Goal: Task Accomplishment & Management: Manage account settings

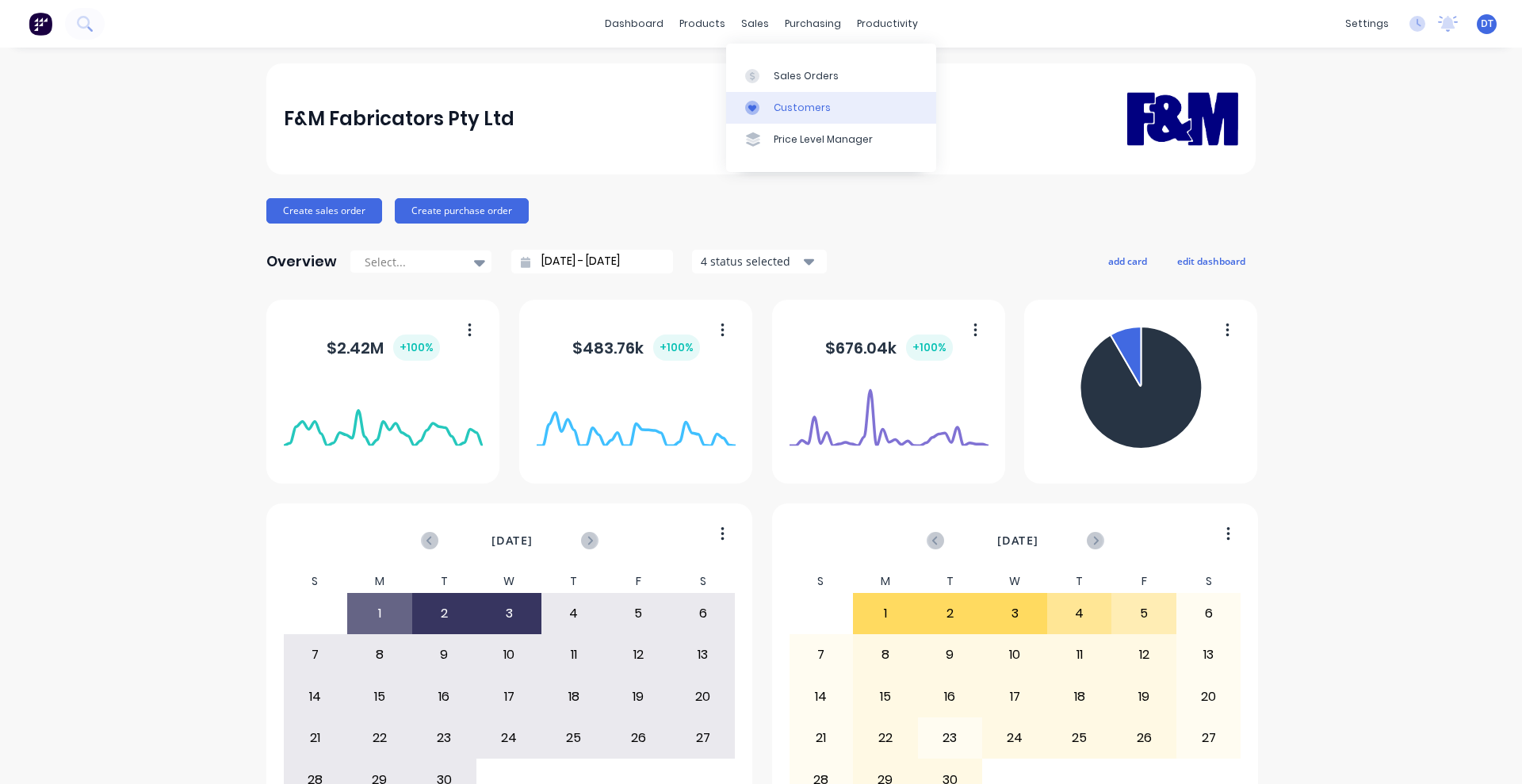
click at [773, 96] on link "Customers" at bounding box center [831, 108] width 210 height 32
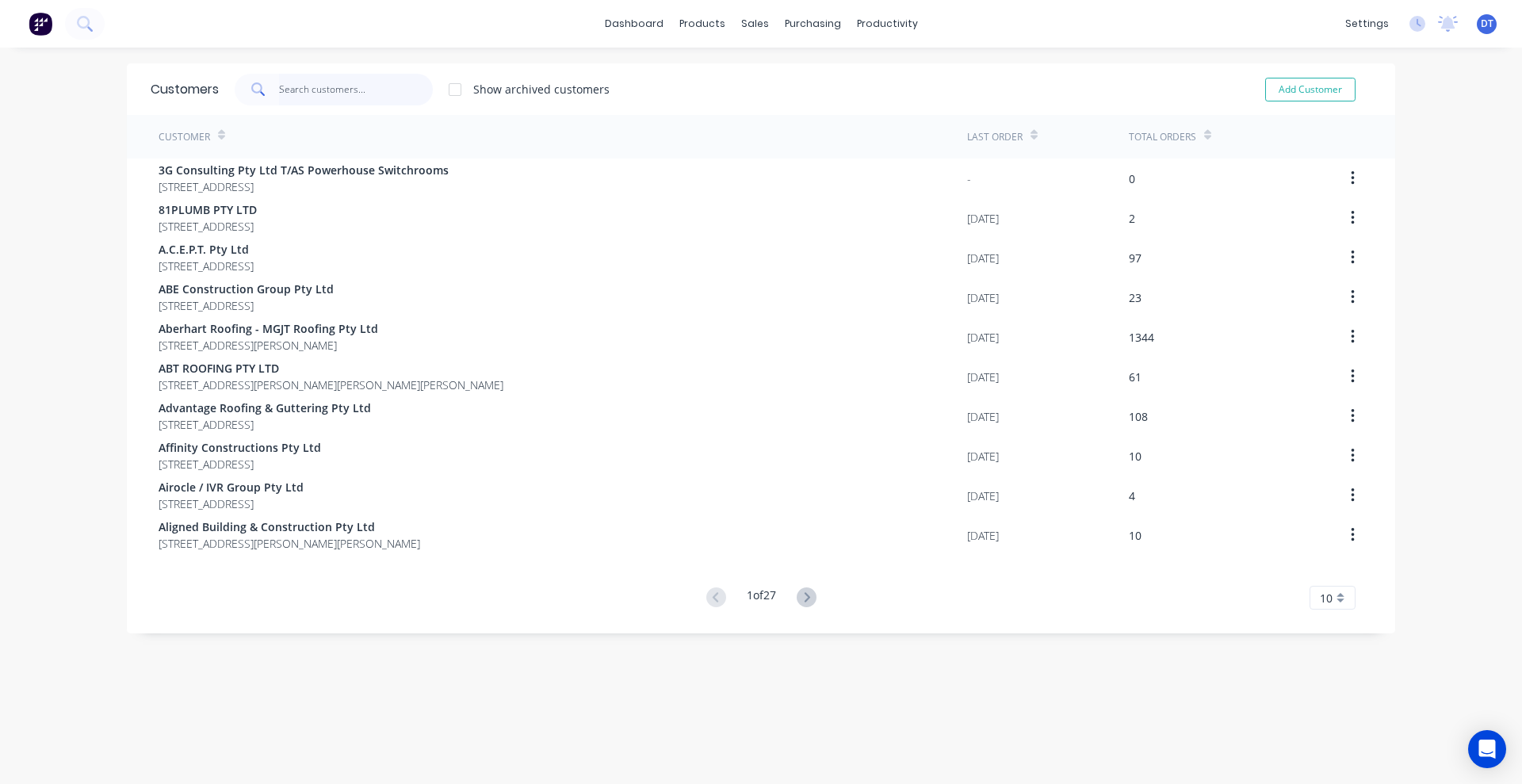
click at [322, 83] on input "text" at bounding box center [356, 90] width 155 height 32
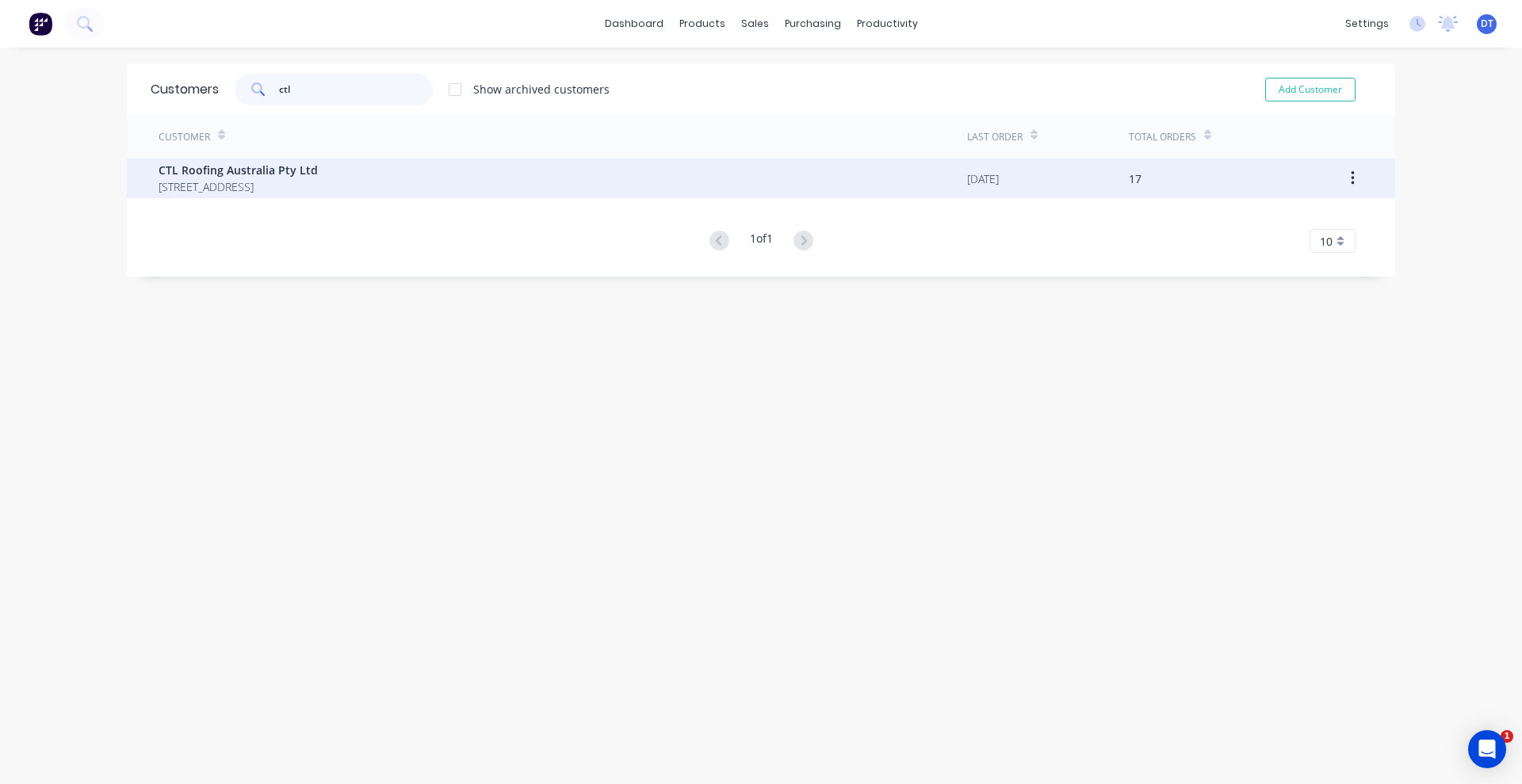
type input "ctl"
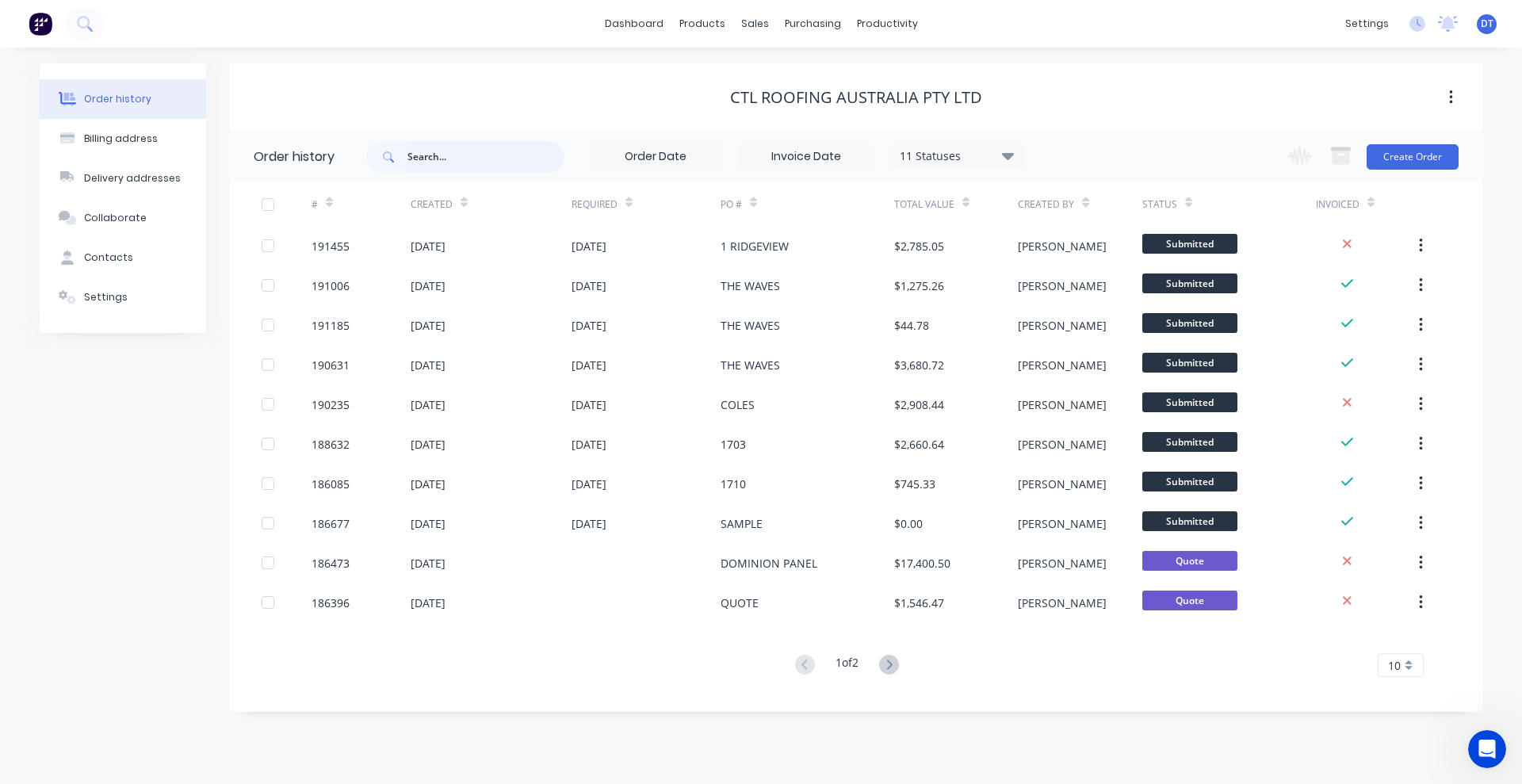
click at [441, 166] on input "text" at bounding box center [487, 156] width 157 height 32
type input "dominion"
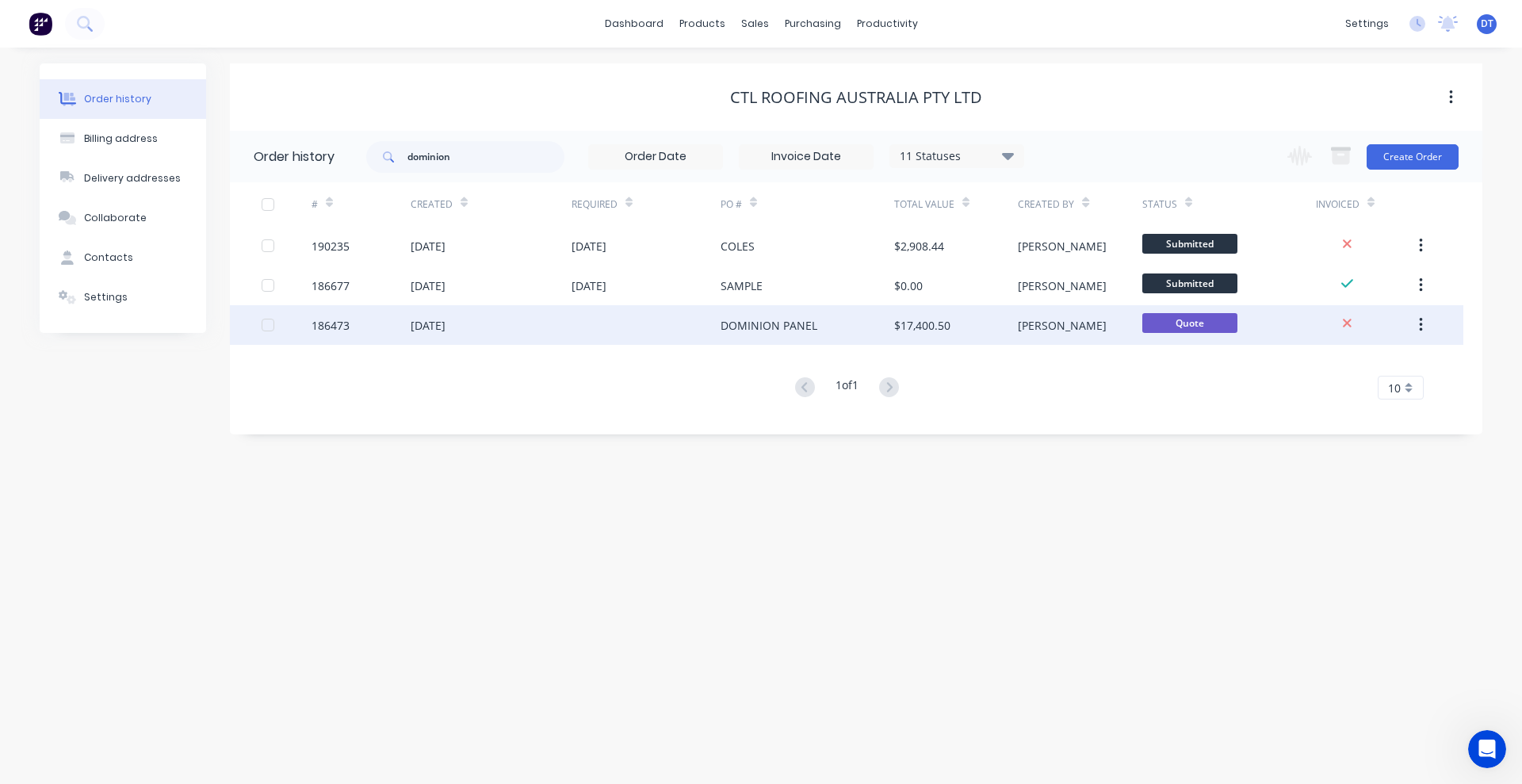
click at [743, 319] on div "DOMINION PANEL" at bounding box center [769, 326] width 97 height 16
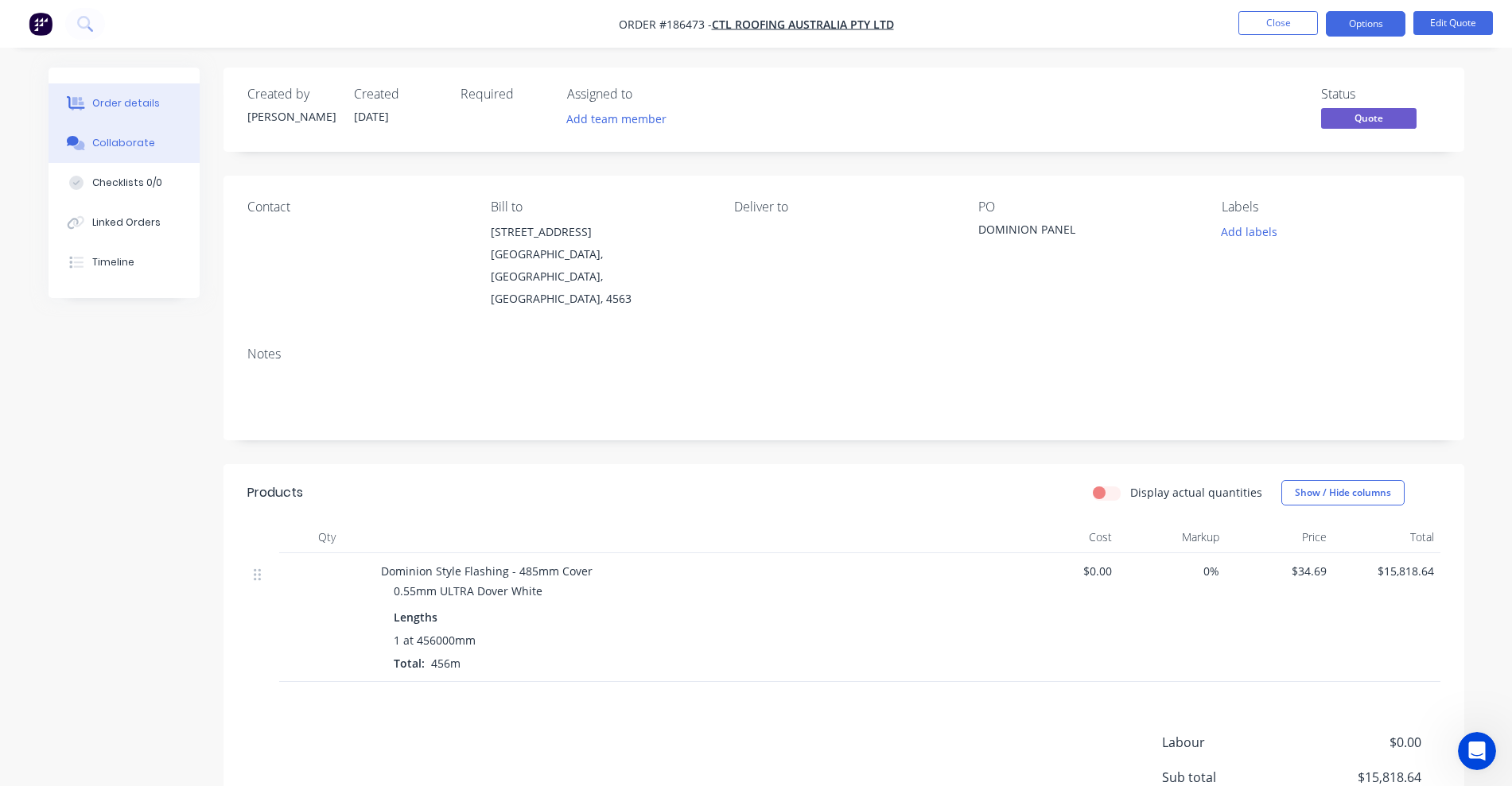
click at [97, 139] on div "Collaborate" at bounding box center [123, 143] width 63 height 15
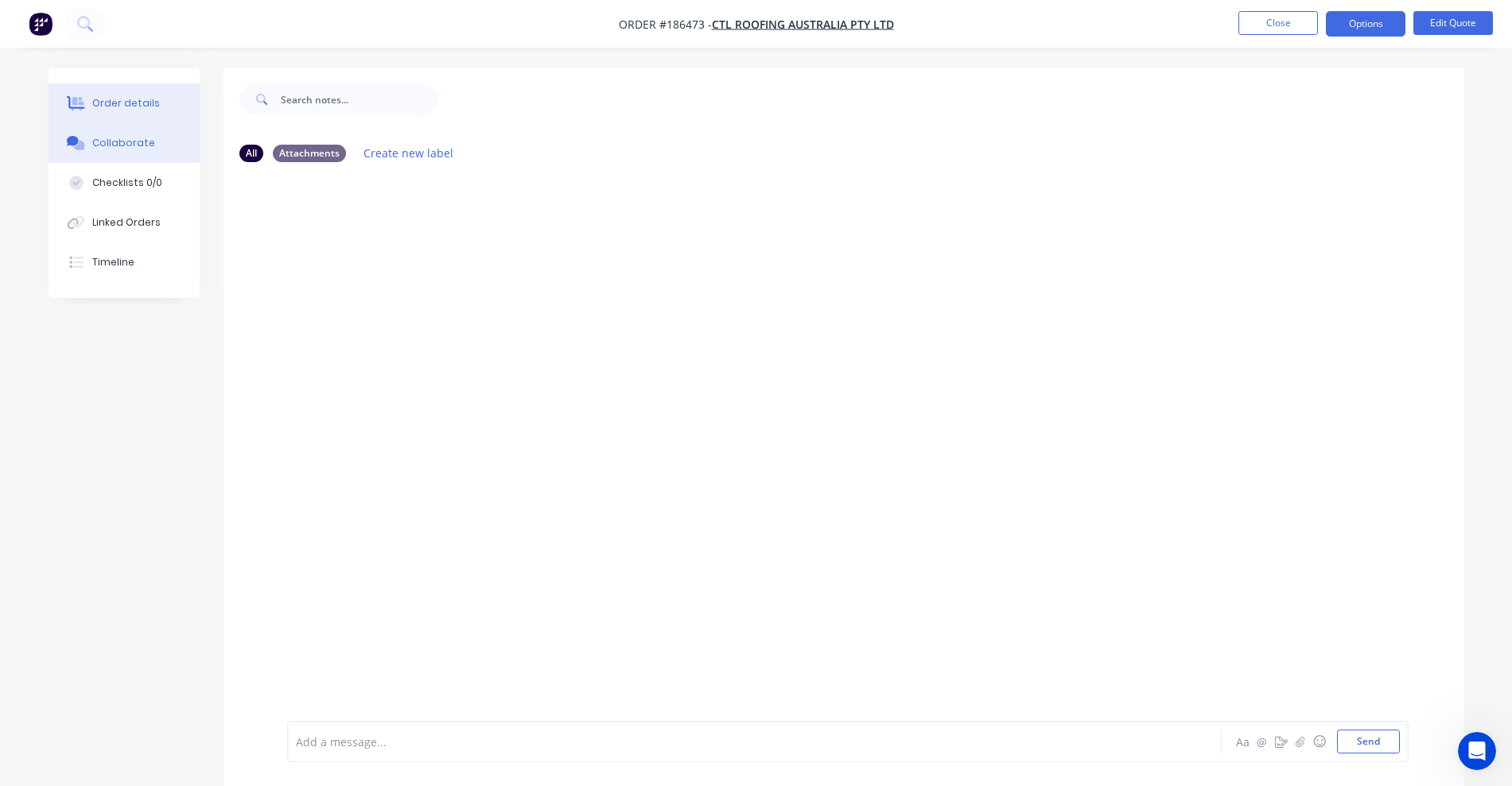
click at [161, 115] on button "Order details" at bounding box center [123, 103] width 151 height 40
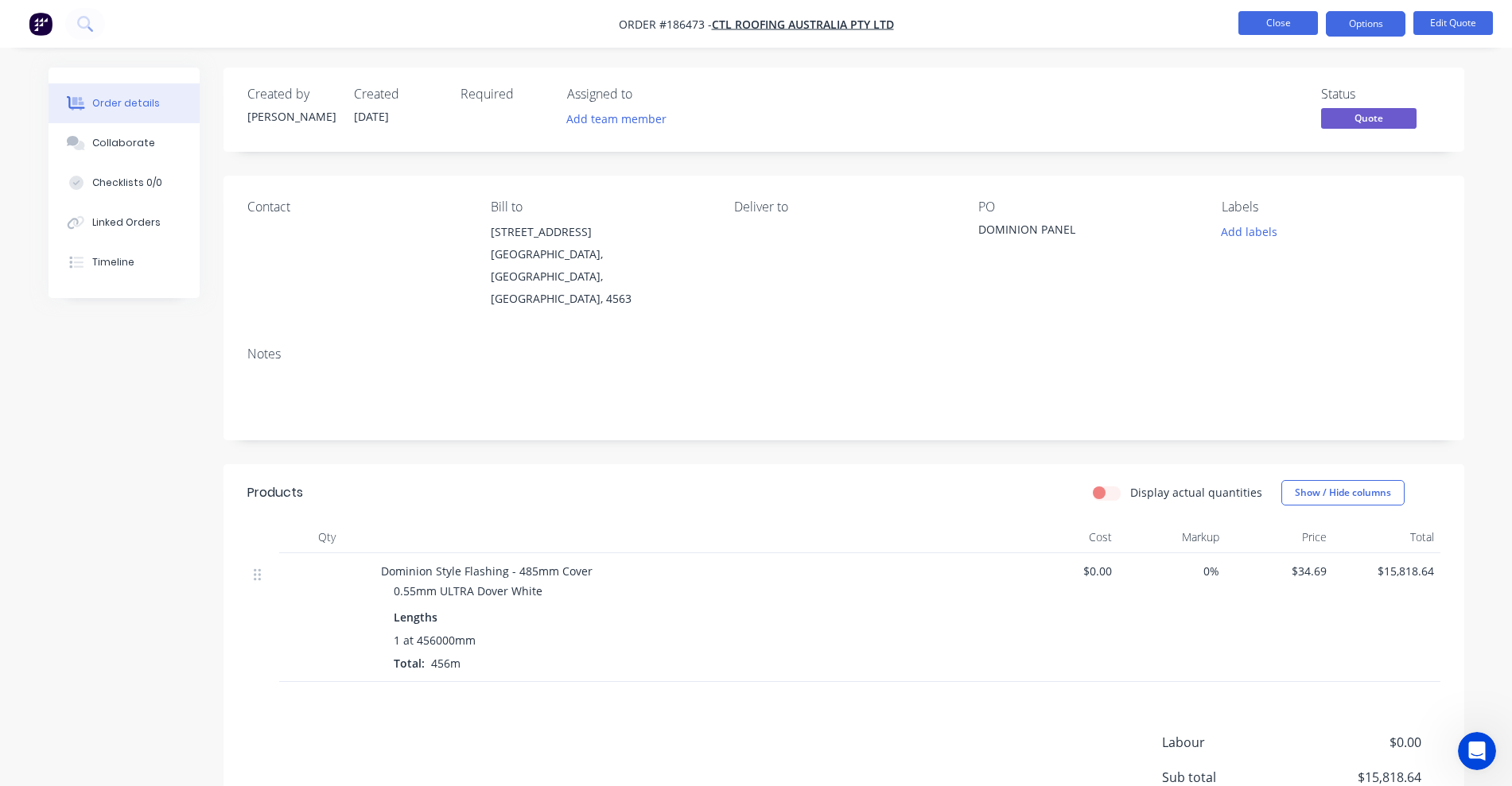
click at [1293, 33] on button "Close" at bounding box center [1278, 23] width 80 height 24
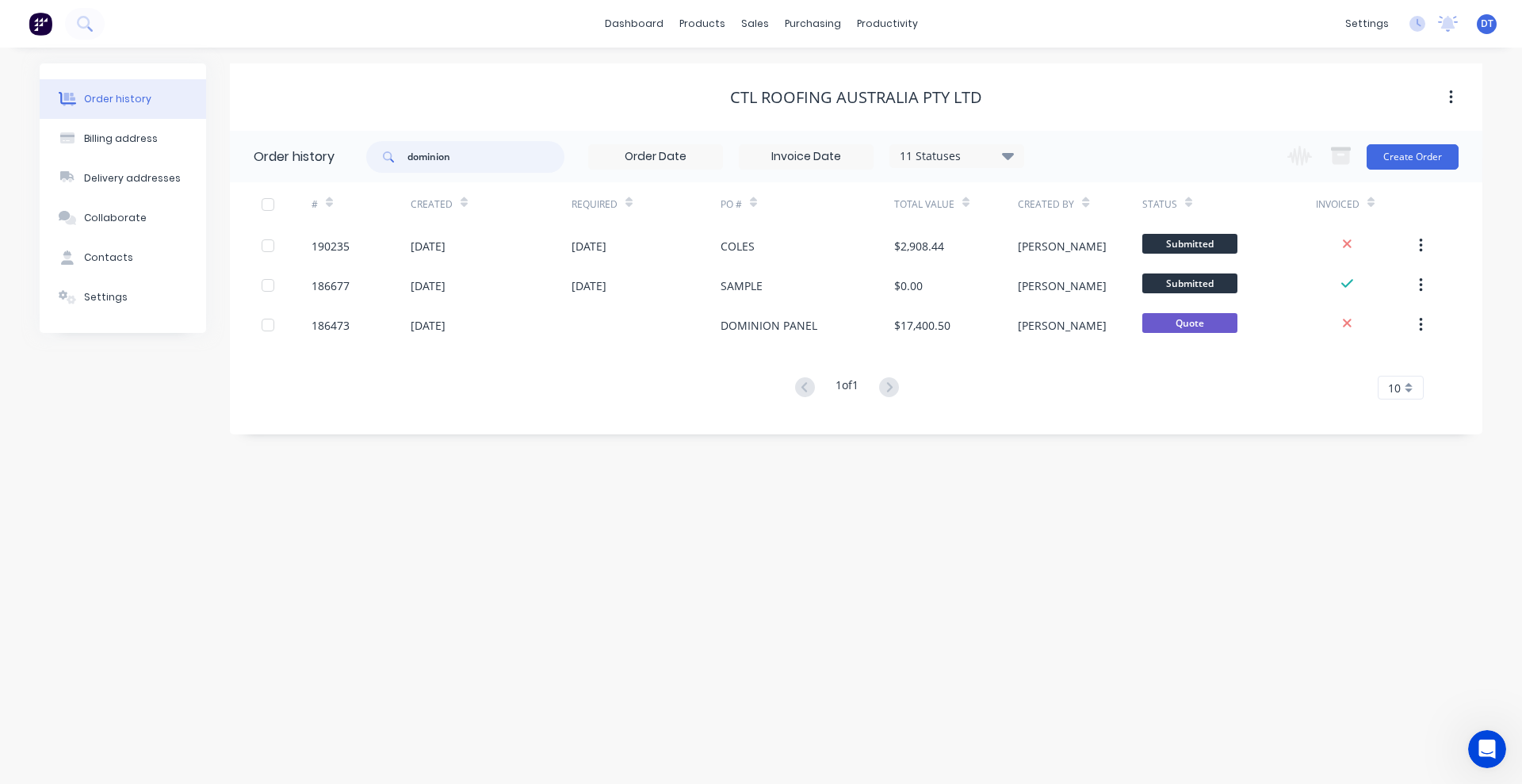
drag, startPoint x: 473, startPoint y: 160, endPoint x: 348, endPoint y: 156, distance: 125.1
click at [348, 156] on header "Order history dominion 11 Statuses Invoice Status Invoiced Not Invoiced Partial…" at bounding box center [856, 156] width 1253 height 52
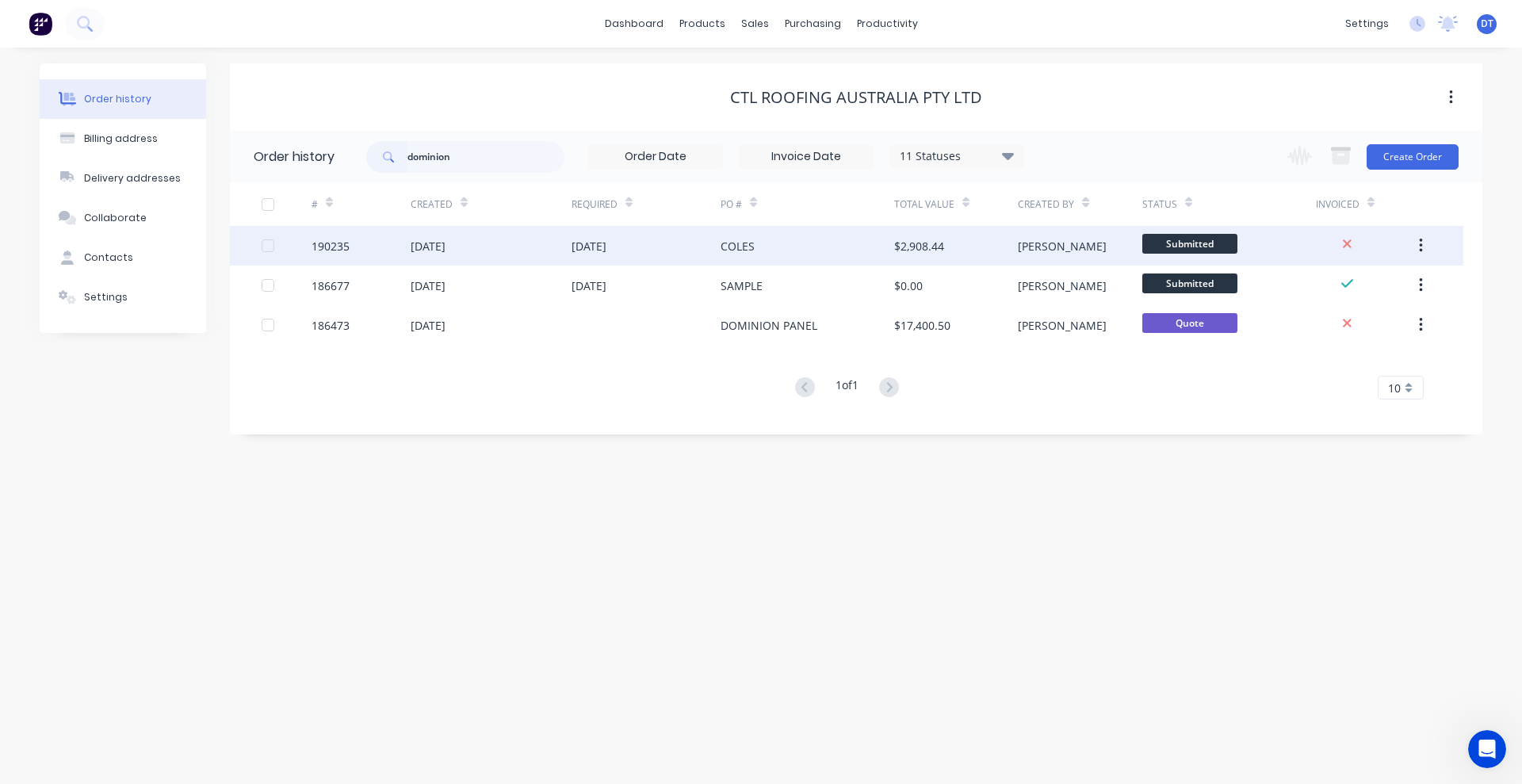
click at [572, 254] on div "02 Sep 2025" at bounding box center [646, 246] width 149 height 40
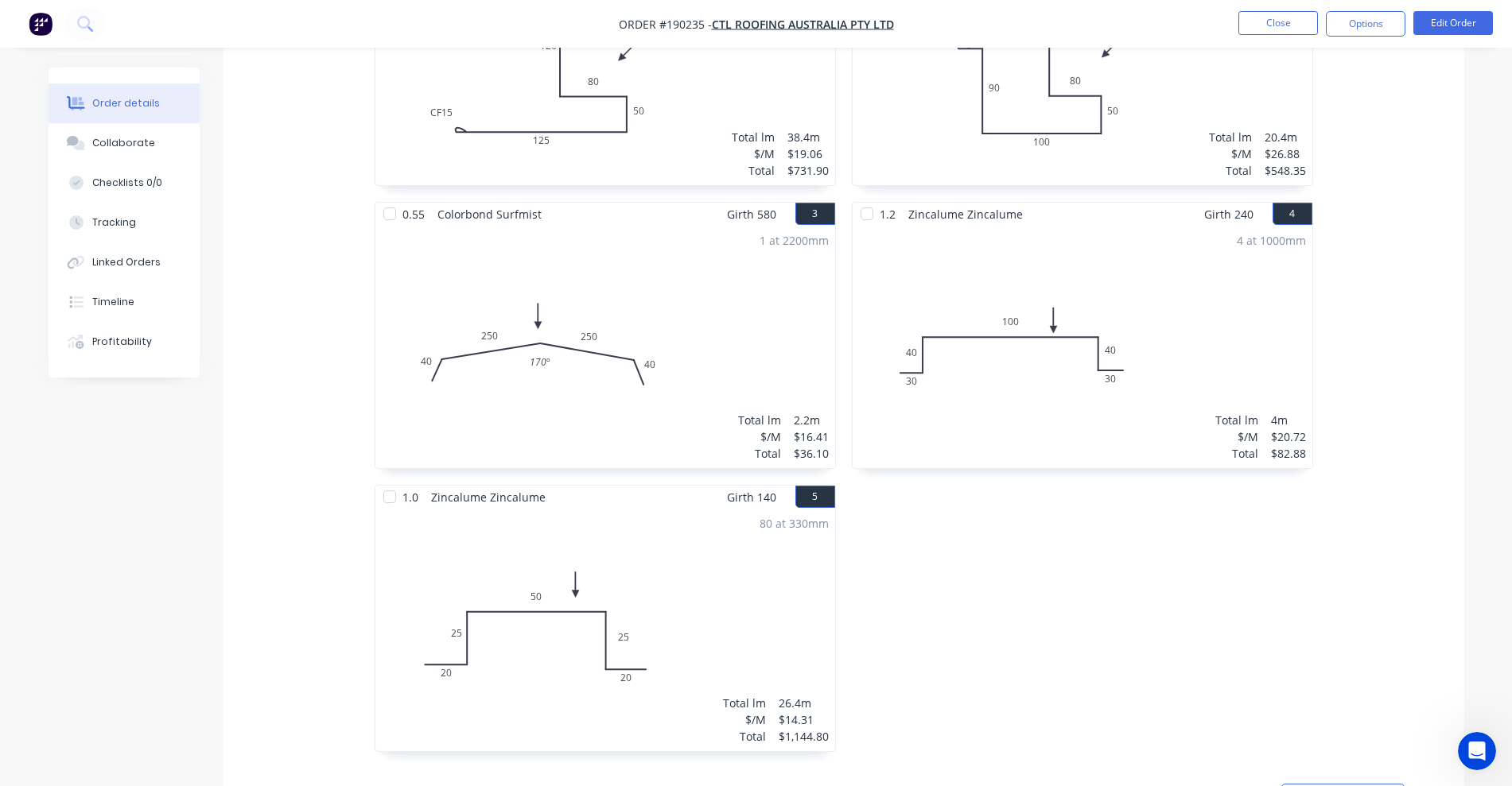
scroll to position [1192, 0]
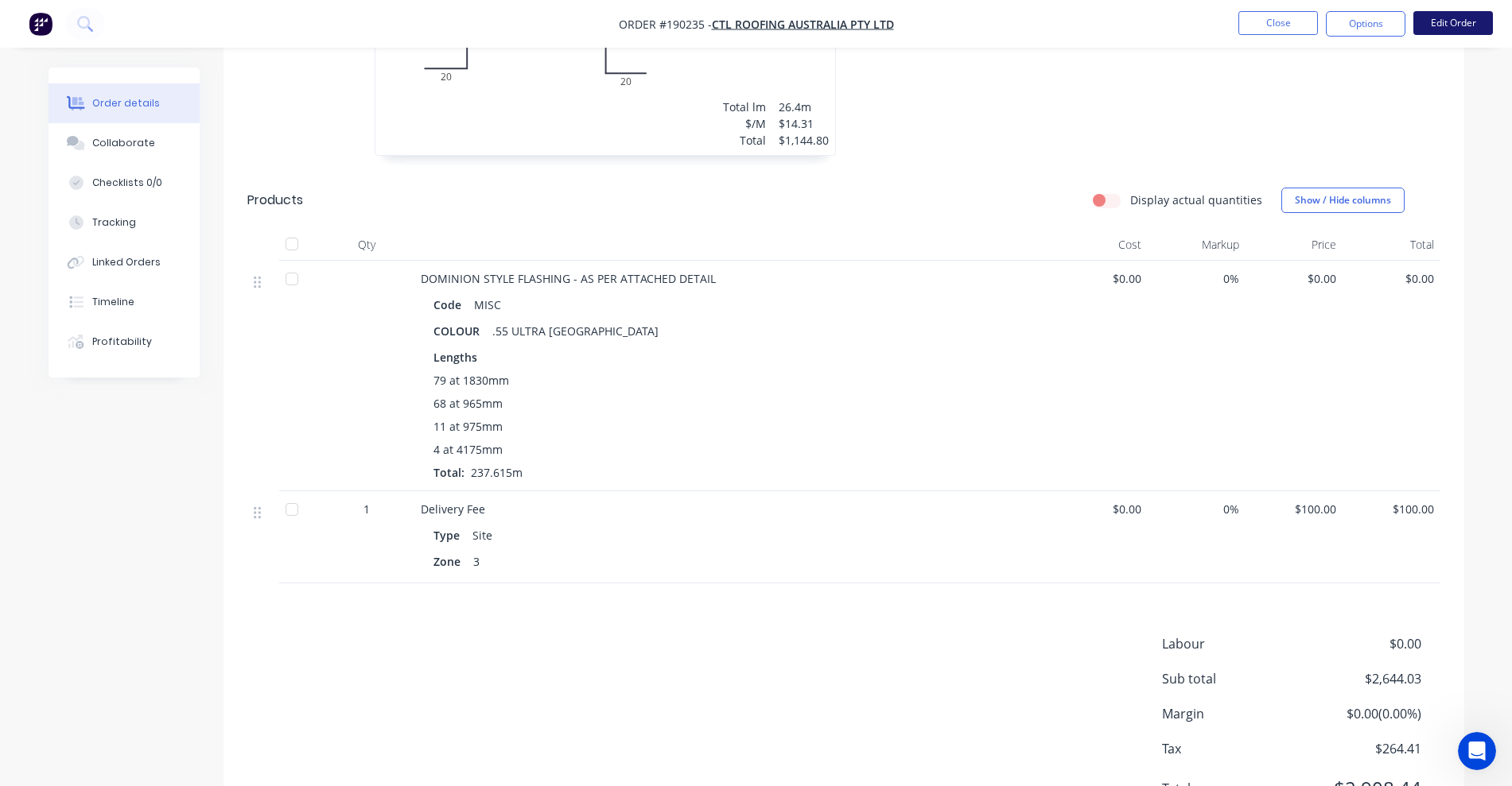
click at [1449, 27] on button "Edit Order" at bounding box center [1453, 23] width 80 height 24
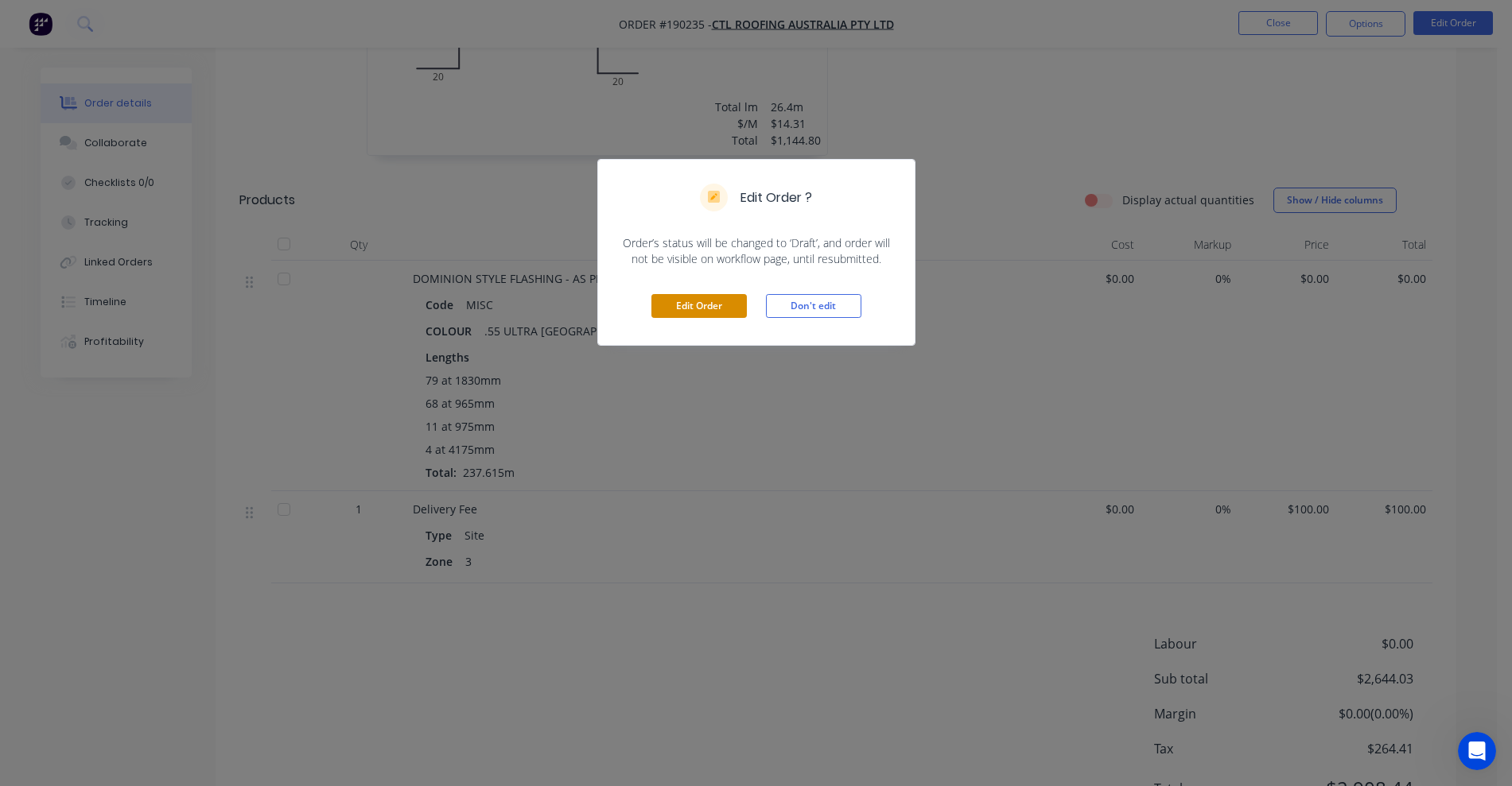
click at [719, 306] on button "Edit Order" at bounding box center [698, 306] width 95 height 24
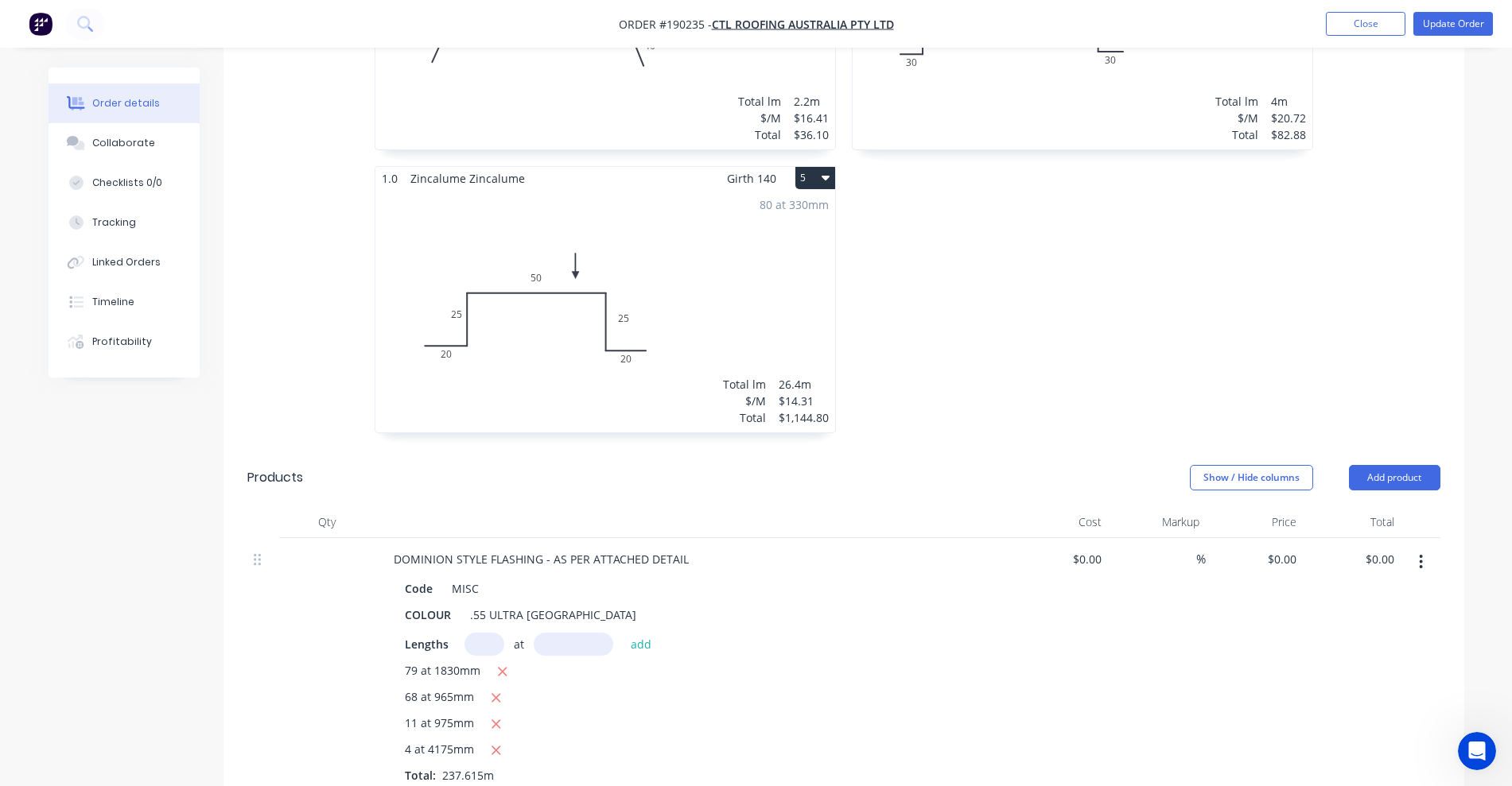
scroll to position [1093, 0]
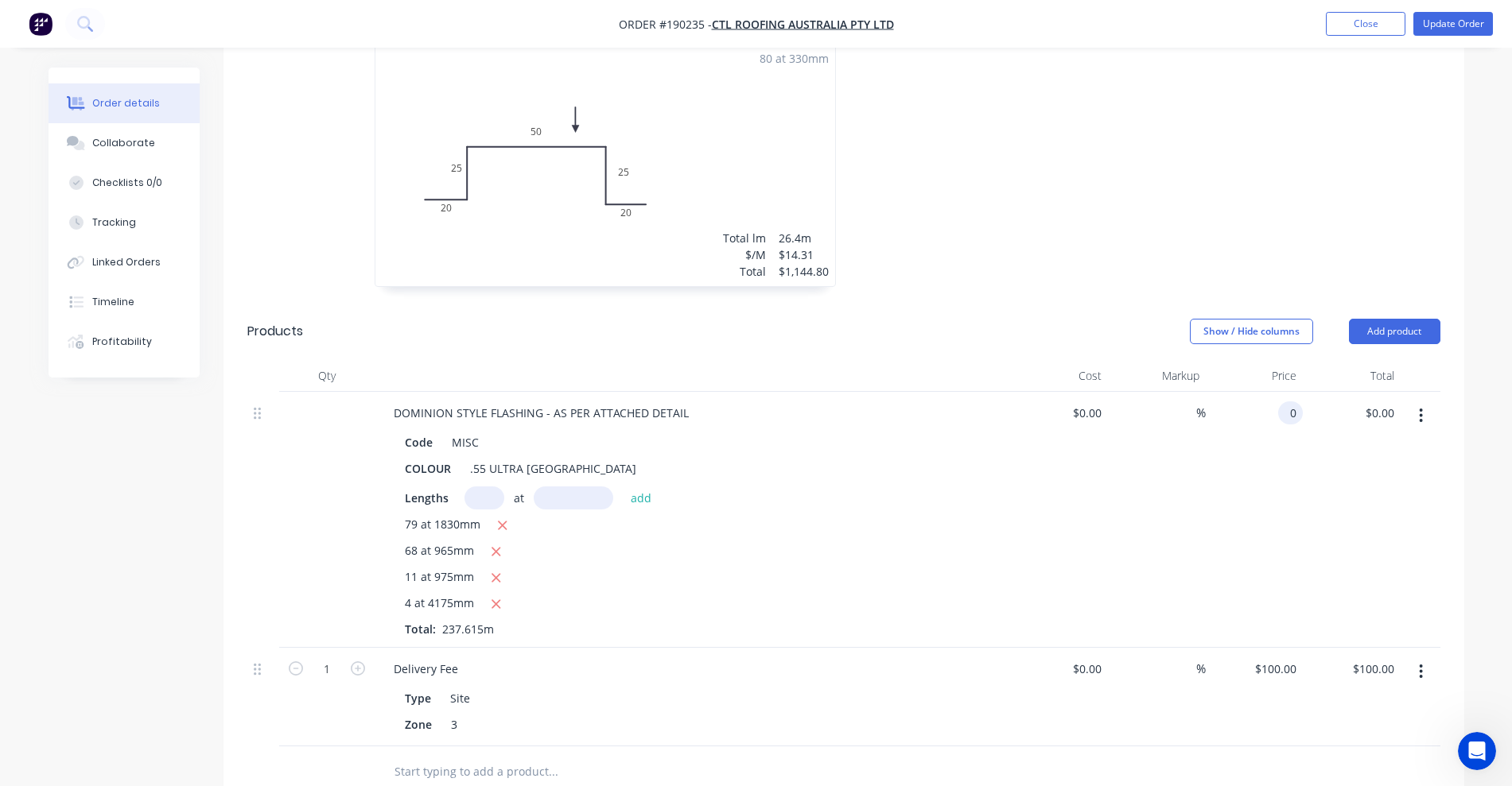
click at [1289, 402] on input "0" at bounding box center [1293, 412] width 18 height 23
type input "$34.69"
type input "$8,334.97"
click at [1456, 9] on nav "Order #190235 - CTL Roofing Australia Pty Ltd Add product Close Update Order" at bounding box center [756, 24] width 1512 height 48
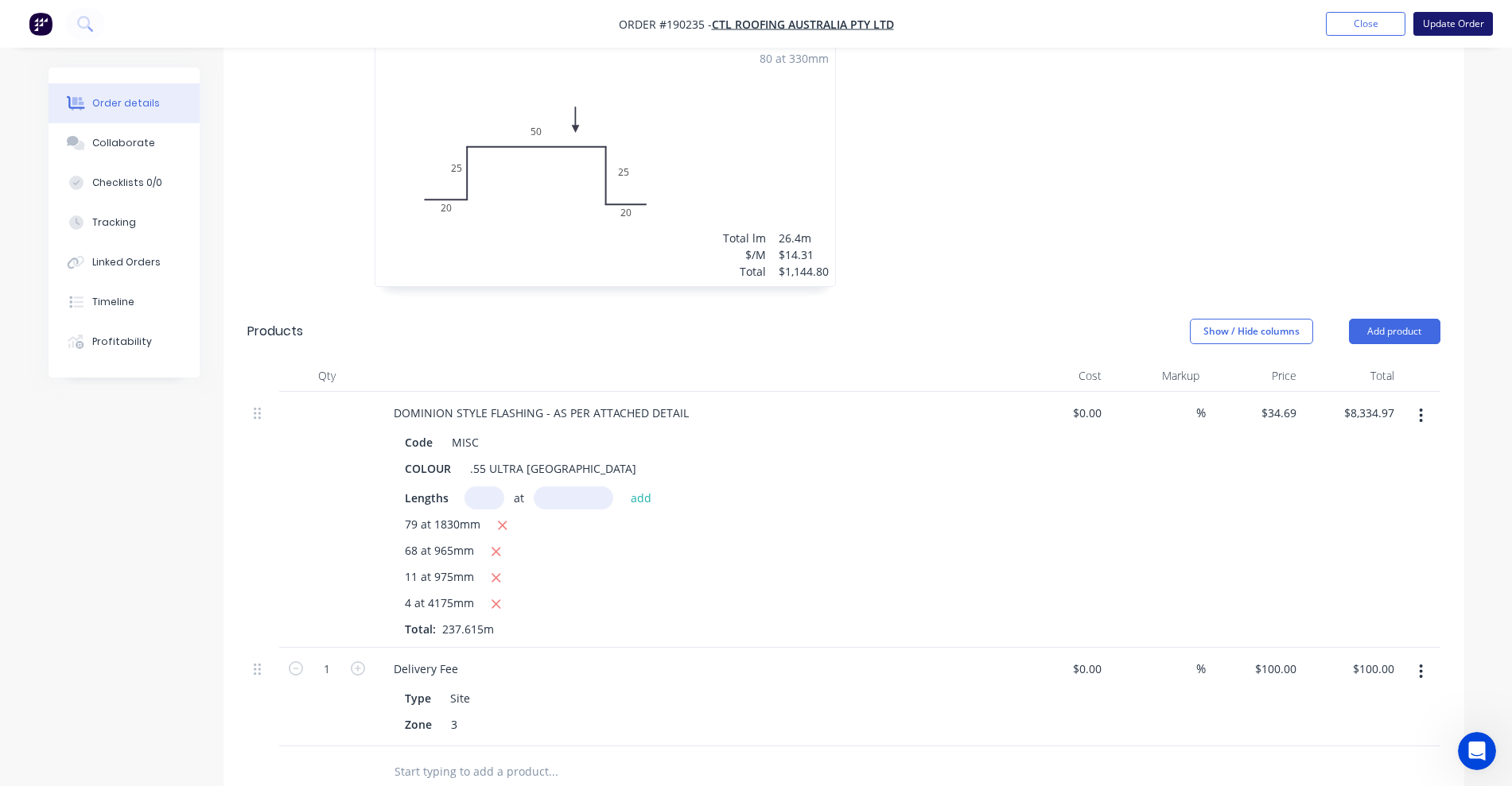
click at [1455, 23] on button "Update Order" at bounding box center [1453, 24] width 80 height 24
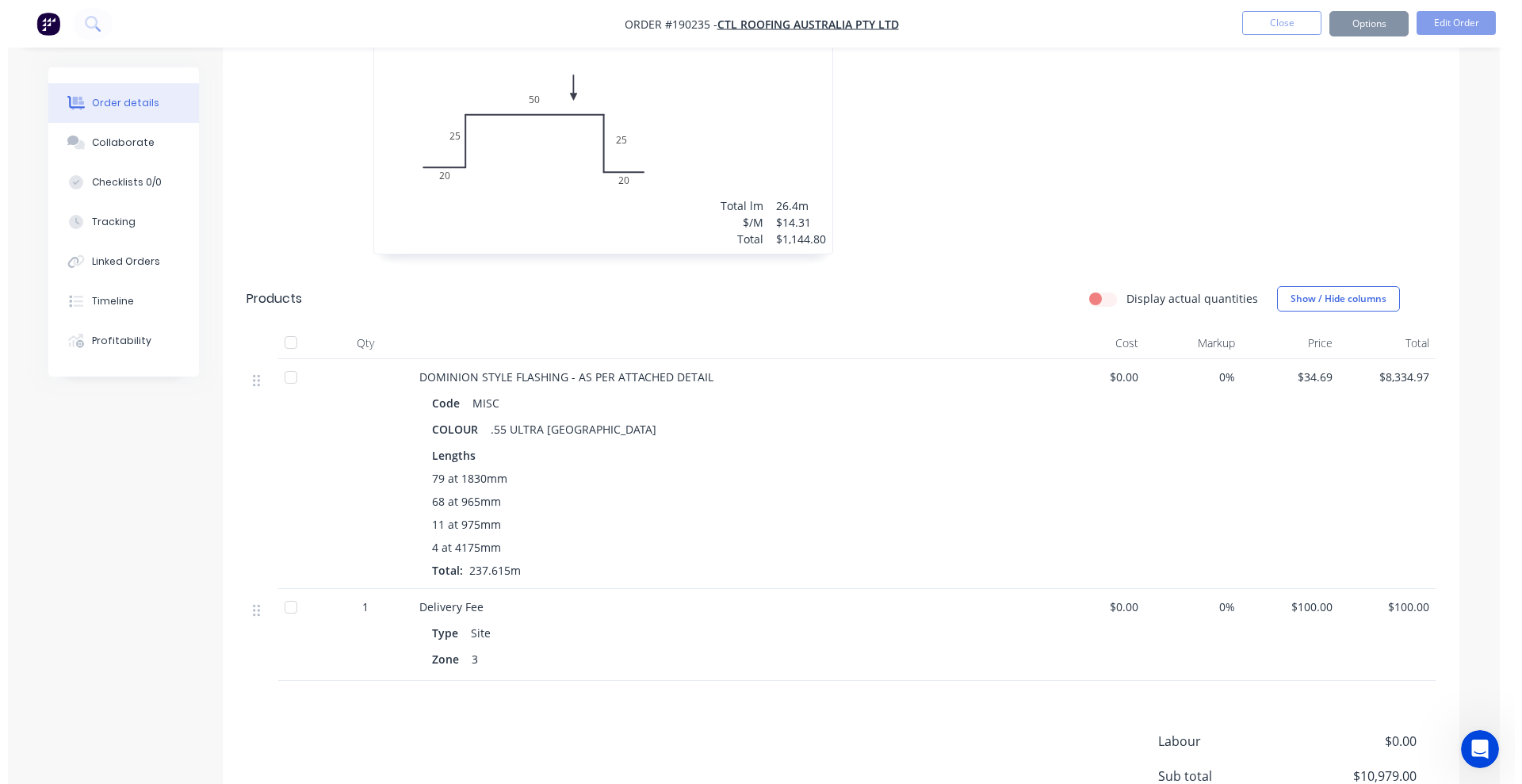
scroll to position [0, 0]
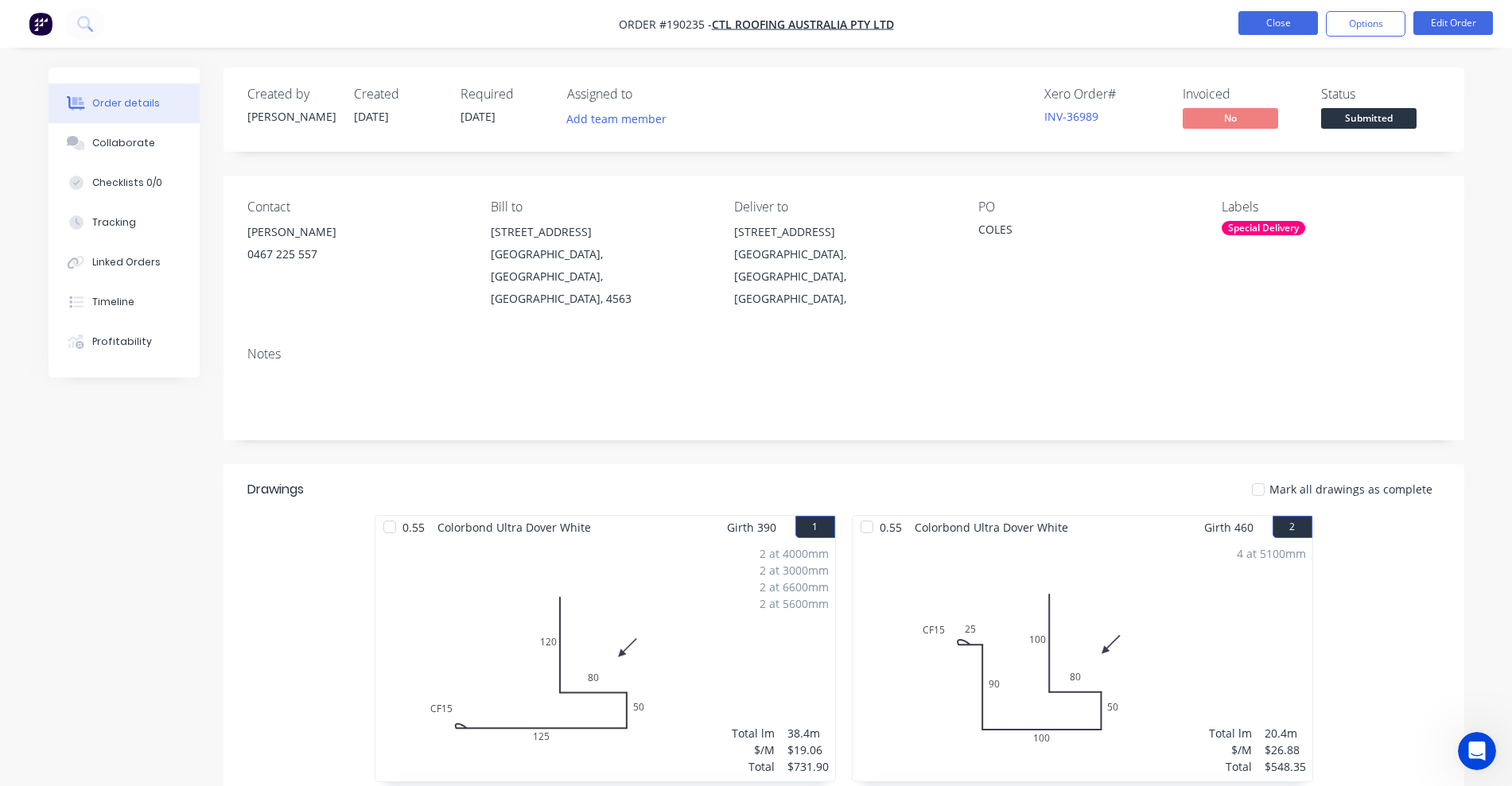
click at [1275, 23] on button "Close" at bounding box center [1278, 23] width 80 height 24
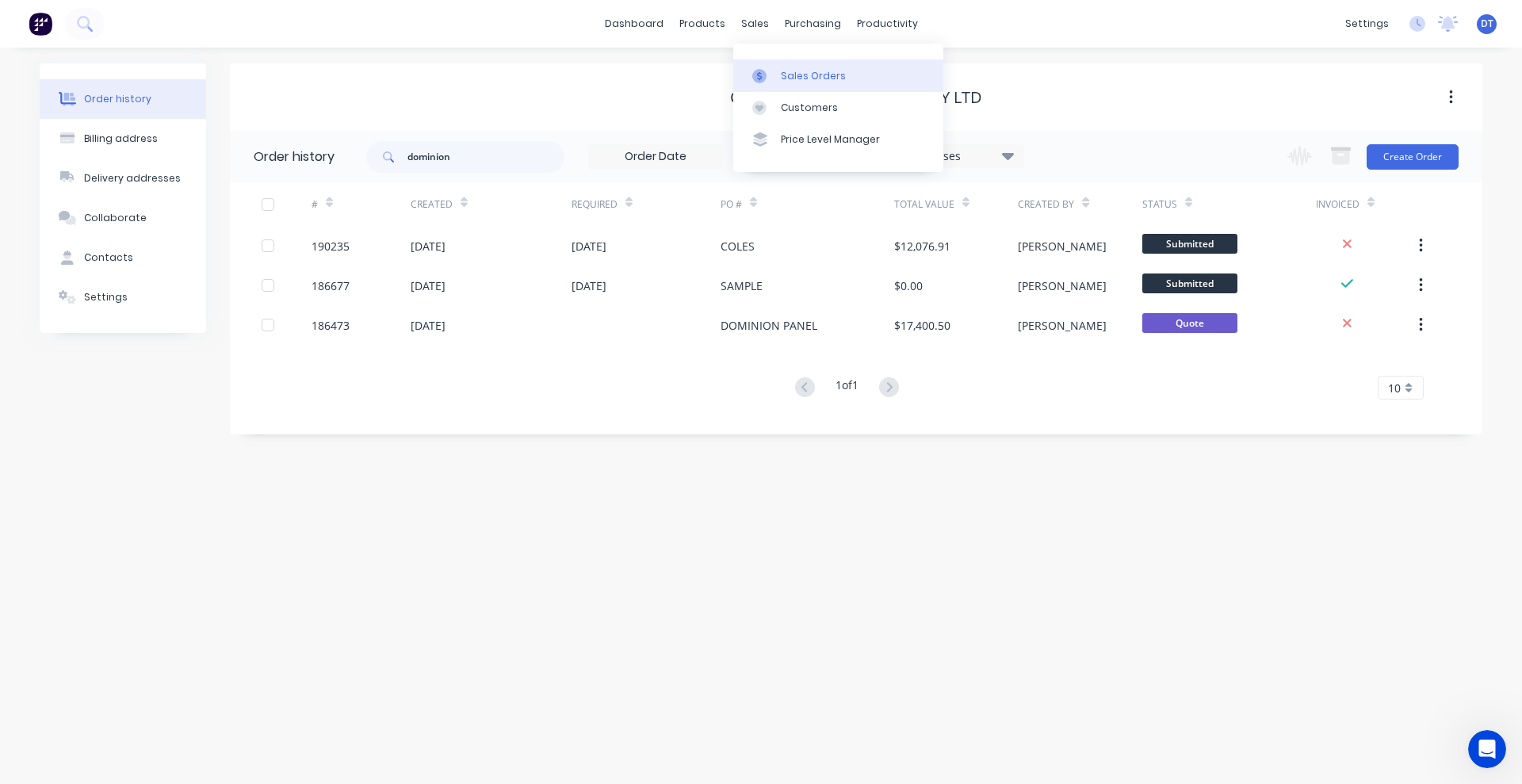
click at [770, 69] on div at bounding box center [764, 76] width 24 height 14
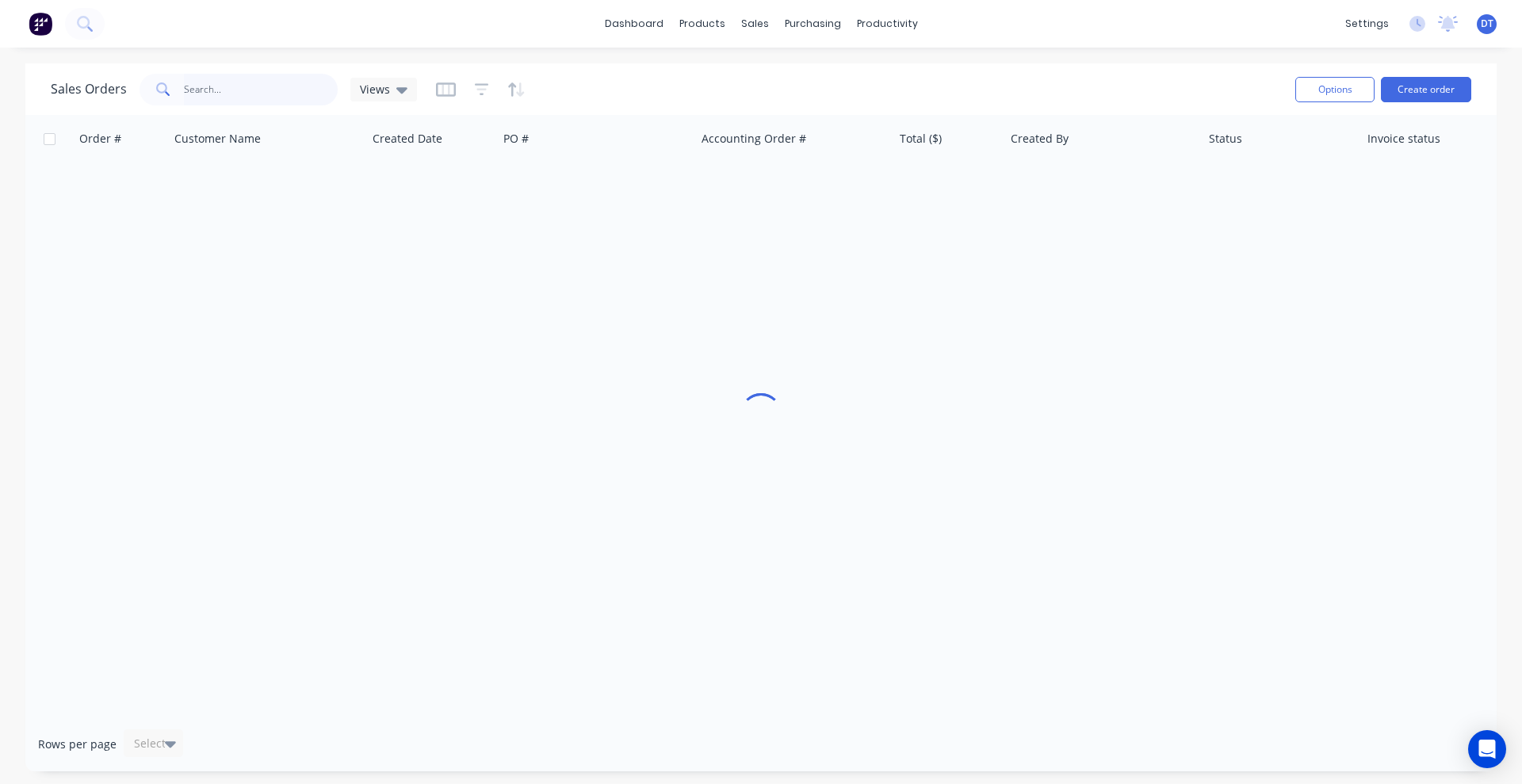
click at [221, 90] on input "text" at bounding box center [260, 90] width 155 height 32
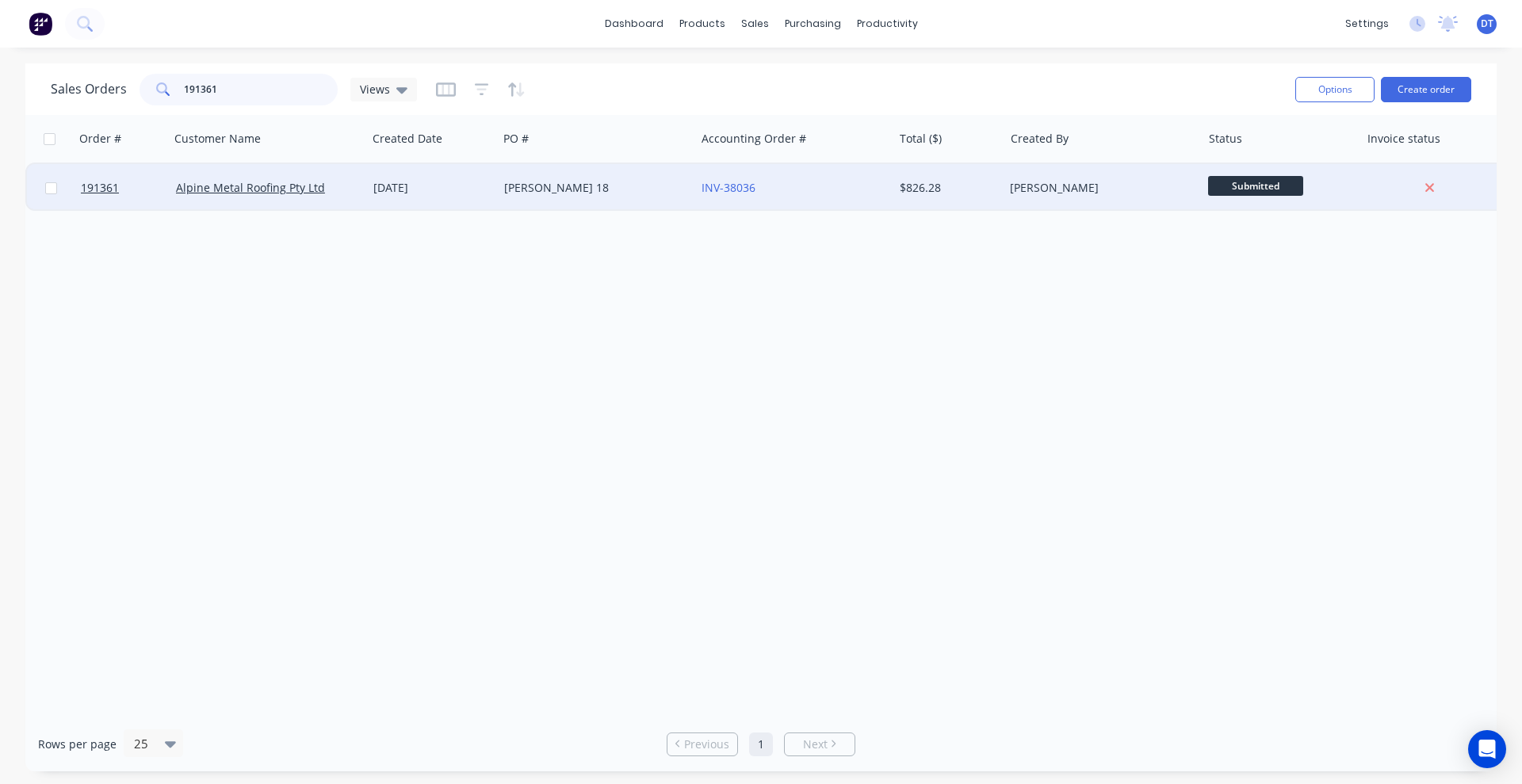
type input "191361"
click at [616, 191] on div "THORNE 18" at bounding box center [592, 188] width 176 height 16
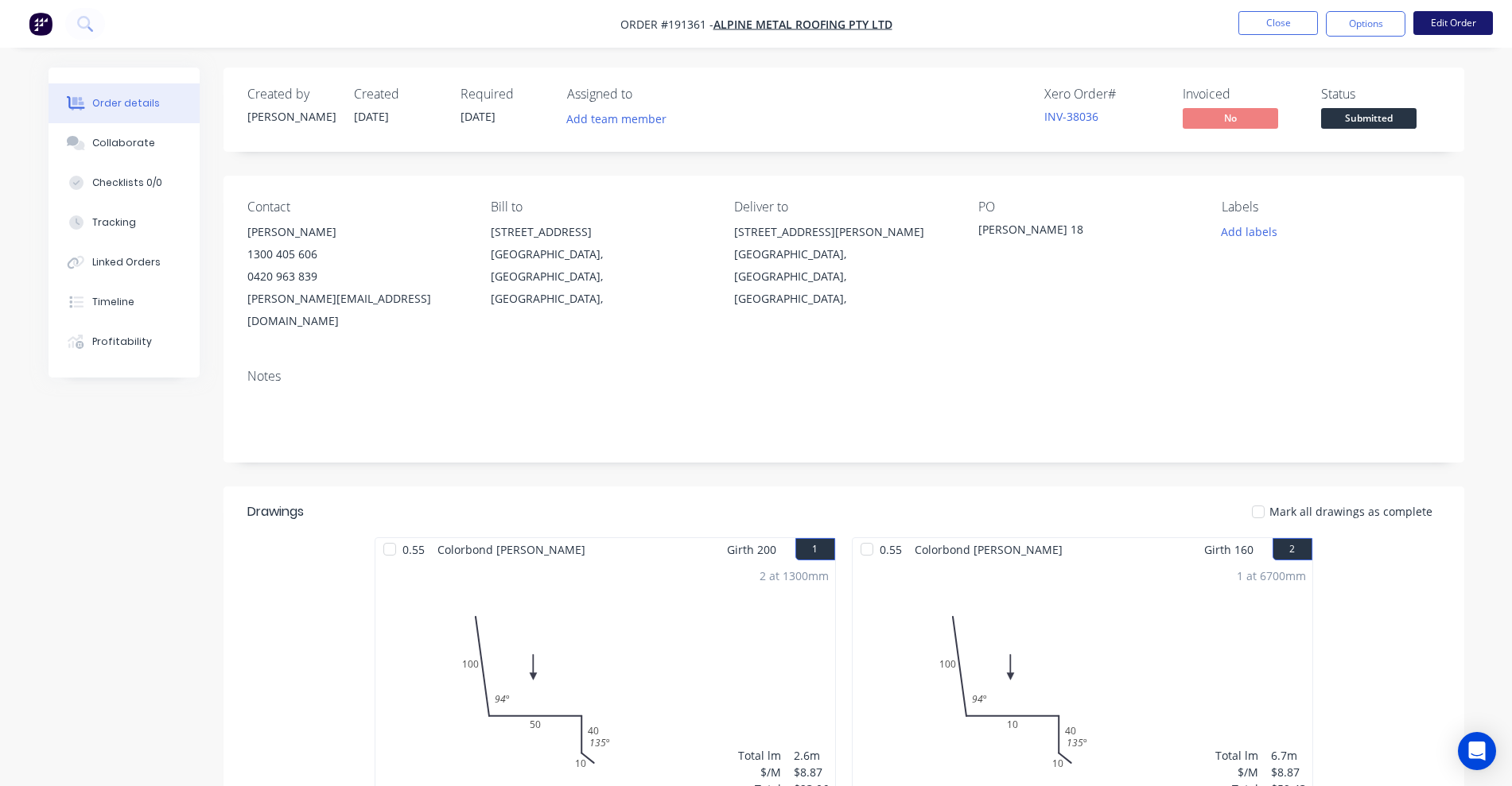
click at [1449, 33] on button "Edit Order" at bounding box center [1453, 23] width 80 height 24
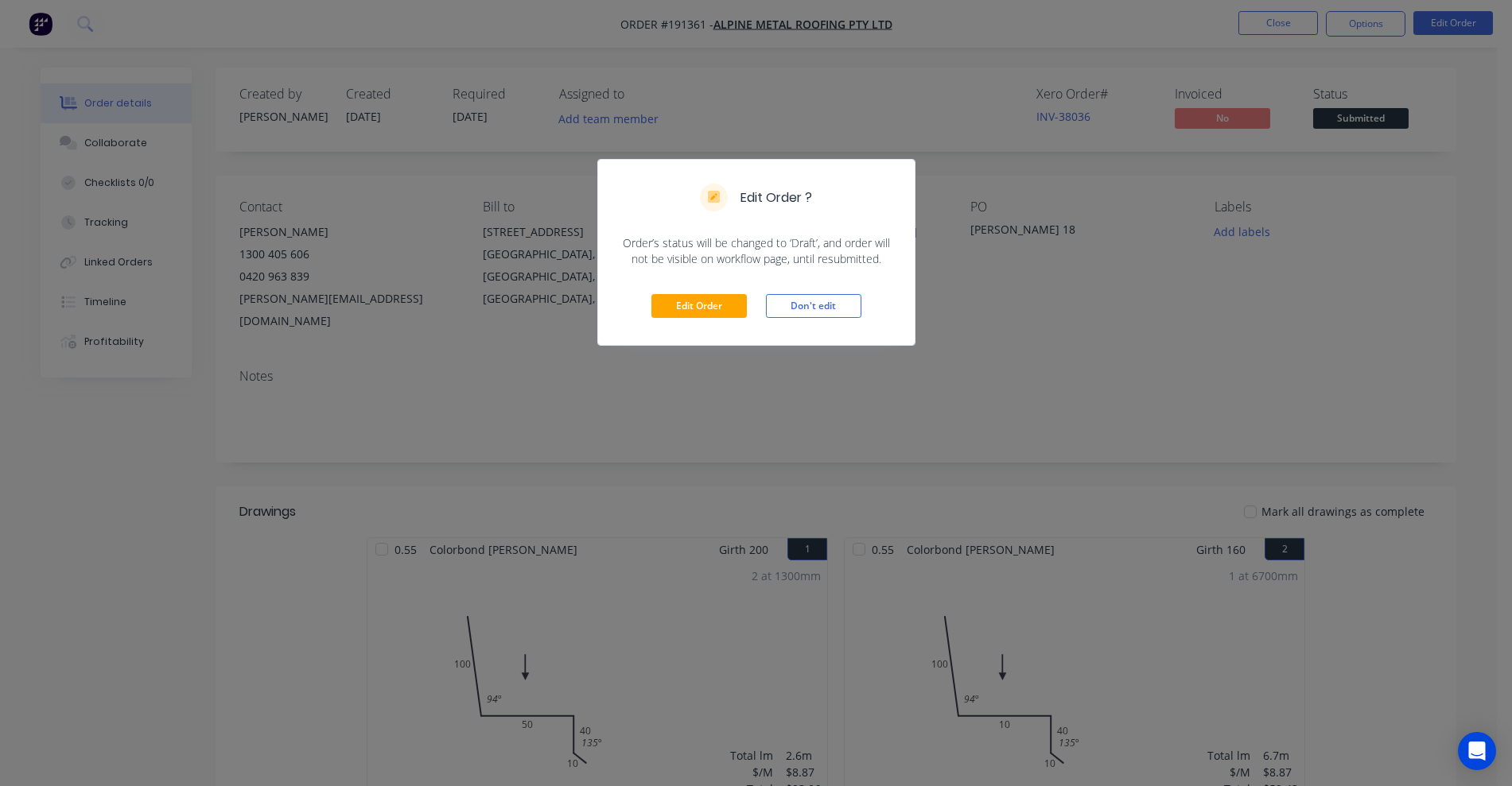
click at [698, 291] on div "Edit Order Don't edit" at bounding box center [756, 306] width 317 height 78
click at [706, 307] on button "Edit Order" at bounding box center [698, 306] width 95 height 24
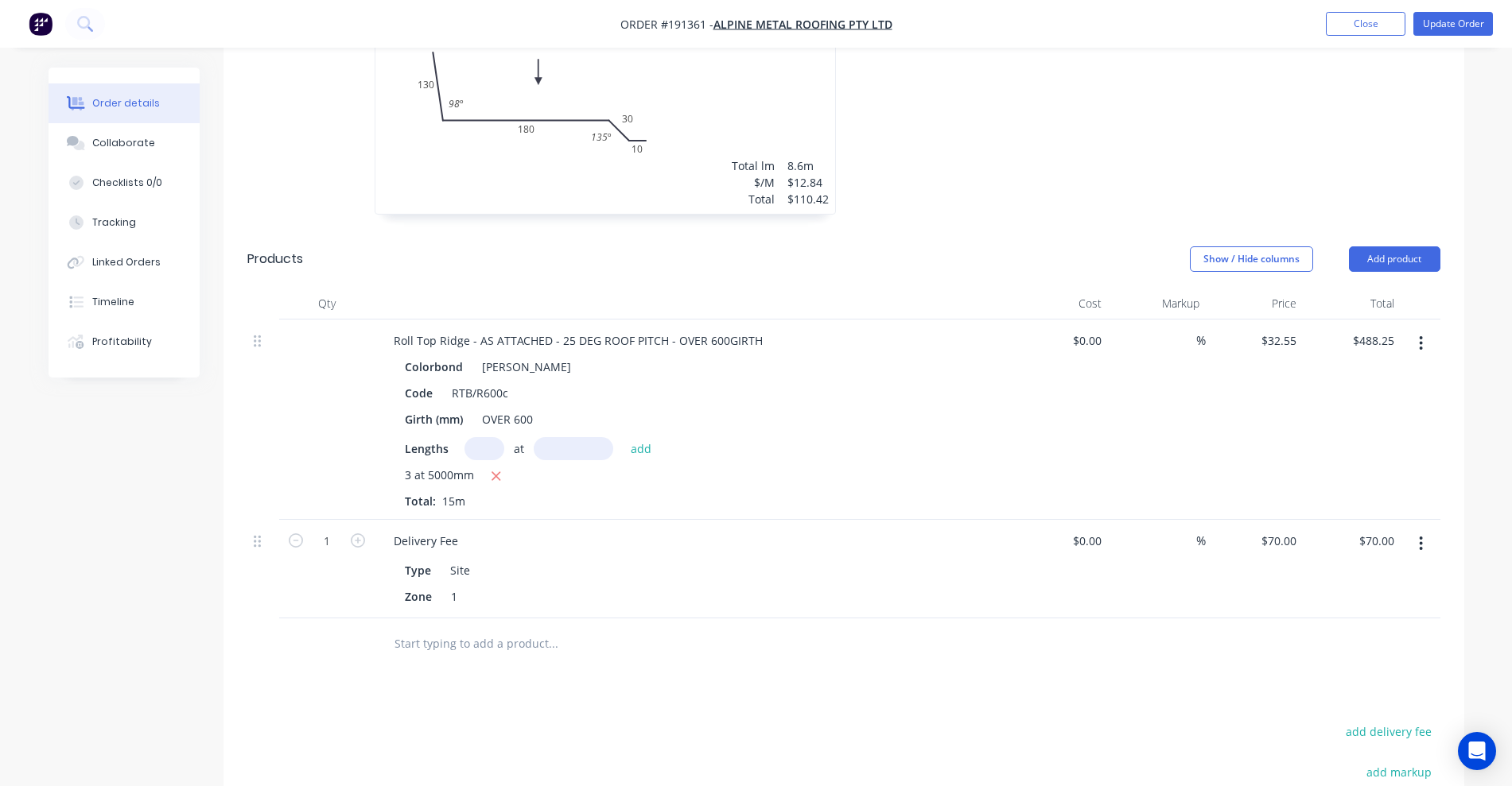
scroll to position [894, 0]
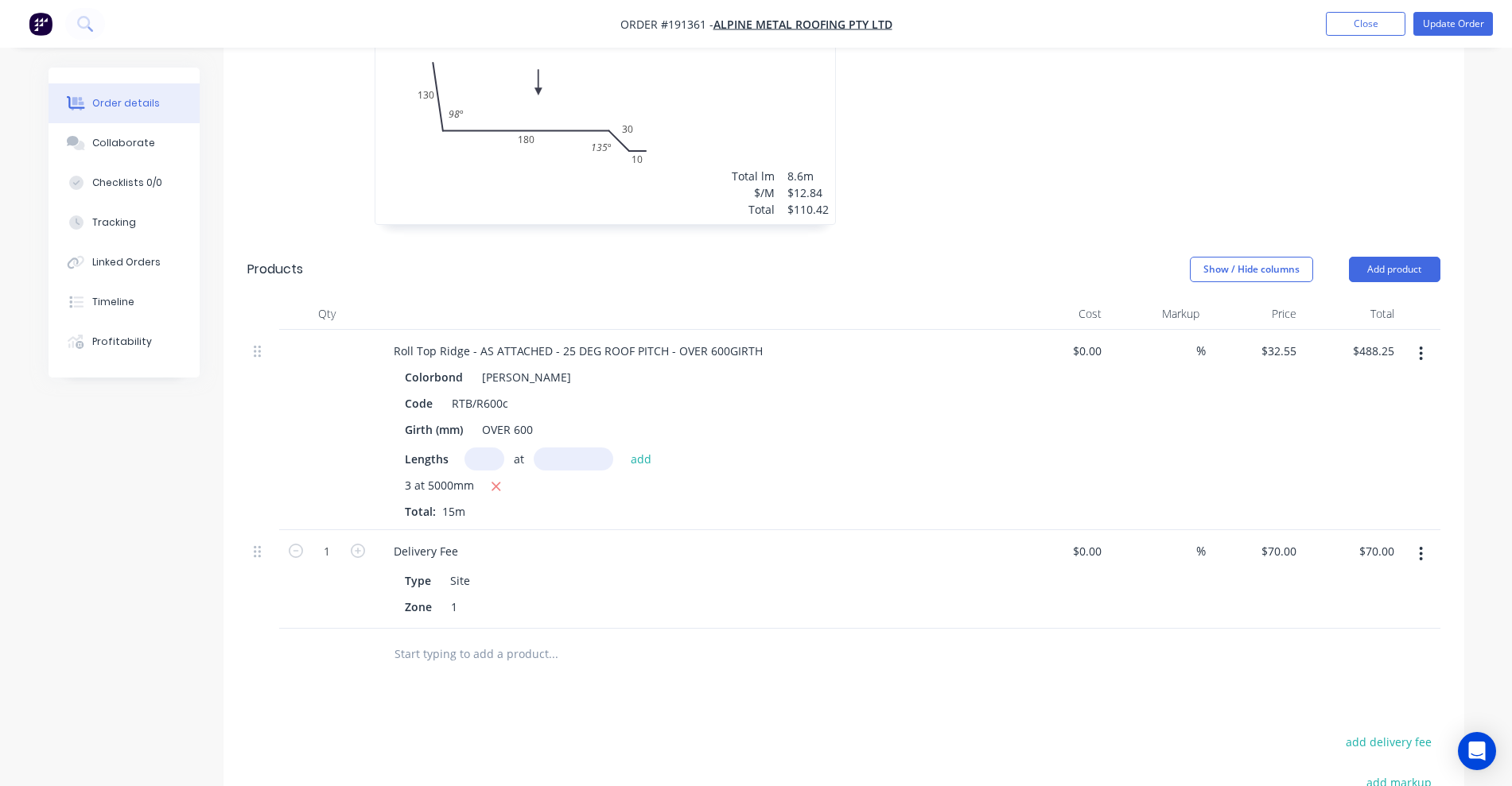
click at [1414, 339] on button "button" at bounding box center [1420, 354] width 37 height 29
click at [1372, 383] on div "Edit" at bounding box center [1364, 394] width 122 height 23
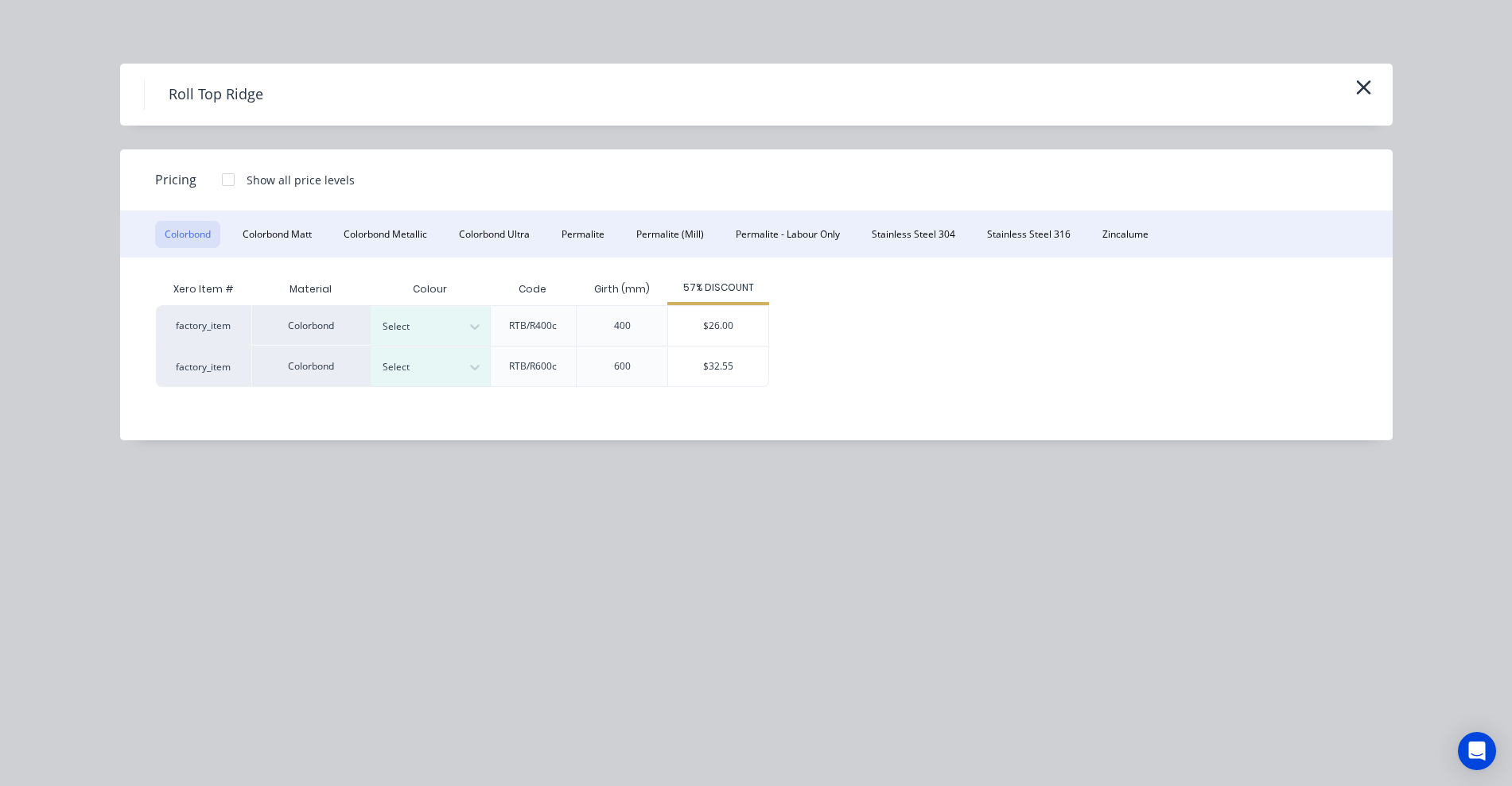
drag, startPoint x: 1371, startPoint y: 89, endPoint x: 1388, endPoint y: 1, distance: 89.6
click at [1371, 89] on icon "button" at bounding box center [1363, 87] width 16 height 23
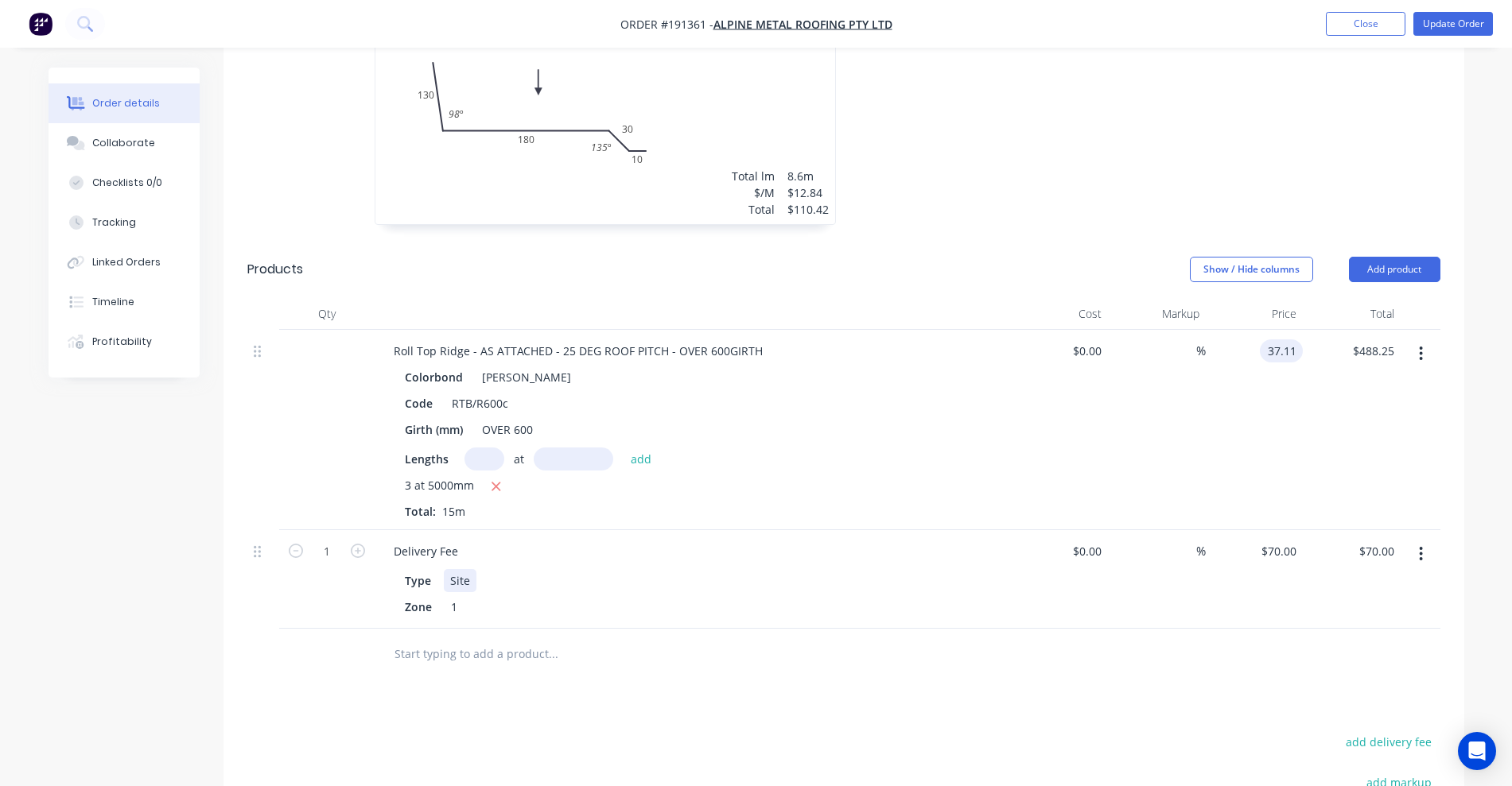
type input "$37.11"
type input "$556.65"
click at [1006, 538] on div "Delivery Fee Type Site Zone 1" at bounding box center [692, 579] width 636 height 99
click at [1461, 28] on button "Update Order" at bounding box center [1453, 24] width 80 height 24
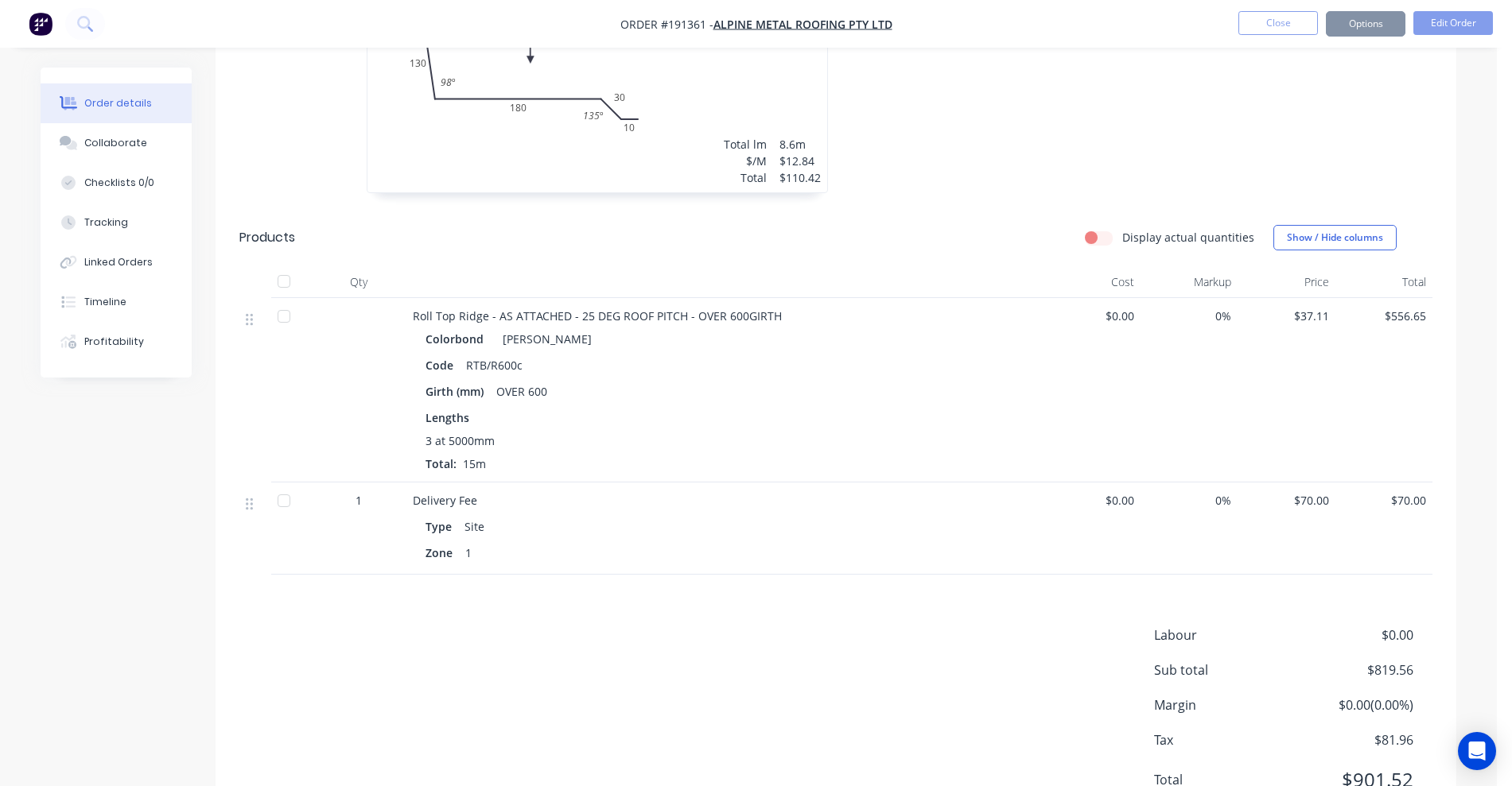
scroll to position [0, 0]
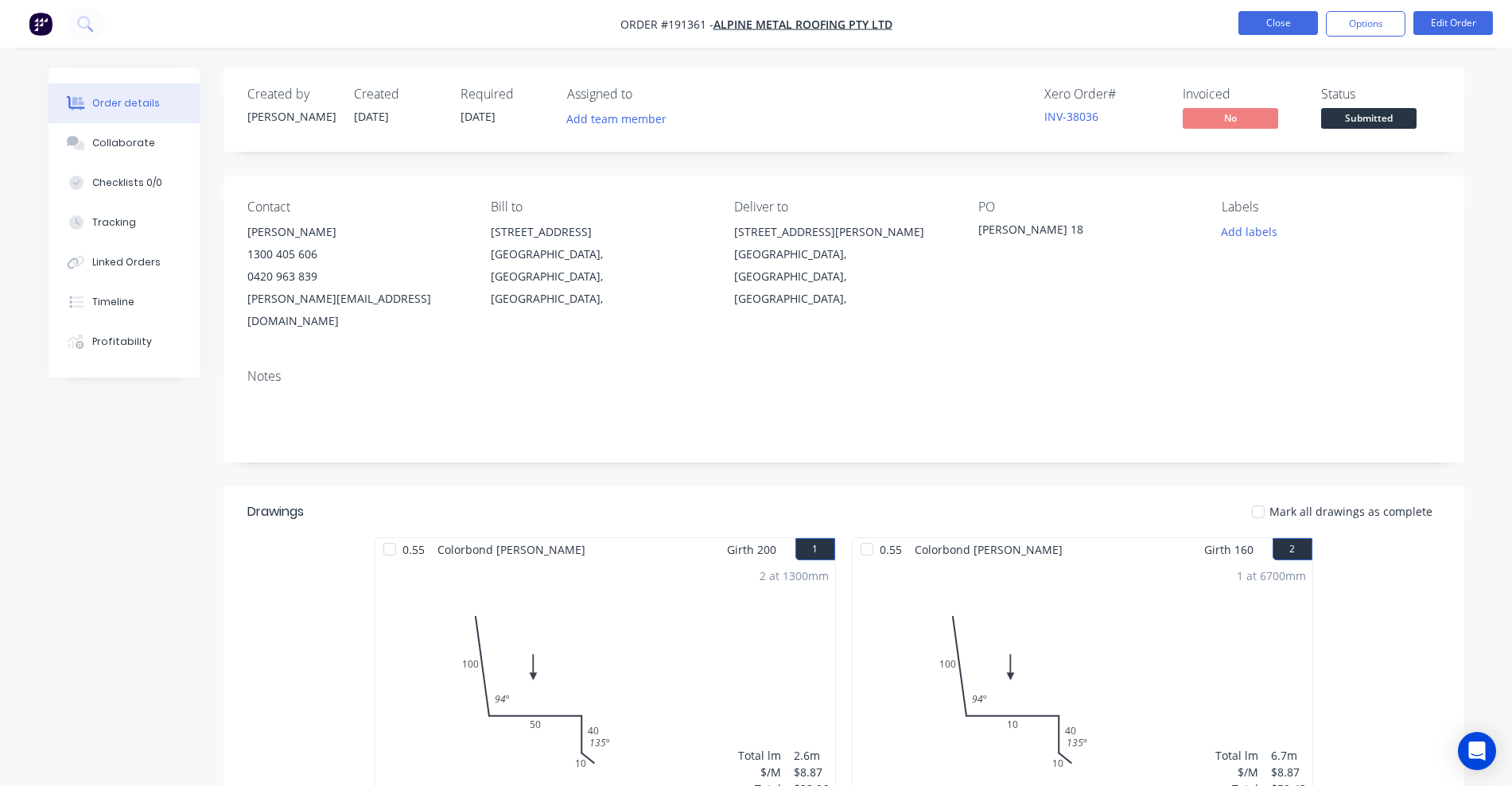
click at [1279, 34] on button "Close" at bounding box center [1278, 23] width 80 height 24
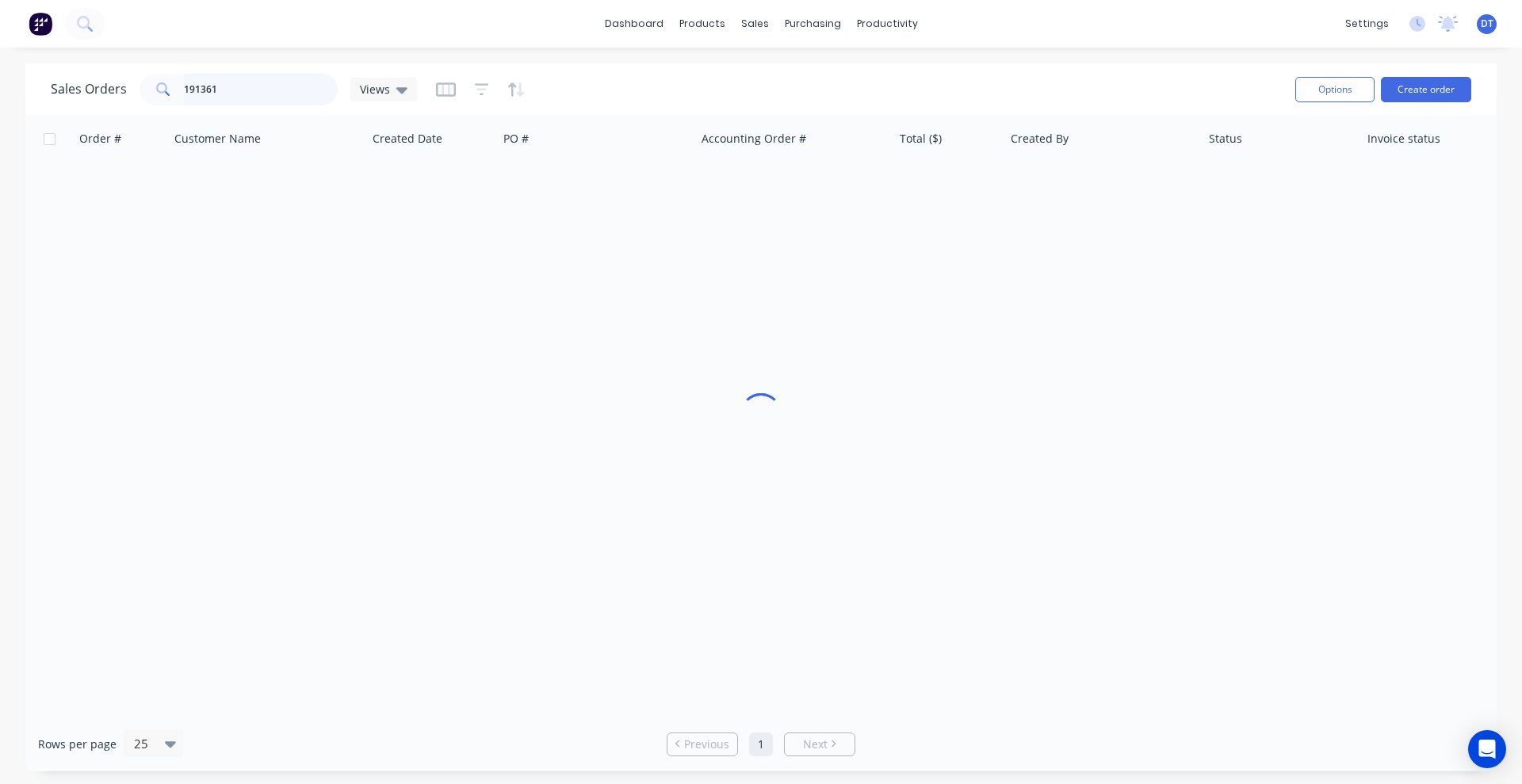
click at [0, 106] on div "Sales Orders 191361 Views Options Create order Order # Customer Name Created Da…" at bounding box center [761, 417] width 1522 height 708
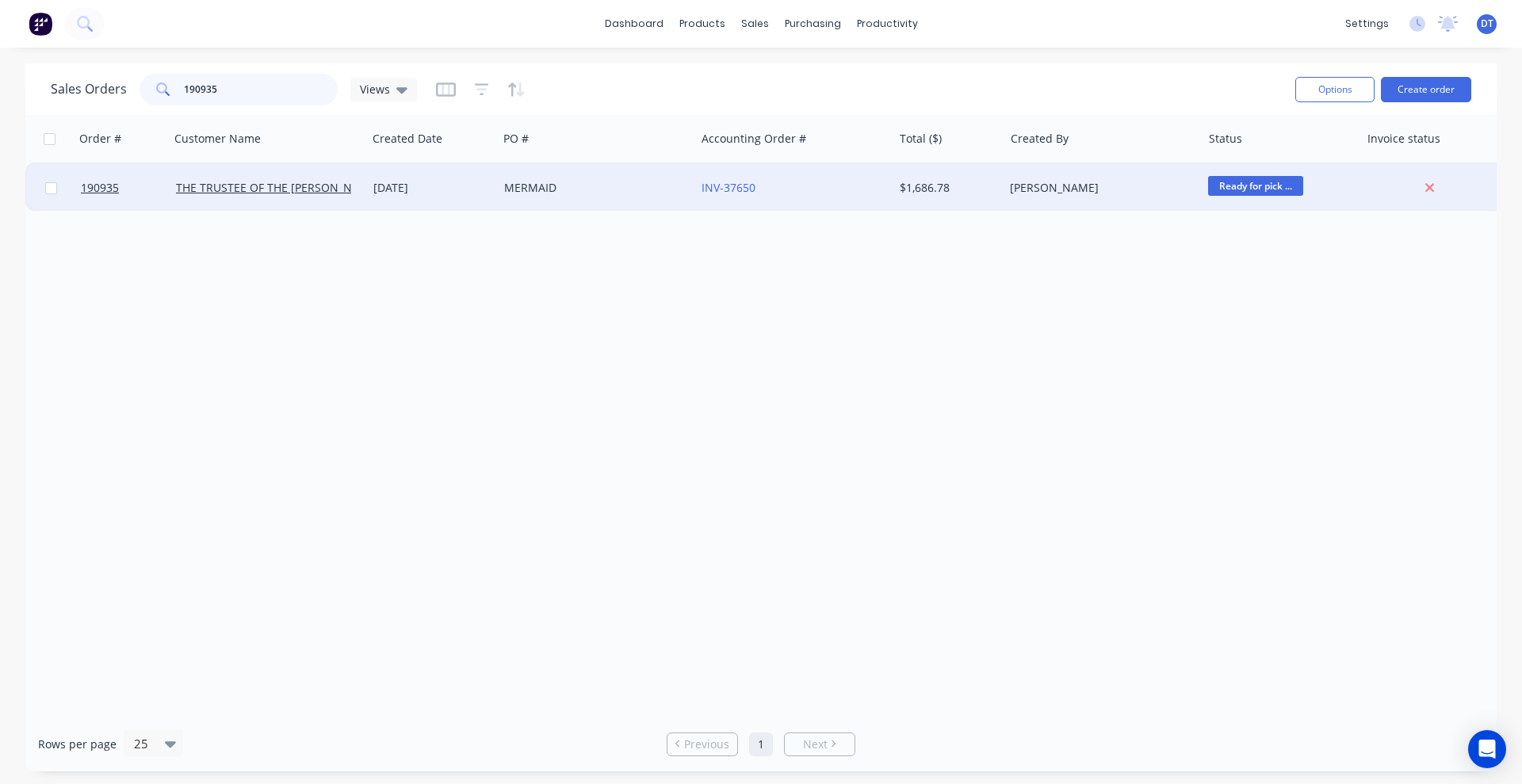
type input "190935"
click at [647, 197] on div "MERMAID" at bounding box center [597, 187] width 197 height 48
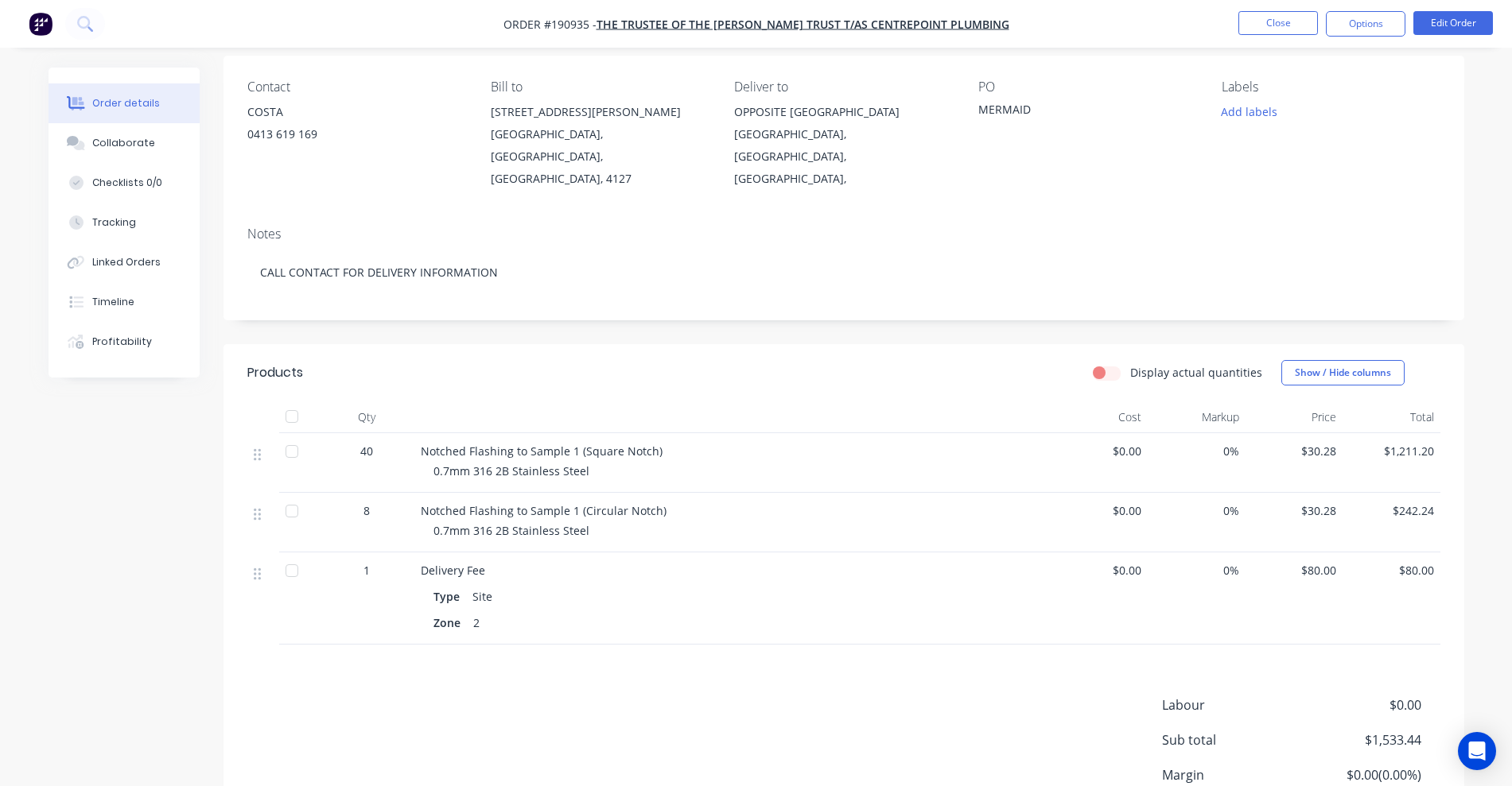
scroll to position [199, 0]
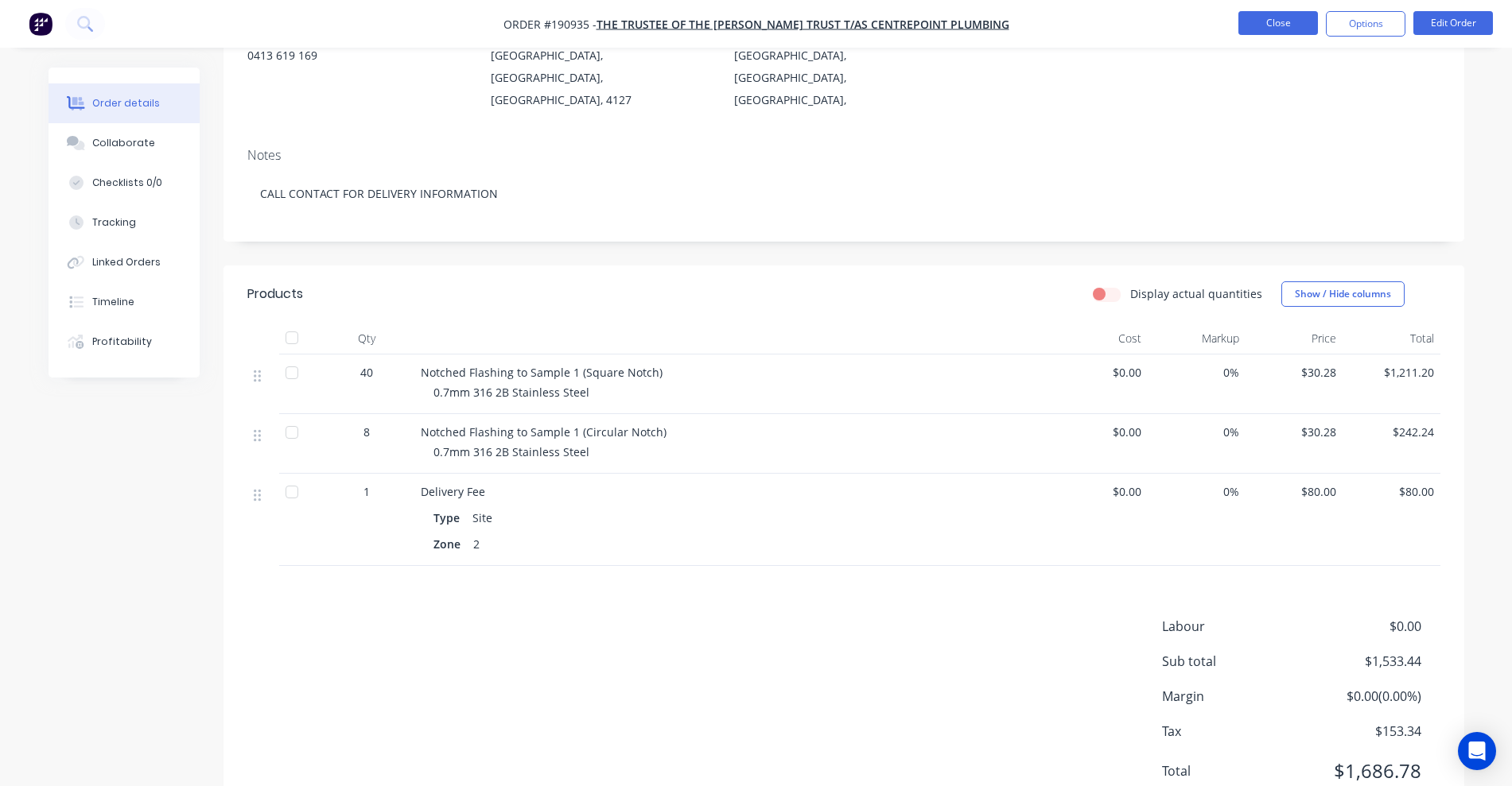
click at [1283, 24] on button "Close" at bounding box center [1278, 23] width 80 height 24
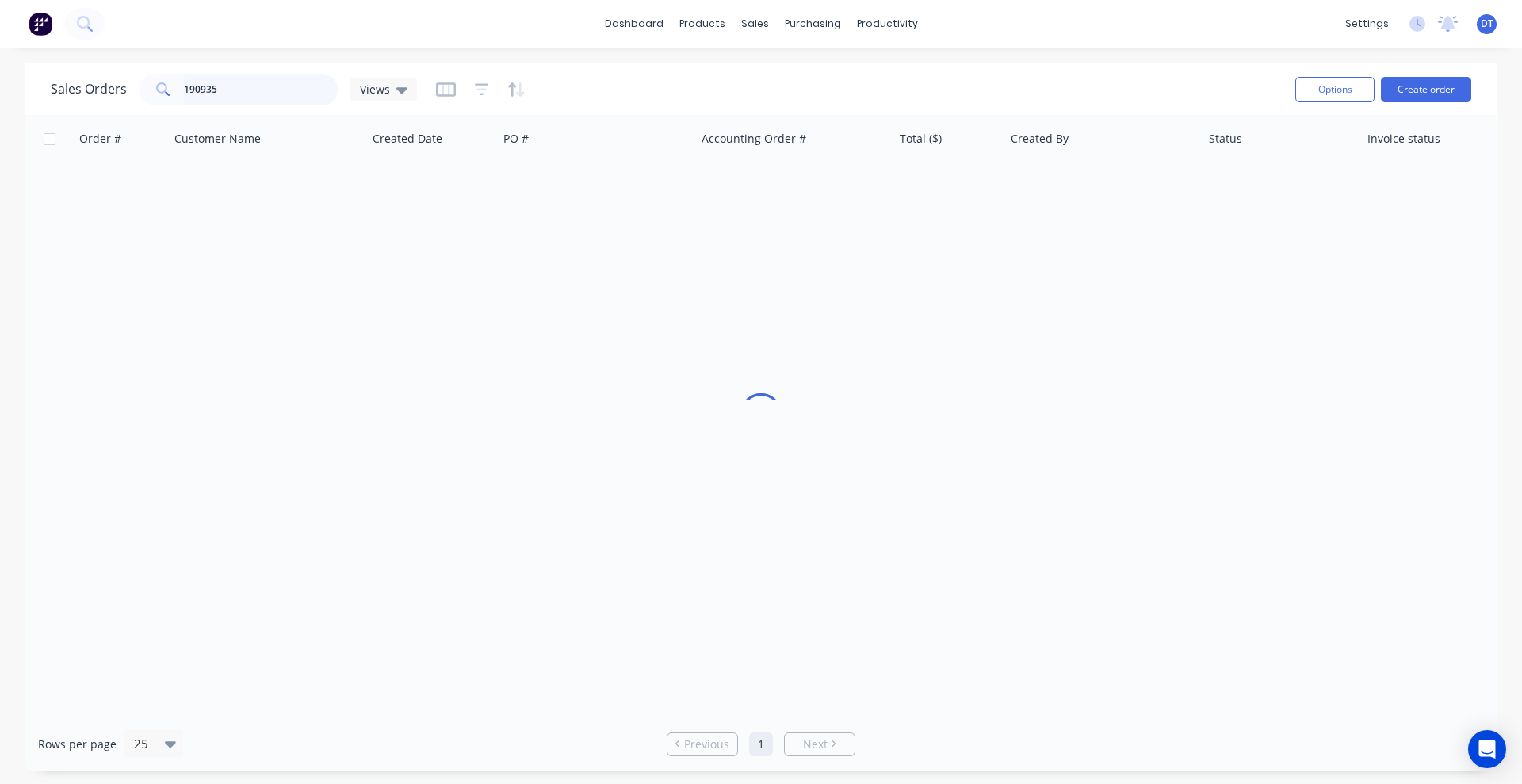
drag, startPoint x: 215, startPoint y: 90, endPoint x: 161, endPoint y: 92, distance: 54.0
click at [161, 92] on div "190935" at bounding box center [238, 90] width 198 height 32
type input "191450"
drag, startPoint x: 722, startPoint y: 409, endPoint x: 748, endPoint y: 322, distance: 90.8
click at [723, 409] on div "Order # Customer Name Created Date PO # Accounting Order # Total ($) Created By…" at bounding box center [761, 415] width 1471 height 601
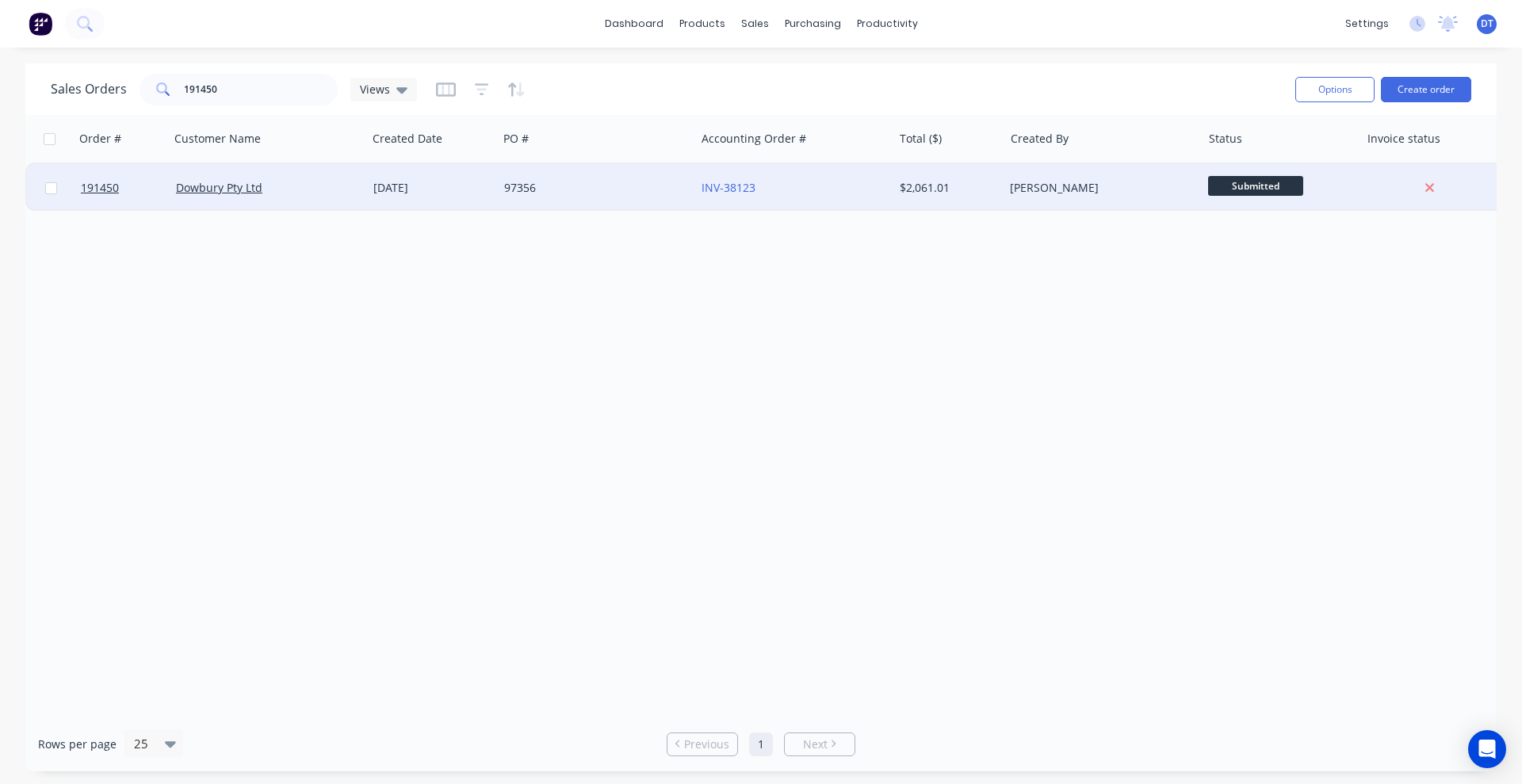
click at [810, 185] on div "INV-38123" at bounding box center [789, 188] width 176 height 16
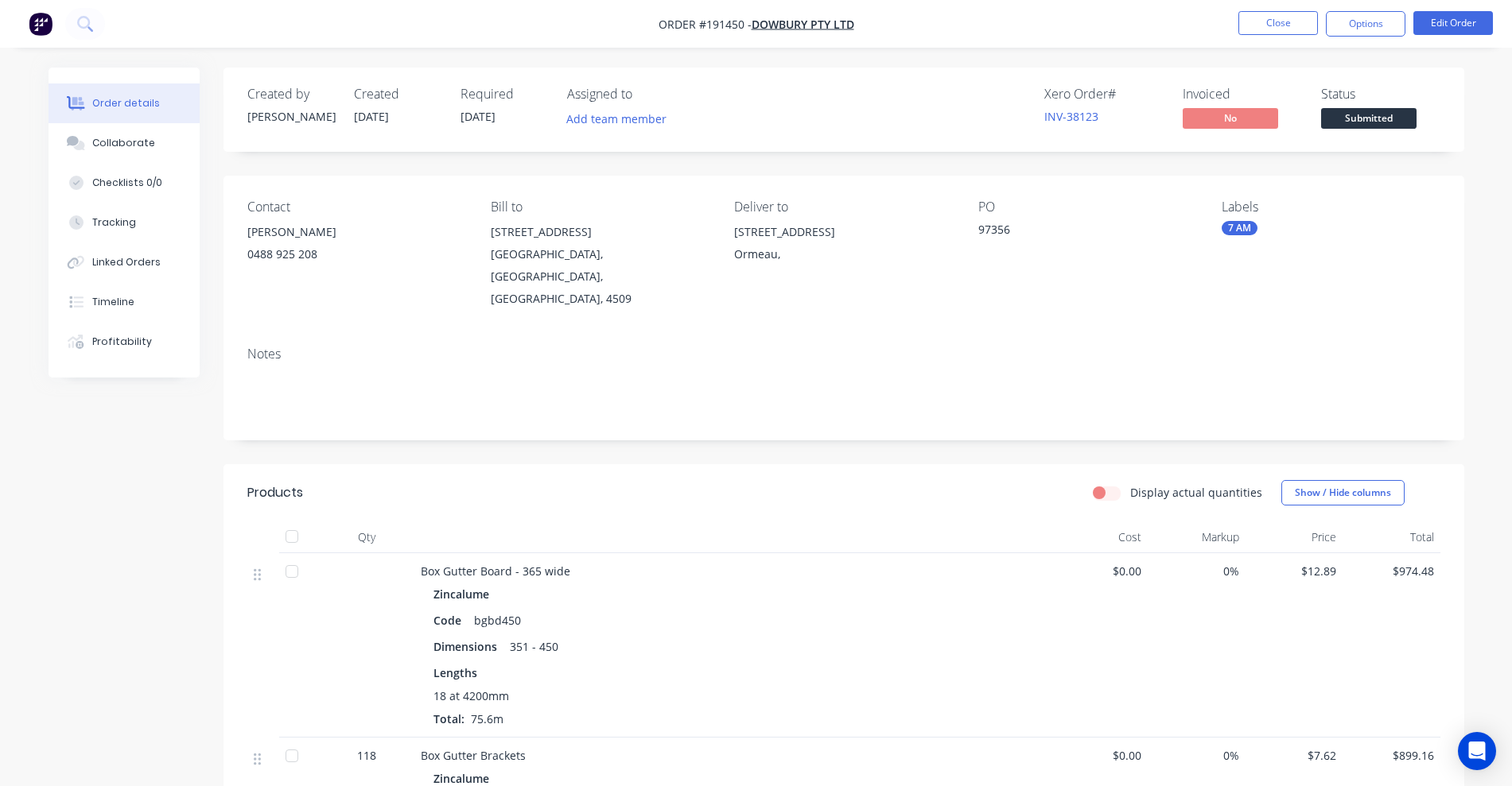
scroll to position [100, 0]
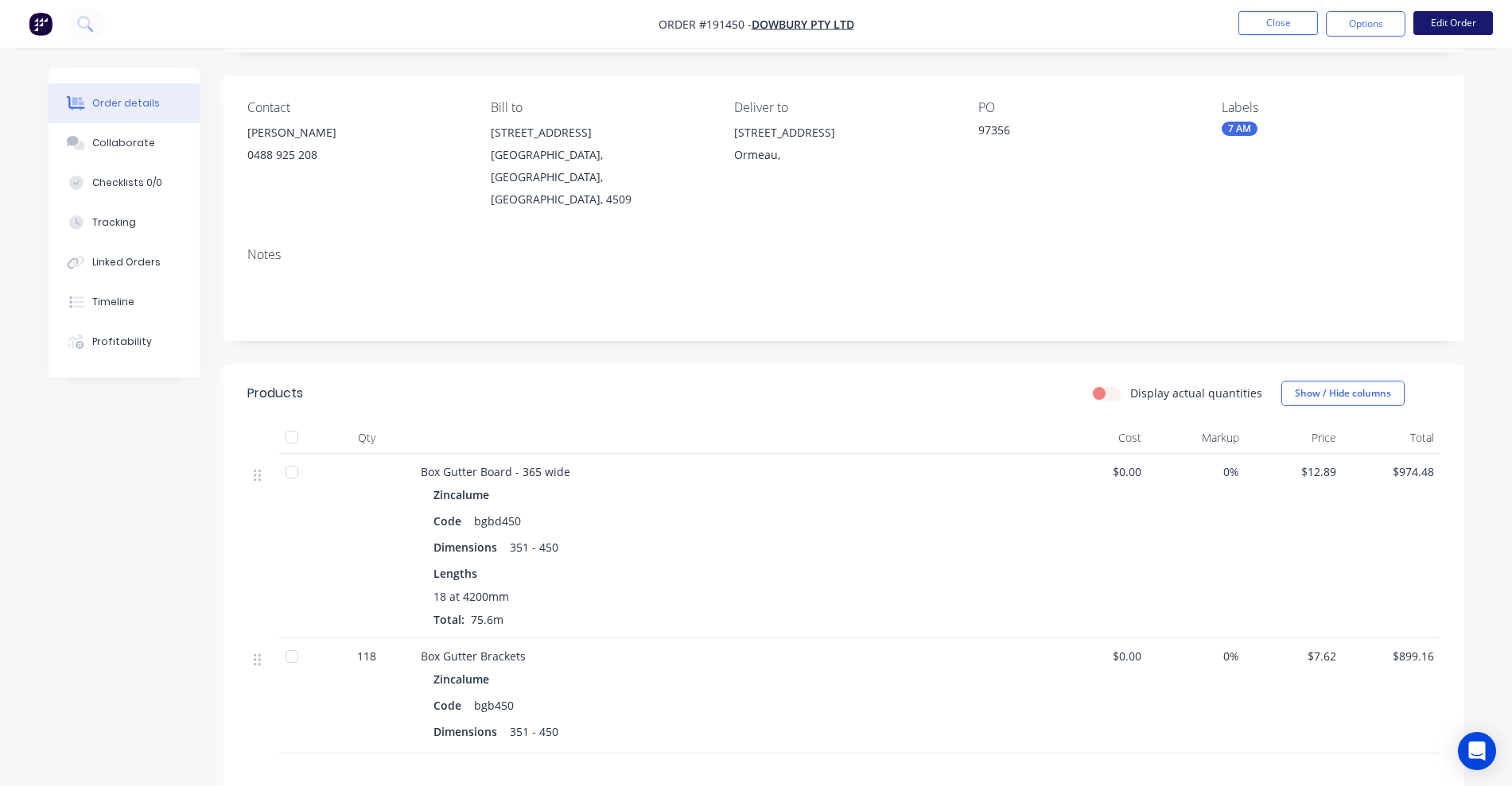
click at [1449, 25] on button "Edit Order" at bounding box center [1453, 23] width 80 height 24
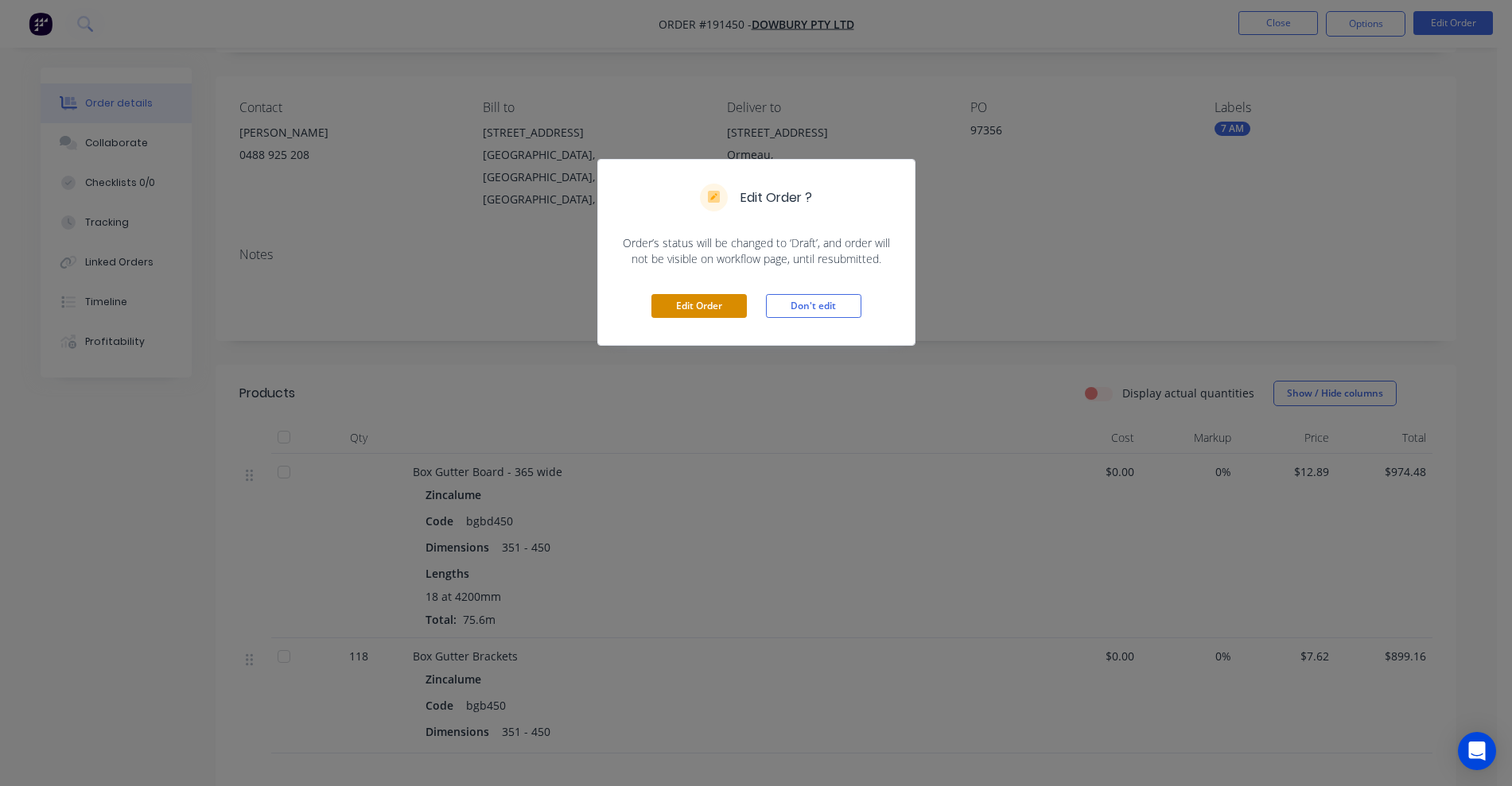
click at [700, 300] on button "Edit Order" at bounding box center [698, 306] width 95 height 24
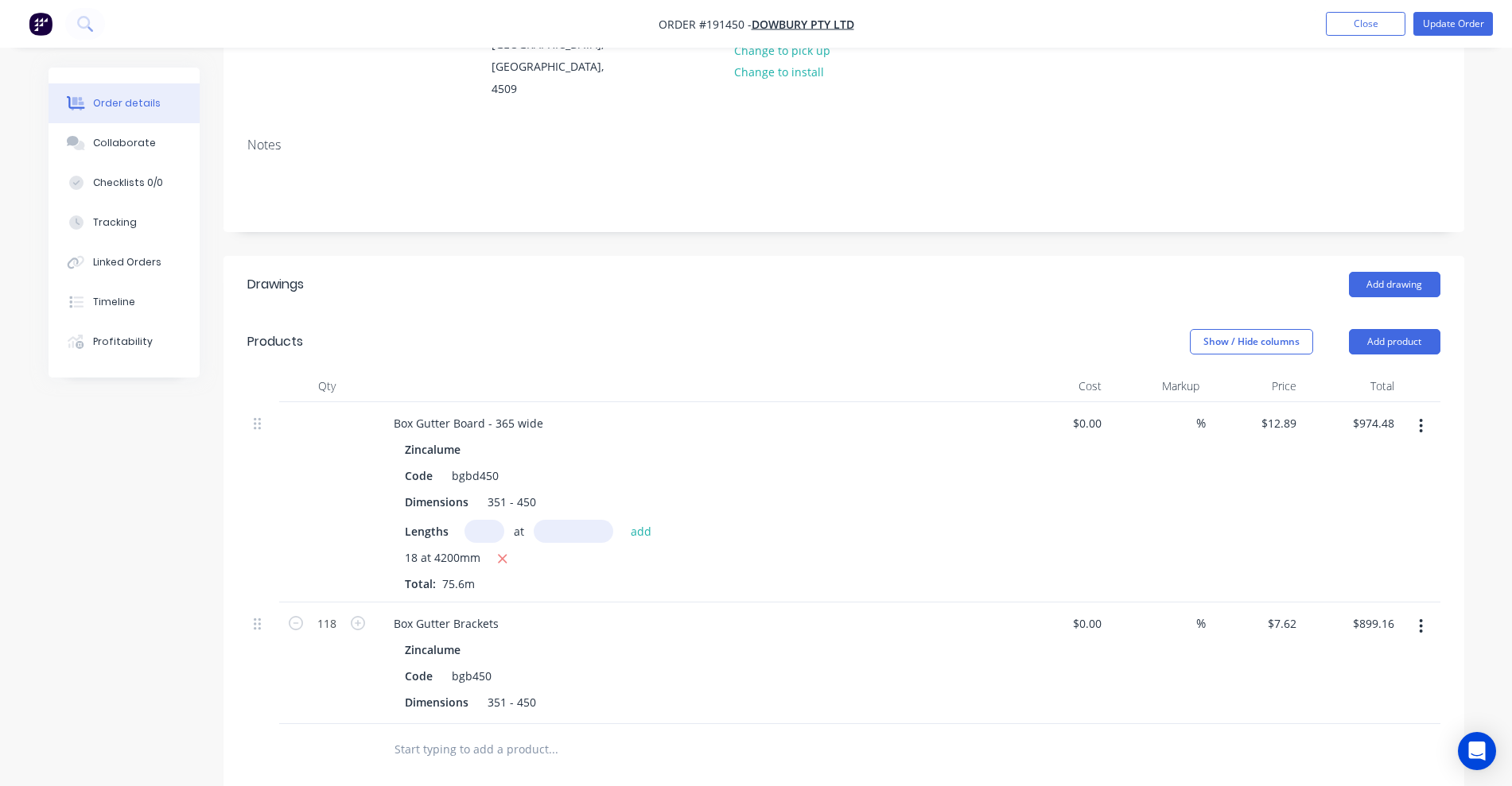
scroll to position [397, 0]
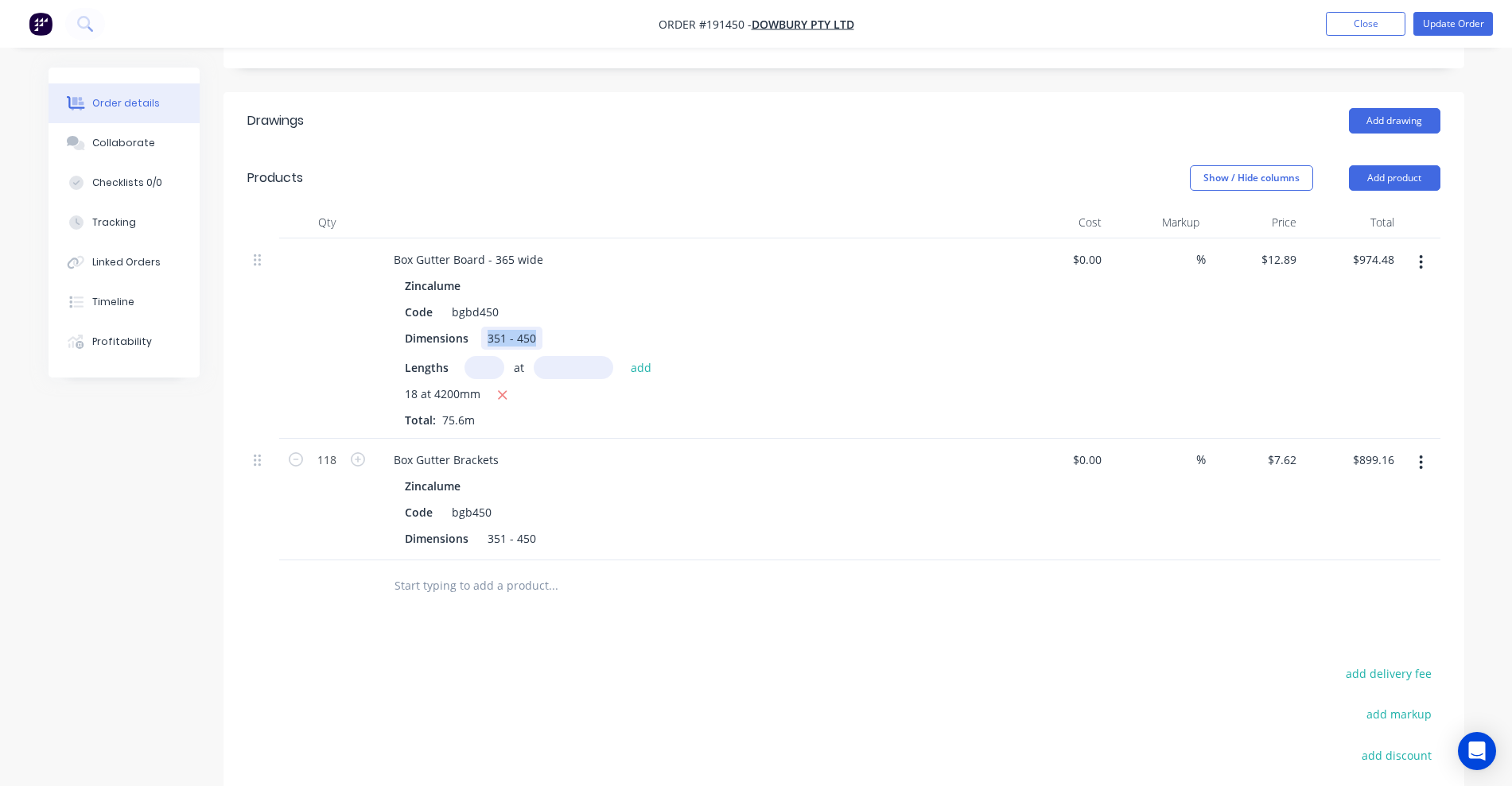
drag, startPoint x: 489, startPoint y: 311, endPoint x: 629, endPoint y: 301, distance: 140.4
click at [629, 301] on div "Zincalume Code bgbd450 Dimensions 351 - 450 Lengths at add 18 at 4200mm Total: …" at bounding box center [692, 351] width 623 height 154
drag, startPoint x: 486, startPoint y: 233, endPoint x: 651, endPoint y: 244, distance: 165.4
click at [649, 248] on div "Box Gutter Board - 365 wide" at bounding box center [692, 259] width 623 height 23
drag, startPoint x: 487, startPoint y: 512, endPoint x: 597, endPoint y: 513, distance: 110.0
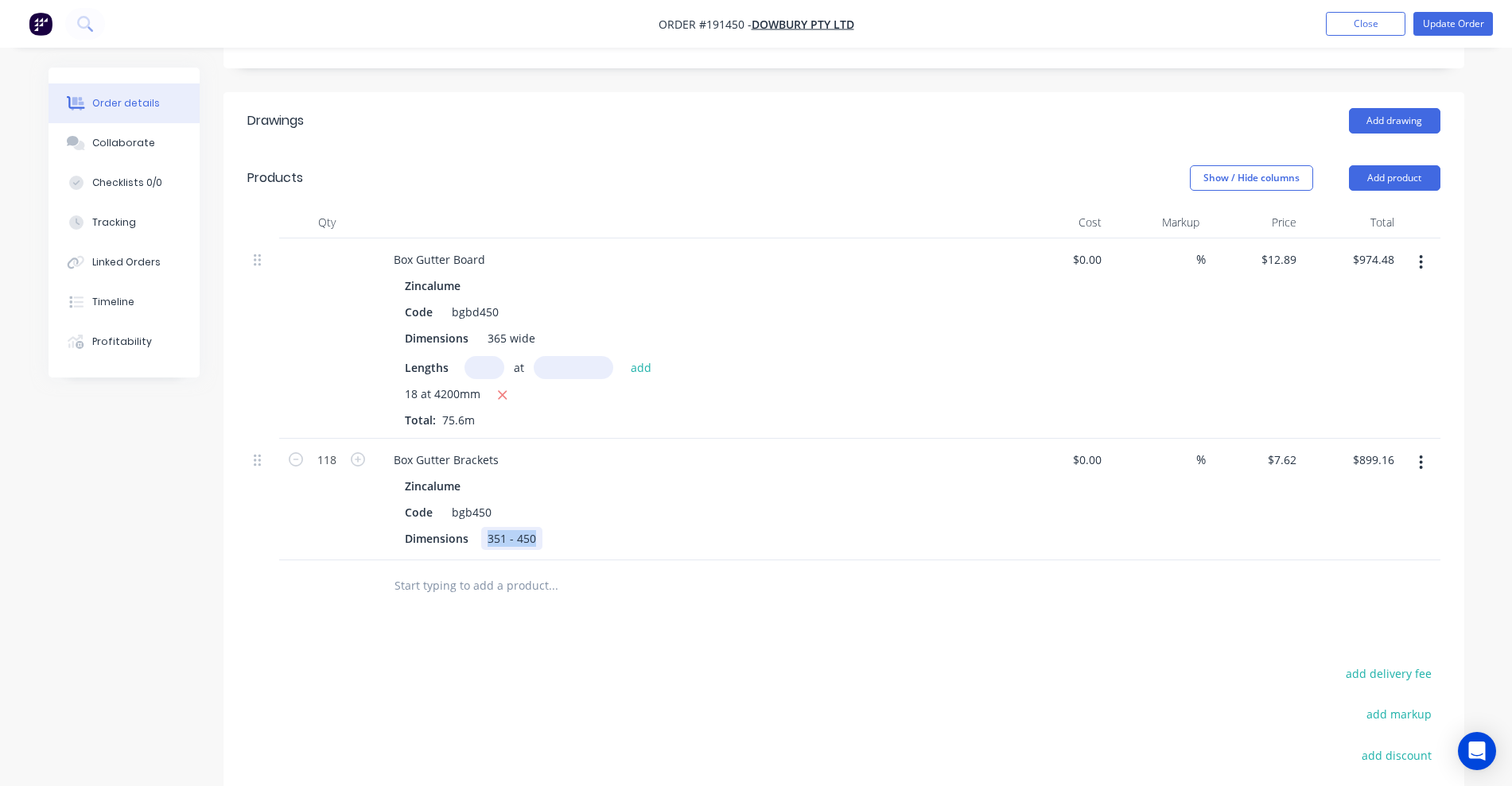
click at [597, 527] on div "Dimensions 351 - 450" at bounding box center [689, 538] width 582 height 23
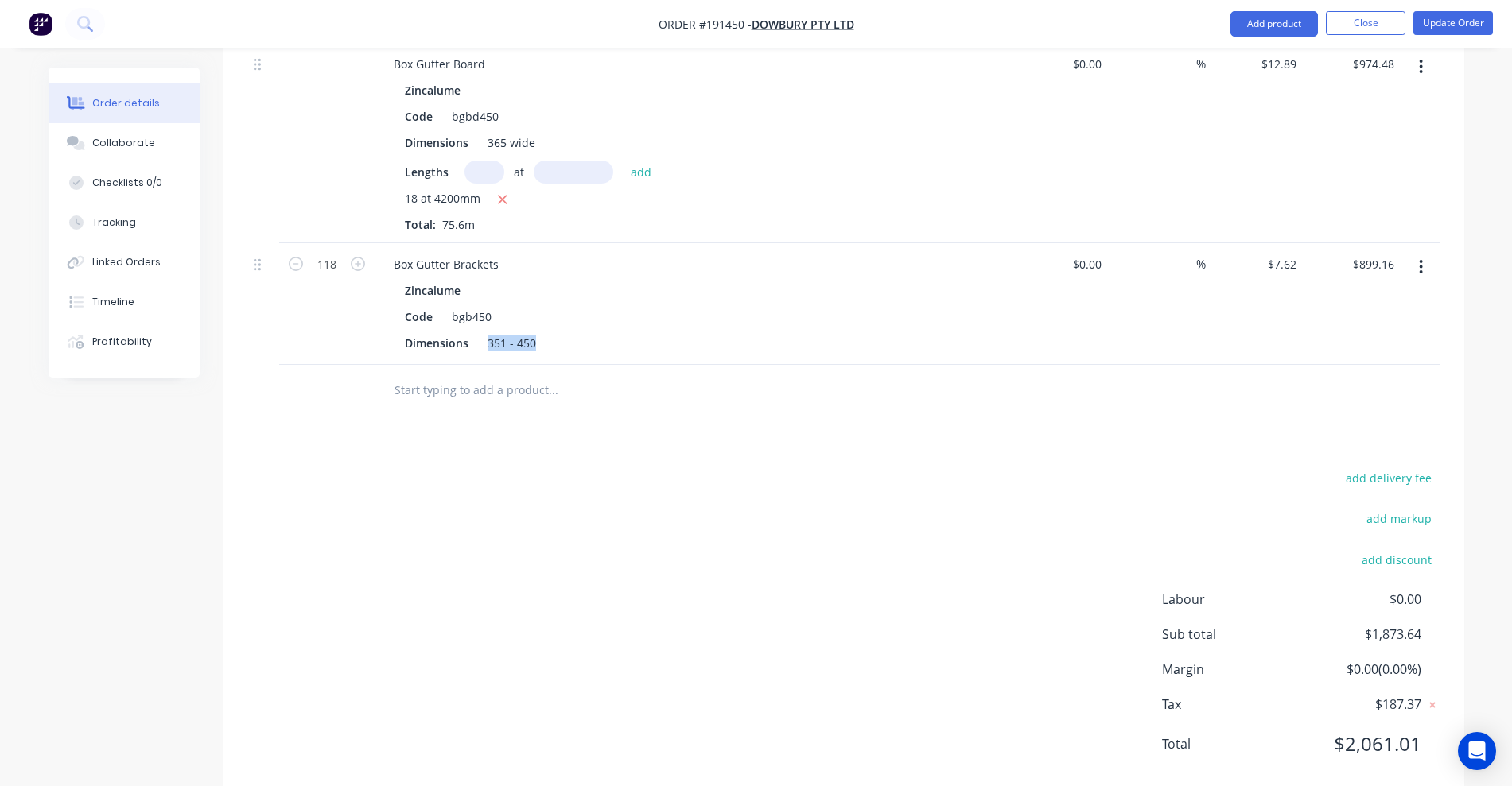
scroll to position [606, 0]
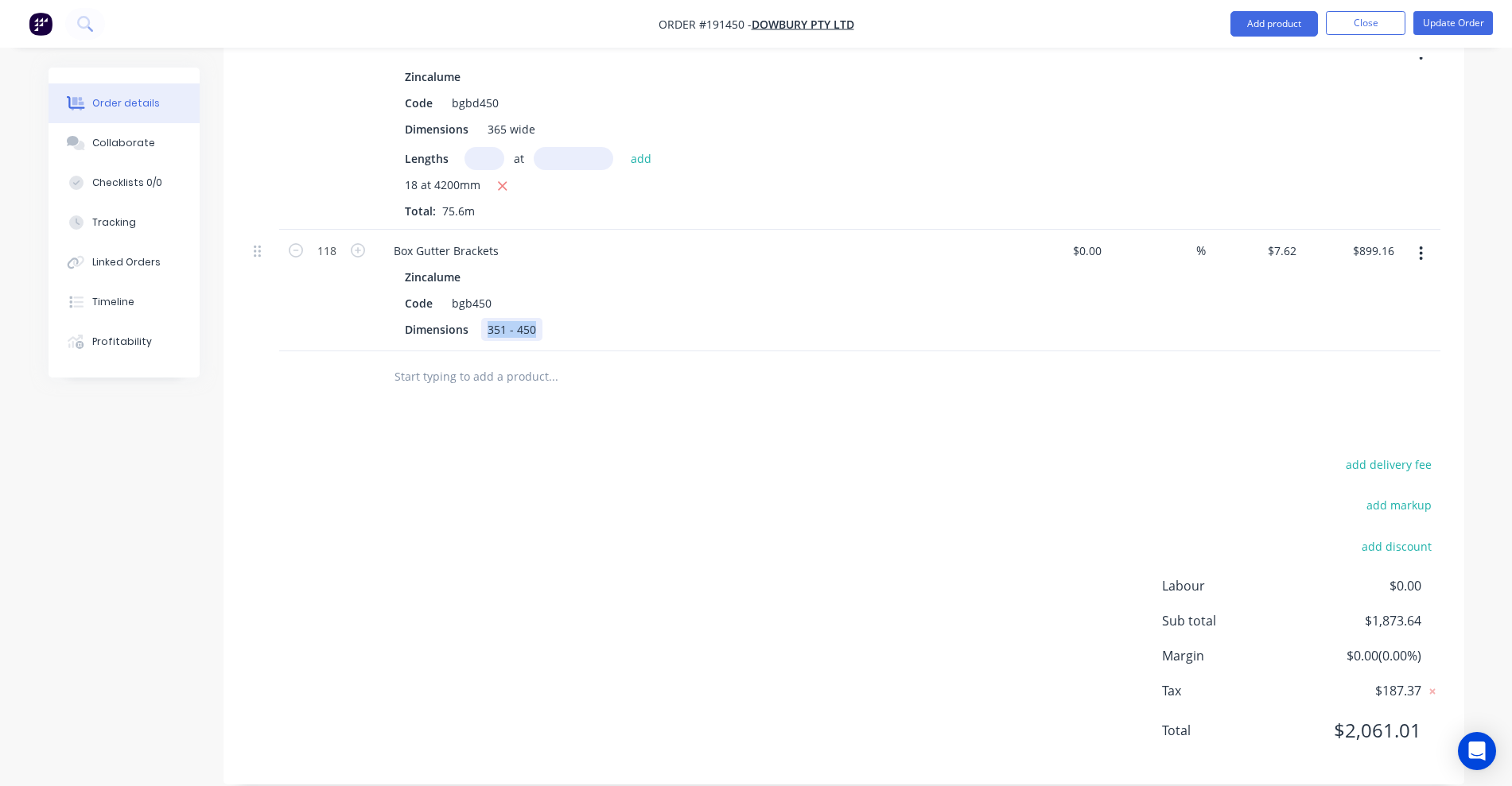
click at [526, 318] on div "351 - 450" at bounding box center [512, 329] width 62 height 23
click at [502, 239] on div "Box Gutter Brackets" at bounding box center [446, 250] width 131 height 23
click at [1426, 239] on button "button" at bounding box center [1420, 254] width 37 height 29
click at [1359, 284] on div "Edit" at bounding box center [1364, 295] width 122 height 23
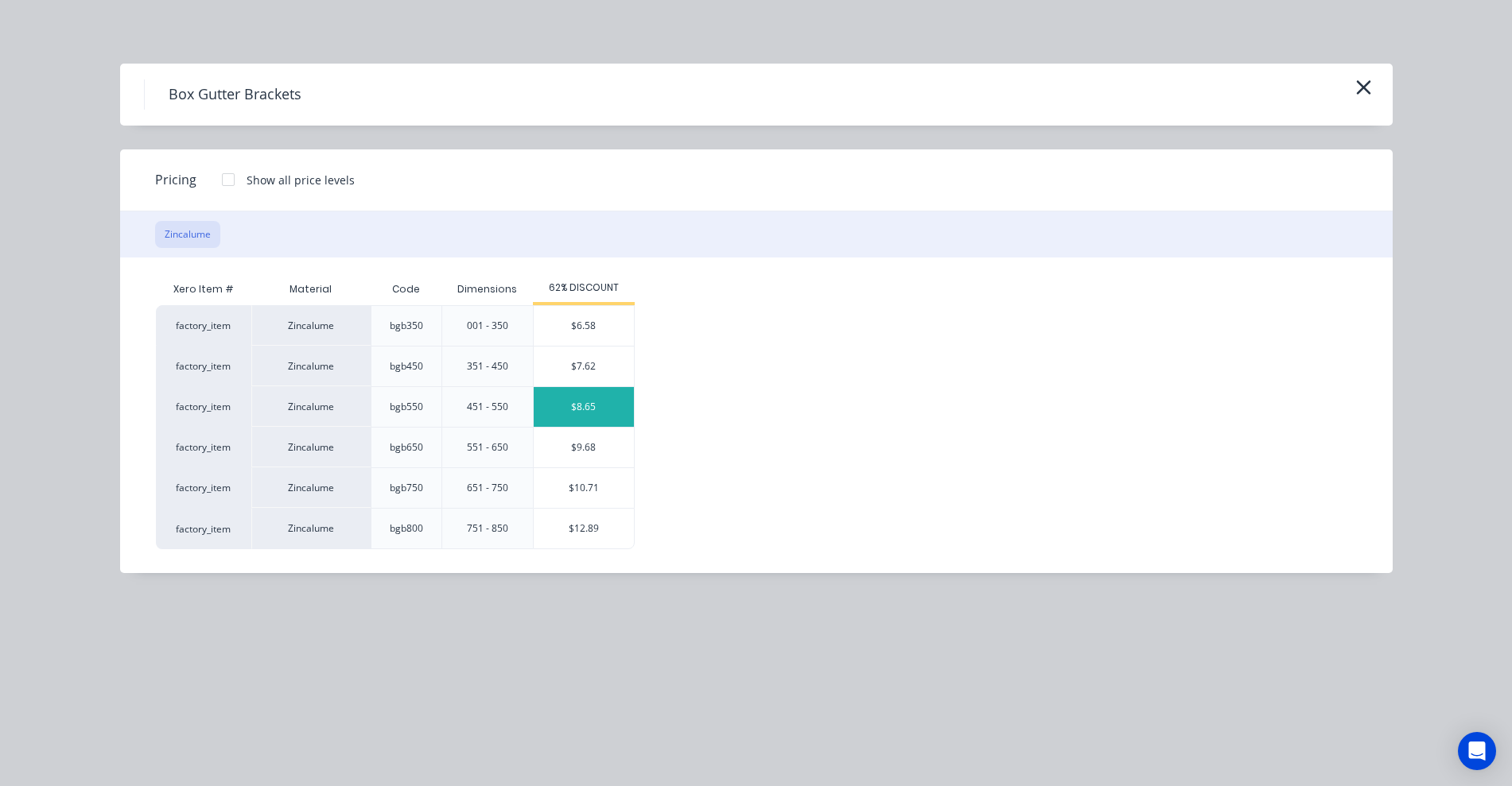
click at [590, 405] on div "$8.65" at bounding box center [583, 407] width 100 height 40
type input "$8.65"
type input "$1,020.70"
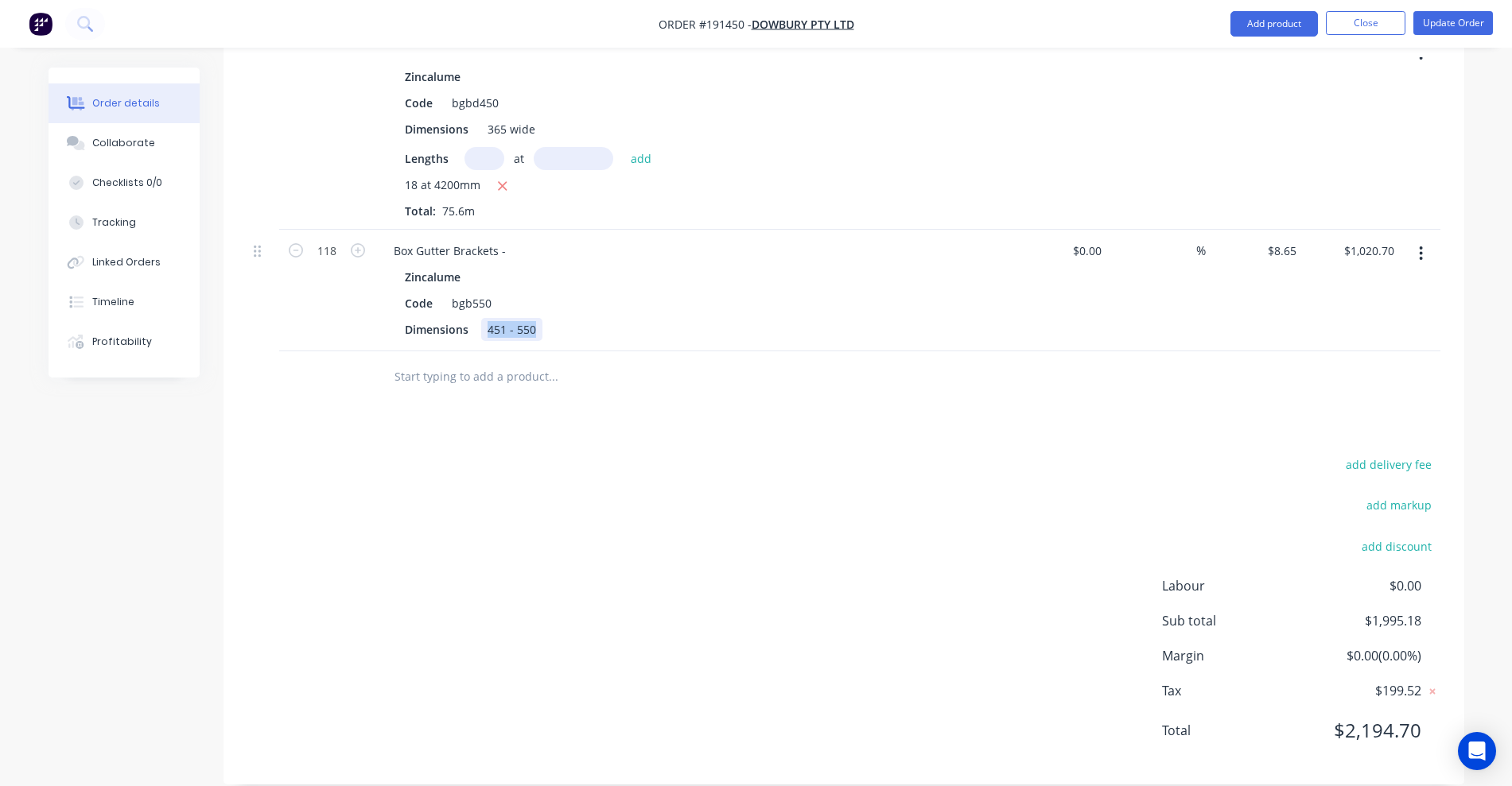
drag, startPoint x: 483, startPoint y: 311, endPoint x: 543, endPoint y: 306, distance: 60.2
click at [543, 318] on div "Dimensions 451 - 550" at bounding box center [689, 329] width 582 height 23
click at [512, 239] on div "Box Gutter Brackets -" at bounding box center [450, 250] width 138 height 23
click at [1456, 22] on button "Update Order" at bounding box center [1453, 23] width 80 height 24
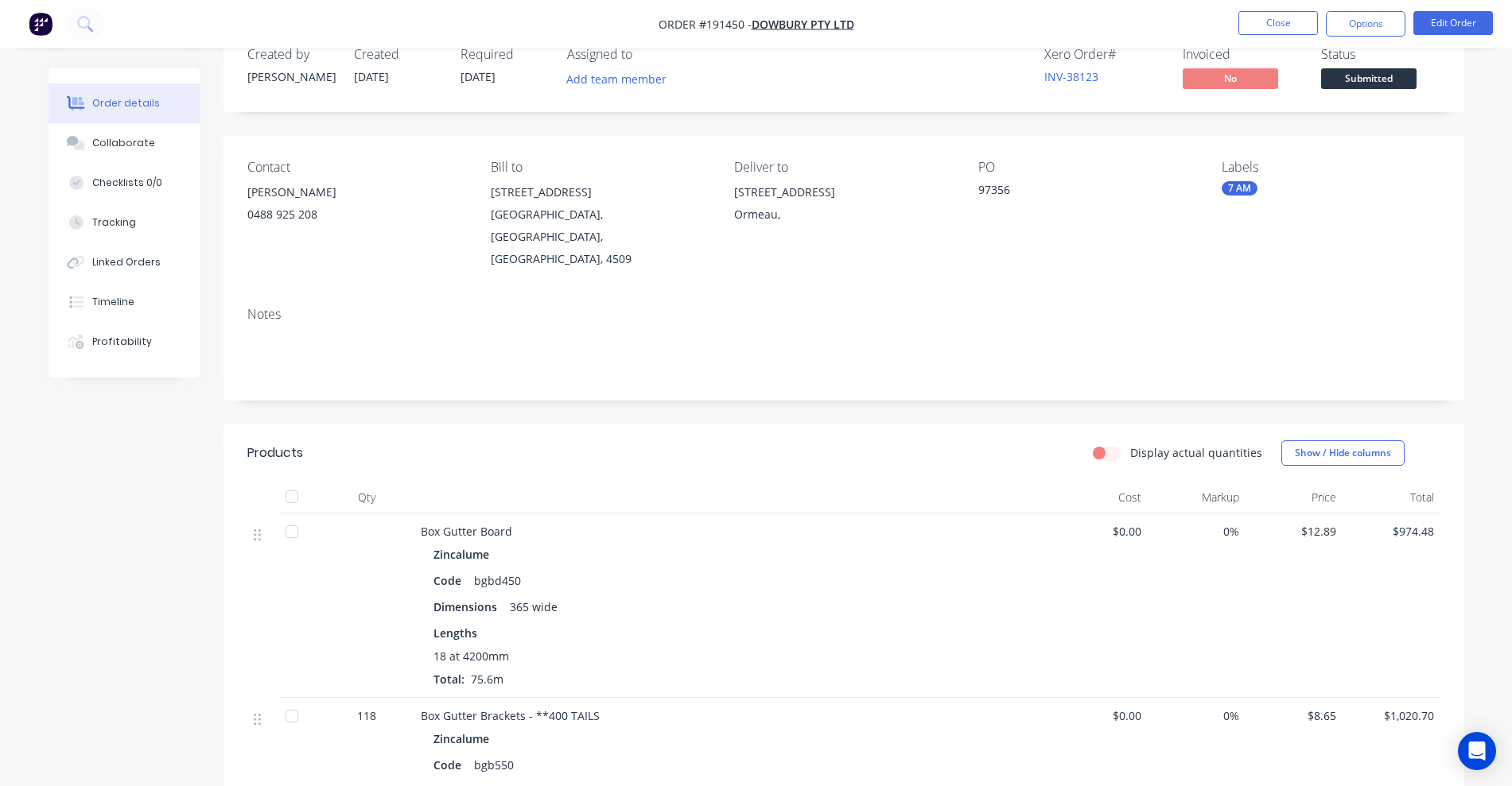
scroll to position [80, 0]
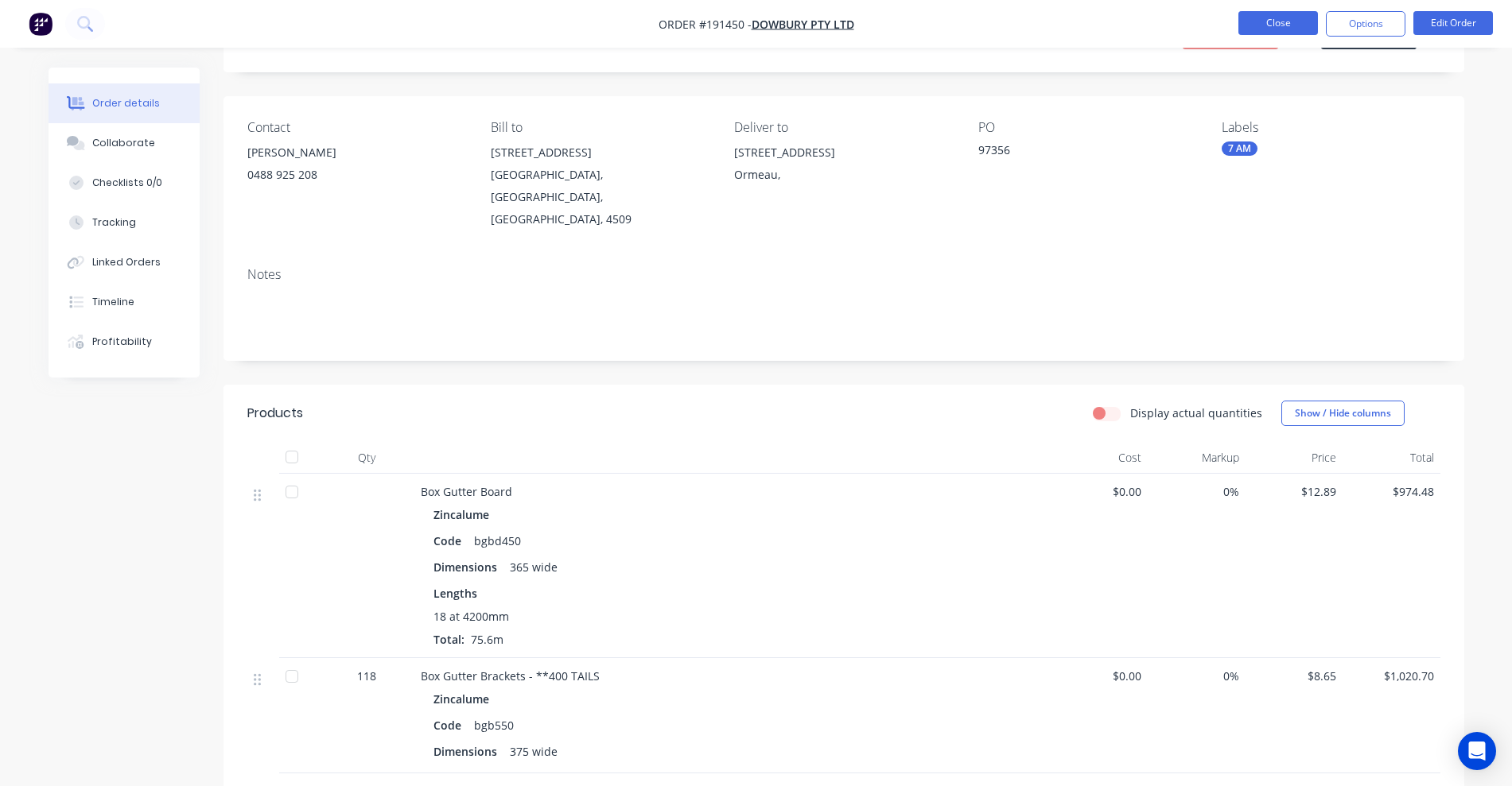
click at [1292, 23] on button "Close" at bounding box center [1278, 23] width 80 height 24
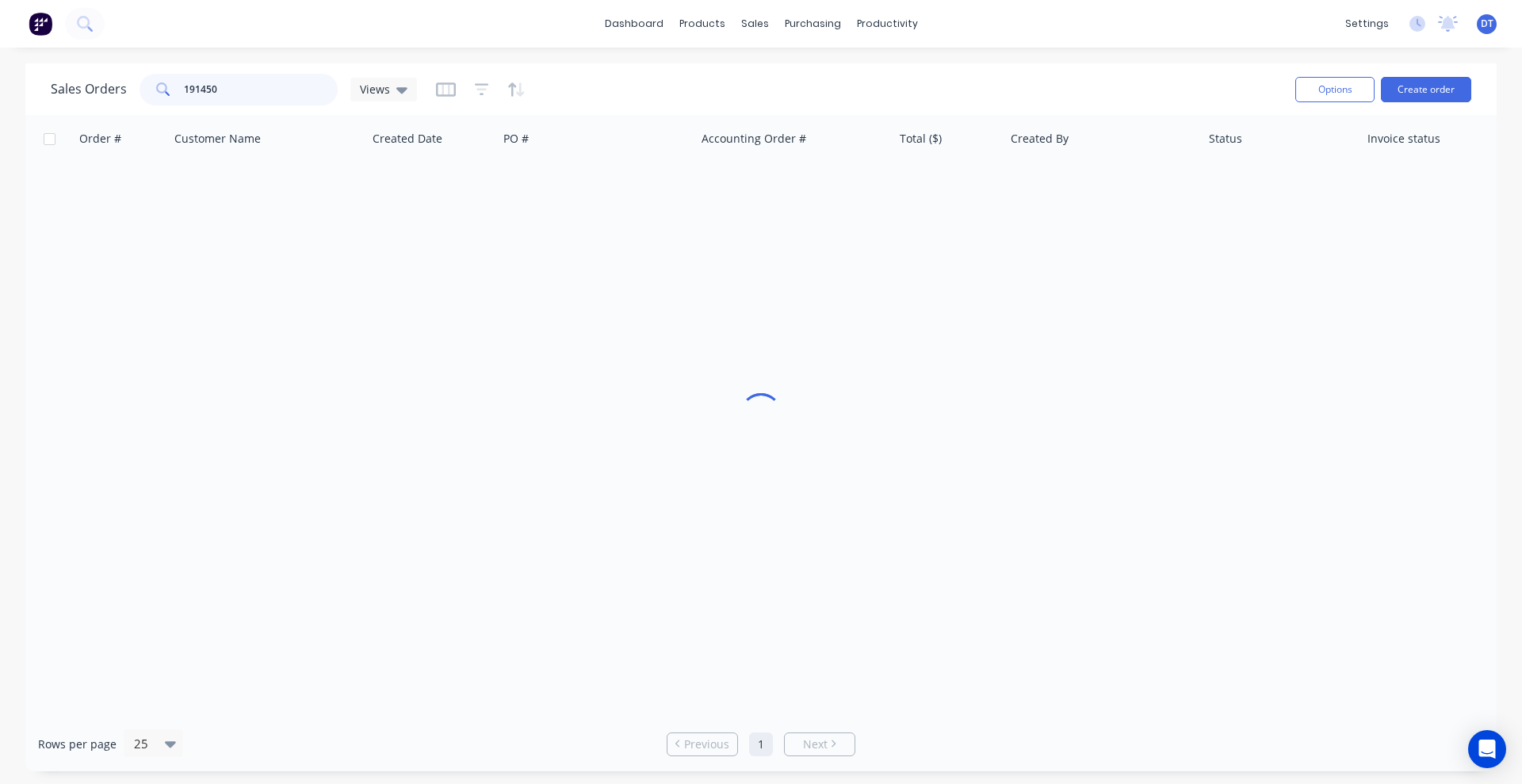
drag, startPoint x: 245, startPoint y: 91, endPoint x: 166, endPoint y: 99, distance: 79.4
click at [166, 99] on div "191450" at bounding box center [238, 90] width 198 height 32
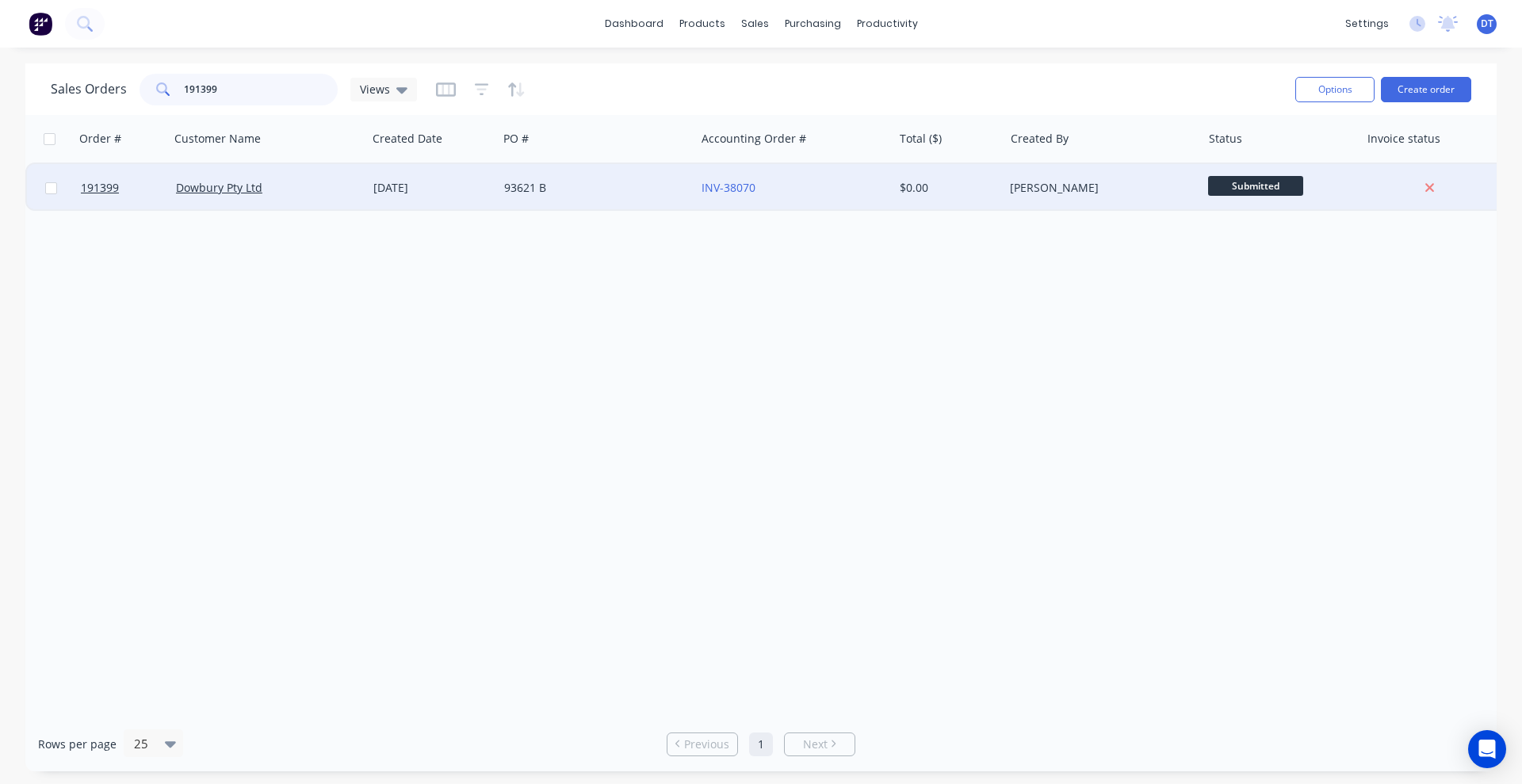
type input "191399"
click at [647, 196] on div "93621 B" at bounding box center [597, 187] width 197 height 48
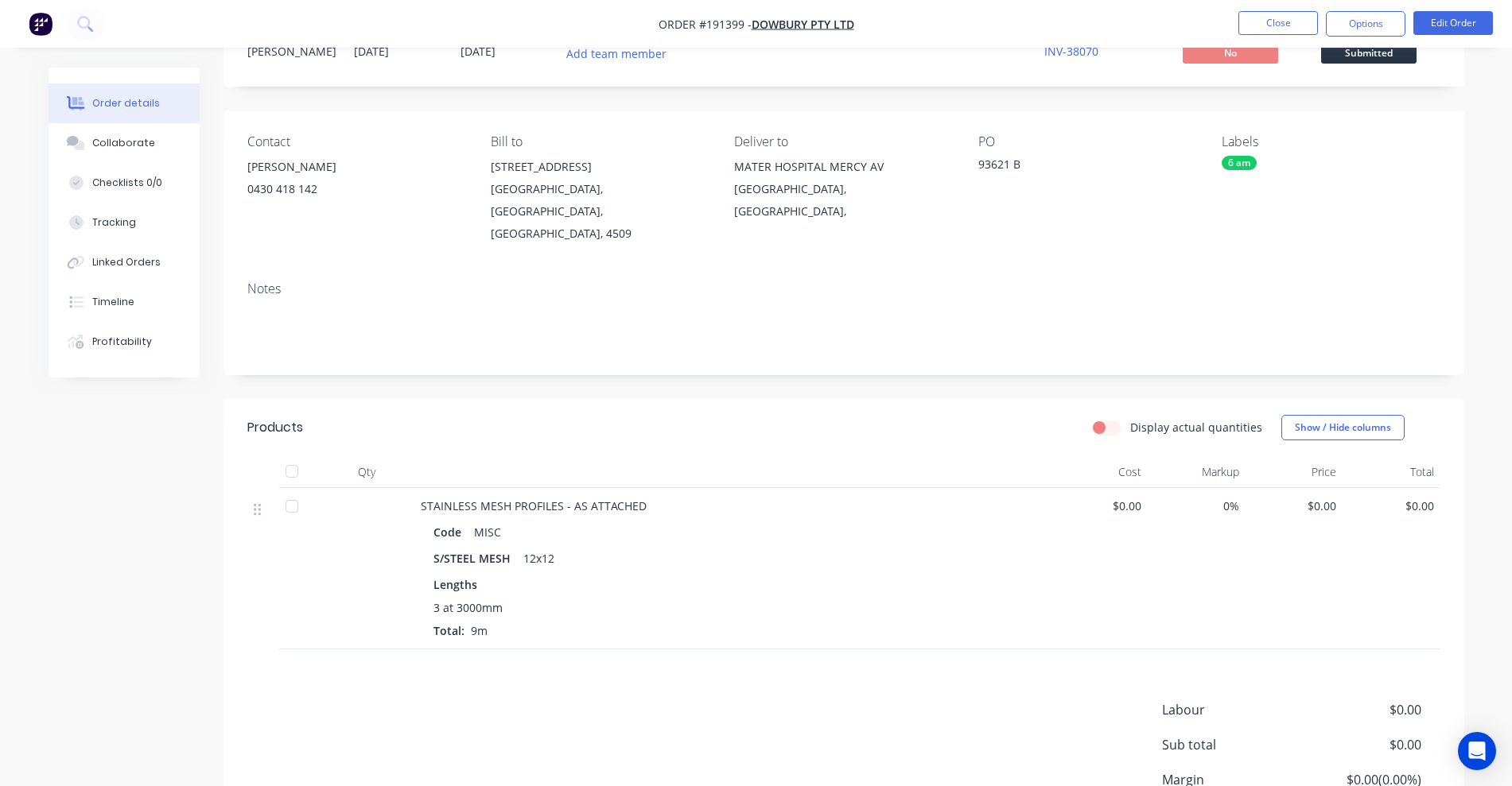
scroll to position [100, 0]
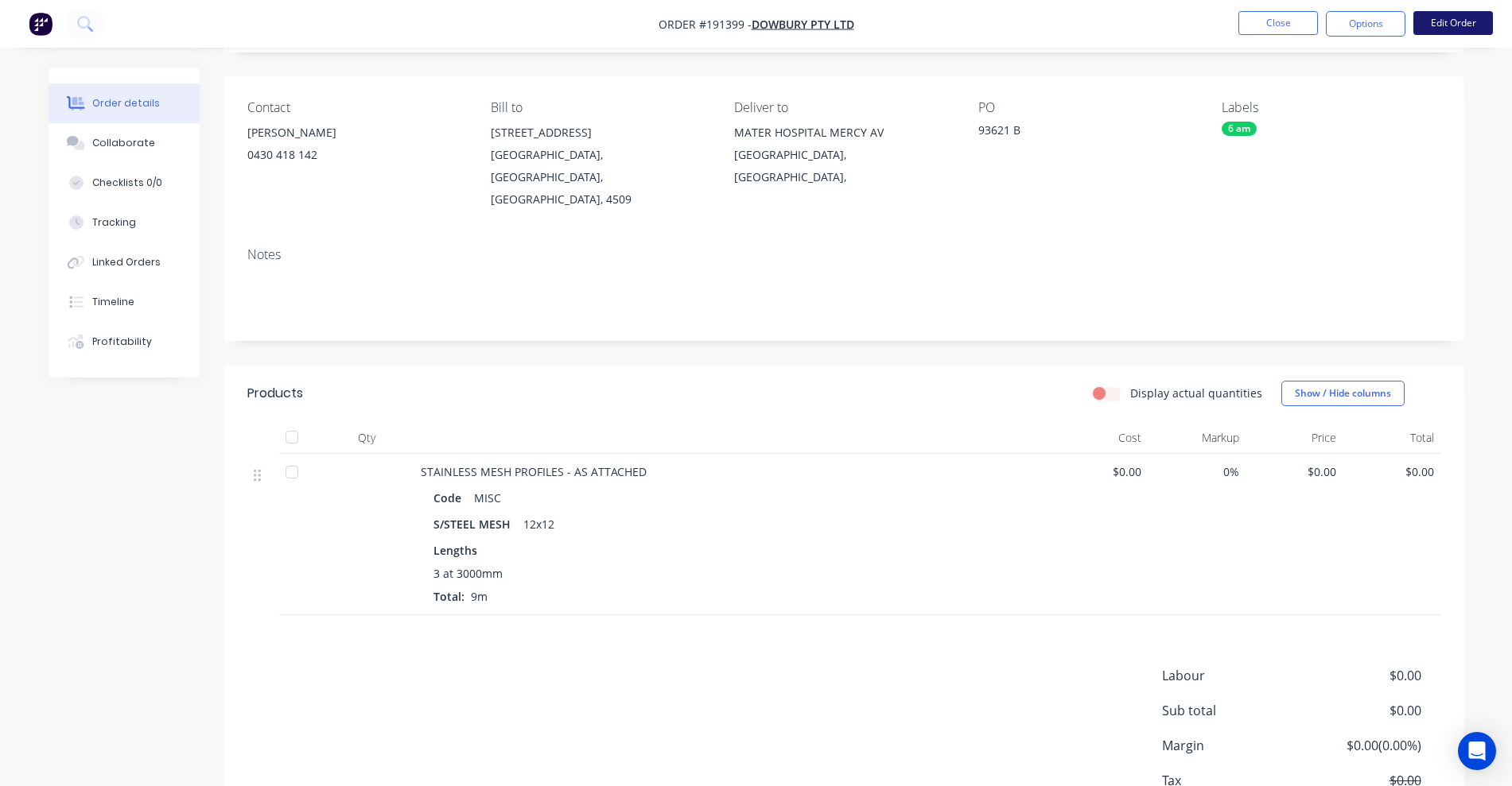
click at [1442, 20] on button "Edit Order" at bounding box center [1453, 23] width 80 height 24
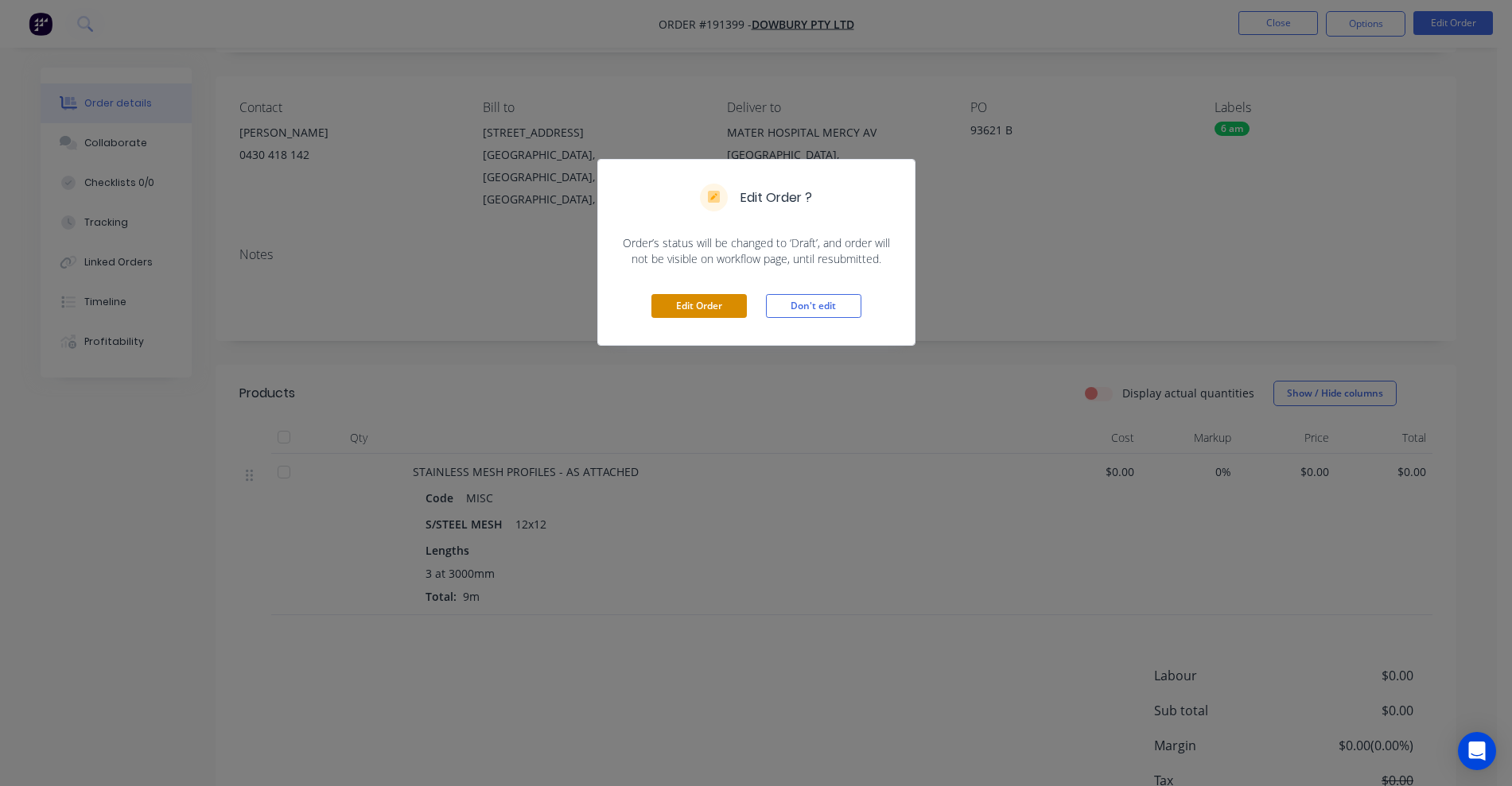
click at [704, 298] on button "Edit Order" at bounding box center [698, 306] width 95 height 24
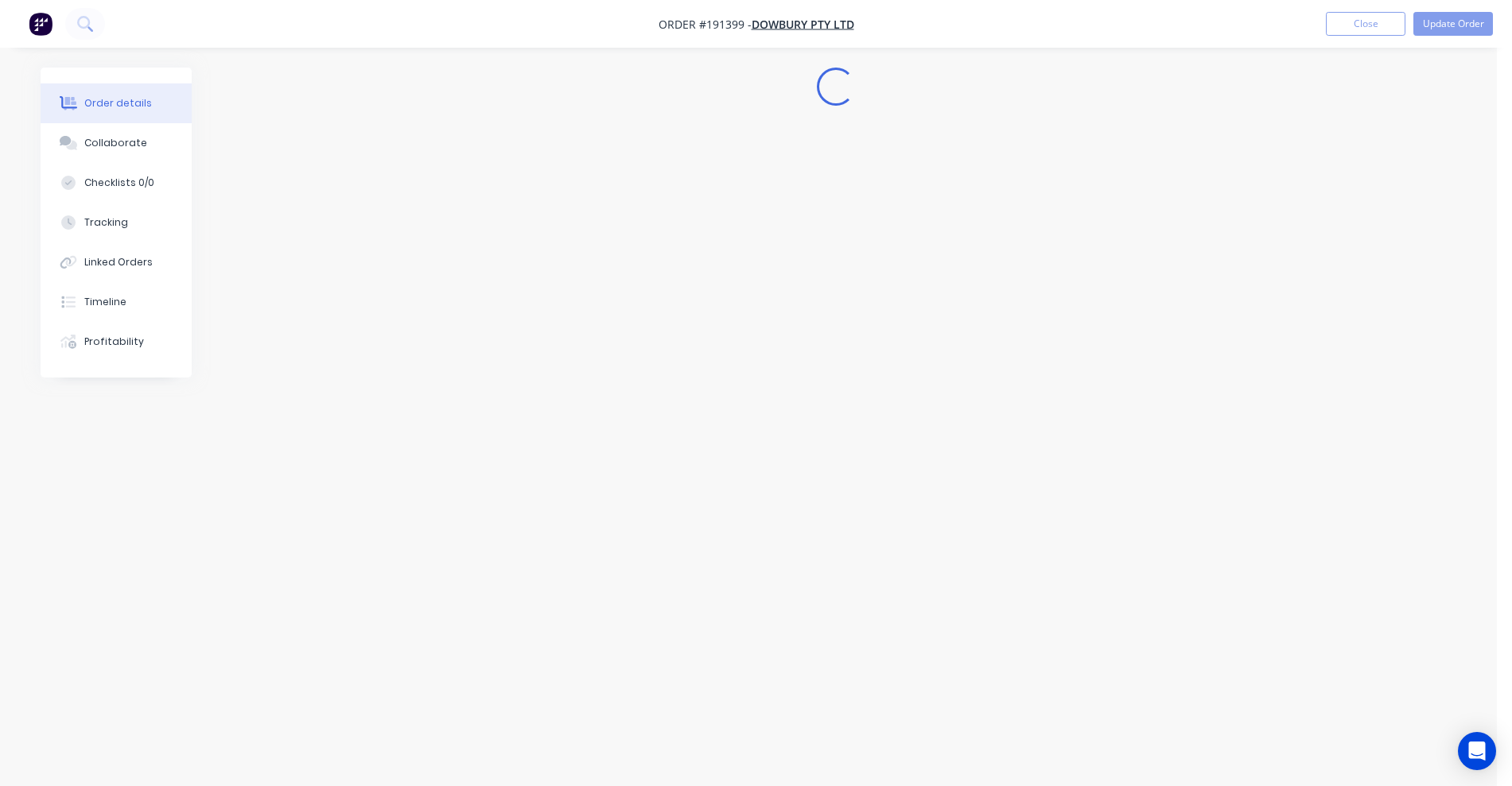
scroll to position [0, 0]
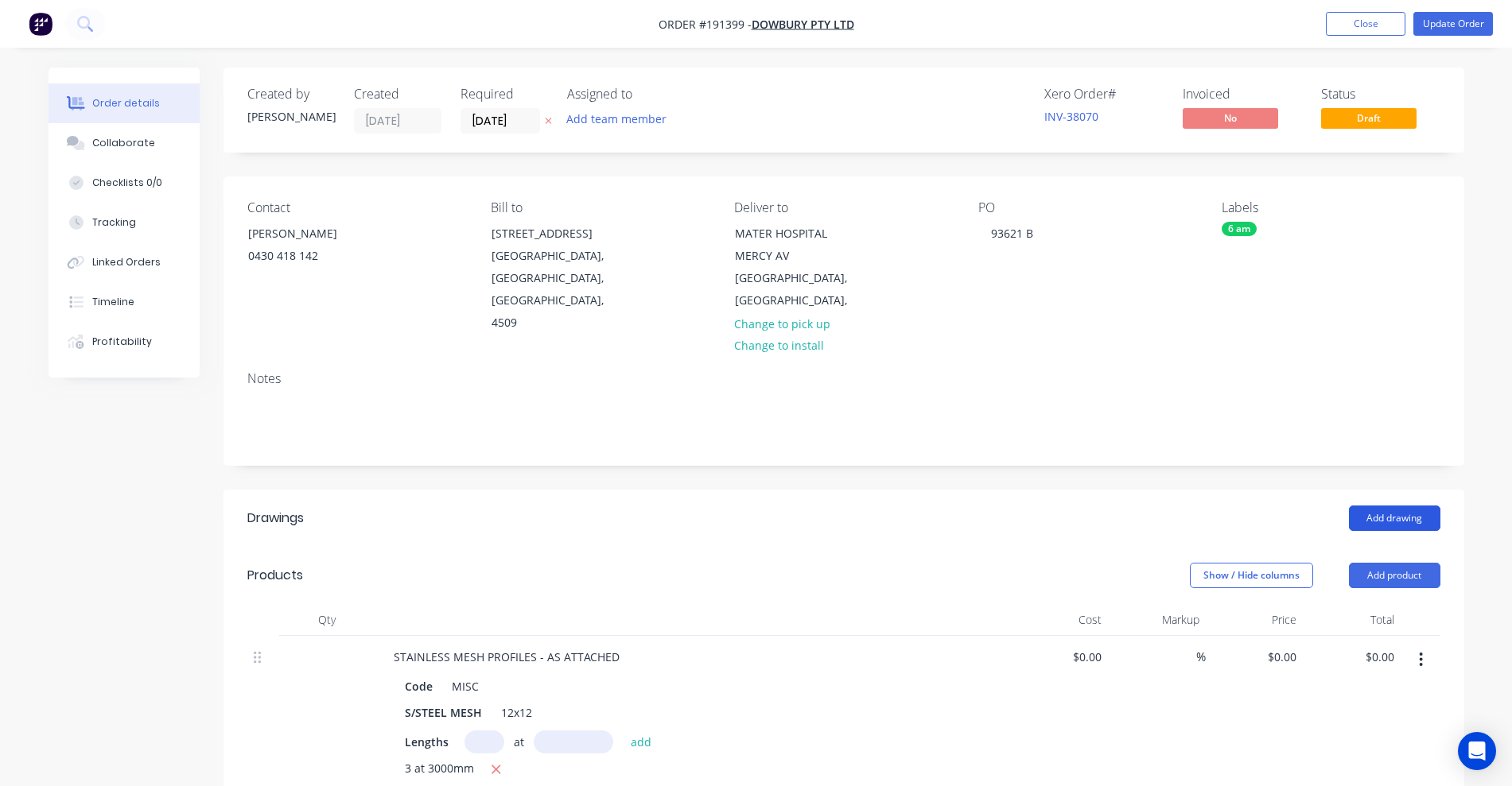
click at [1409, 506] on button "Add drawing" at bounding box center [1394, 519] width 92 height 25
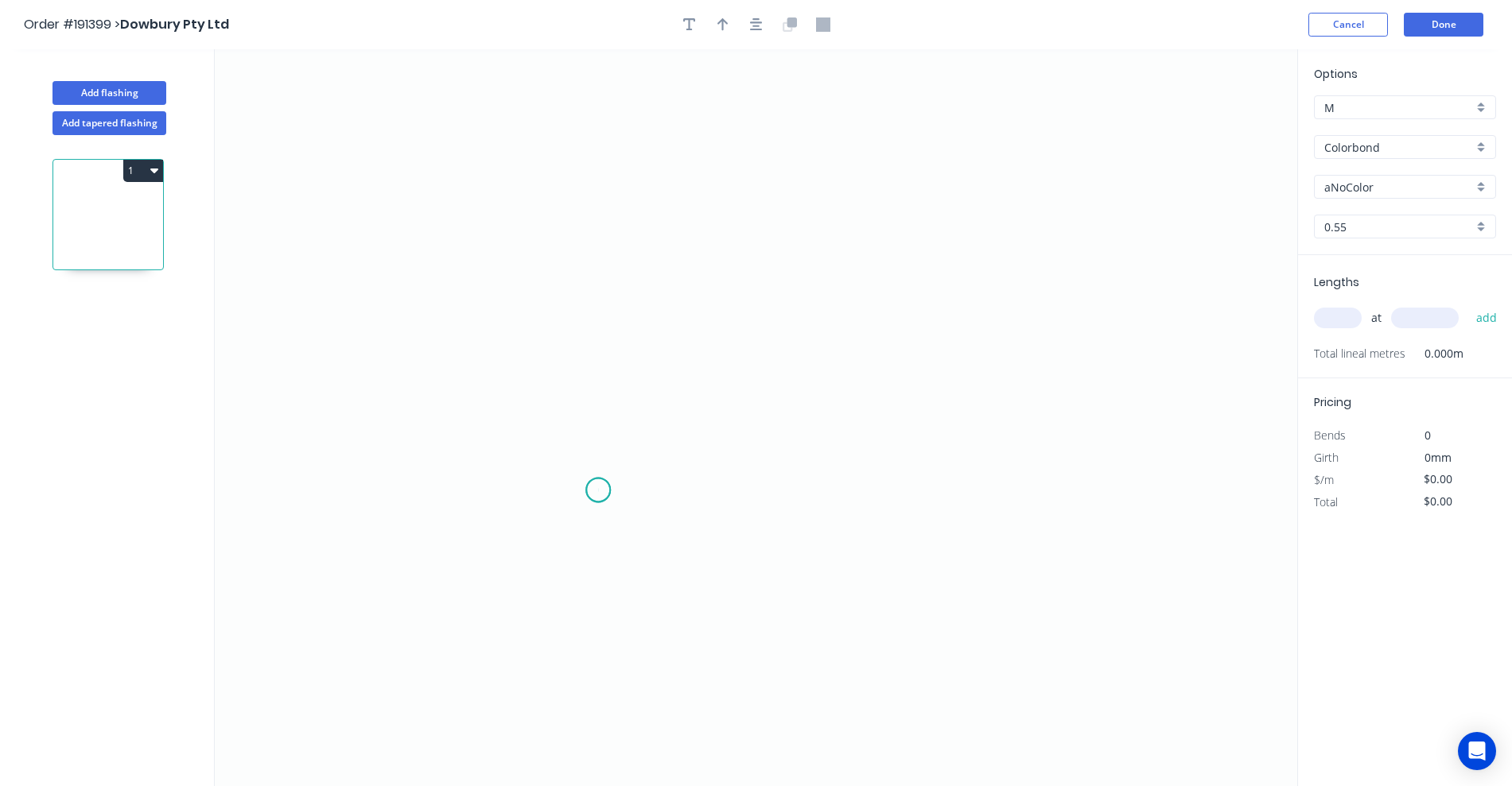
click at [598, 490] on icon "0" at bounding box center [756, 417] width 1082 height 737
click at [606, 357] on icon "0" at bounding box center [756, 417] width 1082 height 737
click at [989, 349] on icon "0 ?" at bounding box center [756, 417] width 1082 height 737
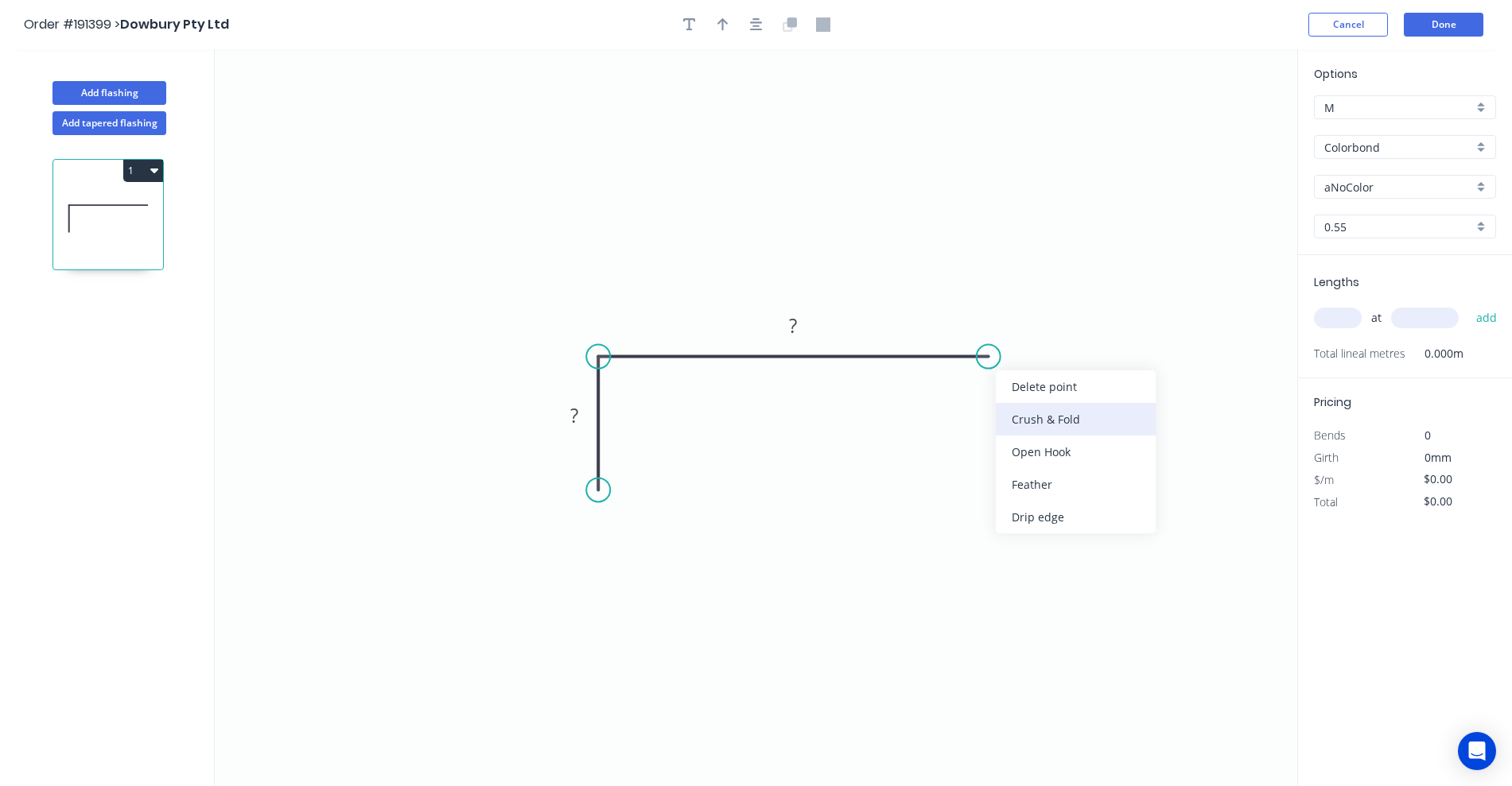
click at [1035, 425] on div "Crush & Fold" at bounding box center [1076, 420] width 160 height 33
click at [1010, 406] on div "Flip bend" at bounding box center [1066, 406] width 160 height 33
click at [571, 422] on tspan "?" at bounding box center [574, 415] width 8 height 26
type input "$11.34"
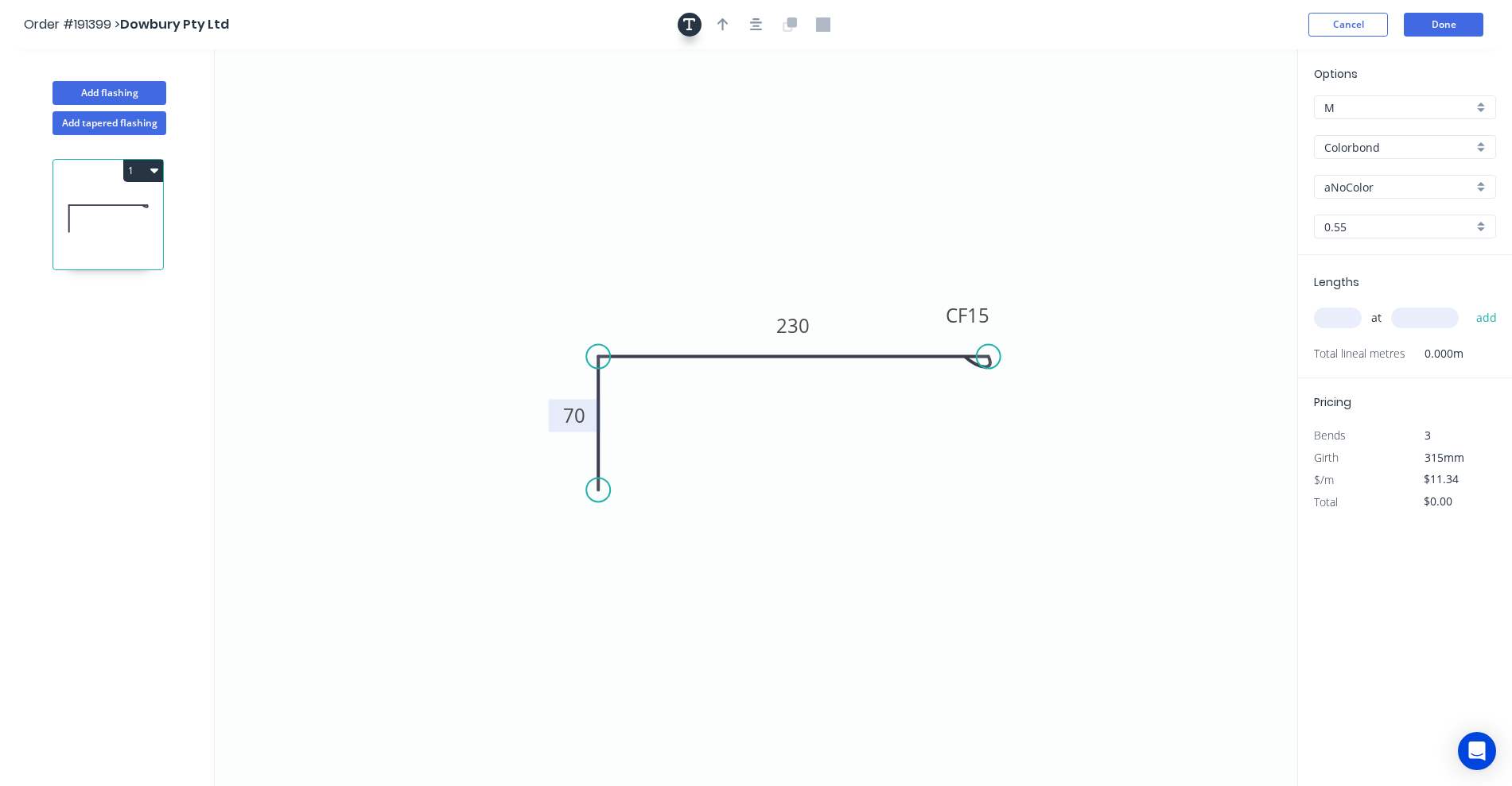
click at [684, 27] on icon "button" at bounding box center [689, 24] width 13 height 15
click at [342, 112] on textarea at bounding box center [317, 112] width 129 height 59
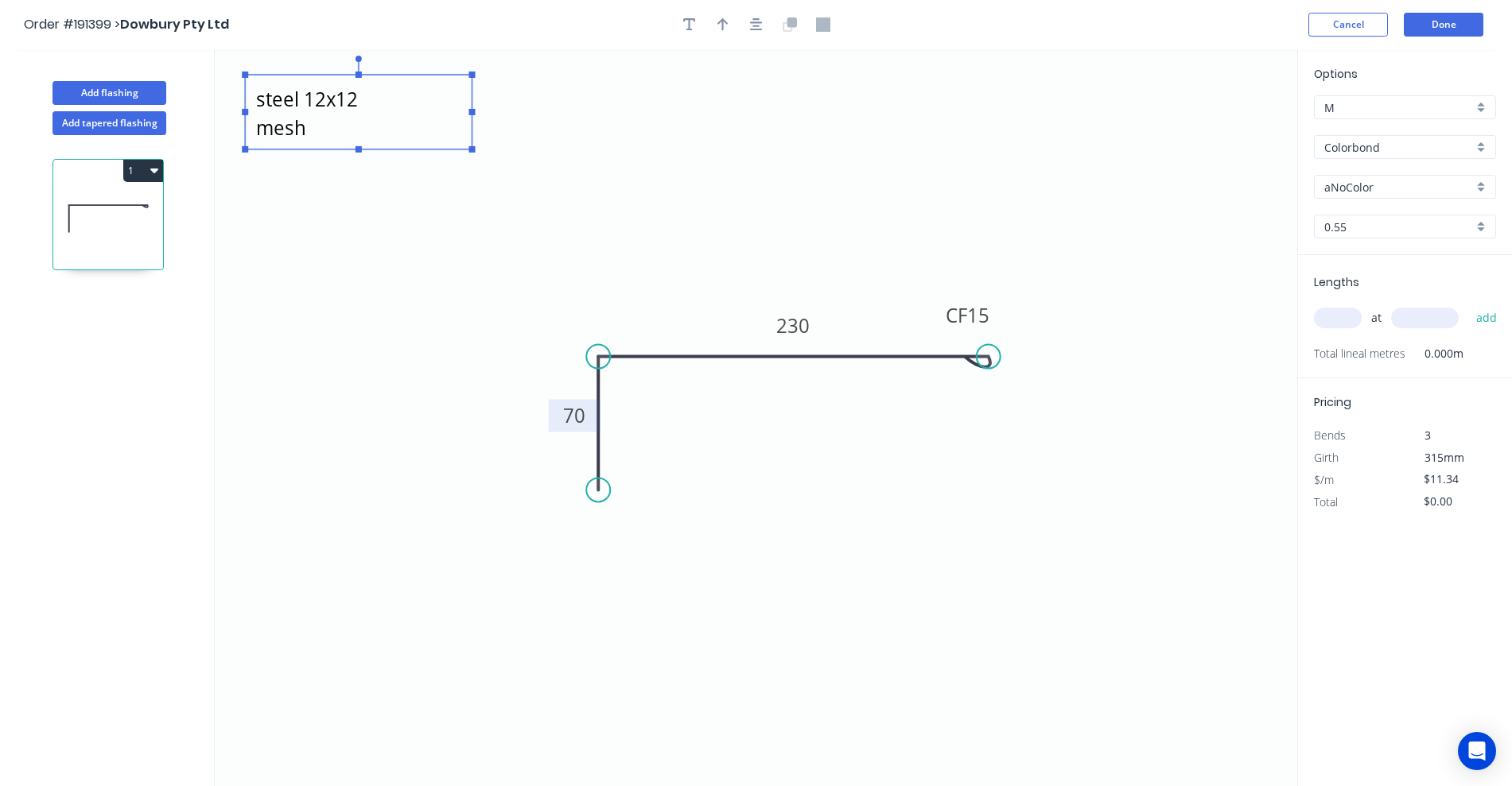
drag, startPoint x: 390, startPoint y: 111, endPoint x: 507, endPoint y: 115, distance: 117.1
click at [475, 112] on rect at bounding box center [472, 112] width 6 height 6
click at [616, 124] on icon "stainless steel 12x12 mesh 70 CF 15 230" at bounding box center [756, 417] width 1082 height 737
type textarea "stainless steel 12x12 mesh"
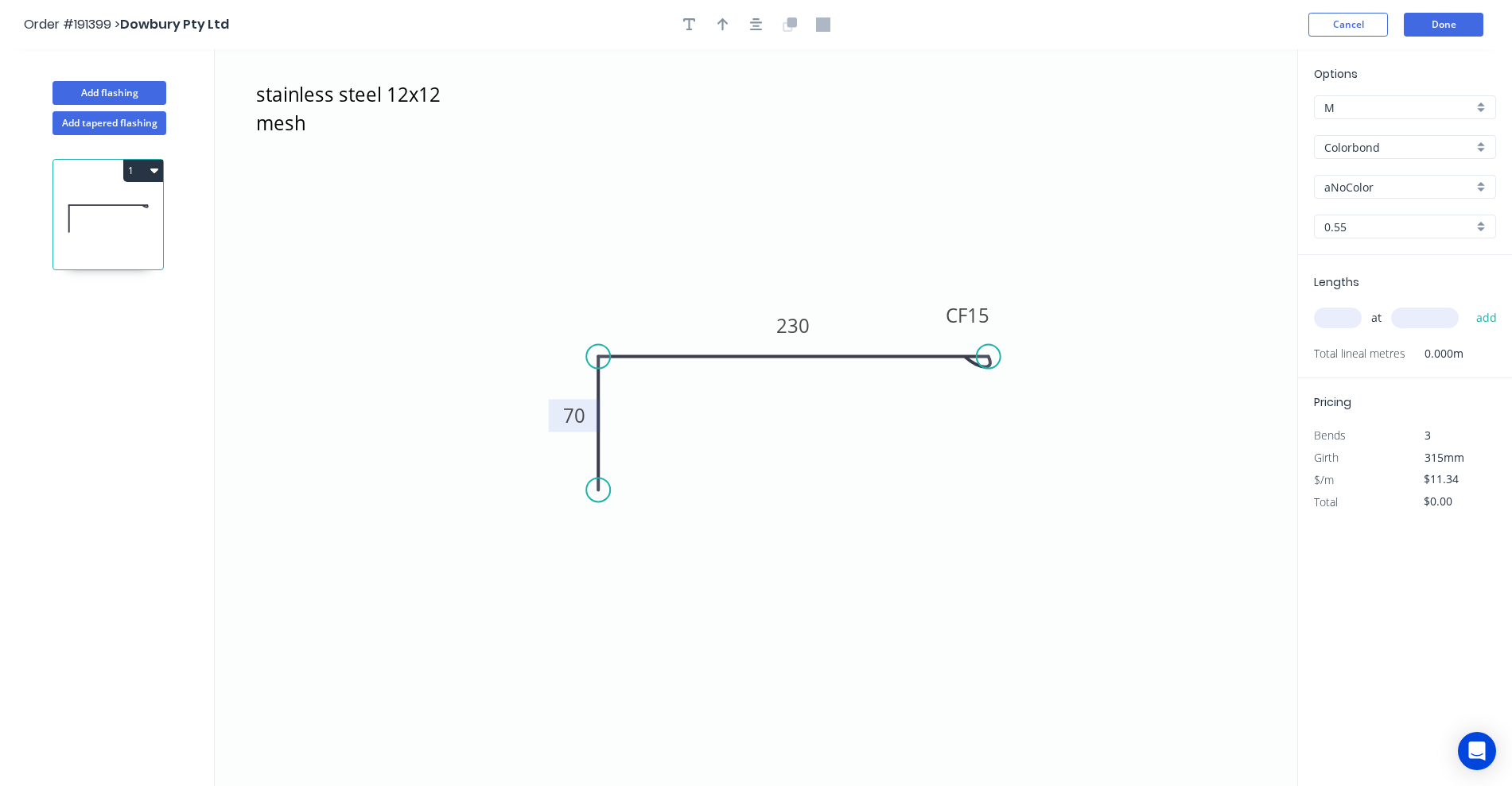
click at [1353, 151] on input "Colorbond" at bounding box center [1399, 147] width 149 height 16
click at [1383, 271] on div "Stainless Steel 316" at bounding box center [1404, 268] width 180 height 28
type input "Stainless Steel 316"
type input "2B"
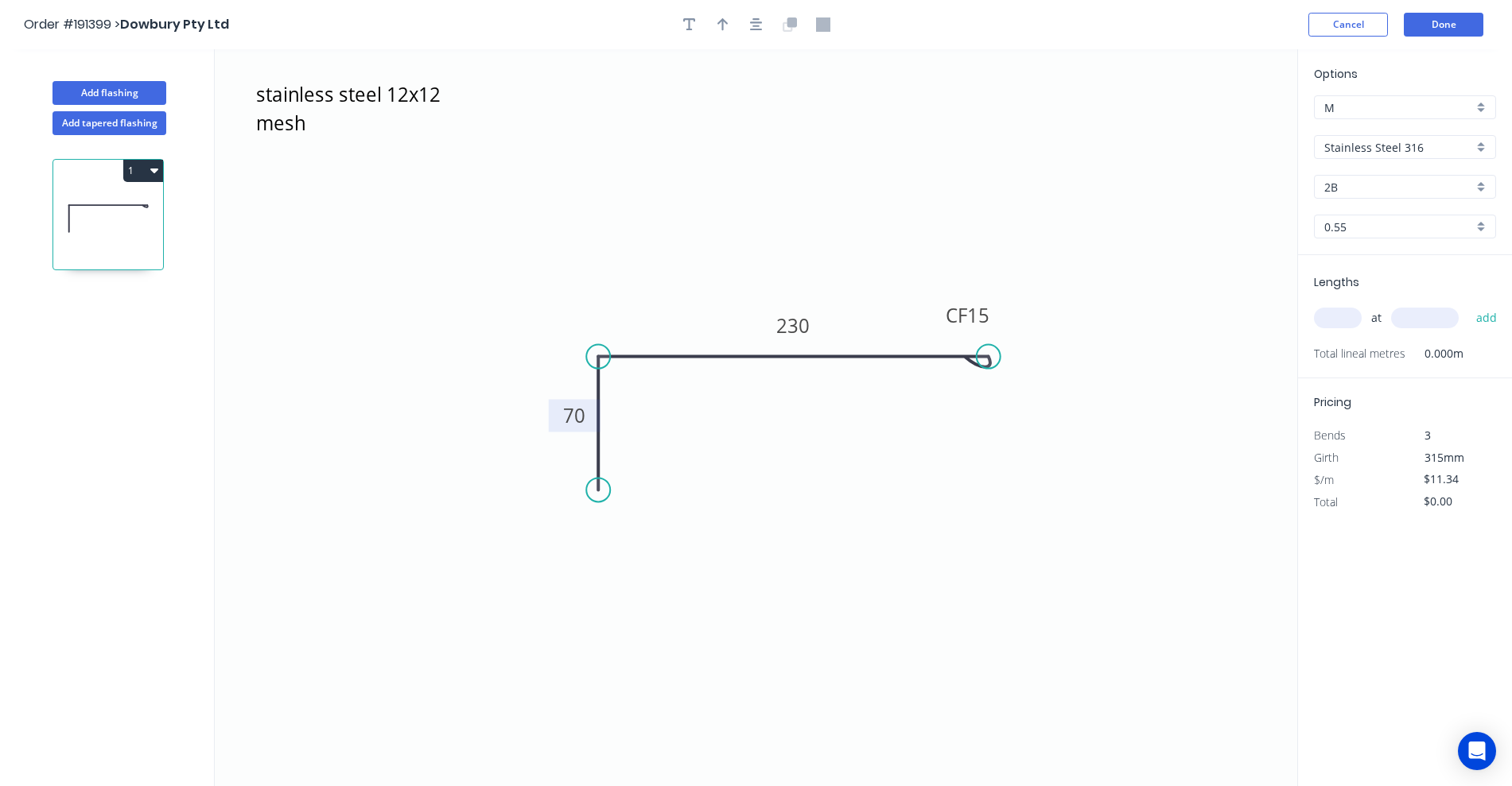
type input "$32.21"
click at [1339, 319] on input "text" at bounding box center [1337, 317] width 48 height 21
type input "3"
type input "3000"
click at [1468, 305] on button "add" at bounding box center [1486, 318] width 37 height 27
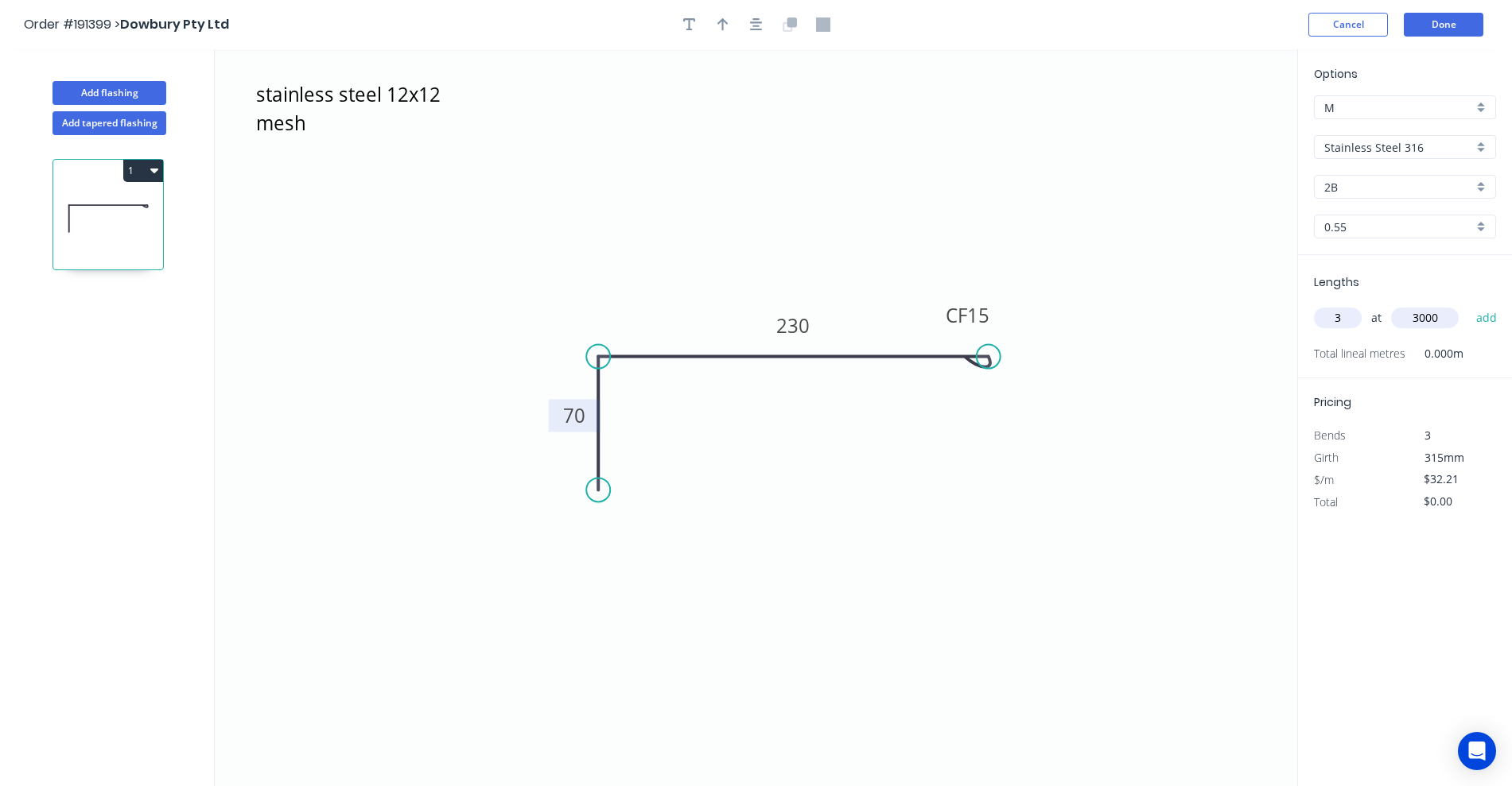
type input "$289.89"
click at [1432, 16] on button "Done" at bounding box center [1443, 24] width 80 height 24
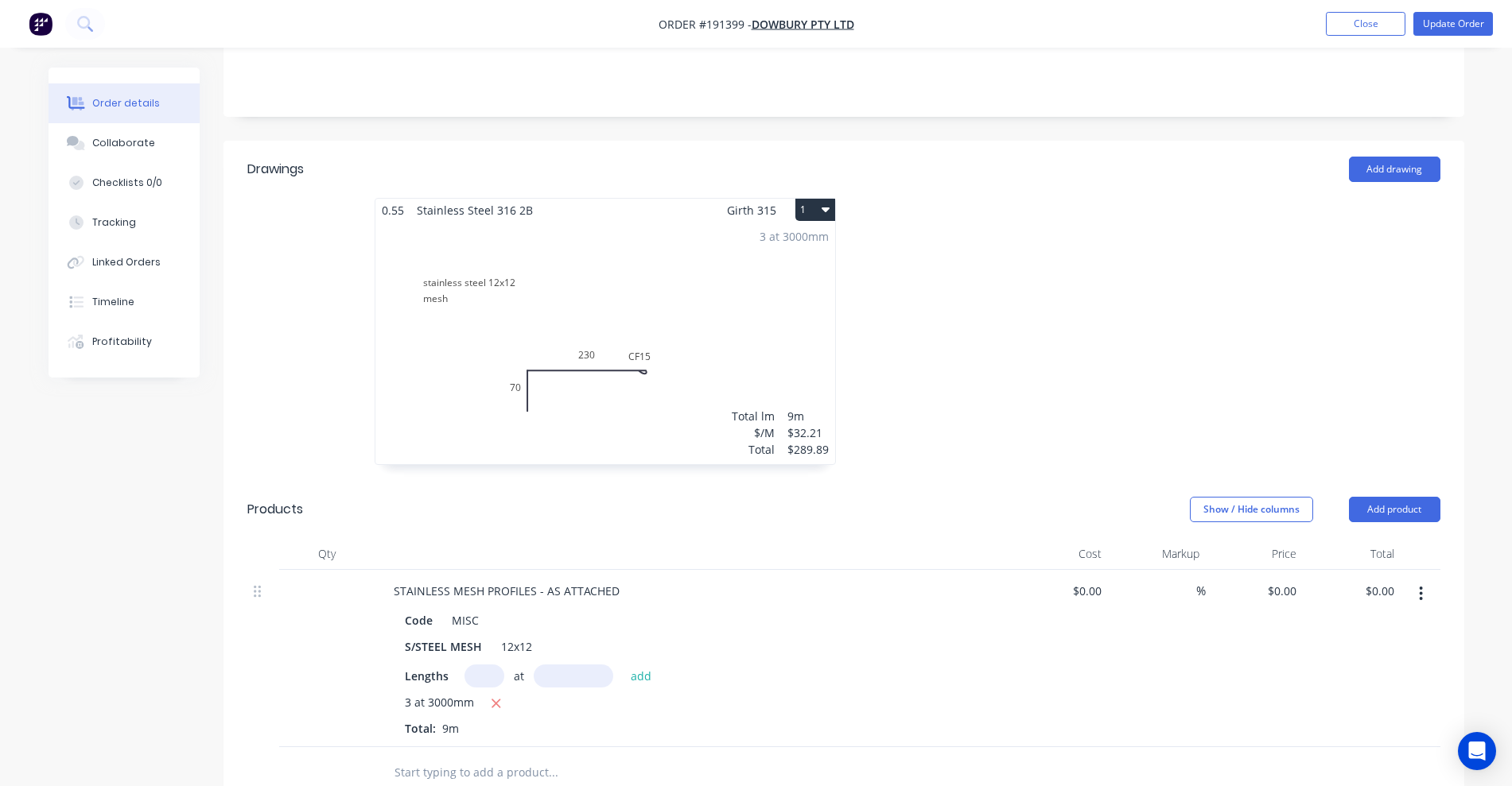
scroll to position [397, 0]
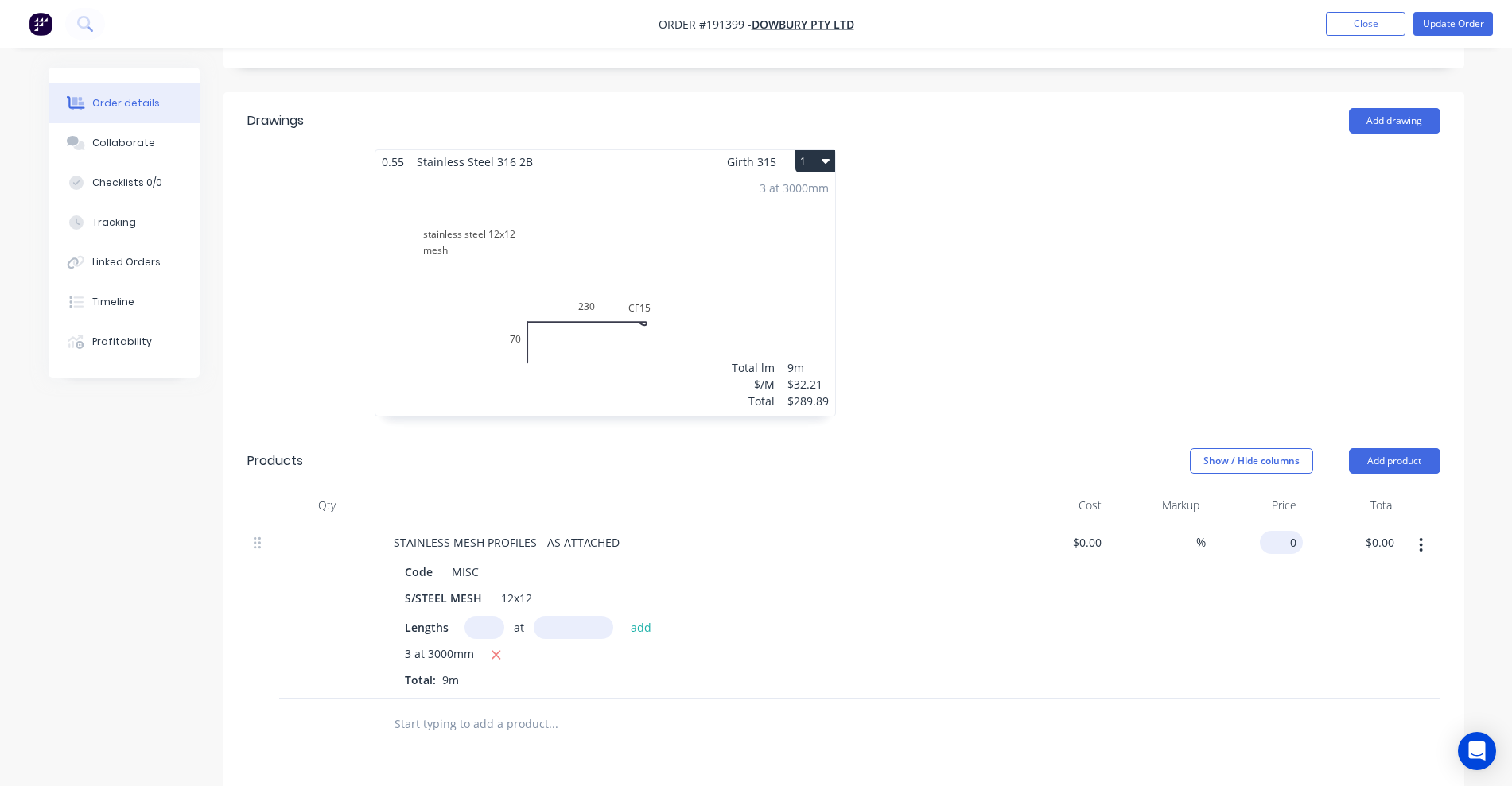
click at [1286, 531] on input "0" at bounding box center [1284, 542] width 36 height 23
type input "$32.21"
type input "$289.89"
click at [1003, 276] on div at bounding box center [1082, 291] width 477 height 283
click at [796, 150] on button "1" at bounding box center [815, 161] width 40 height 23
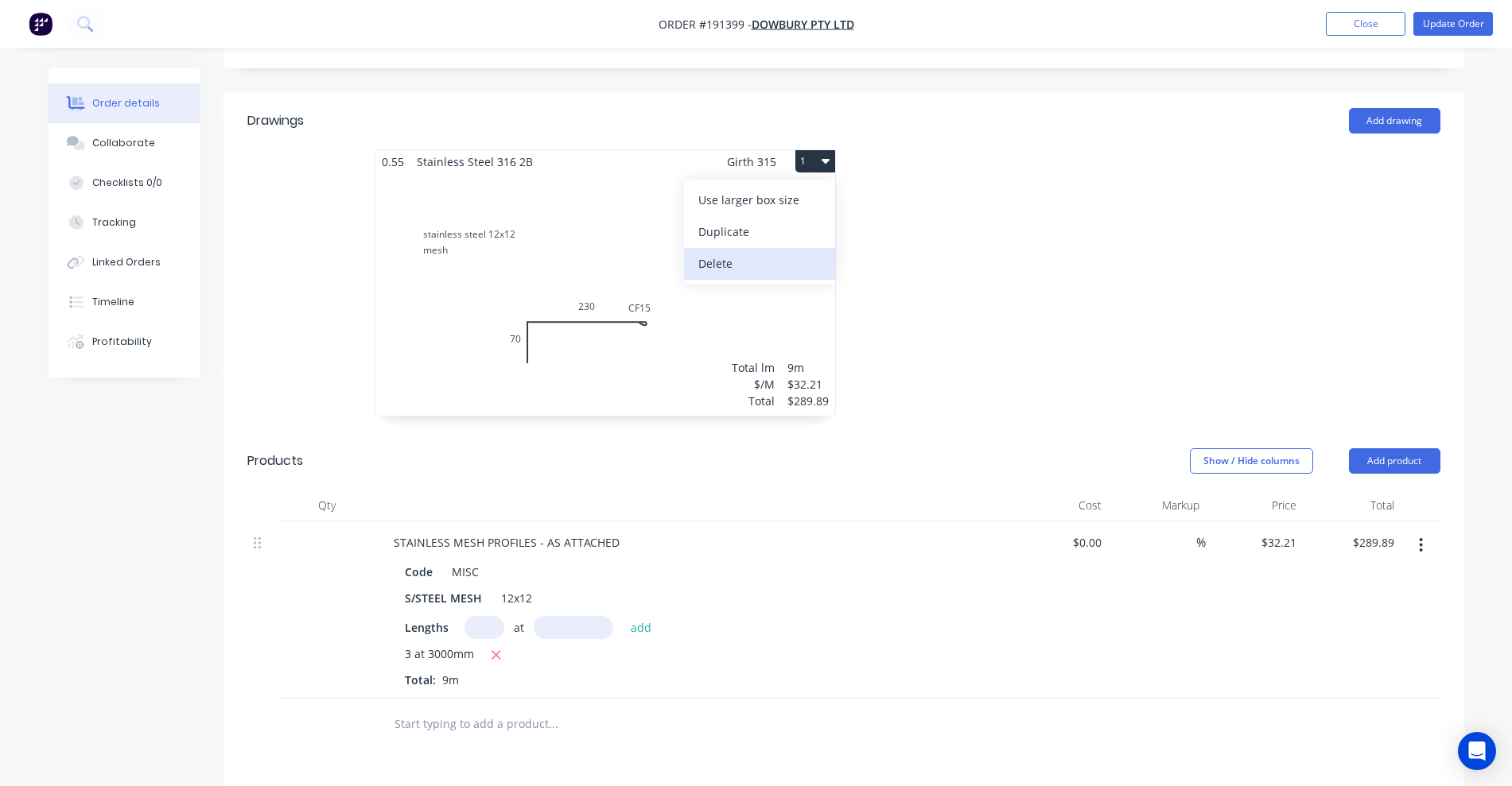
click at [794, 248] on button "Delete" at bounding box center [759, 264] width 151 height 32
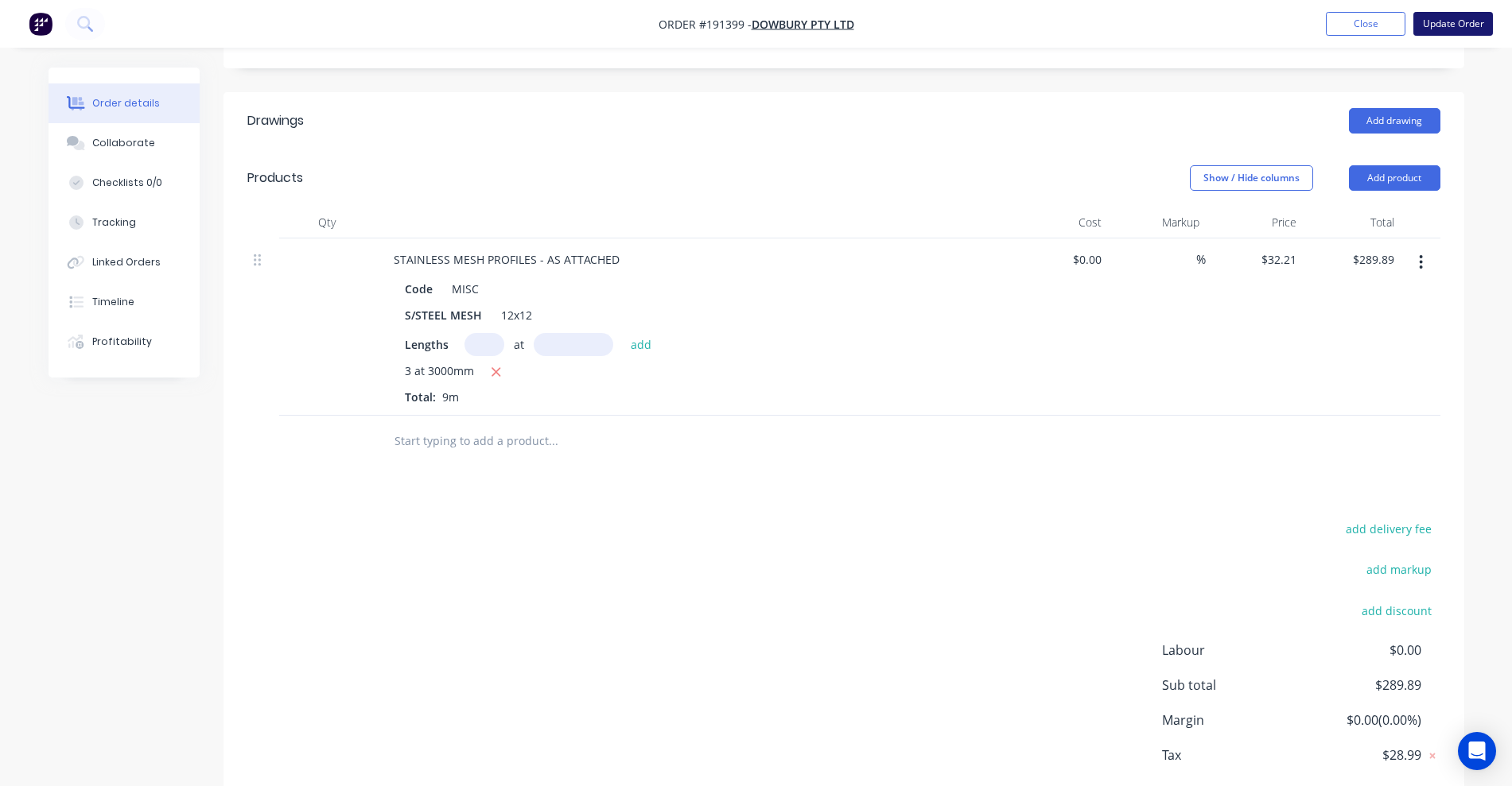
click at [1462, 24] on button "Update Order" at bounding box center [1453, 24] width 80 height 24
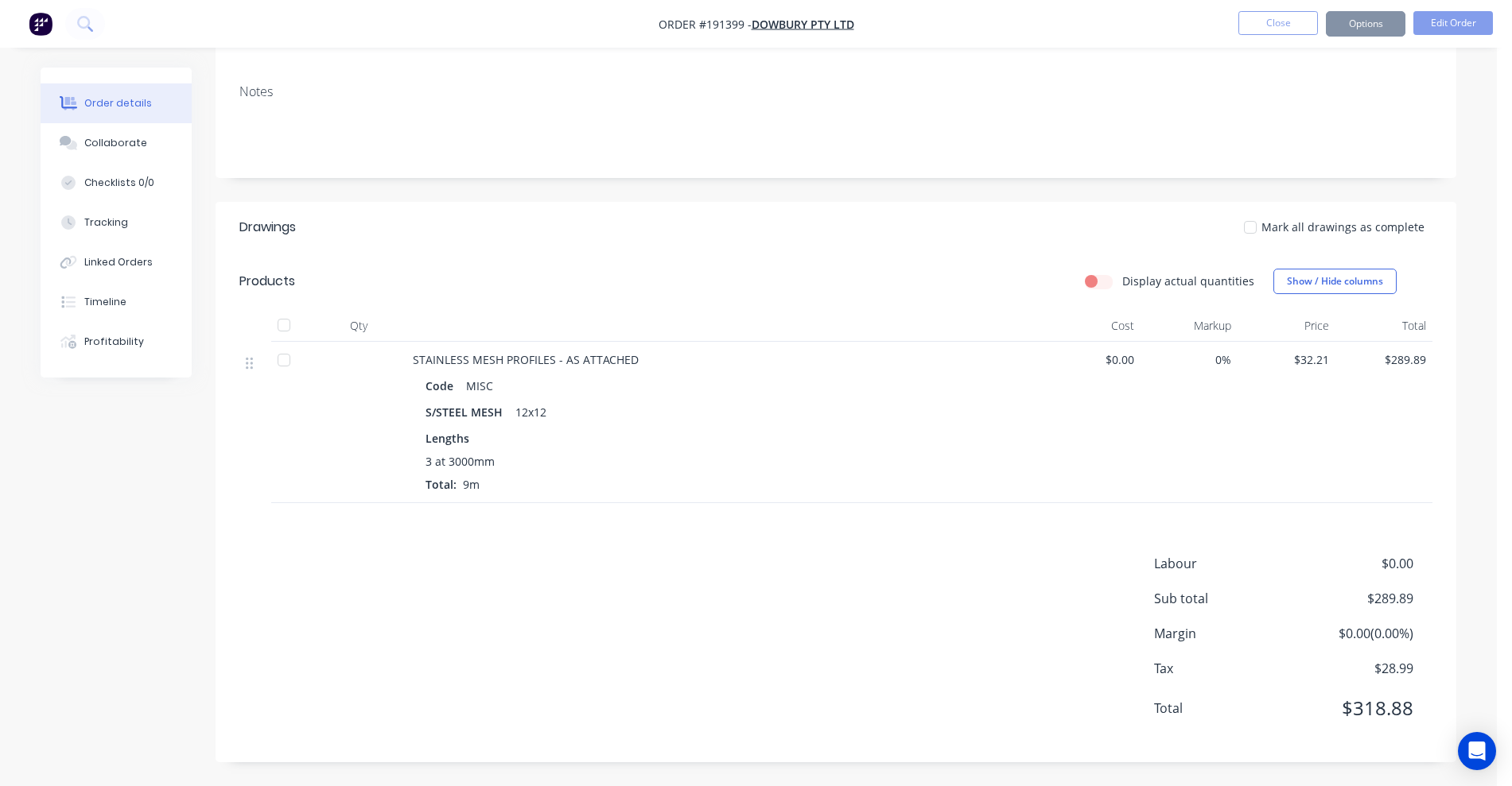
scroll to position [0, 0]
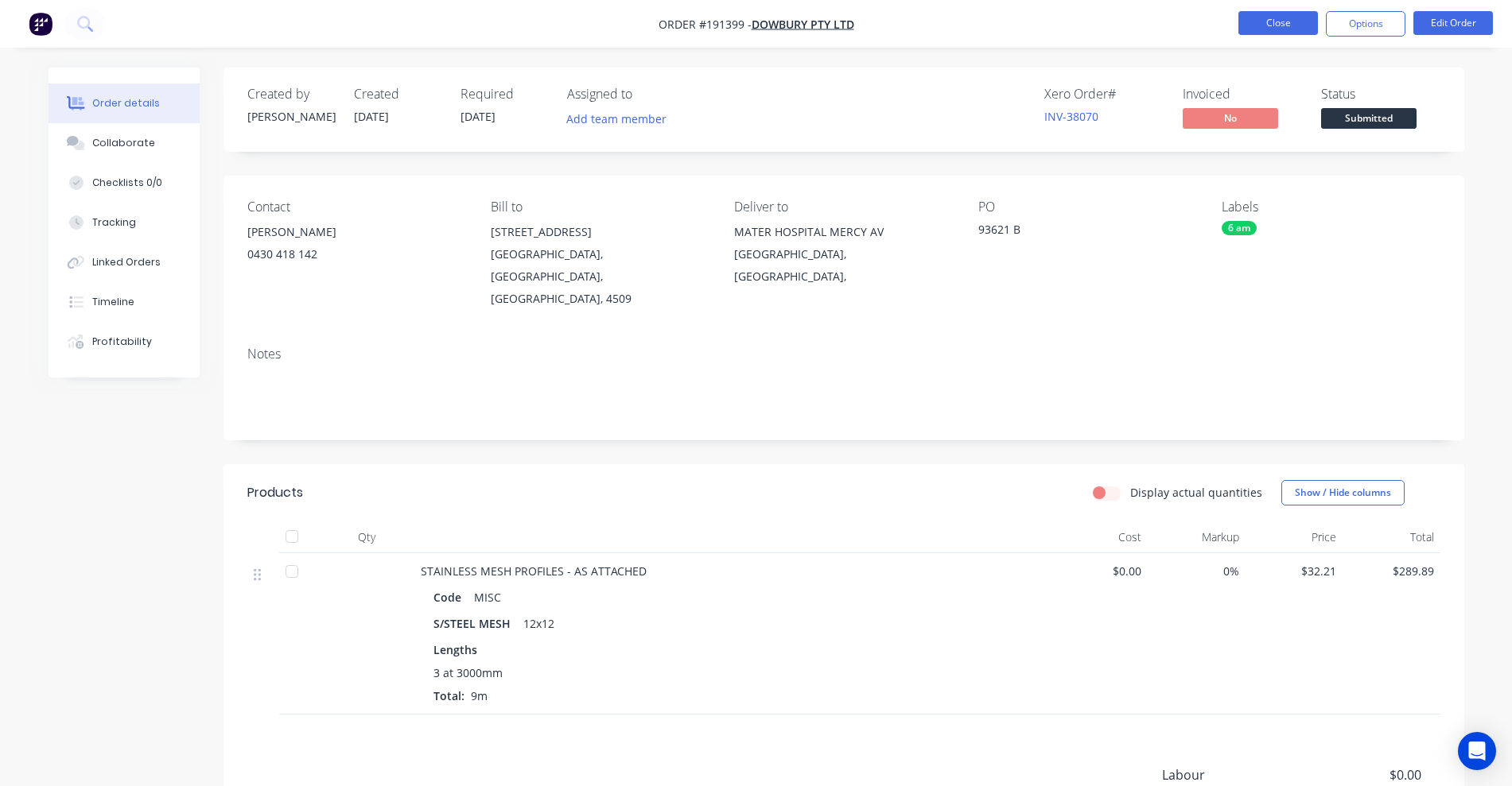
click at [1270, 17] on button "Close" at bounding box center [1278, 23] width 80 height 24
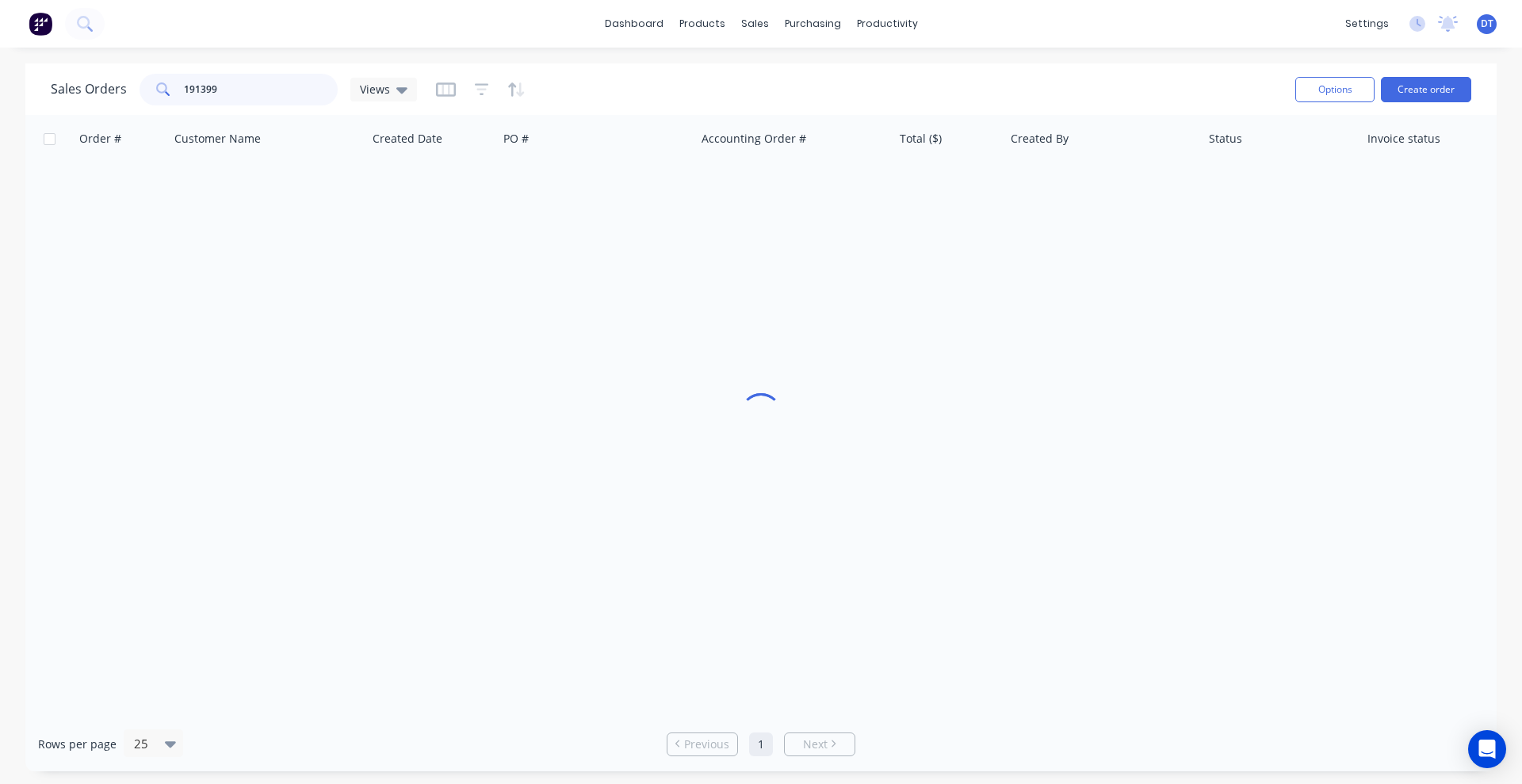
drag, startPoint x: 234, startPoint y: 80, endPoint x: 98, endPoint y: 105, distance: 138.3
click at [98, 105] on div "Sales Orders 191399 Views" at bounding box center [666, 89] width 1232 height 39
type input "191443"
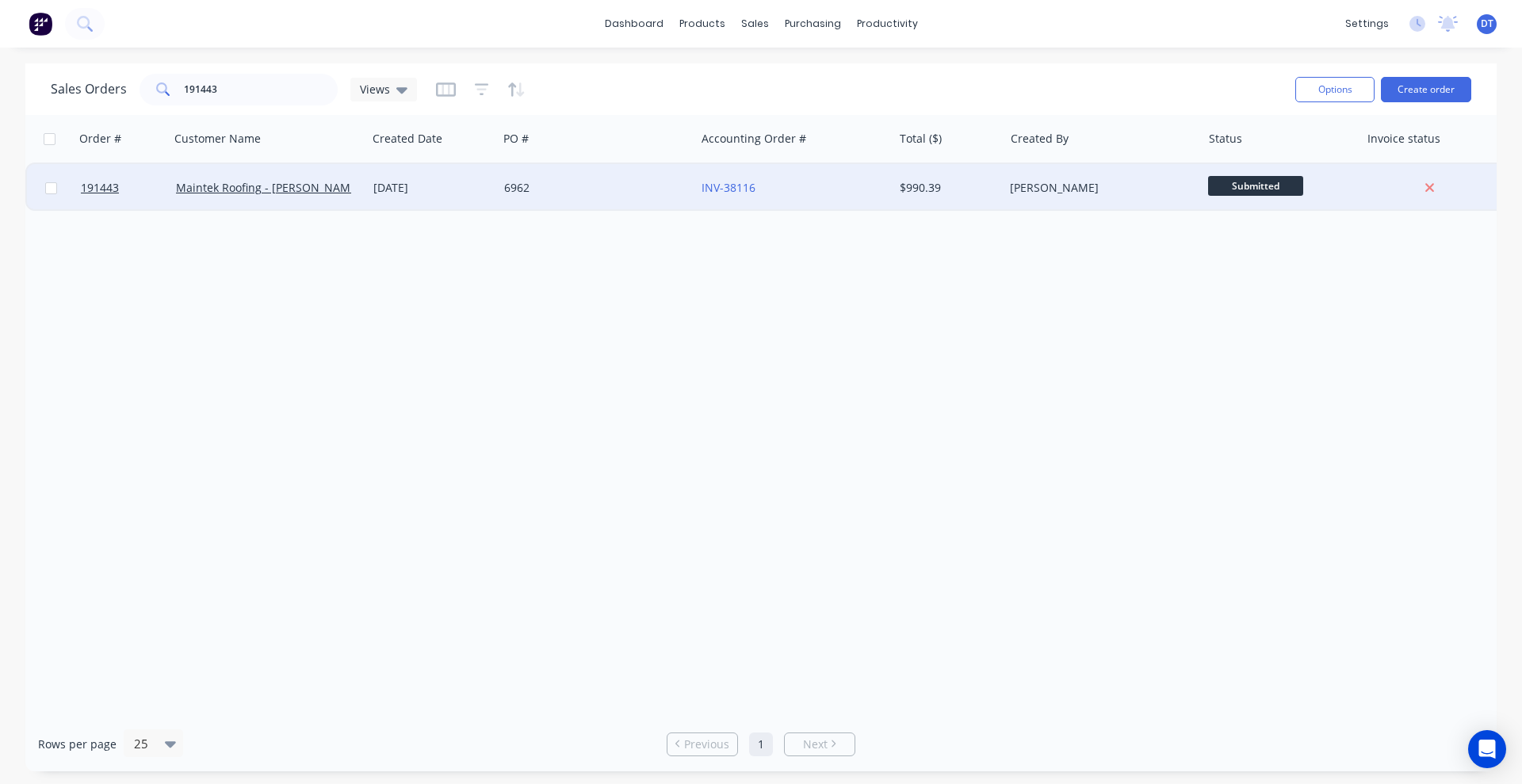
click at [617, 191] on div "6962" at bounding box center [592, 188] width 176 height 16
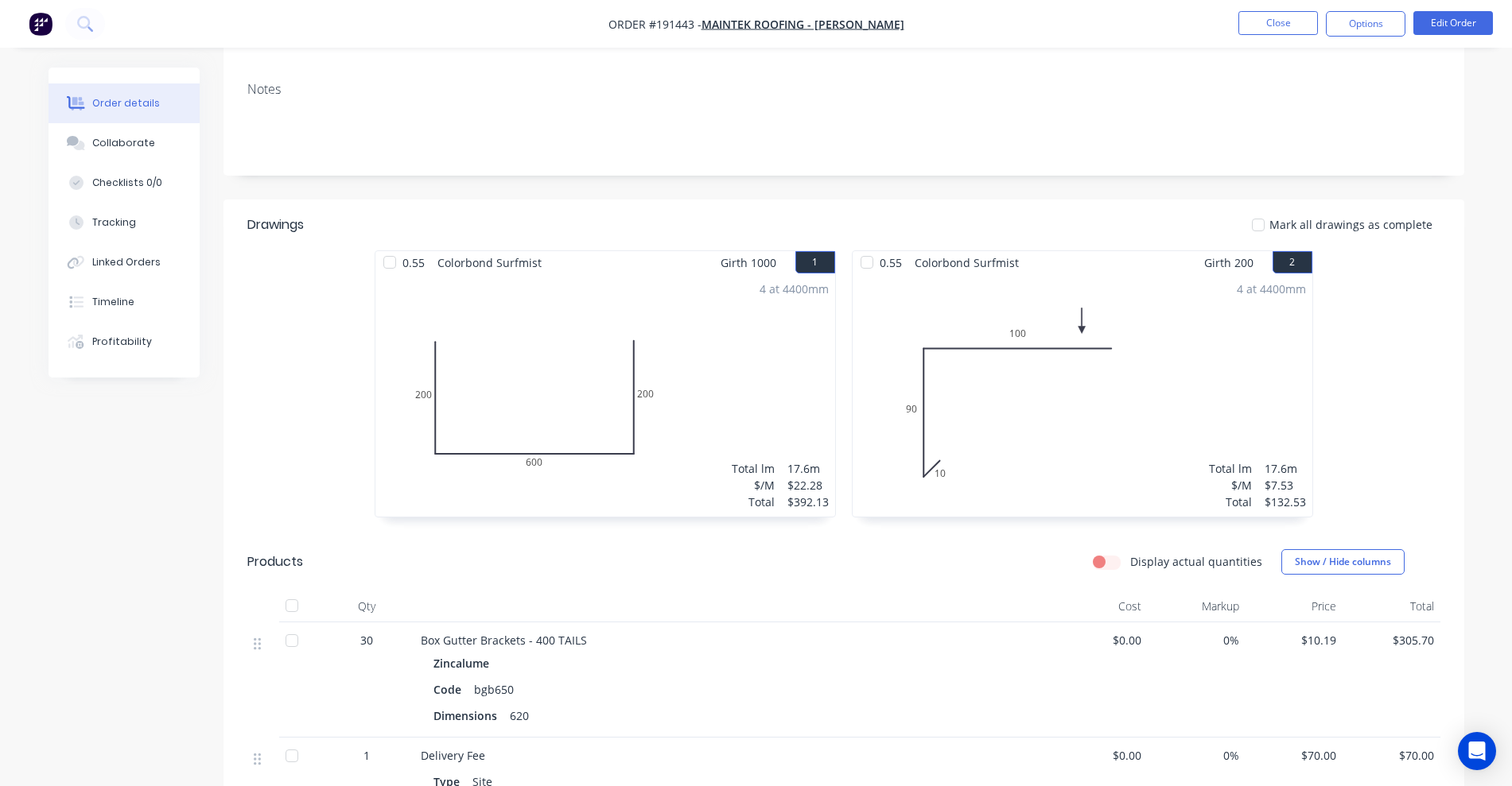
scroll to position [397, 0]
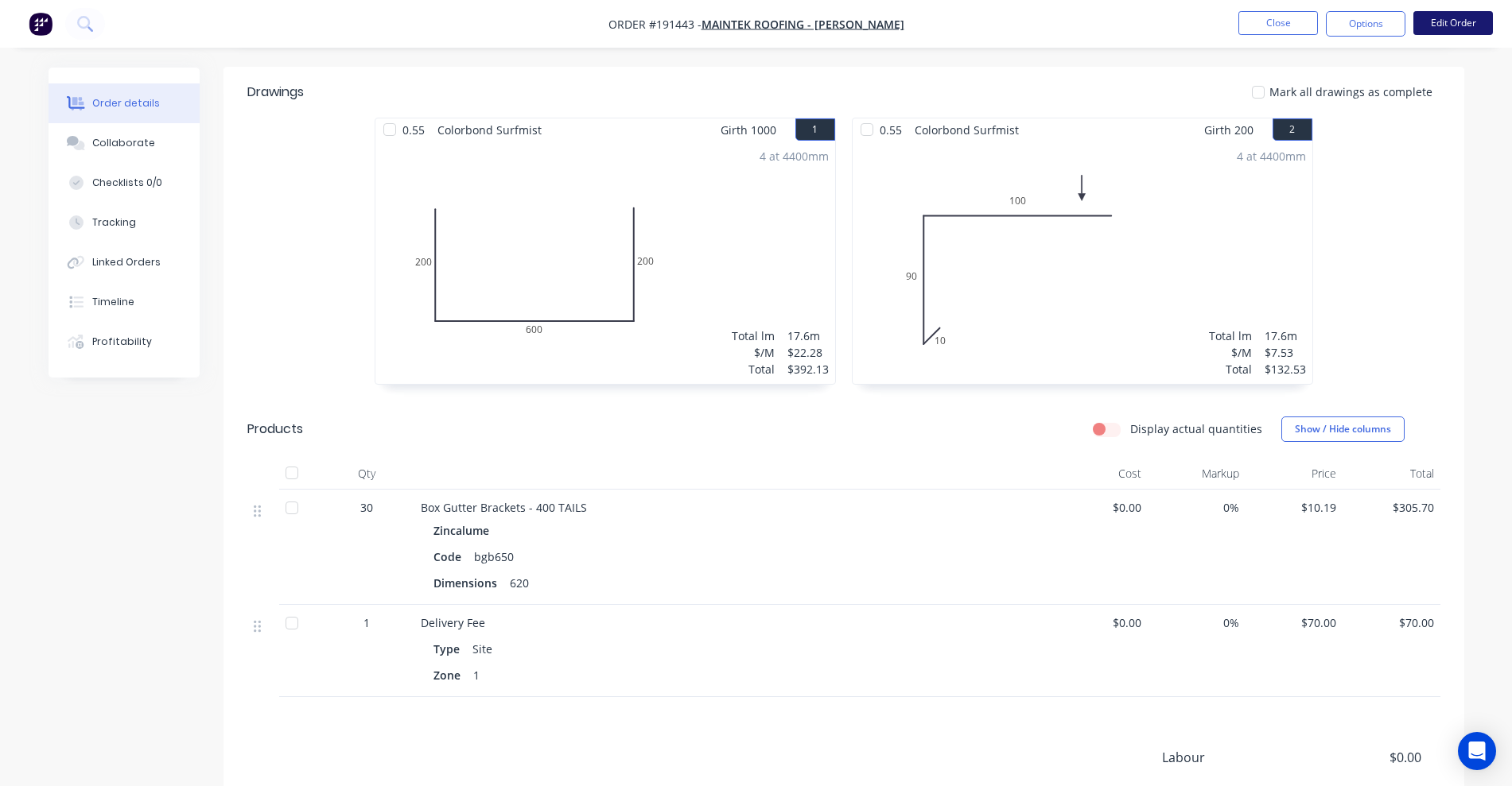
click at [1455, 21] on button "Edit Order" at bounding box center [1453, 23] width 80 height 24
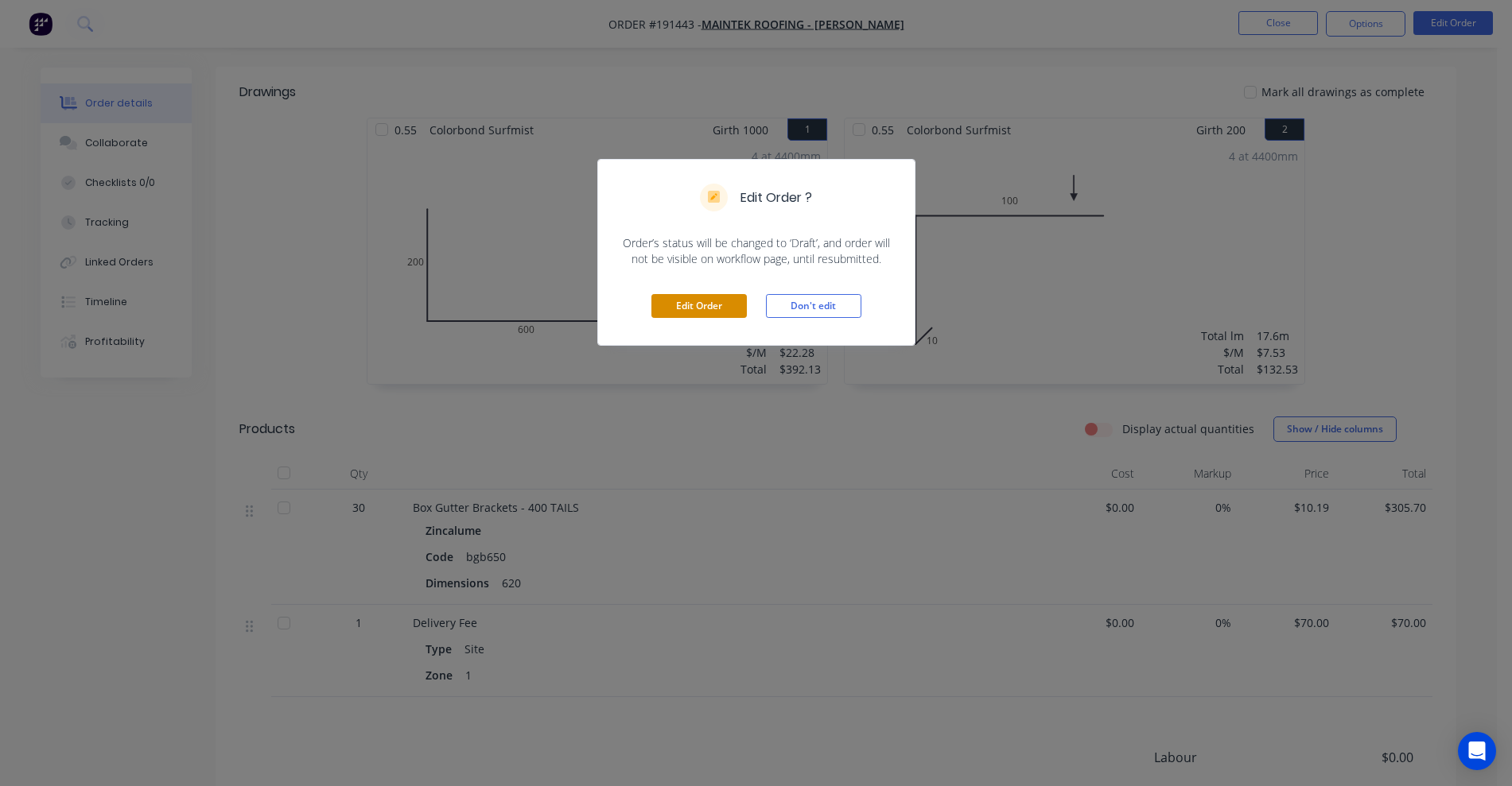
click at [703, 302] on button "Edit Order" at bounding box center [698, 306] width 95 height 24
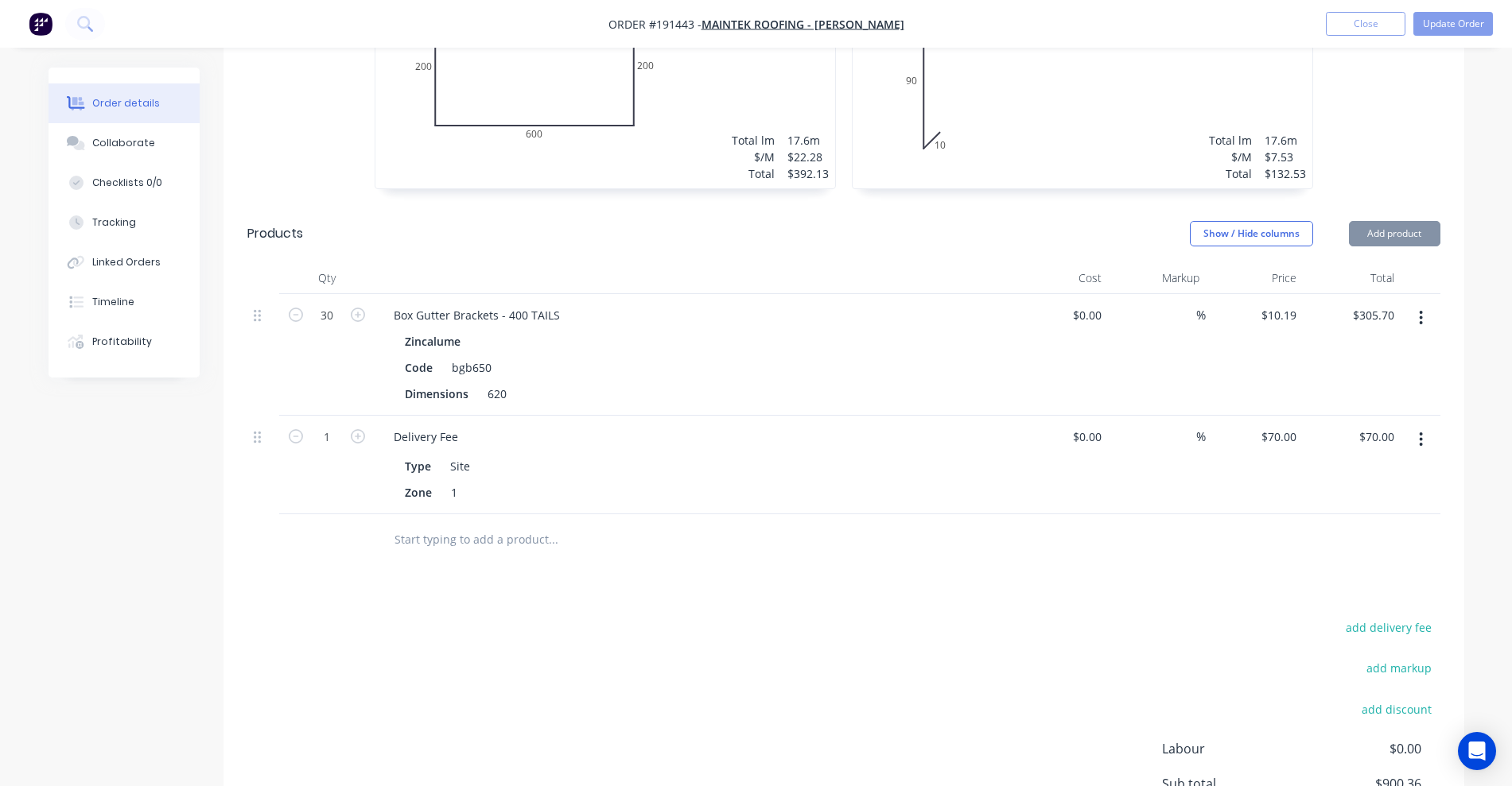
scroll to position [695, 0]
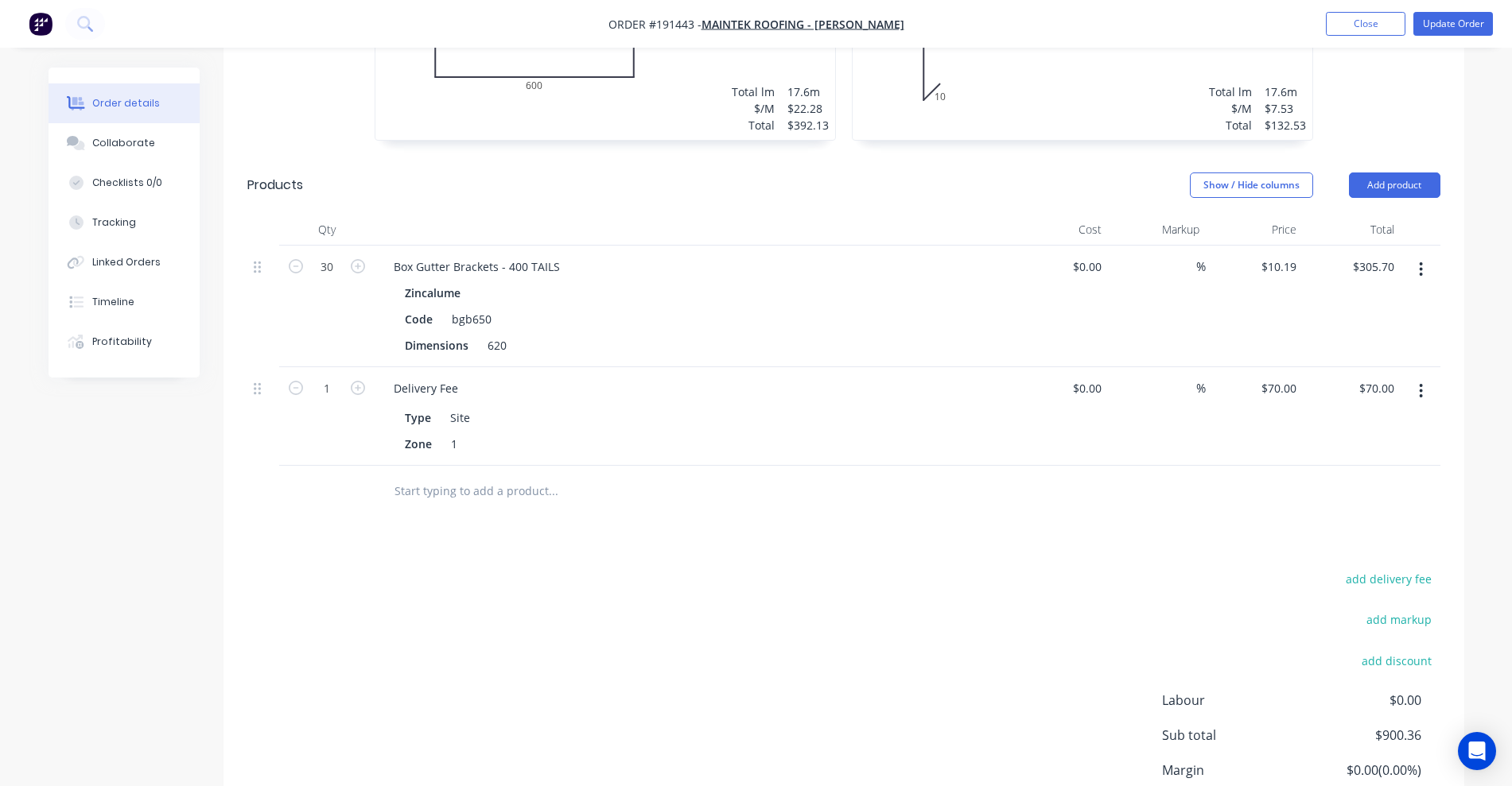
click at [1410, 255] on button "button" at bounding box center [1420, 269] width 37 height 29
click at [1354, 295] on button "Edit" at bounding box center [1364, 310] width 151 height 32
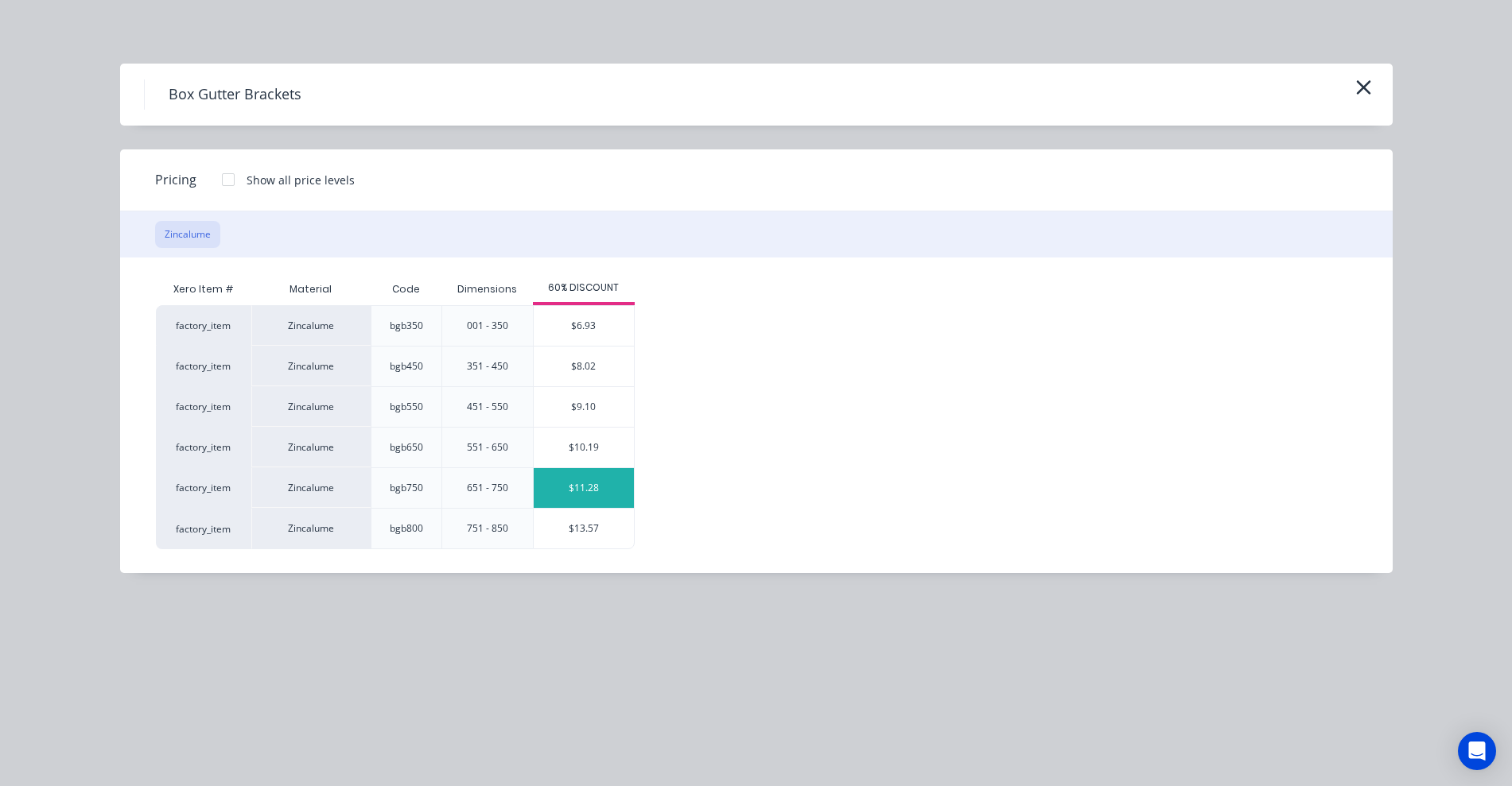
click at [560, 495] on div "$11.28" at bounding box center [583, 488] width 100 height 40
type input "$11.28"
type input "$338.40"
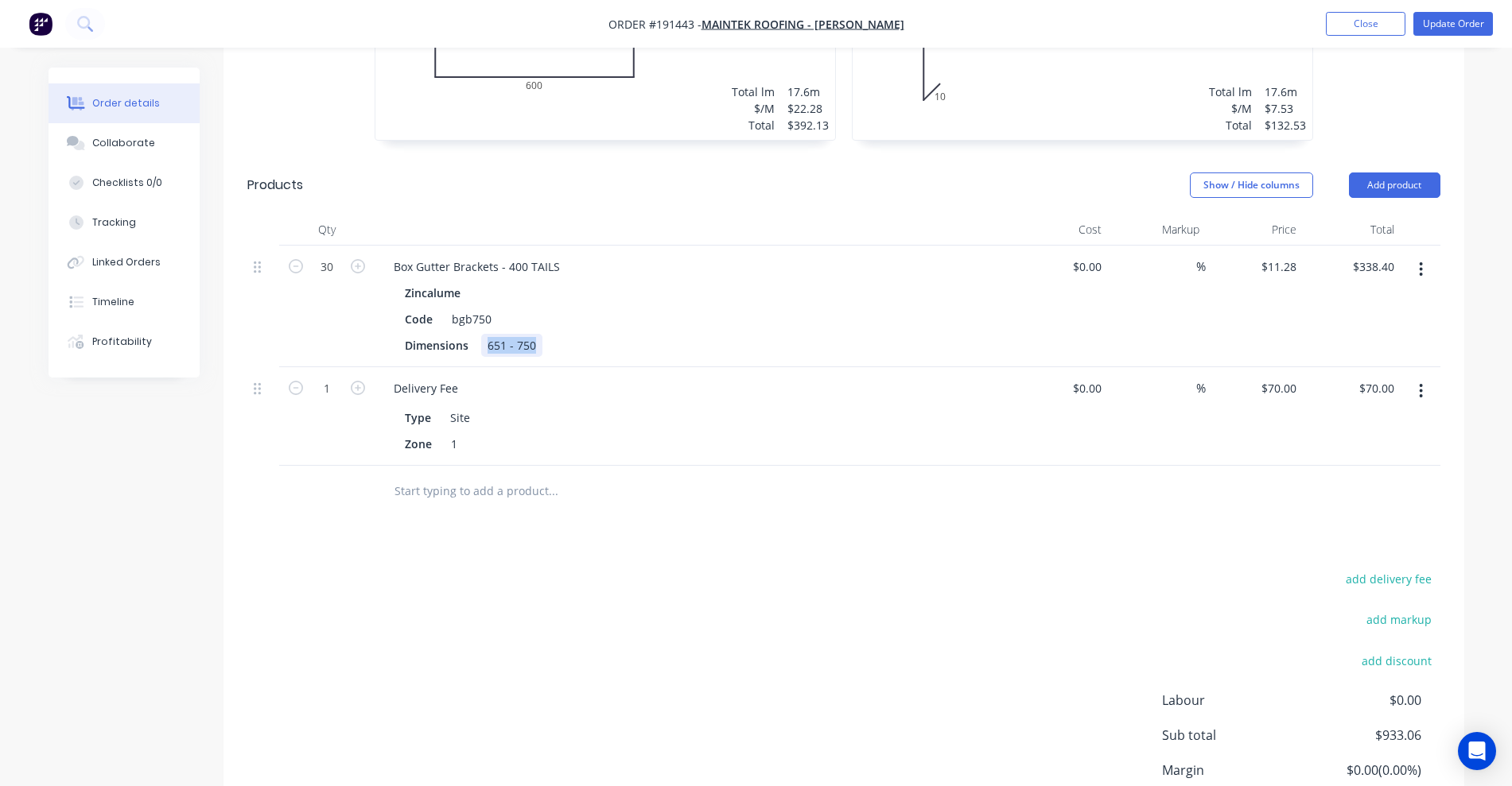
drag, startPoint x: 483, startPoint y: 298, endPoint x: 582, endPoint y: 299, distance: 99.0
click at [582, 334] on div "Dimensions 651 - 750" at bounding box center [689, 344] width 582 height 23
click at [504, 255] on div "Box Gutter Brackets - 400 TAILS" at bounding box center [476, 266] width 191 height 23
click at [1466, 23] on button "Update Order" at bounding box center [1453, 24] width 80 height 24
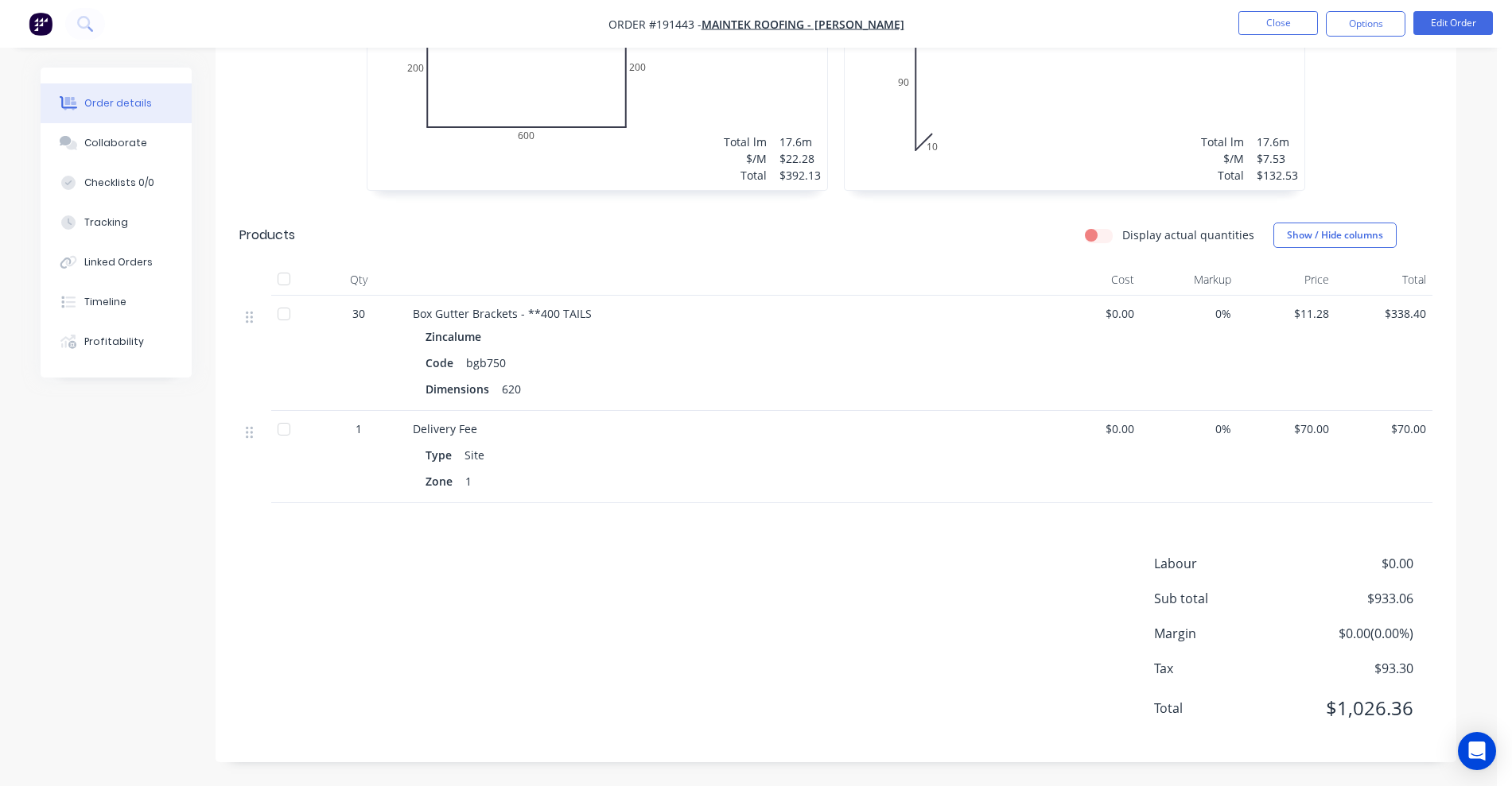
scroll to position [0, 0]
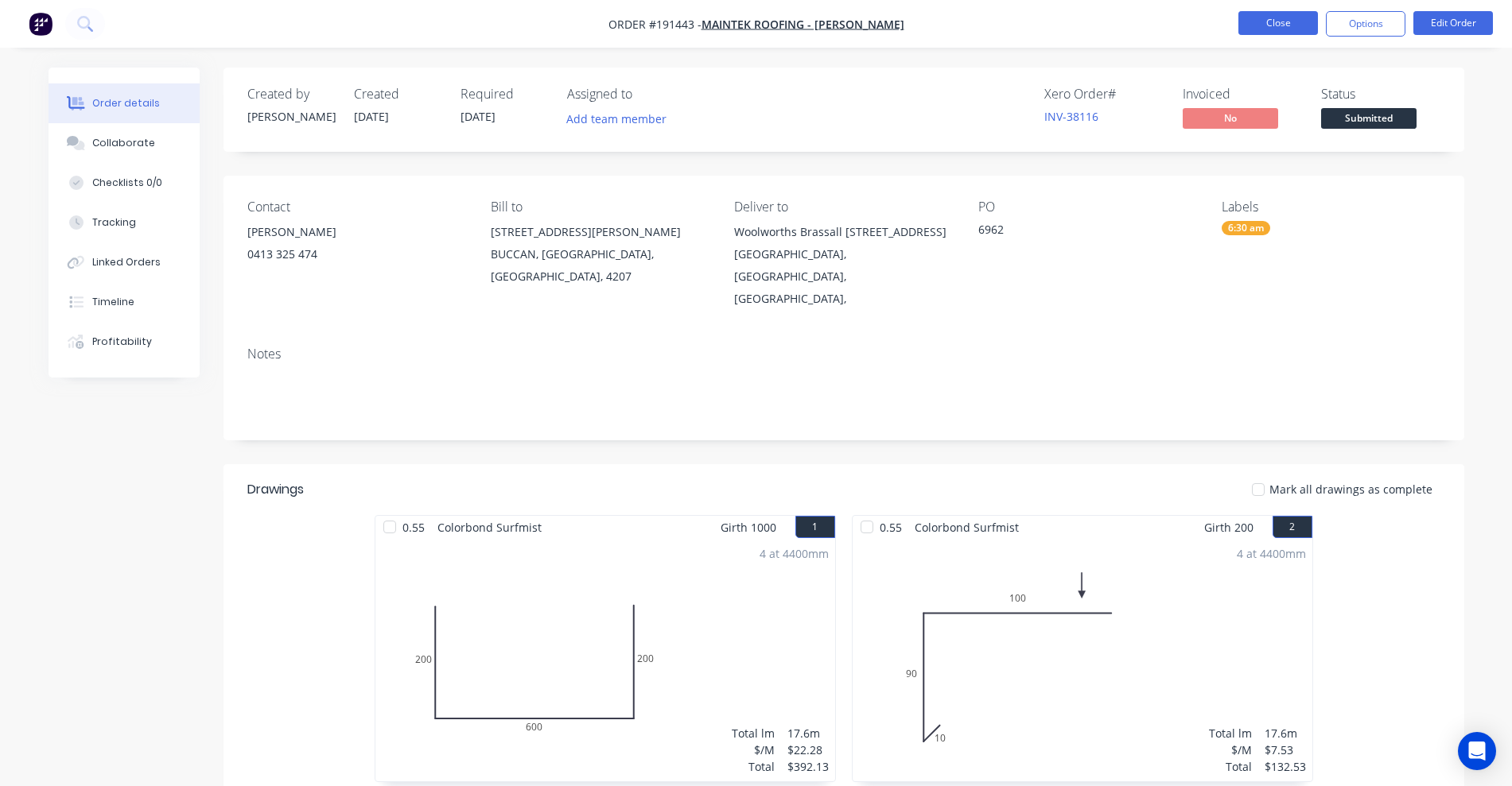
click at [1277, 23] on button "Close" at bounding box center [1278, 23] width 80 height 24
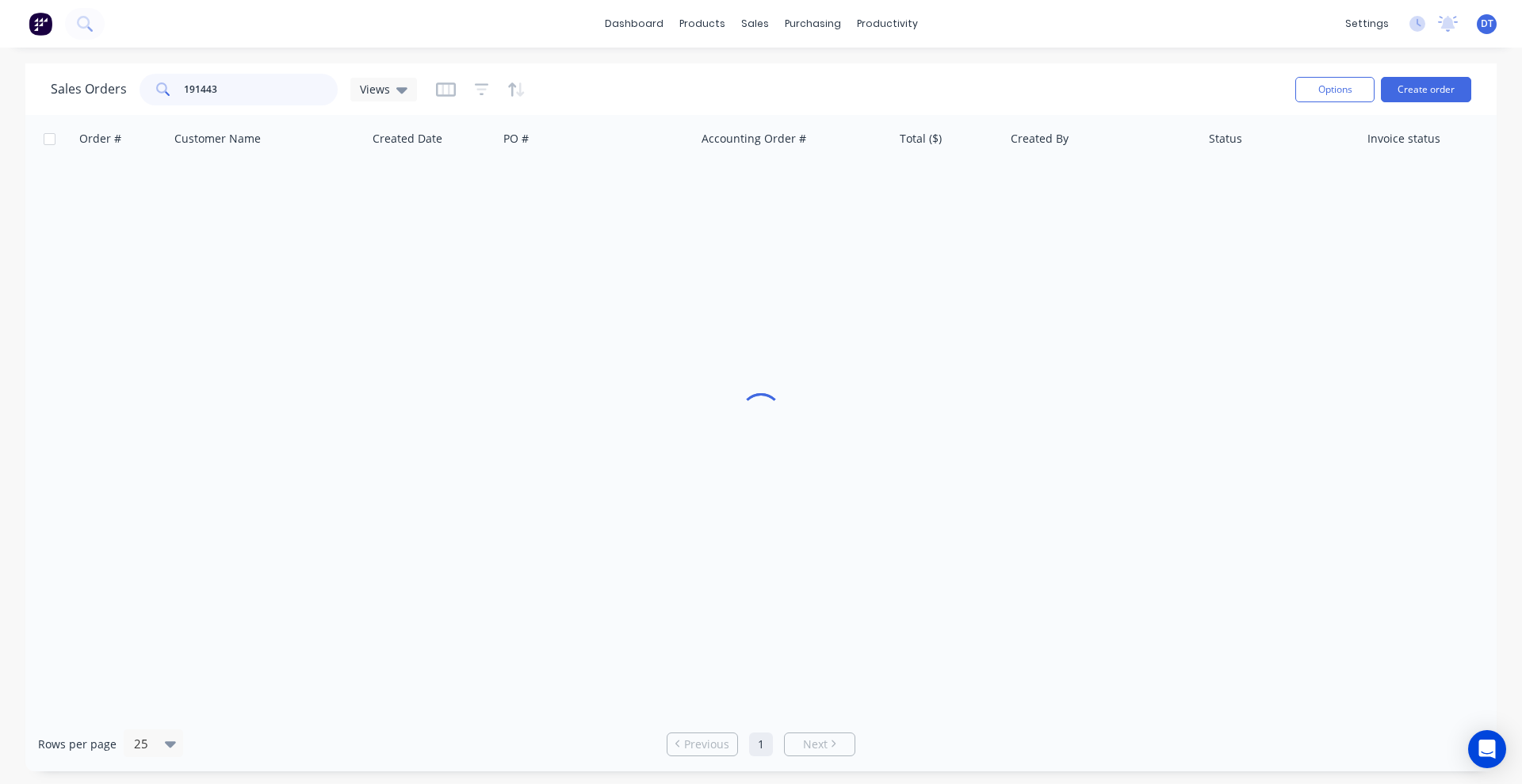
drag, startPoint x: 228, startPoint y: 87, endPoint x: 139, endPoint y: 99, distance: 89.8
click at [140, 99] on div "191443" at bounding box center [238, 90] width 198 height 32
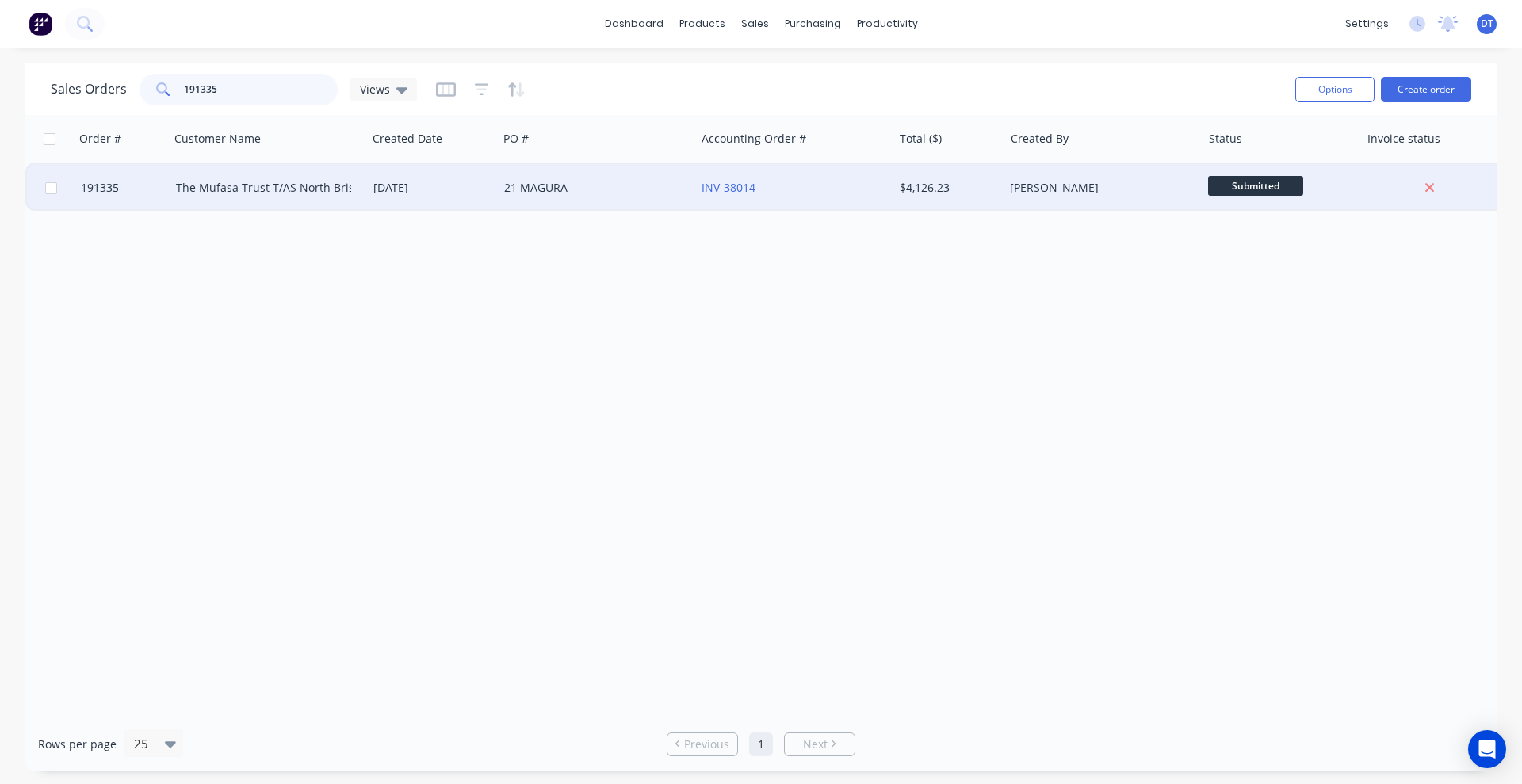
type input "191335"
click at [651, 196] on div "21 MAGURA" at bounding box center [597, 187] width 197 height 48
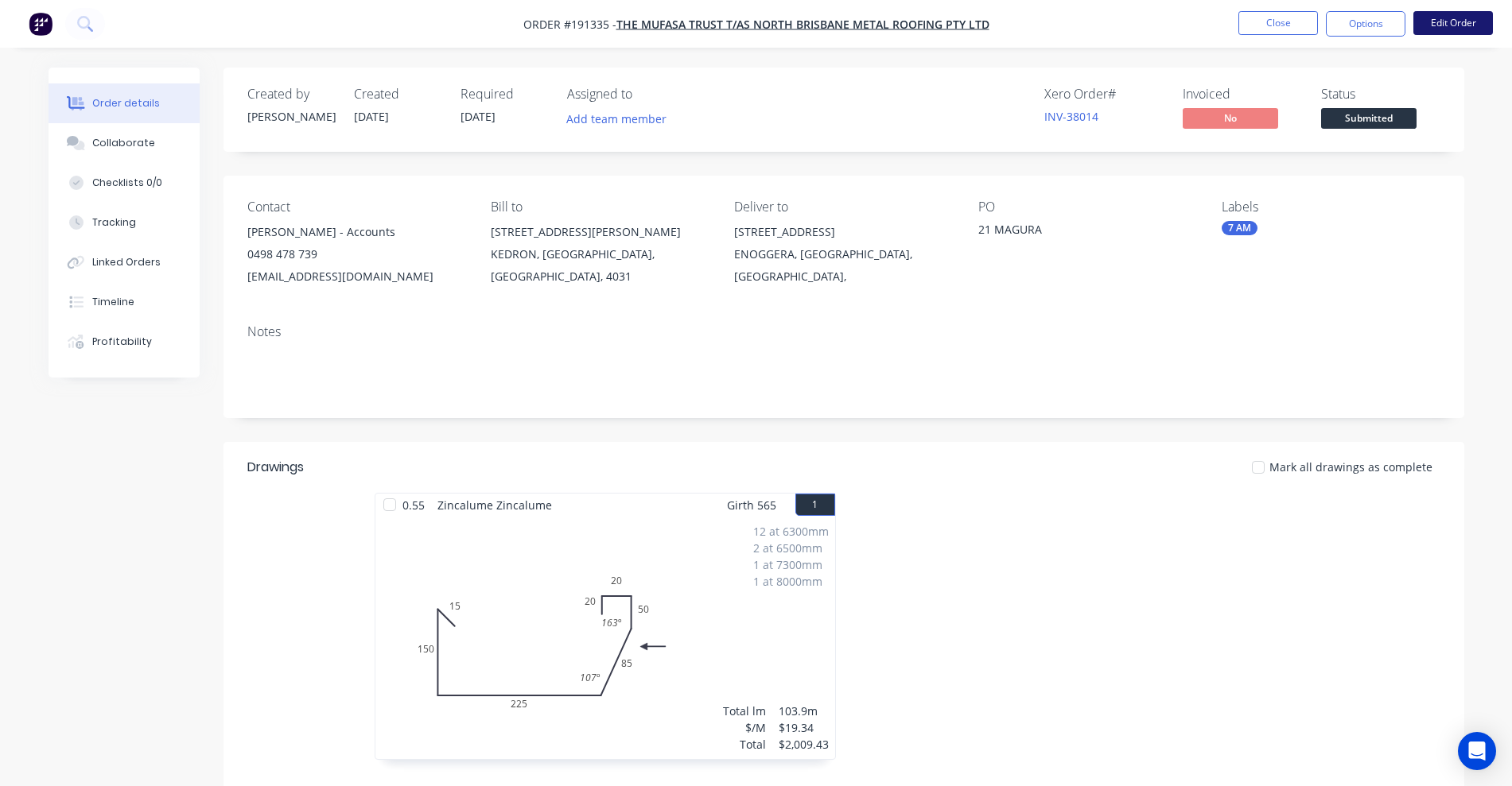
click at [1438, 26] on button "Edit Order" at bounding box center [1453, 23] width 80 height 24
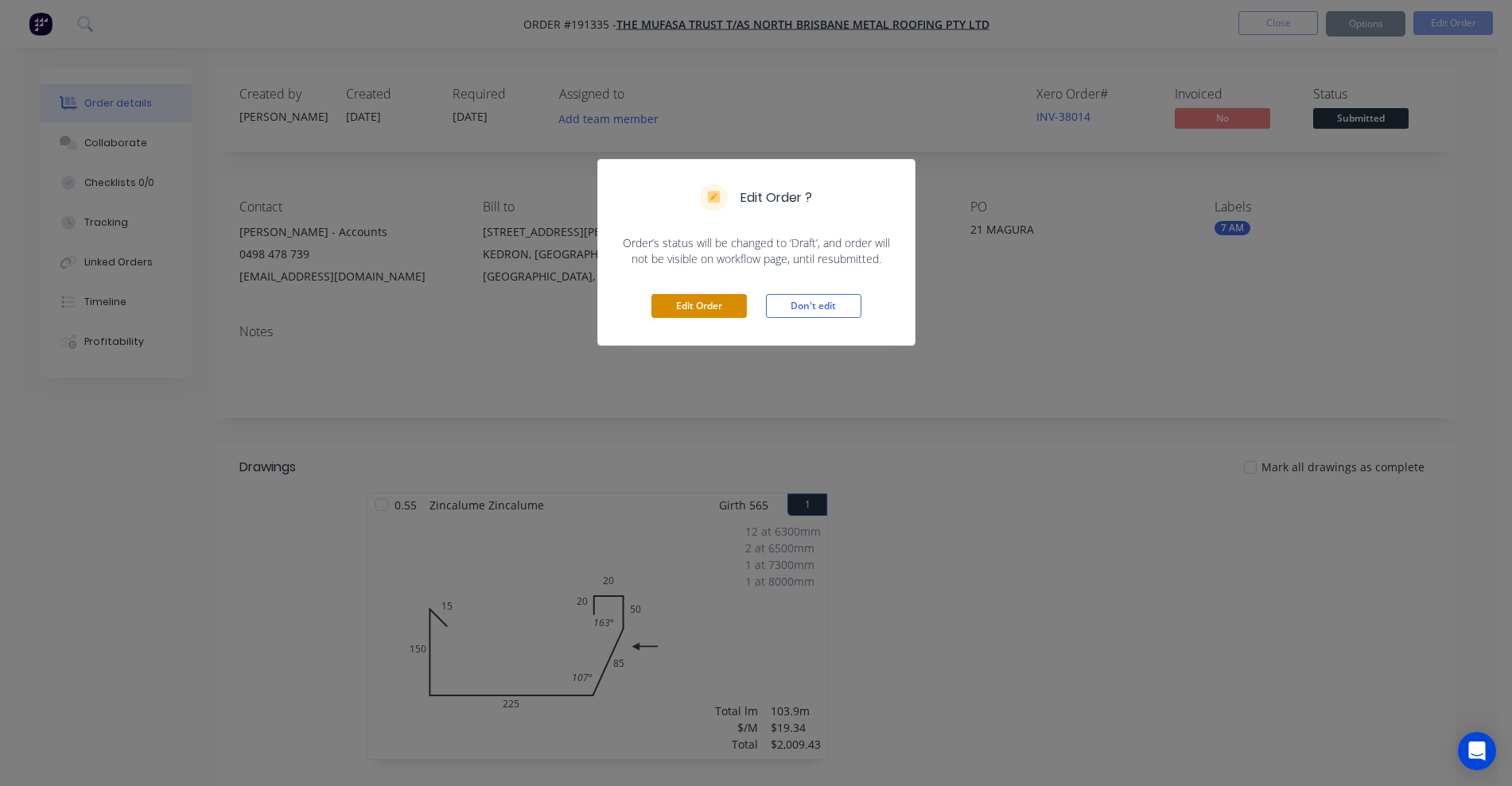
click at [668, 300] on button "Edit Order" at bounding box center [698, 306] width 95 height 24
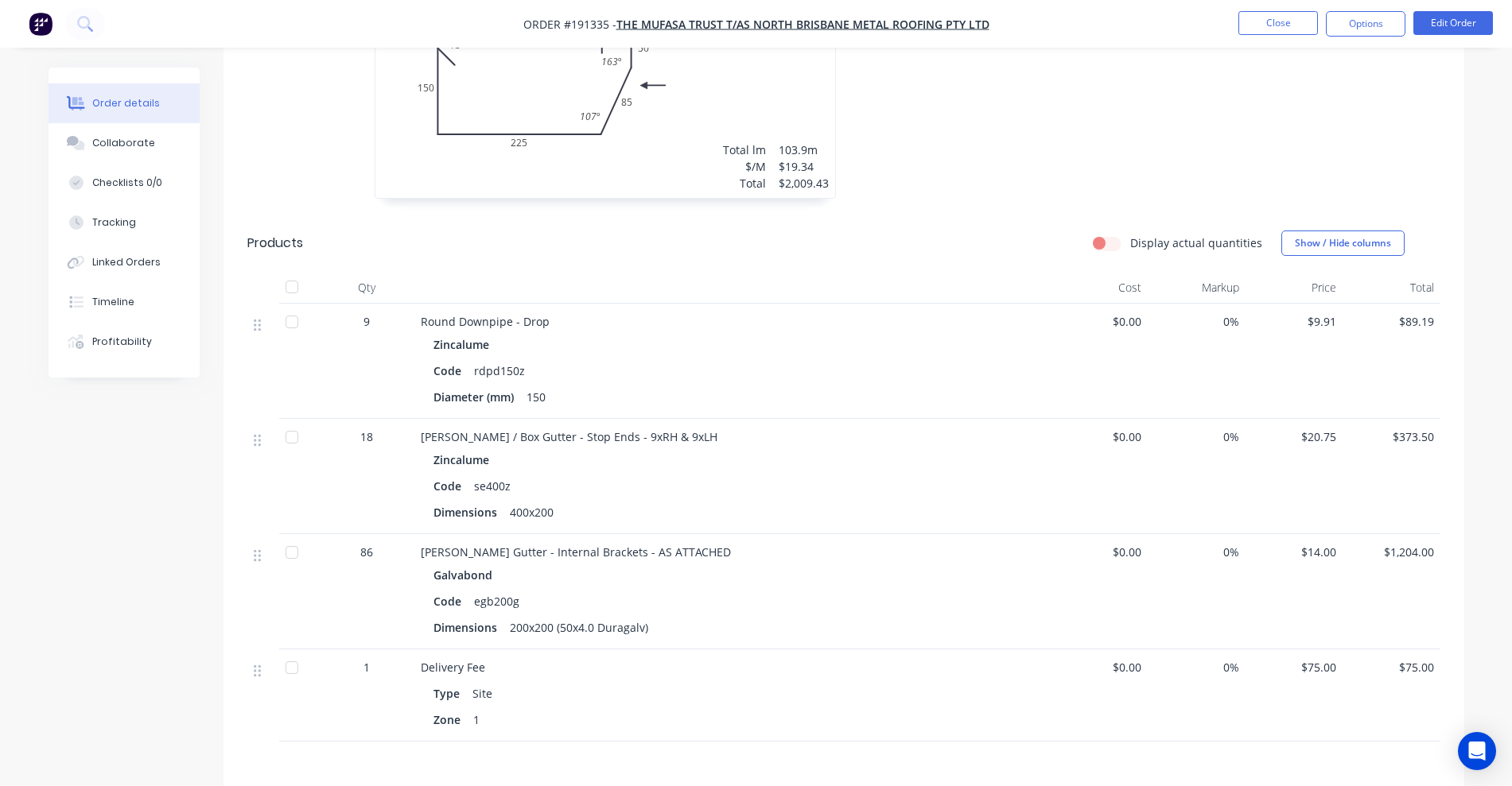
scroll to position [597, 0]
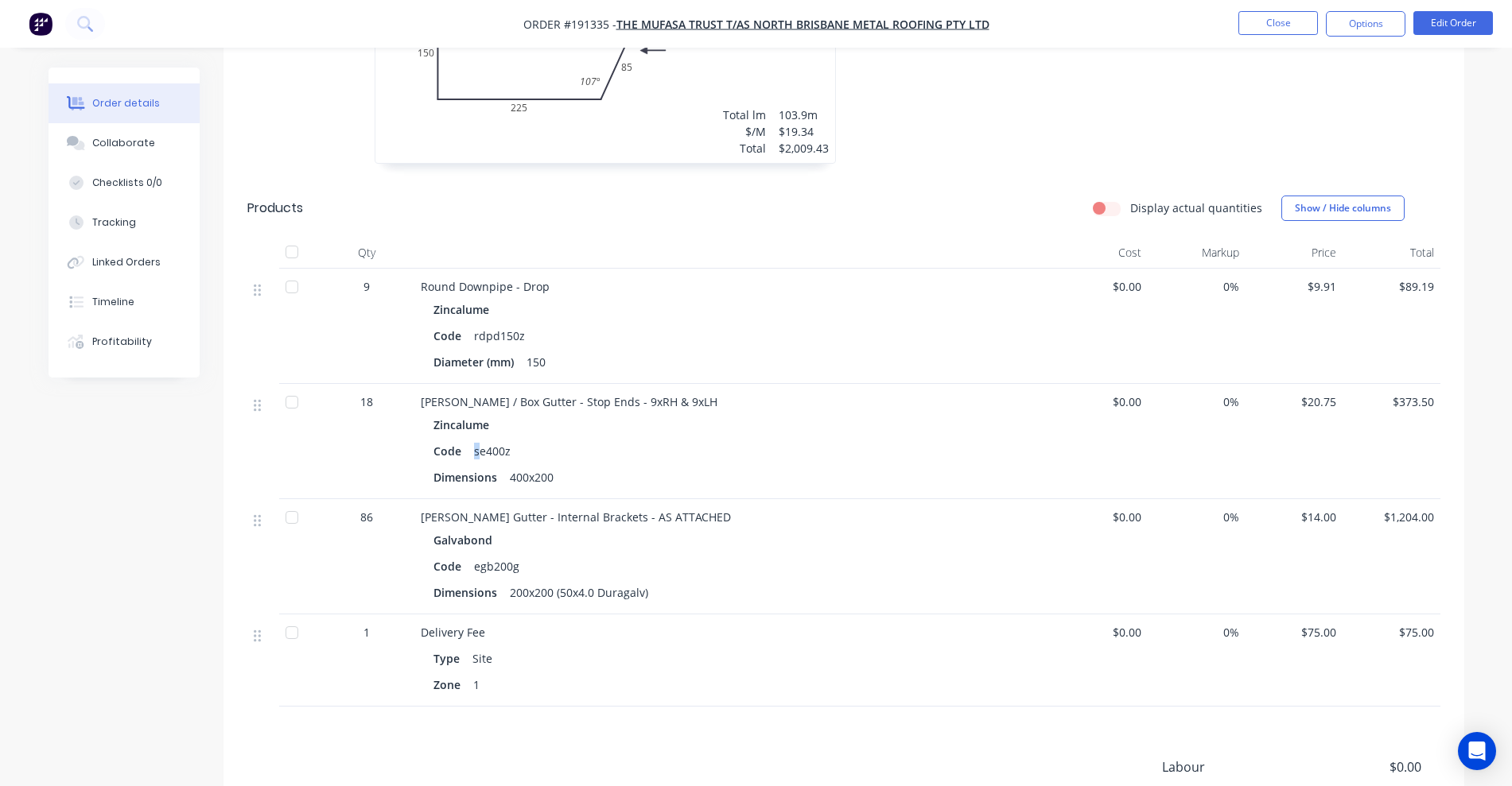
drag, startPoint x: 472, startPoint y: 452, endPoint x: 481, endPoint y: 451, distance: 9.1
click at [481, 451] on div "se400z" at bounding box center [493, 451] width 49 height 23
click at [502, 451] on div "se400z" at bounding box center [493, 451] width 49 height 23
drag, startPoint x: 503, startPoint y: 448, endPoint x: 566, endPoint y: 449, distance: 63.0
click at [566, 449] on div "Code se400z" at bounding box center [732, 451] width 598 height 23
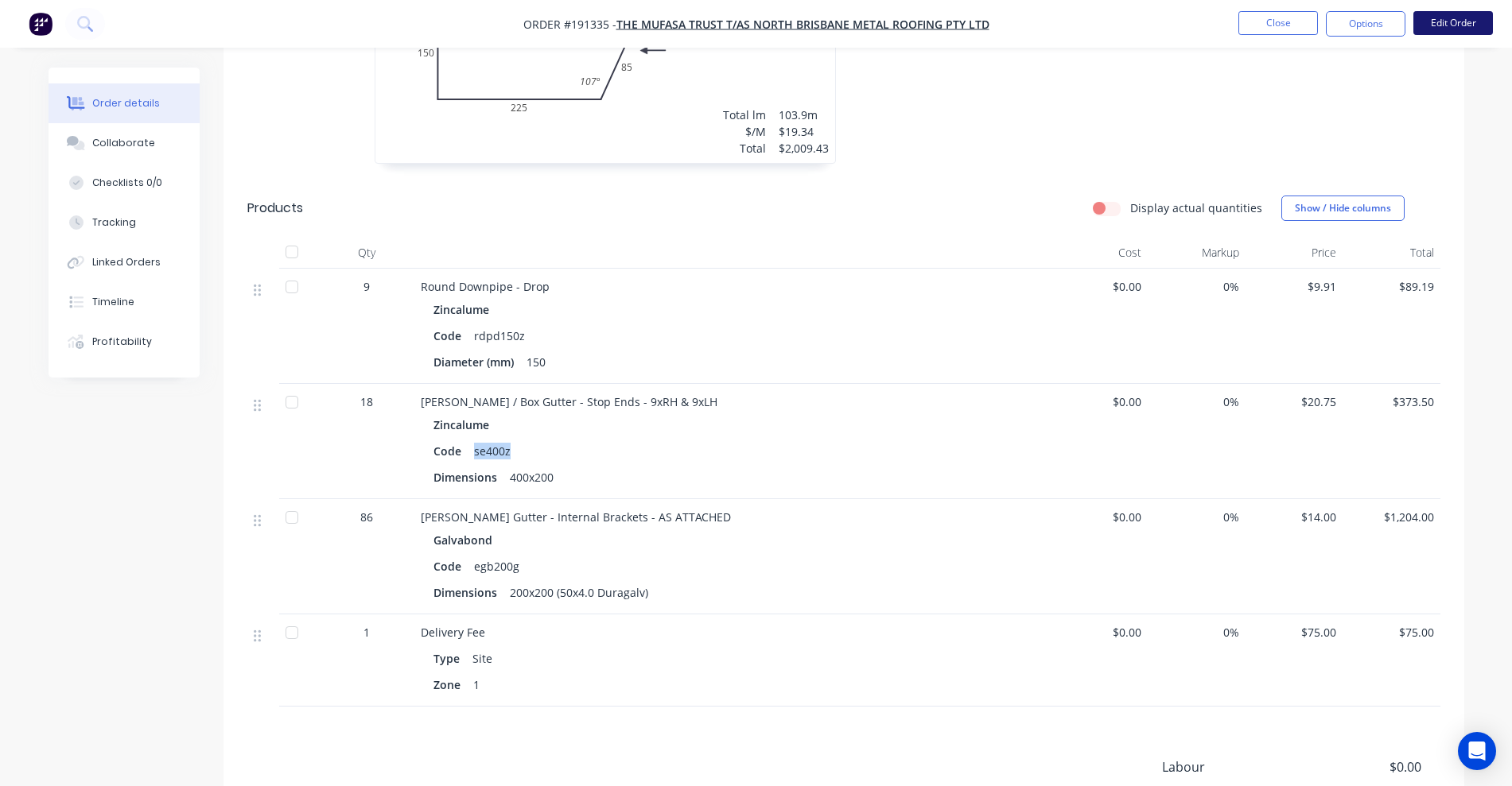
click at [1458, 21] on button "Edit Order" at bounding box center [1453, 23] width 80 height 24
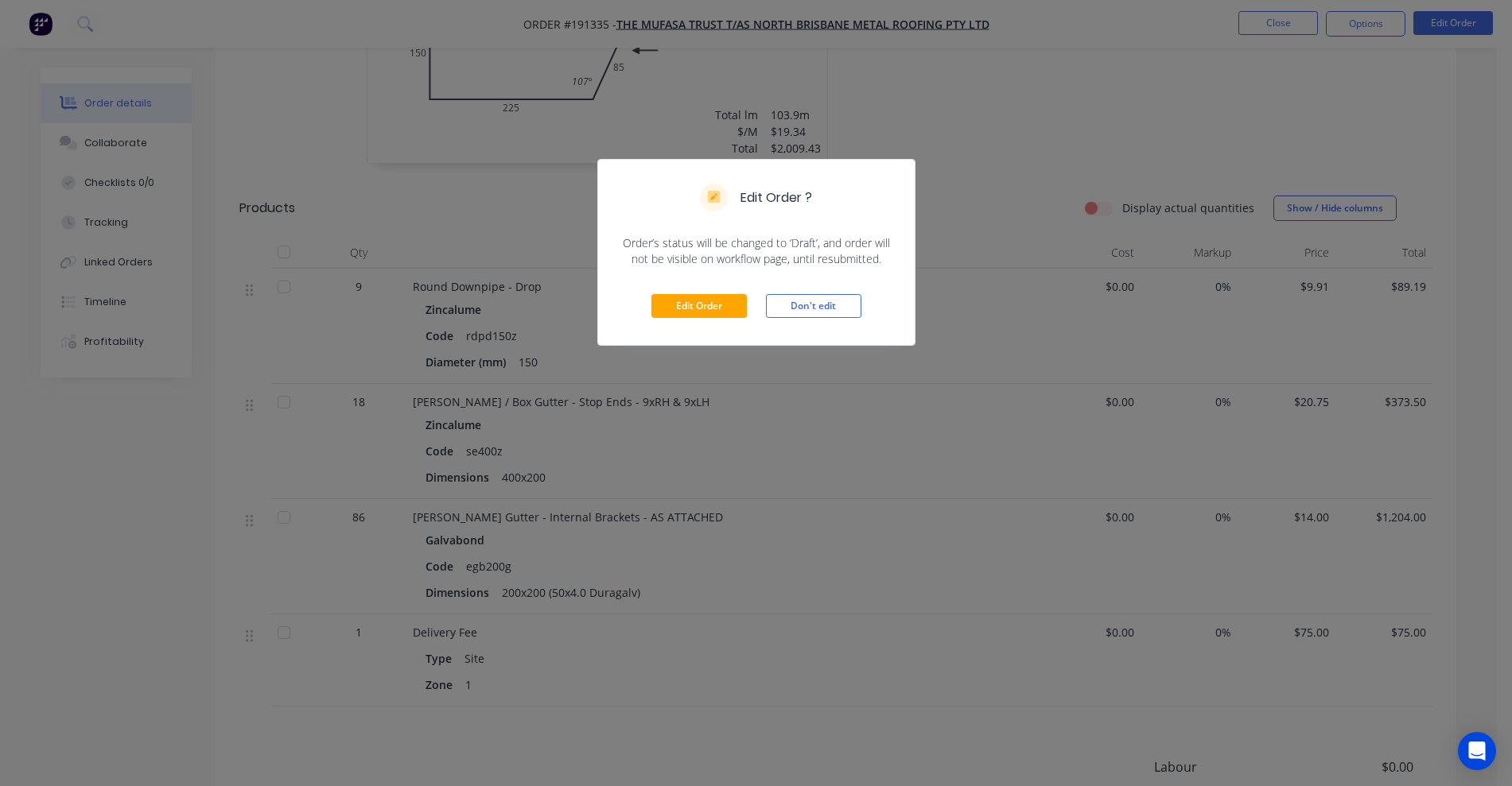
click at [703, 291] on div "Edit Order Don't edit" at bounding box center [756, 306] width 317 height 78
click at [702, 309] on button "Edit Order" at bounding box center [698, 306] width 95 height 24
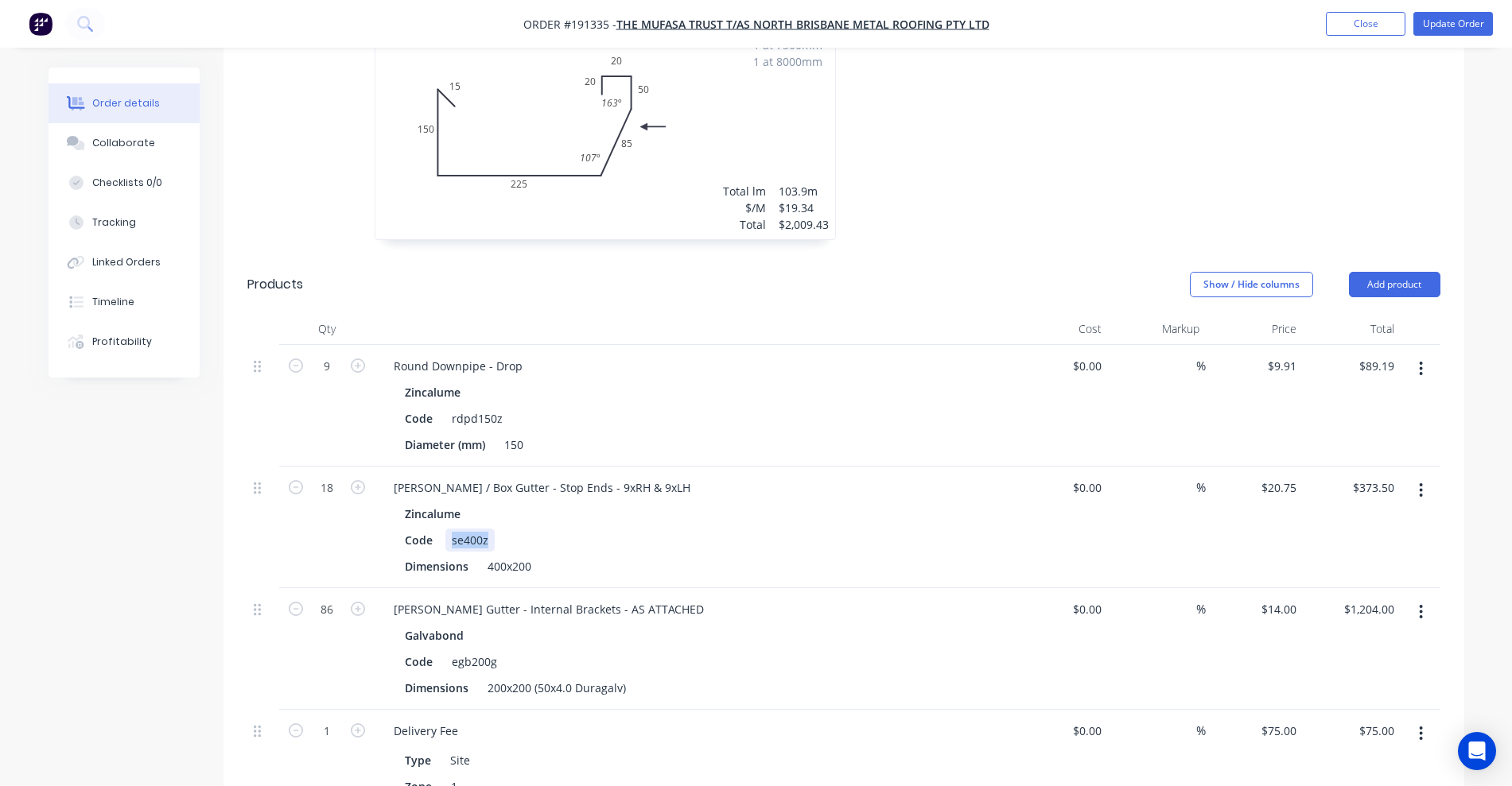
drag, startPoint x: 448, startPoint y: 470, endPoint x: 496, endPoint y: 468, distance: 48.0
click at [496, 529] on div "Code se400z" at bounding box center [689, 539] width 582 height 23
drag, startPoint x: 484, startPoint y: 497, endPoint x: 570, endPoint y: 504, distance: 86.3
click at [570, 555] on div "Dimensions 400x200" at bounding box center [689, 566] width 582 height 23
click at [1409, 272] on button "Add product" at bounding box center [1394, 285] width 92 height 25
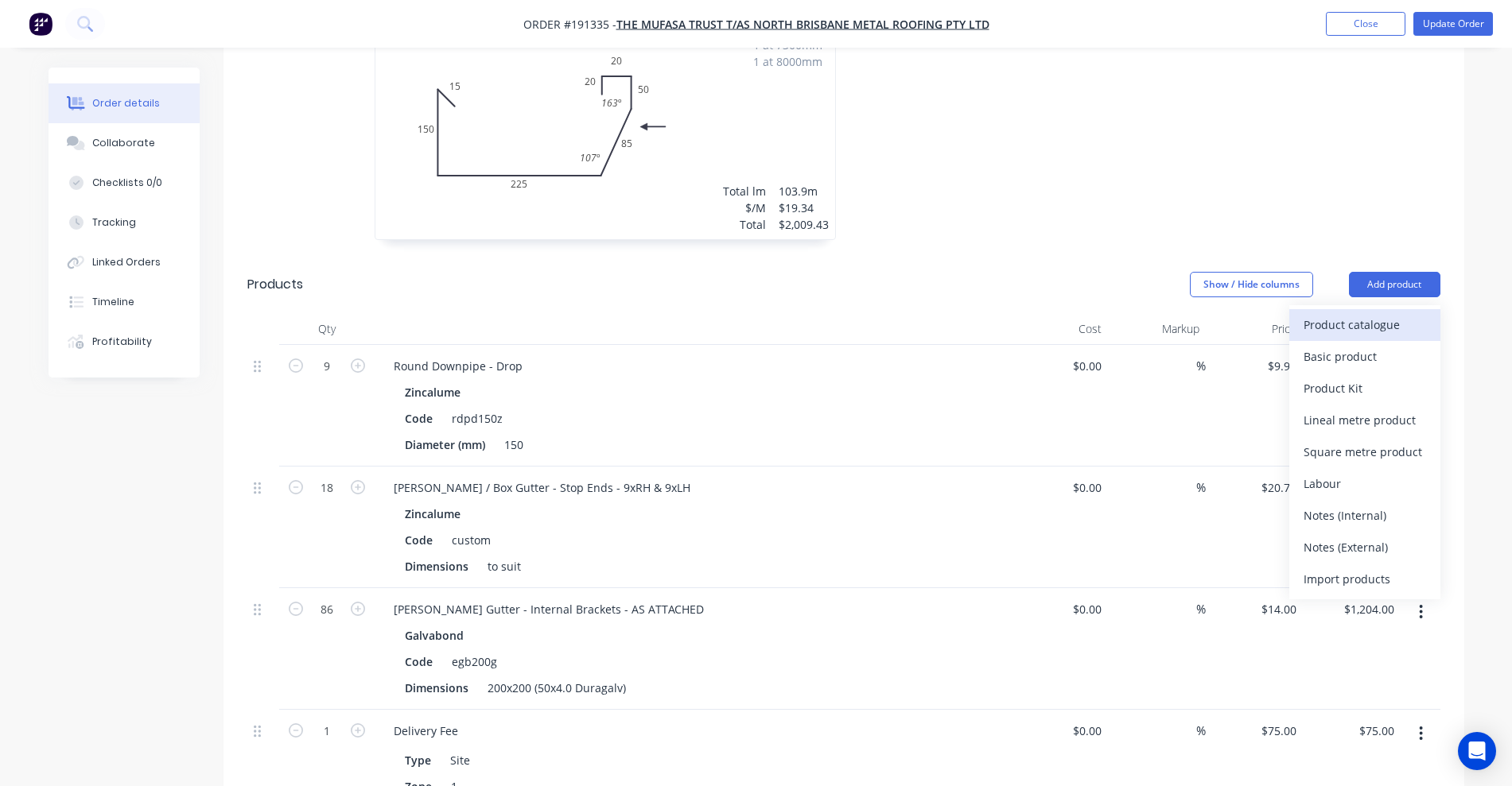
click at [1343, 313] on div "Product catalogue" at bounding box center [1364, 324] width 122 height 23
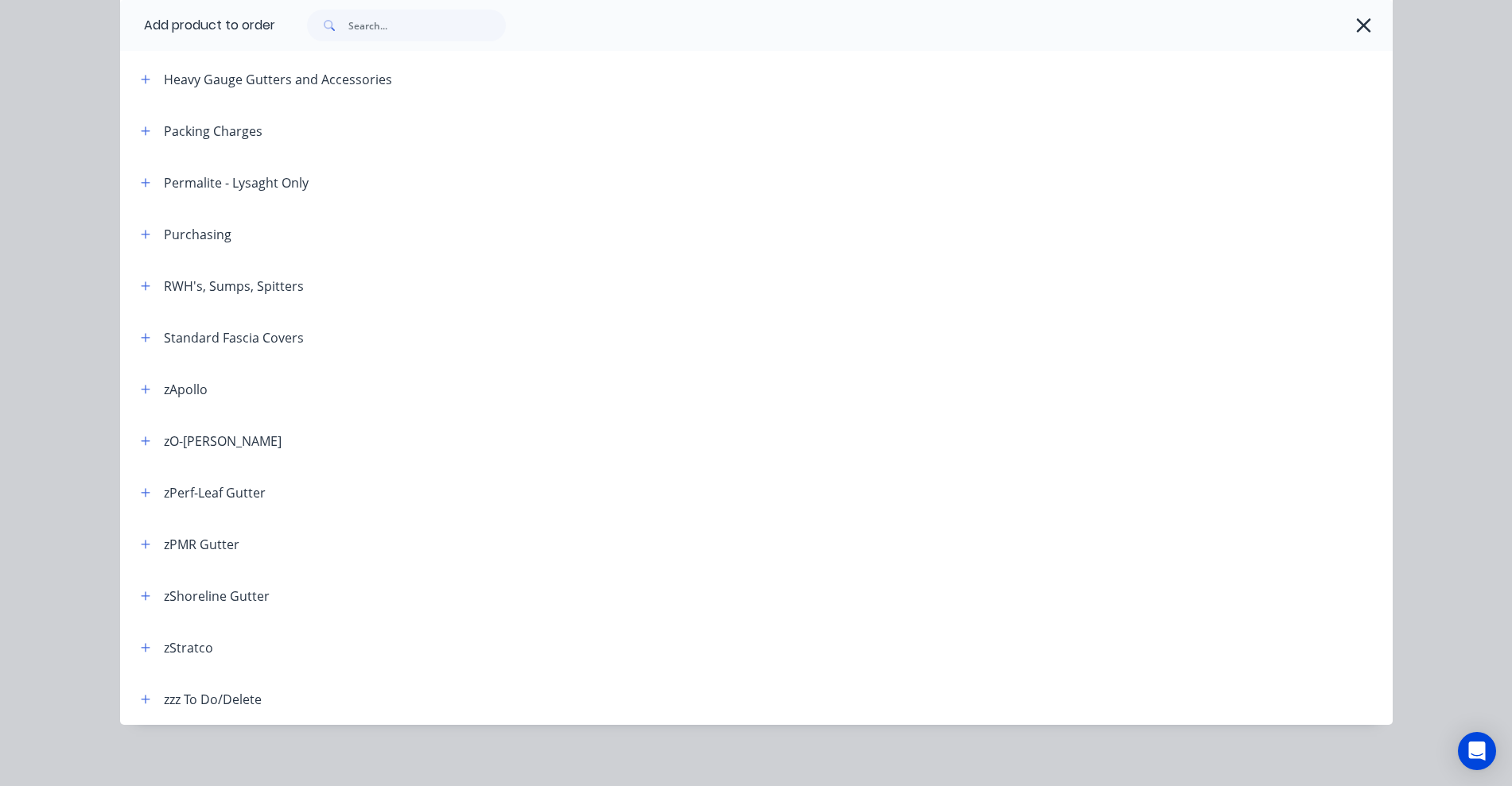
scroll to position [491, 0]
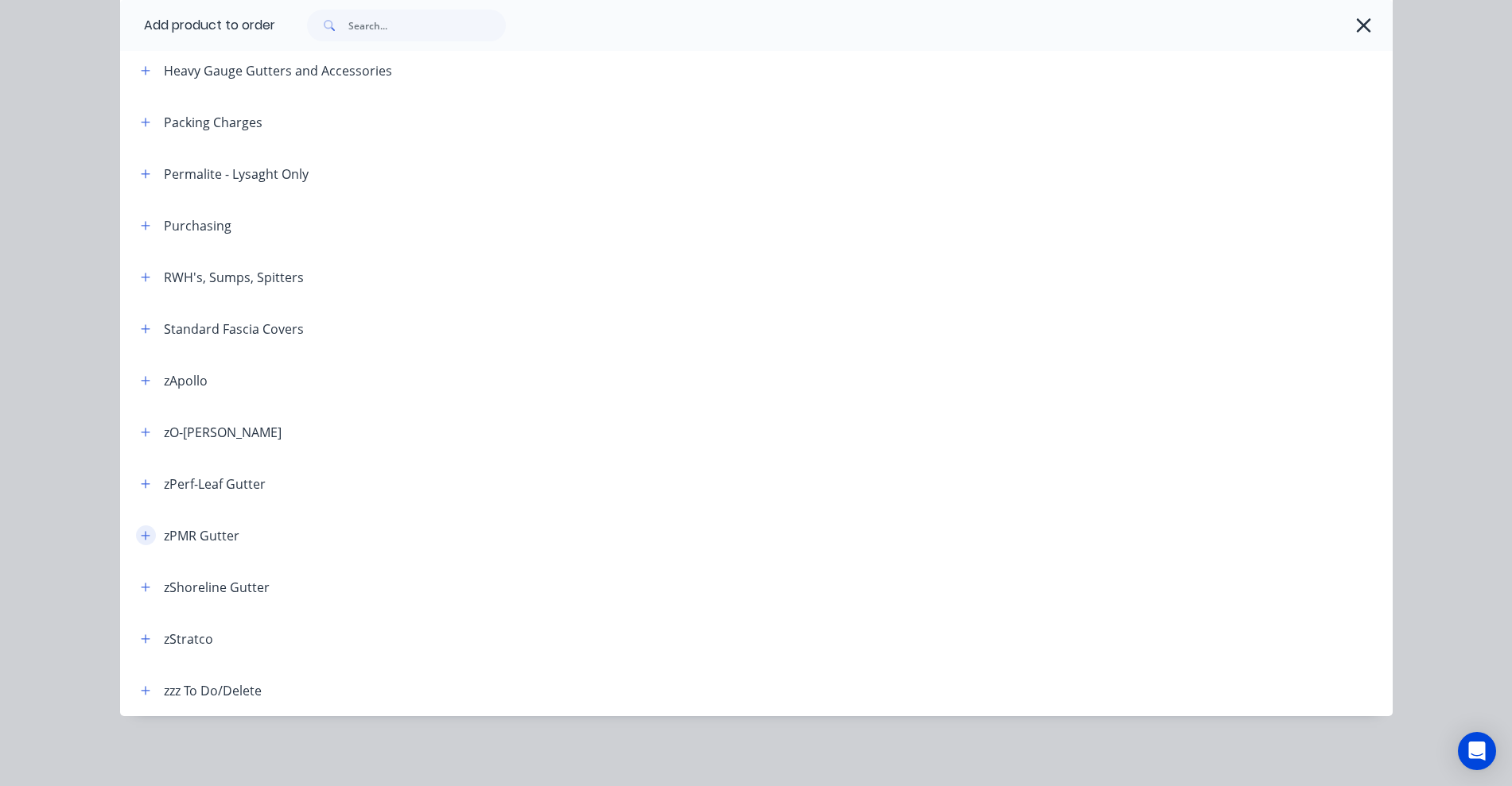
click at [141, 534] on icon "button" at bounding box center [145, 536] width 9 height 9
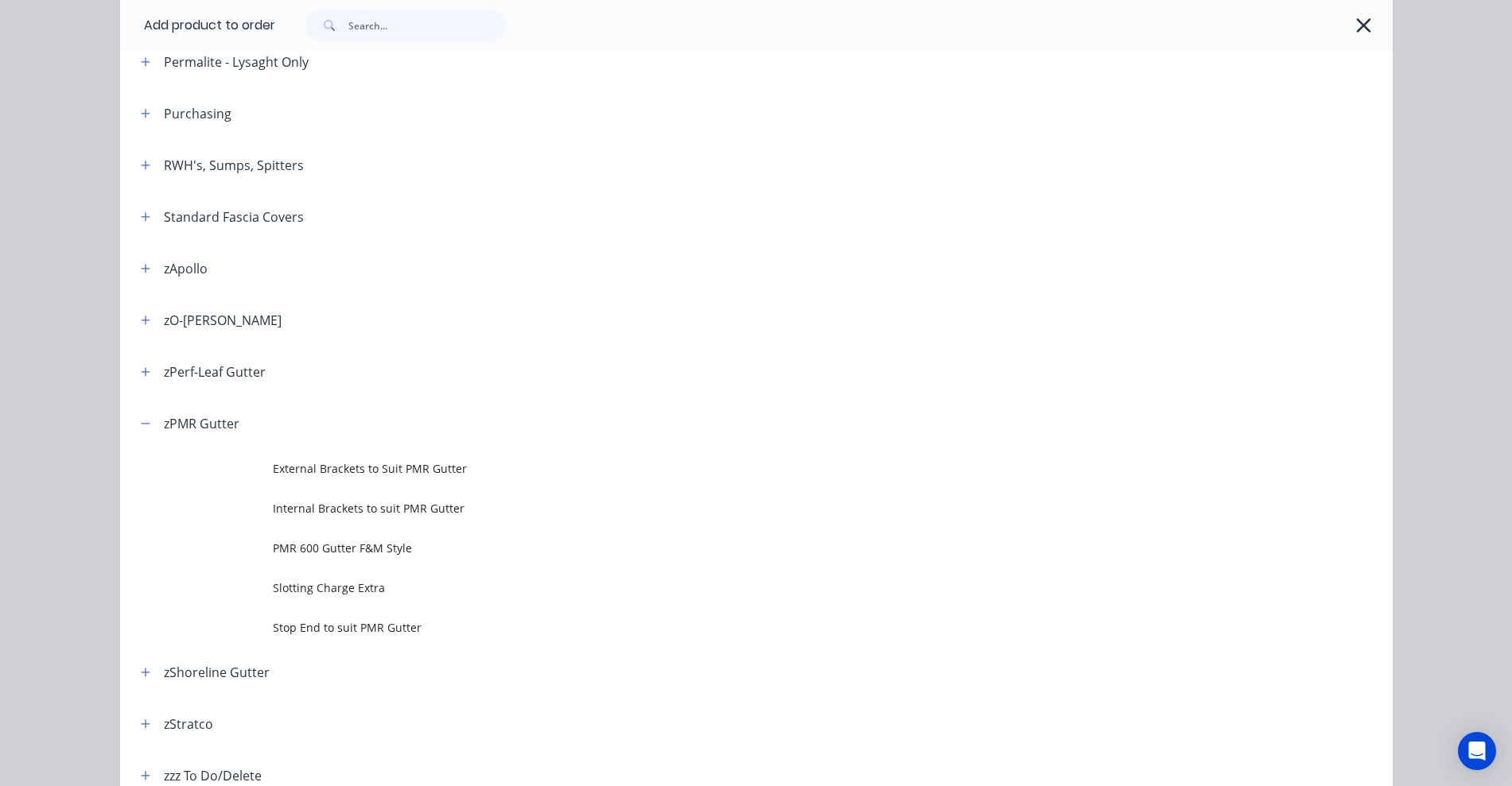
scroll to position [689, 0]
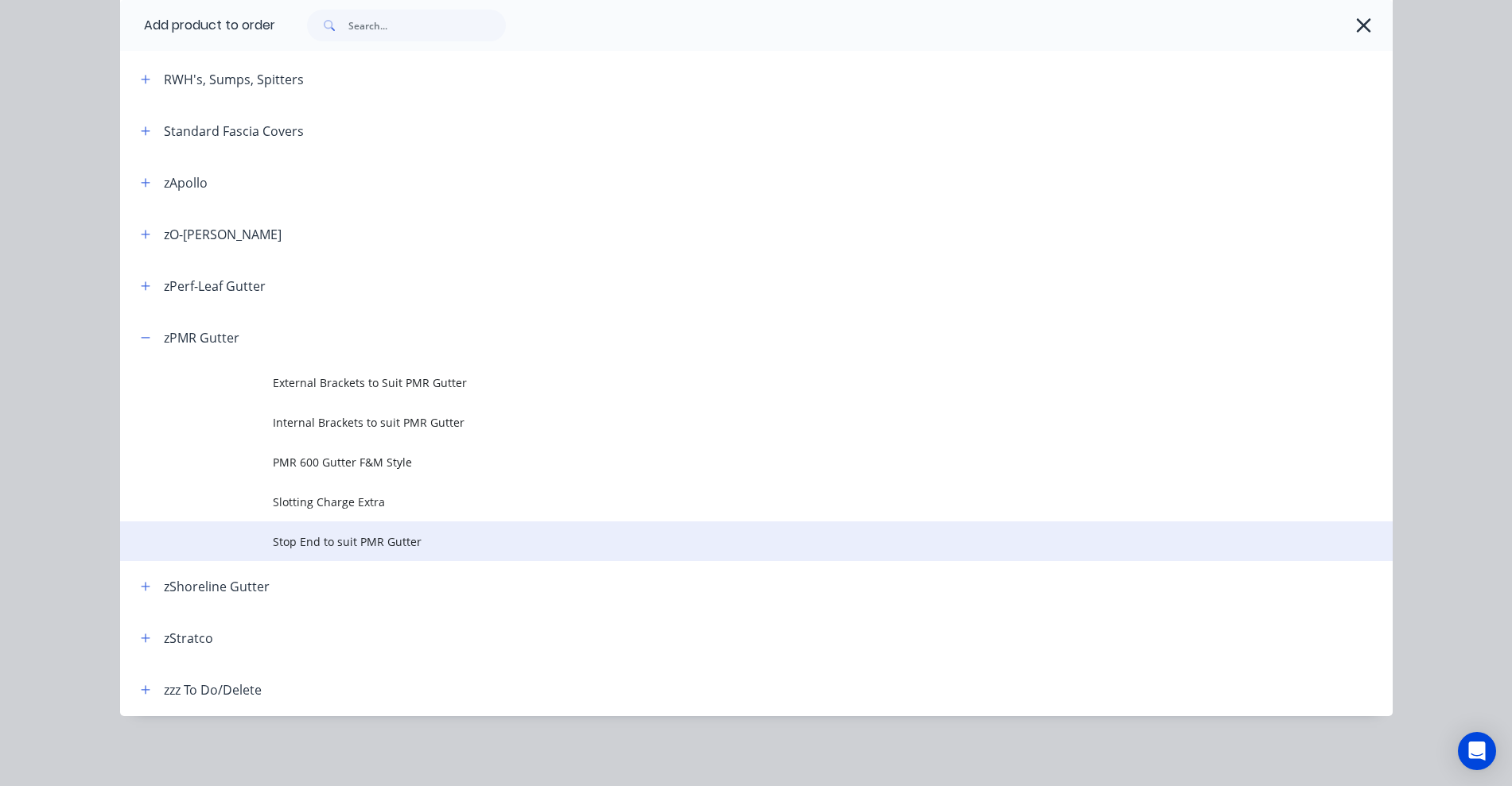
click at [336, 545] on span "Stop End to suit PMR Gutter" at bounding box center [720, 541] width 895 height 16
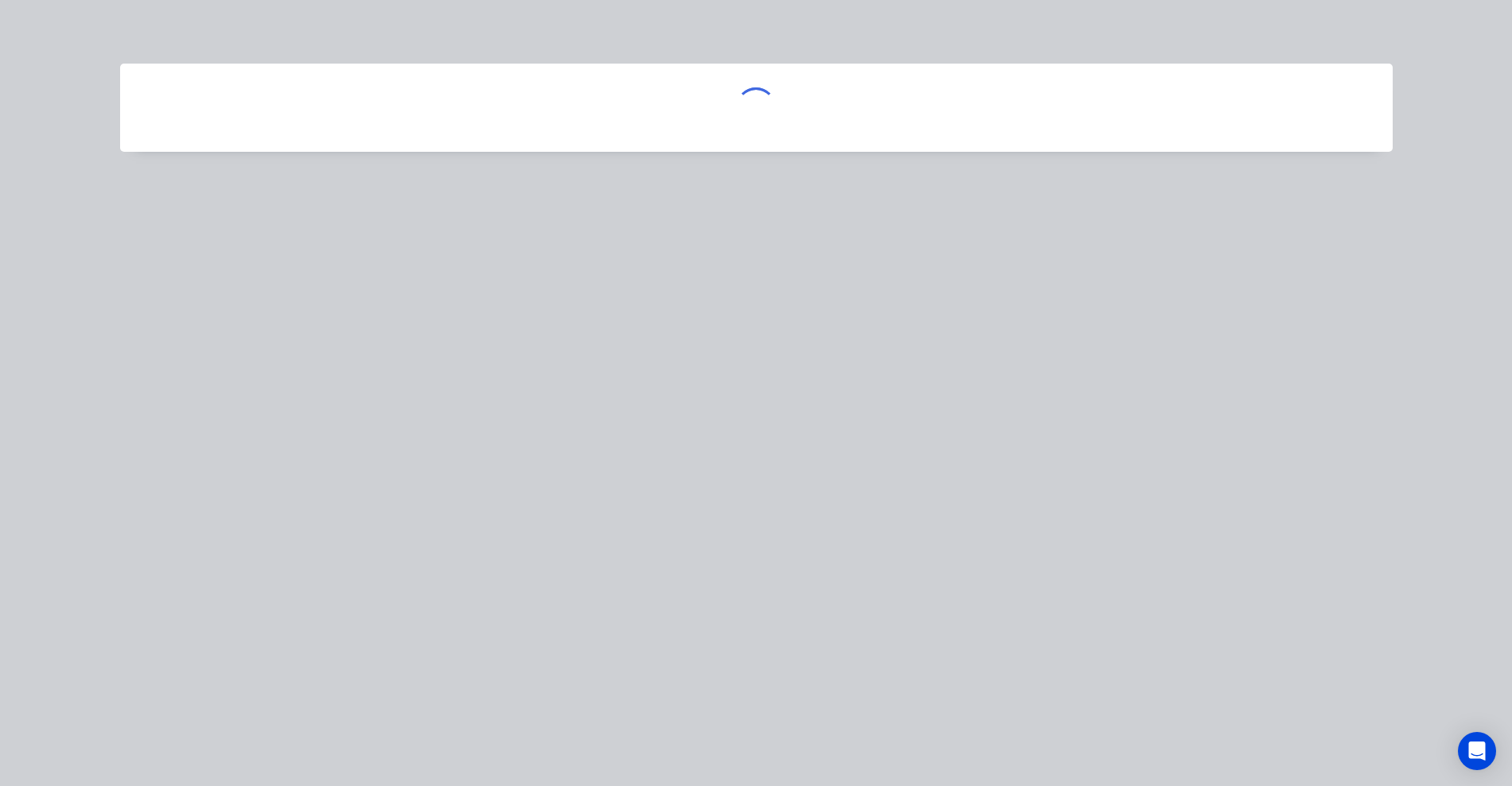
scroll to position [0, 0]
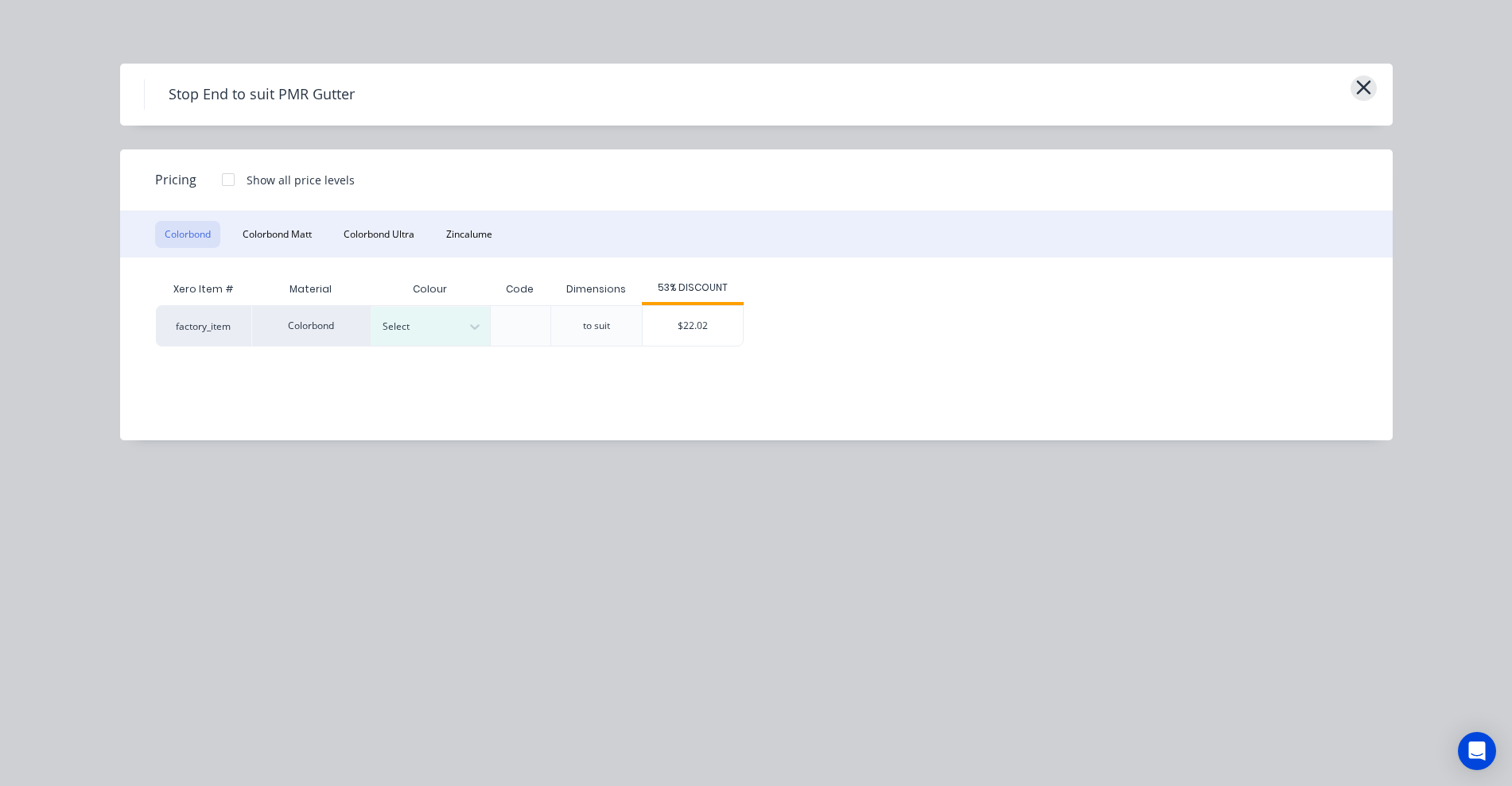
click at [1367, 82] on icon "button" at bounding box center [1363, 88] width 15 height 15
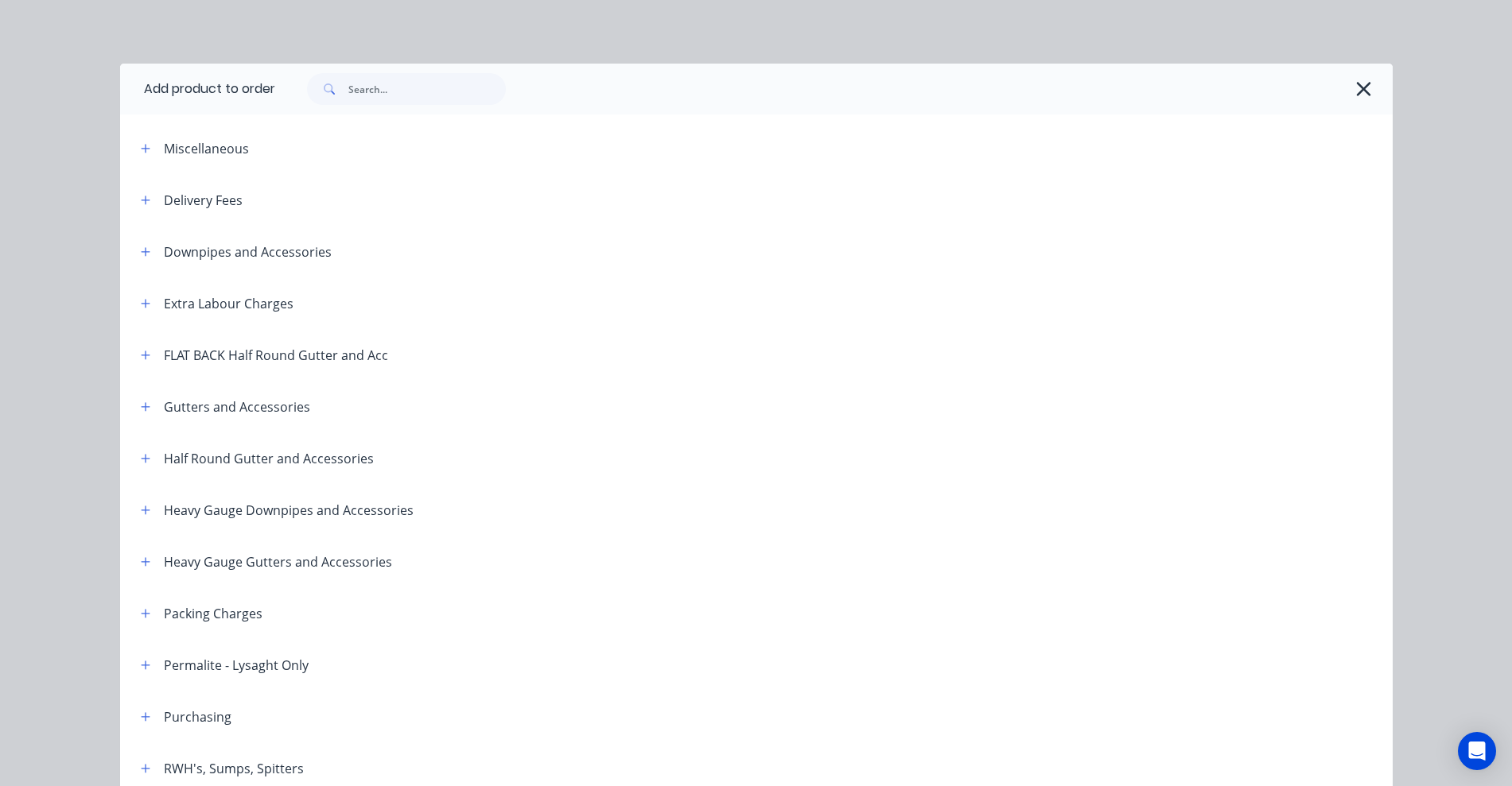
scroll to position [689, 0]
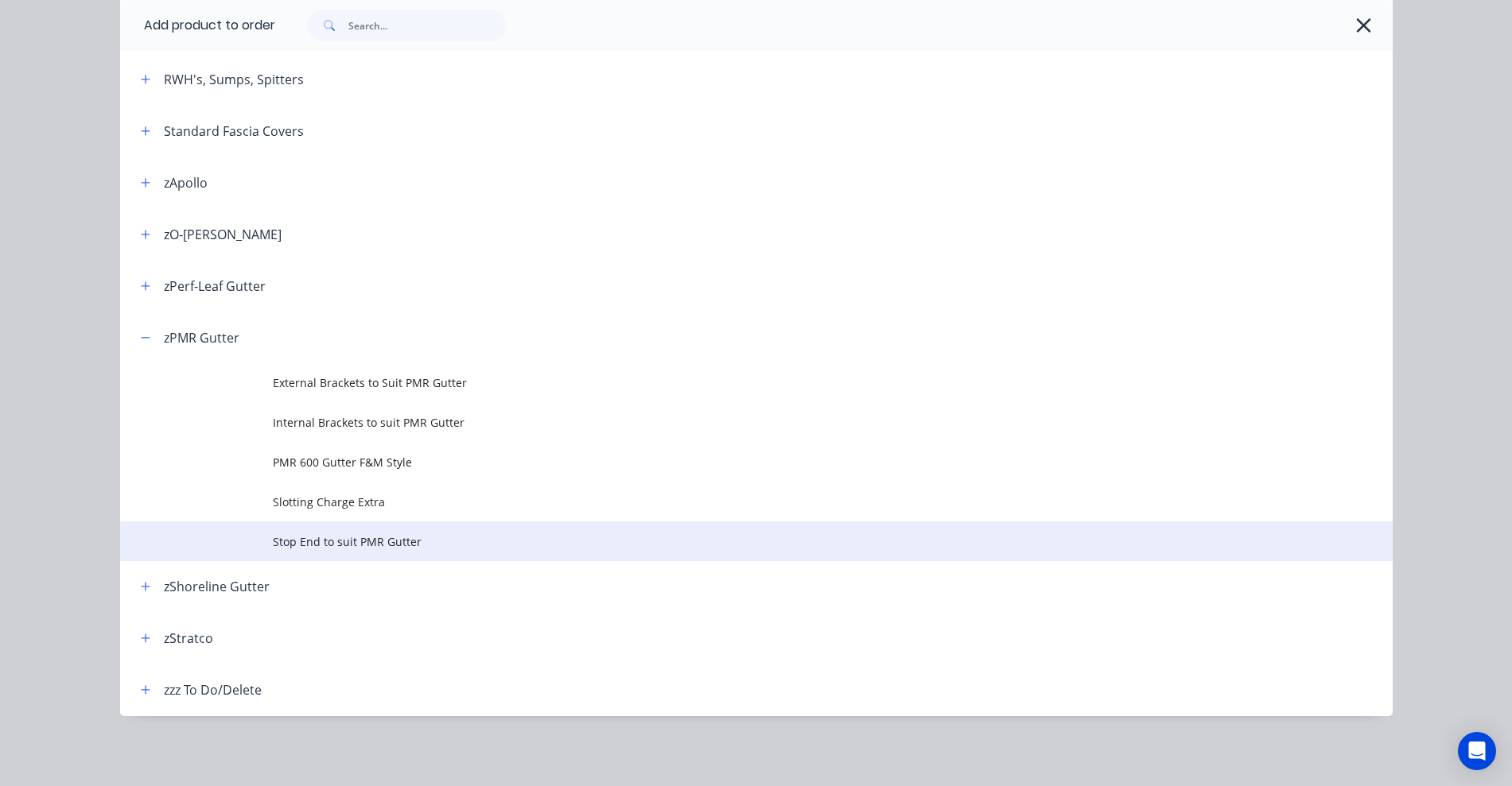
click at [346, 531] on td "Stop End to suit PMR Gutter" at bounding box center [833, 541] width 1119 height 40
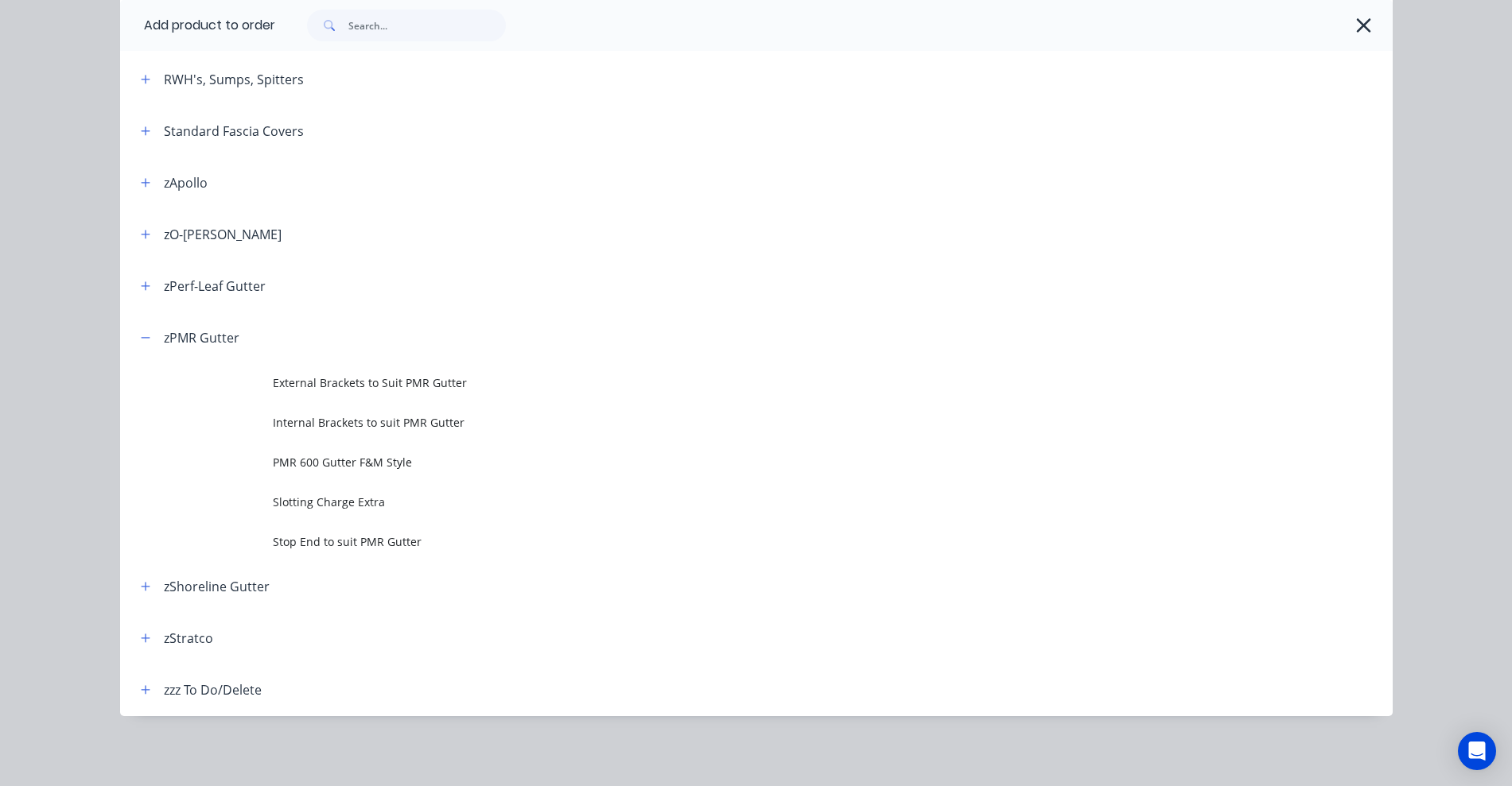
scroll to position [0, 0]
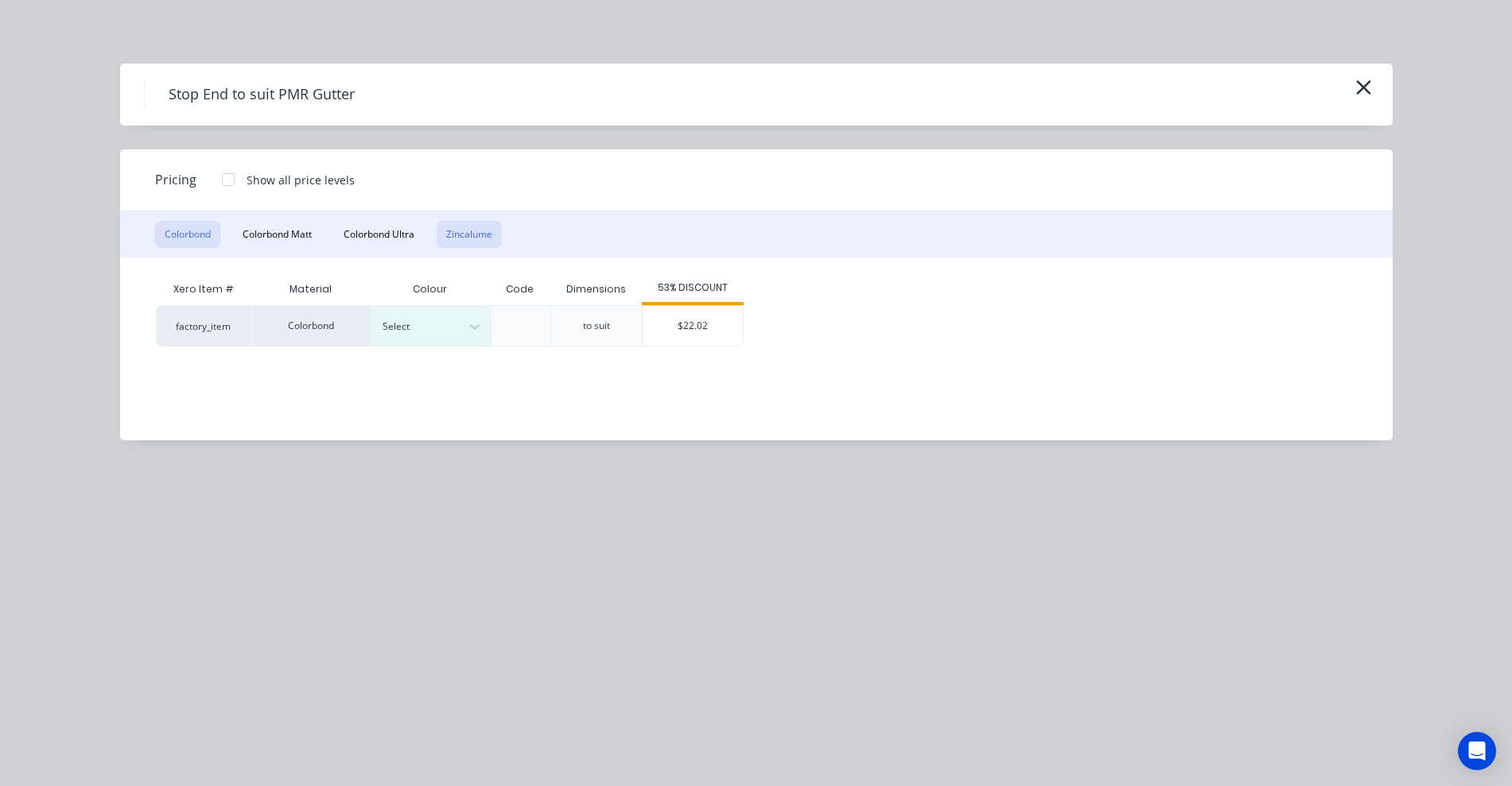
click at [471, 228] on button "Zincalume" at bounding box center [469, 235] width 65 height 27
click at [1371, 83] on icon "button" at bounding box center [1363, 87] width 16 height 23
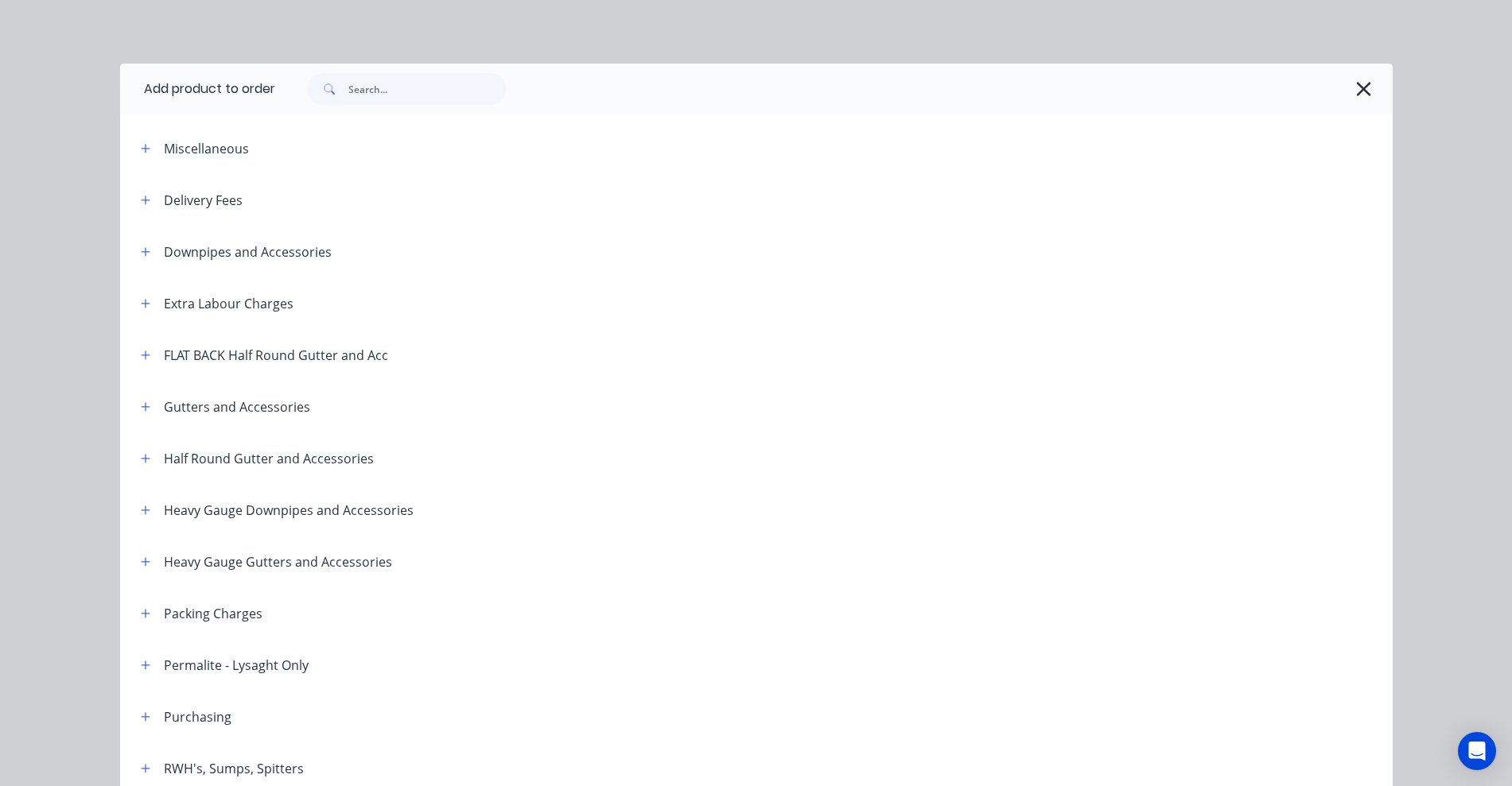
scroll to position [689, 0]
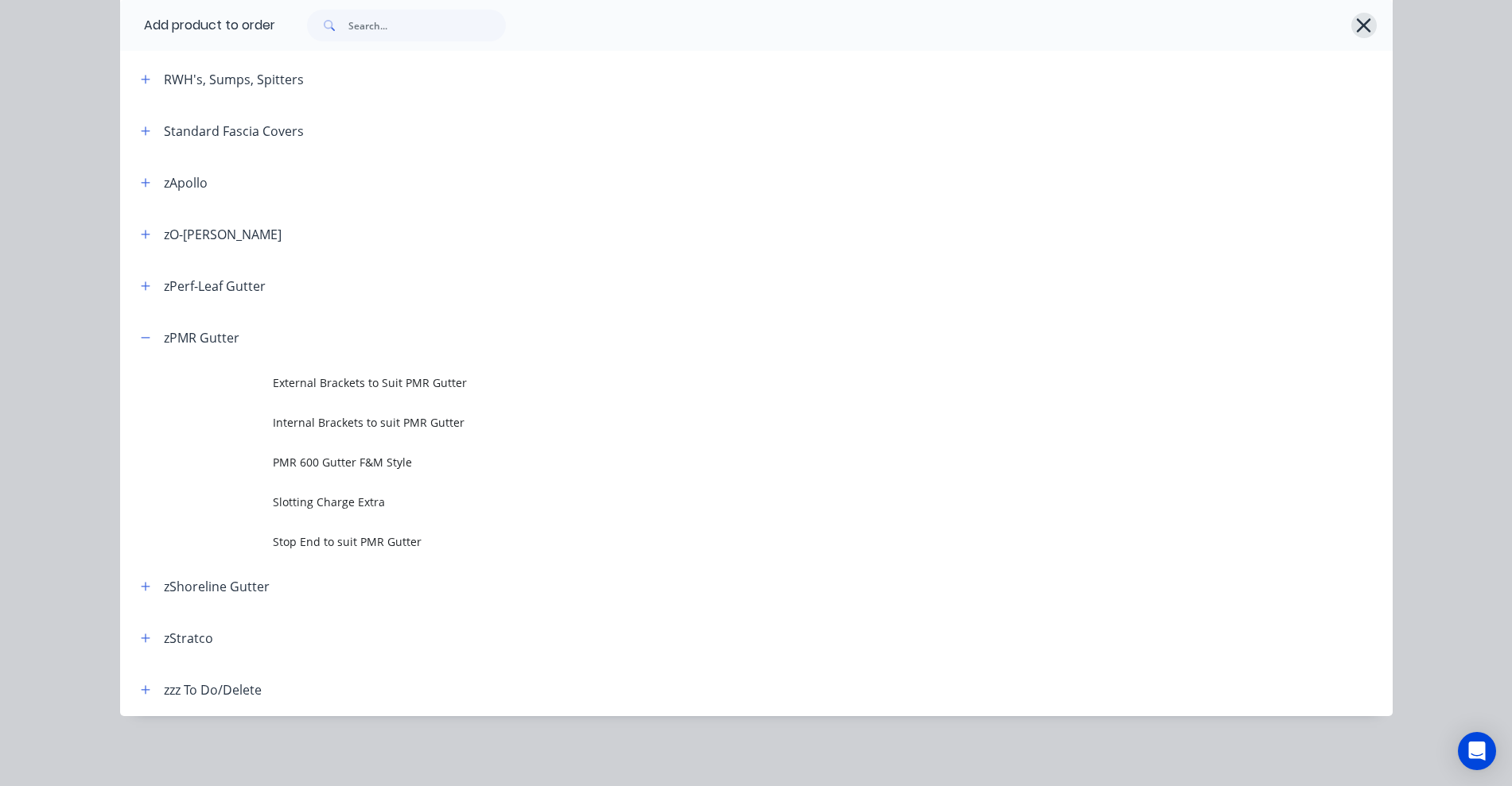
click at [1357, 28] on icon "button" at bounding box center [1364, 25] width 15 height 15
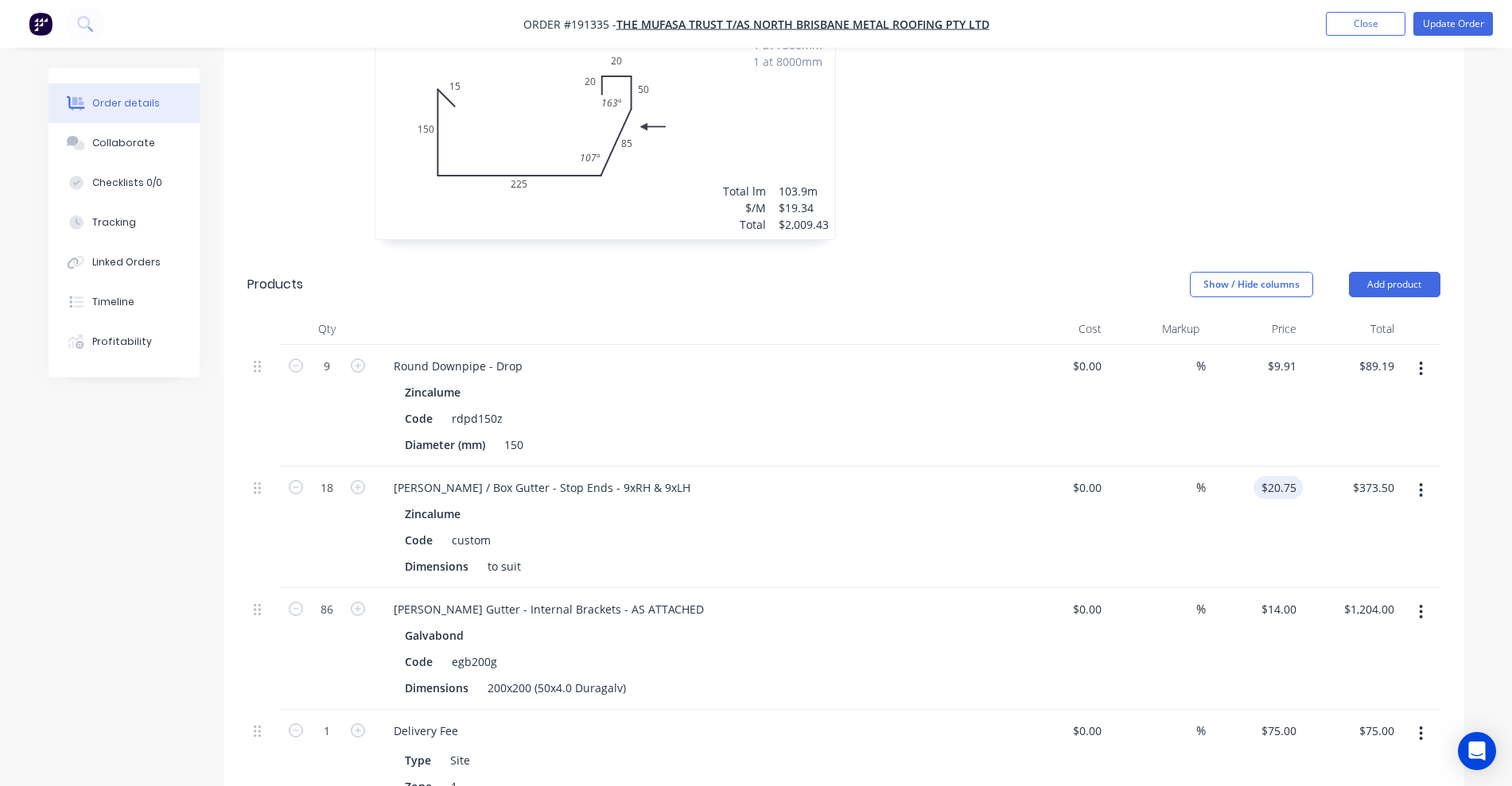
type input "20.75"
type input "$0.00"
type input "22."
type input "1.2222"
type input "$22.00"
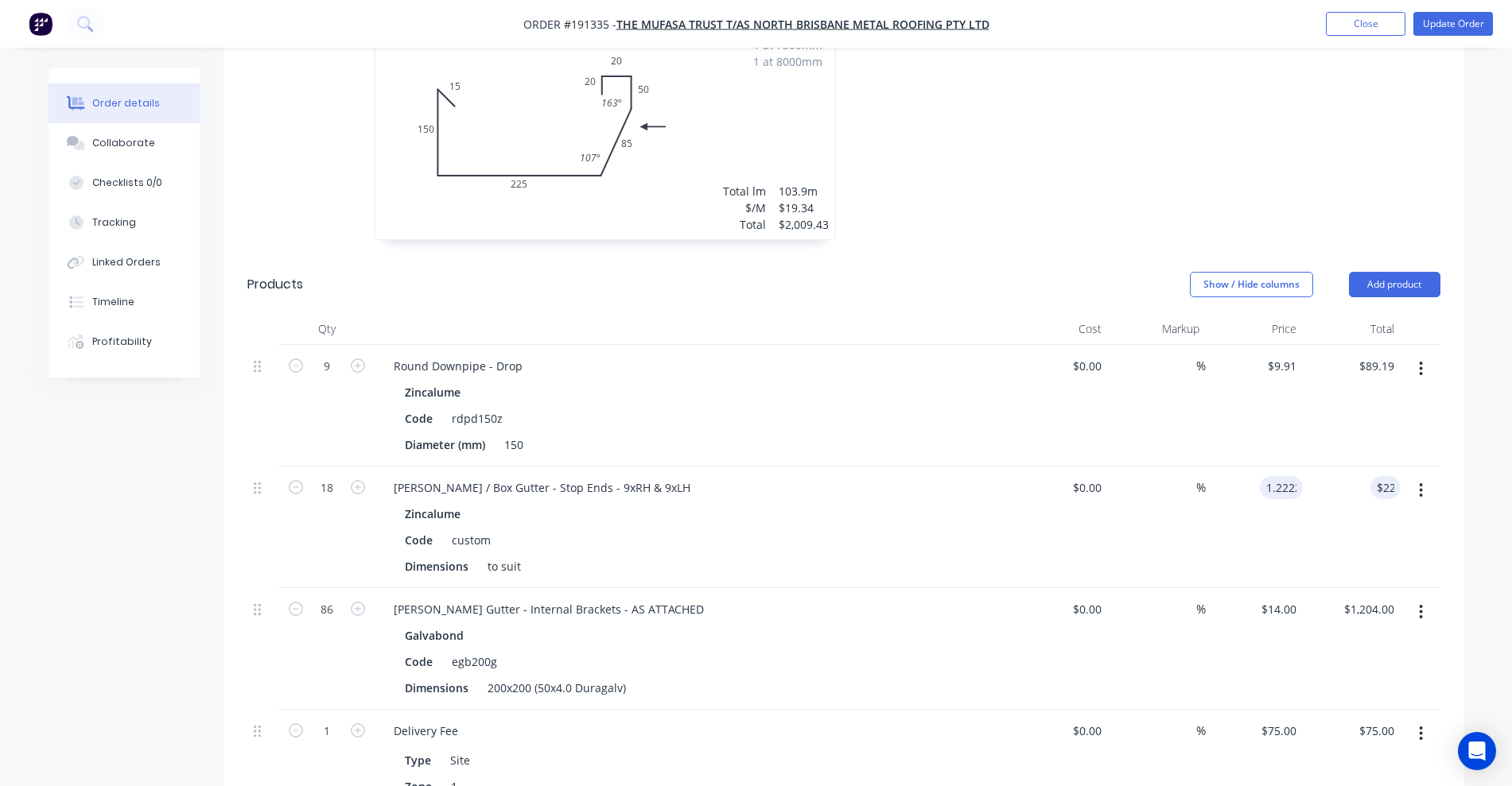
click at [1280, 476] on input "1.2222" at bounding box center [1284, 487] width 36 height 23
type input "$22.02"
type input "$396.36"
click at [777, 476] on div "Eaves / Box Gutter - Stop Ends - 9xRH & 9xLH" at bounding box center [692, 487] width 623 height 23
click at [1461, 23] on button "Update Order" at bounding box center [1453, 24] width 80 height 24
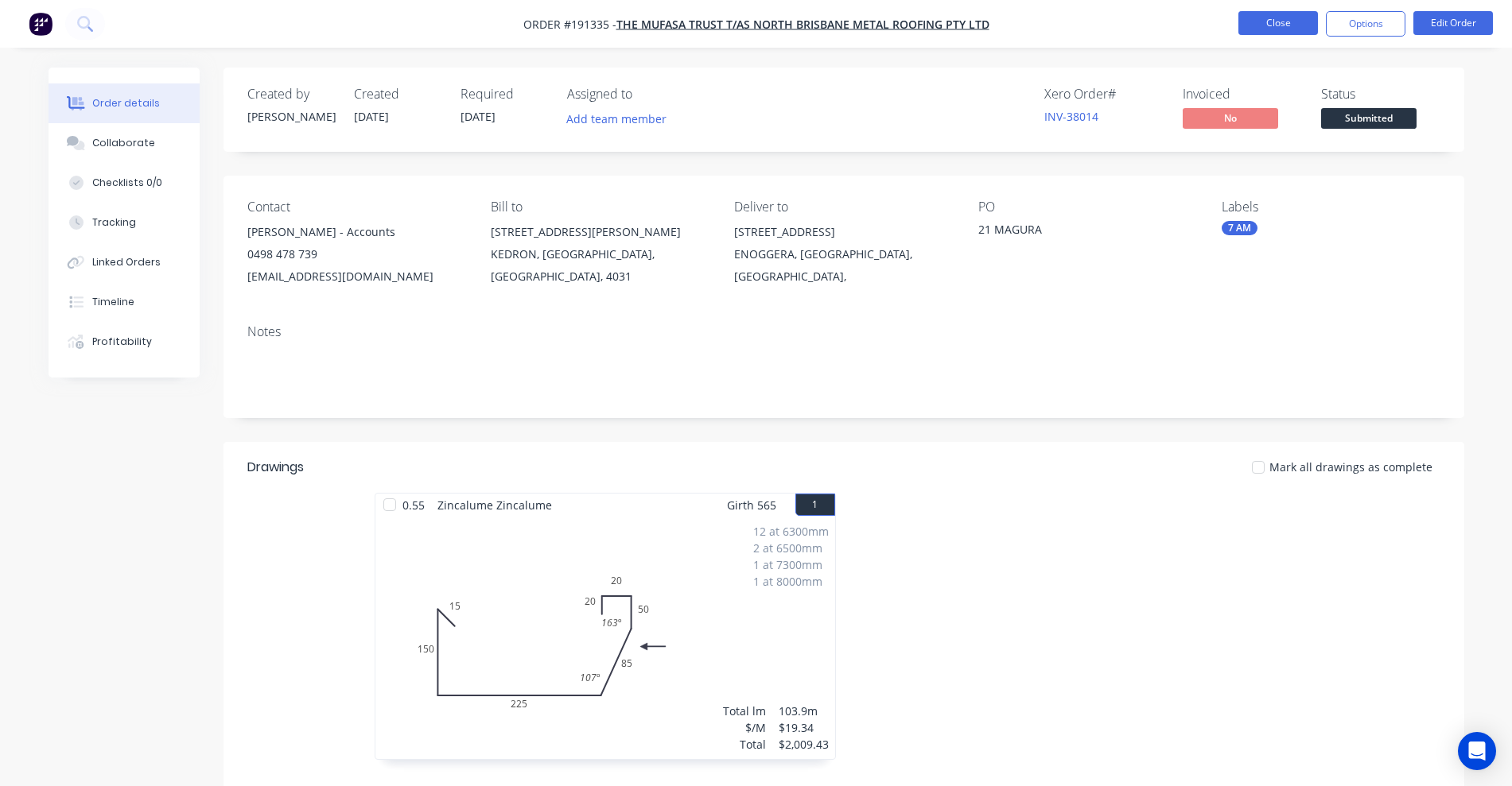
click at [1280, 24] on button "Close" at bounding box center [1278, 23] width 80 height 24
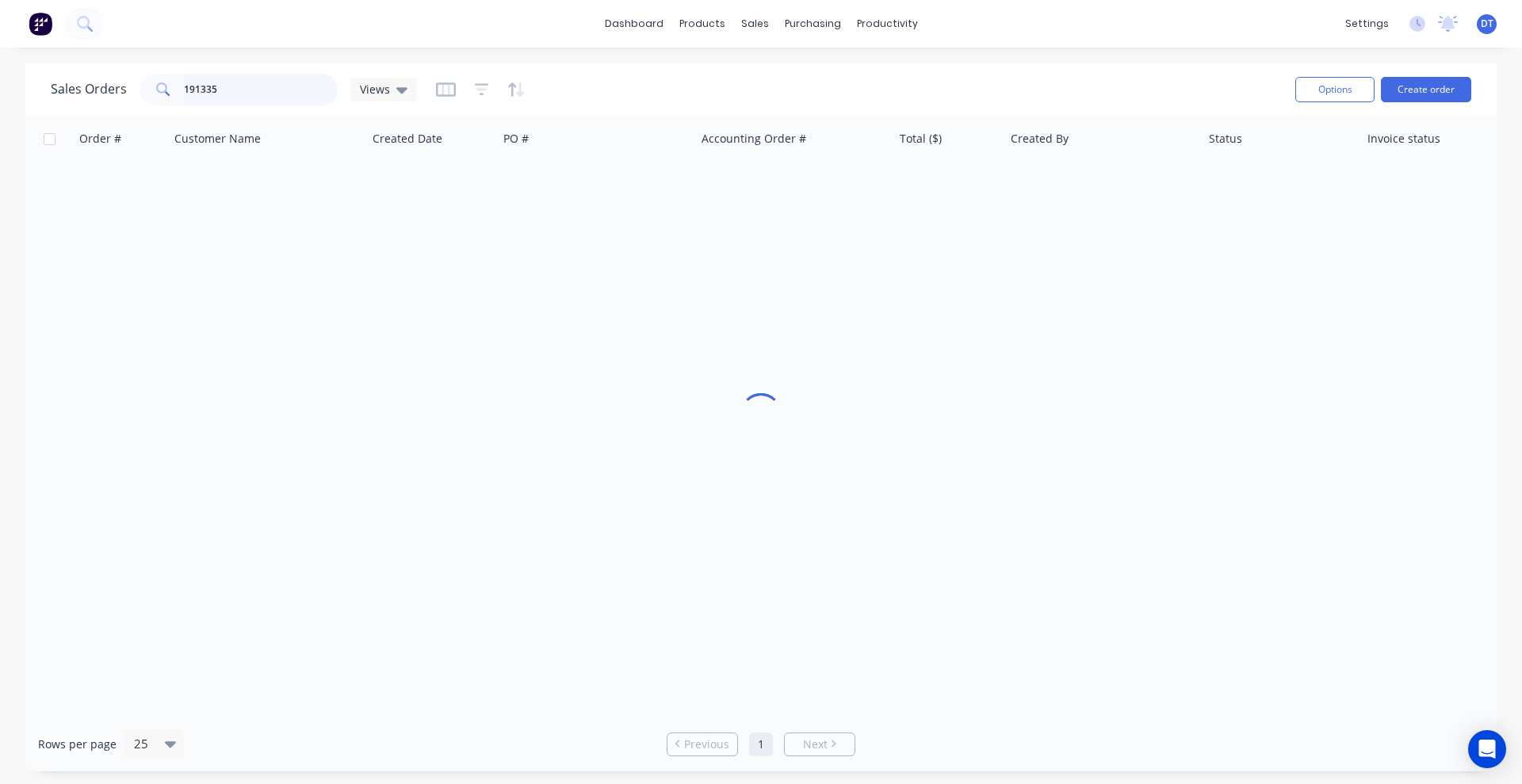
click at [75, 107] on div "Sales Orders 191335 Views" at bounding box center [666, 89] width 1232 height 39
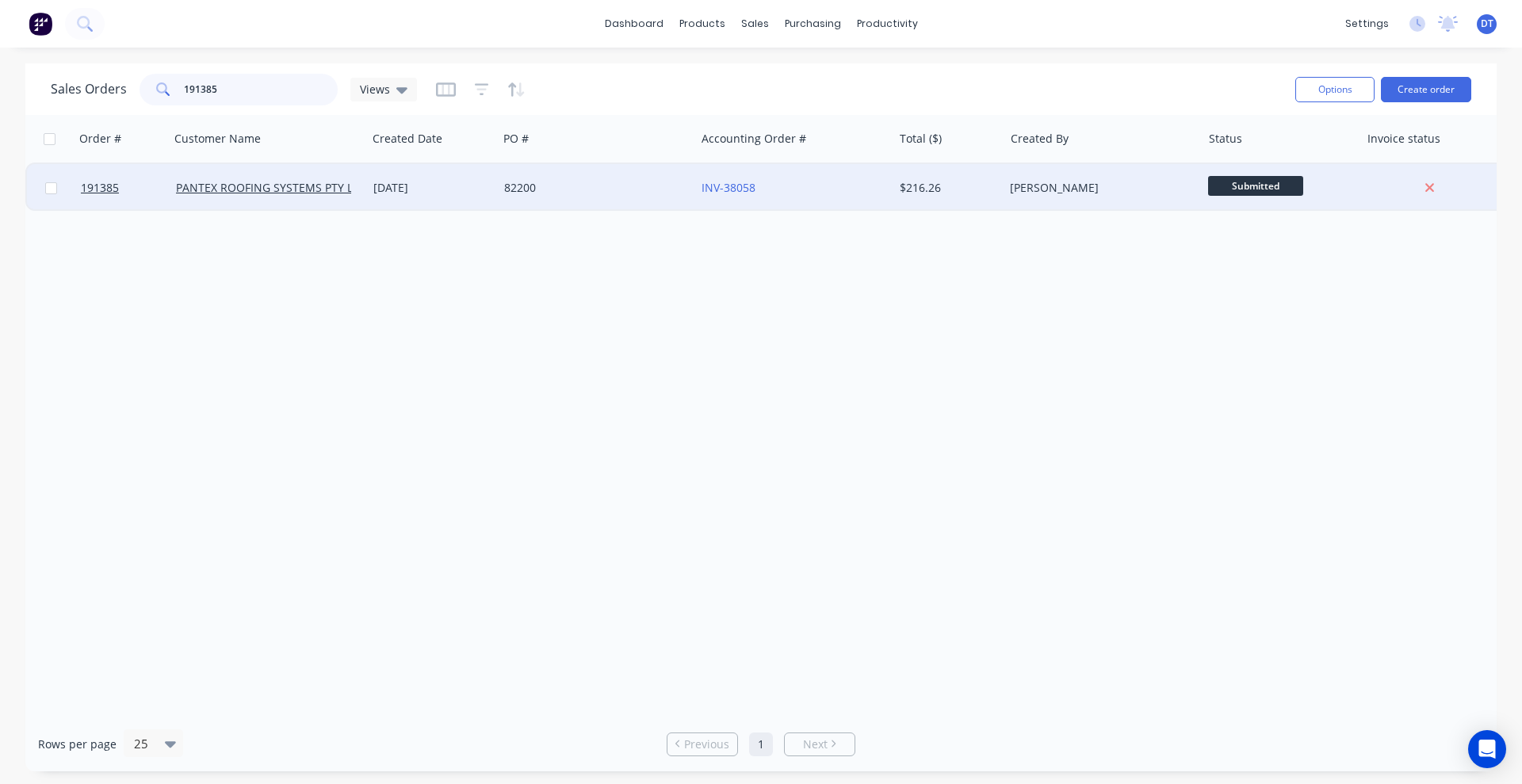
type input "191385"
click at [627, 191] on div "82200" at bounding box center [592, 188] width 176 height 16
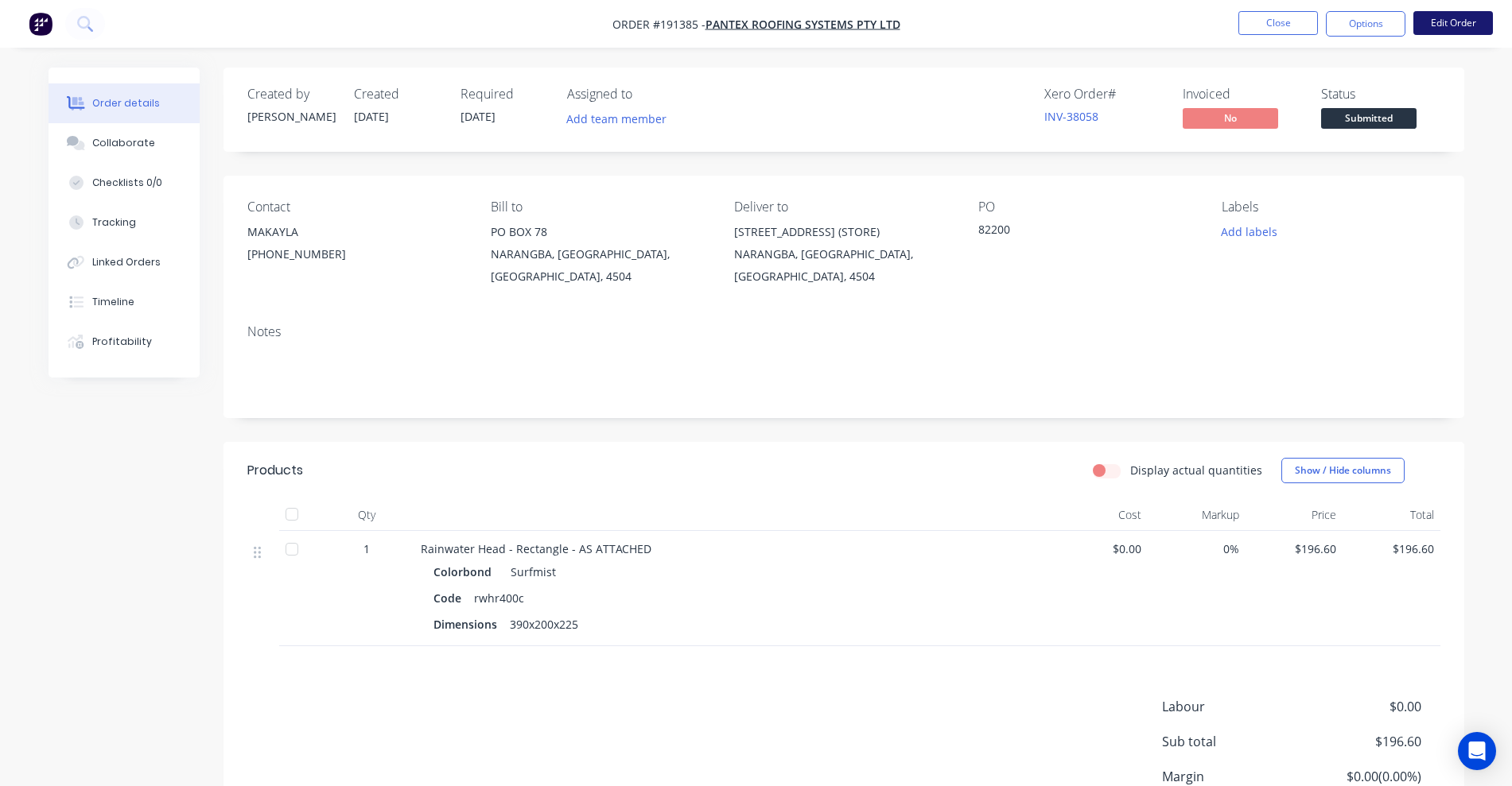
click at [1437, 30] on button "Edit Order" at bounding box center [1453, 23] width 80 height 24
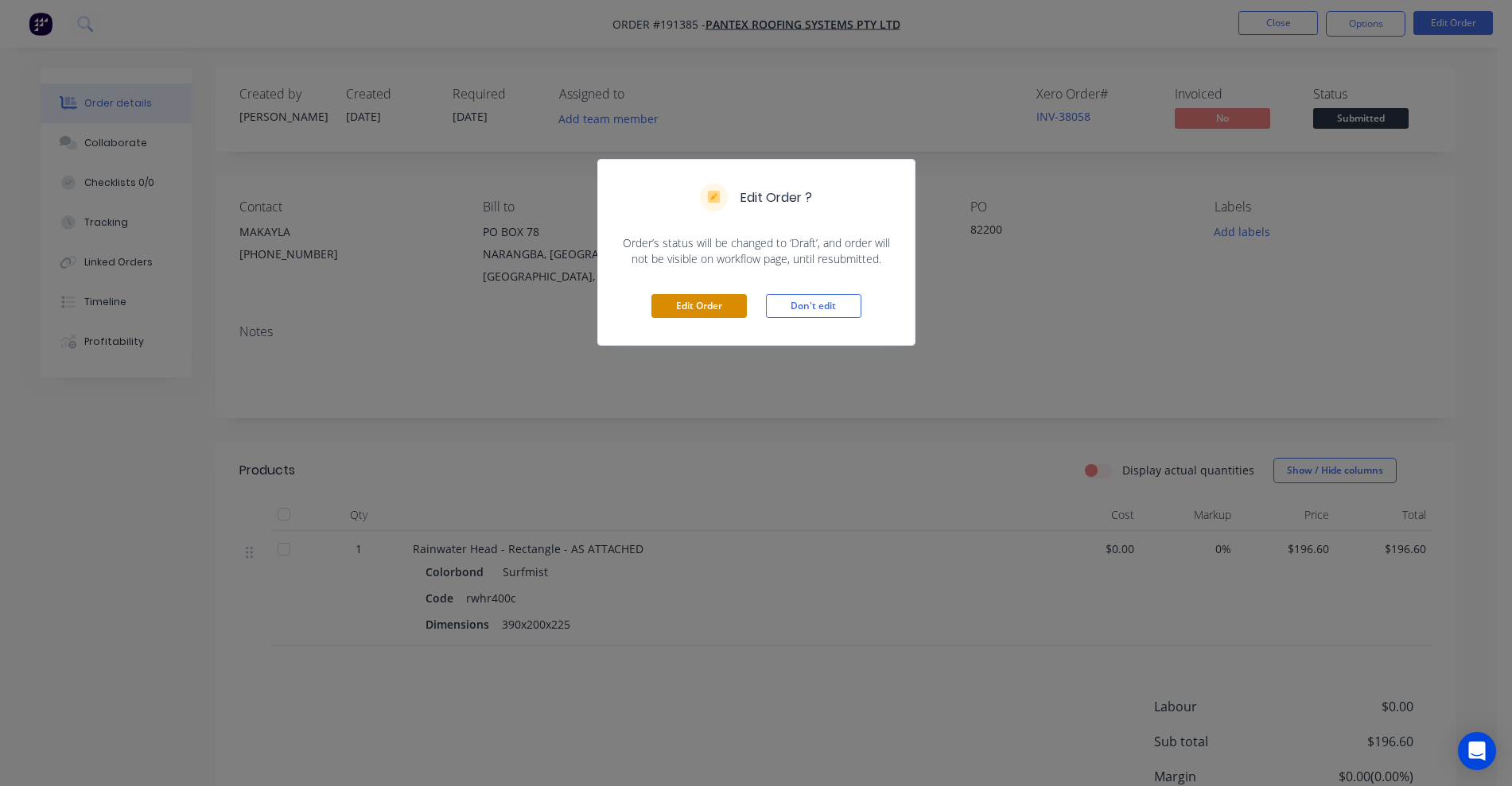
click at [676, 305] on button "Edit Order" at bounding box center [698, 306] width 95 height 24
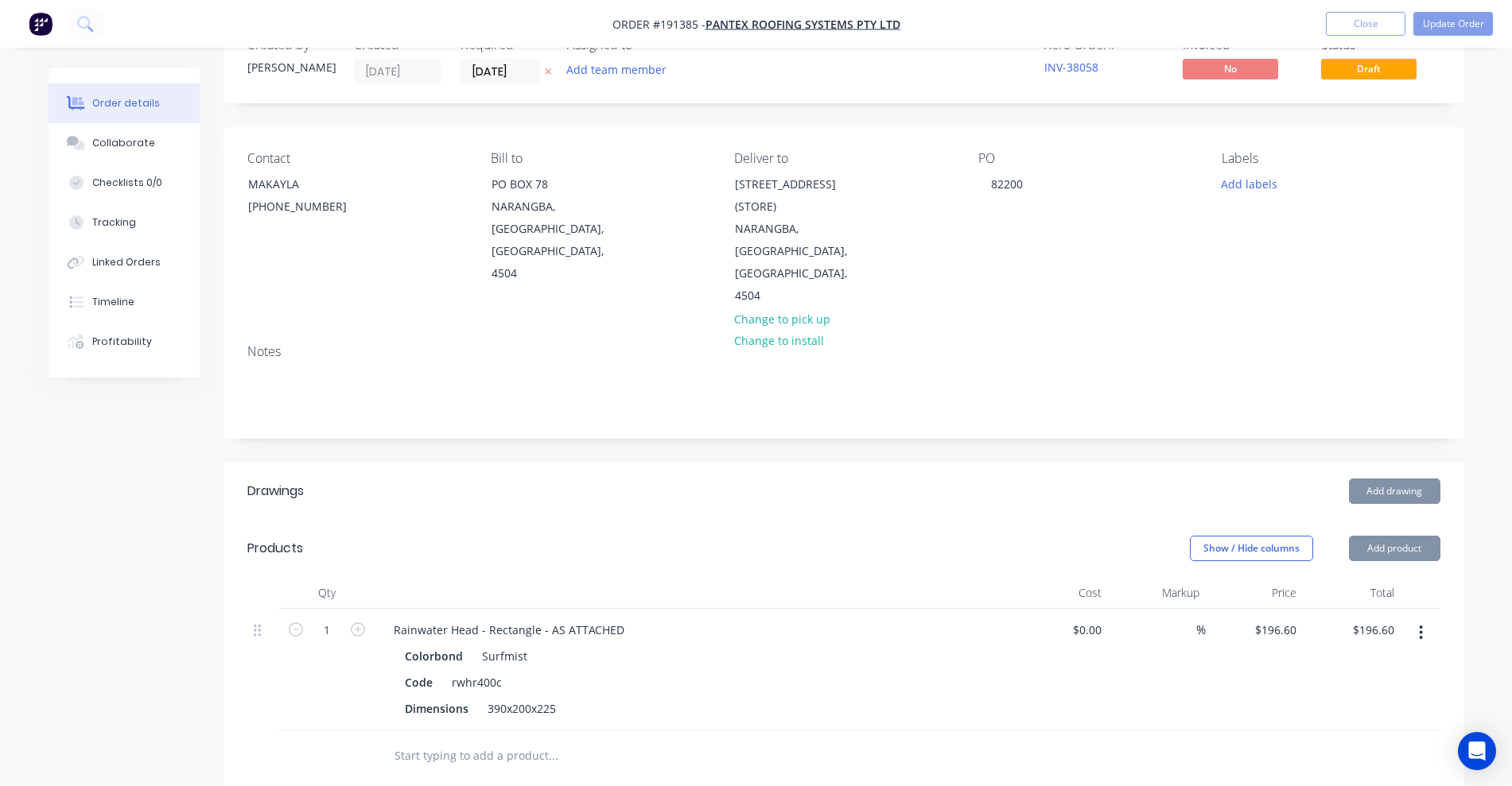
scroll to position [397, 0]
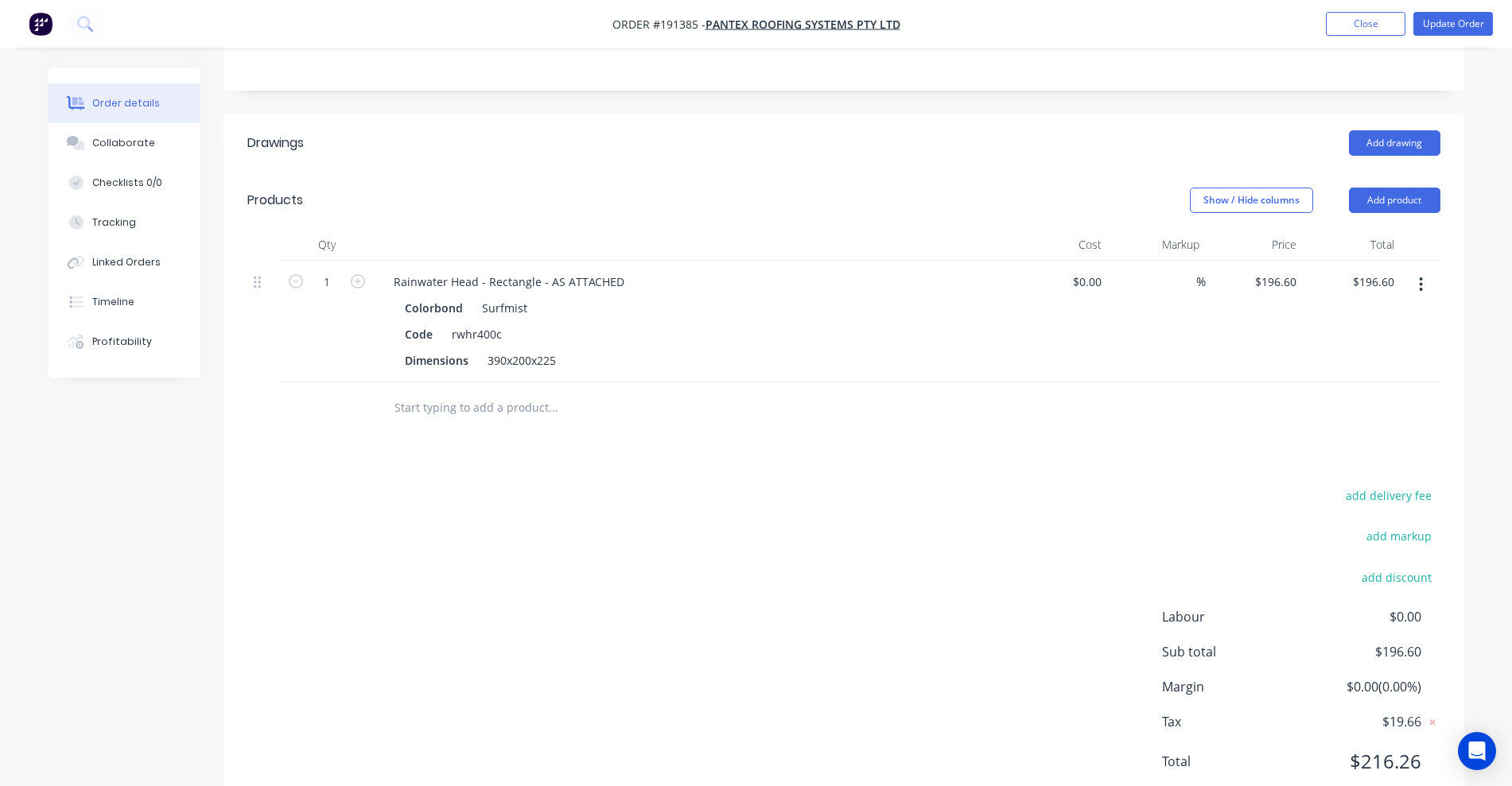
click at [437, 392] on input "text" at bounding box center [552, 407] width 318 height 32
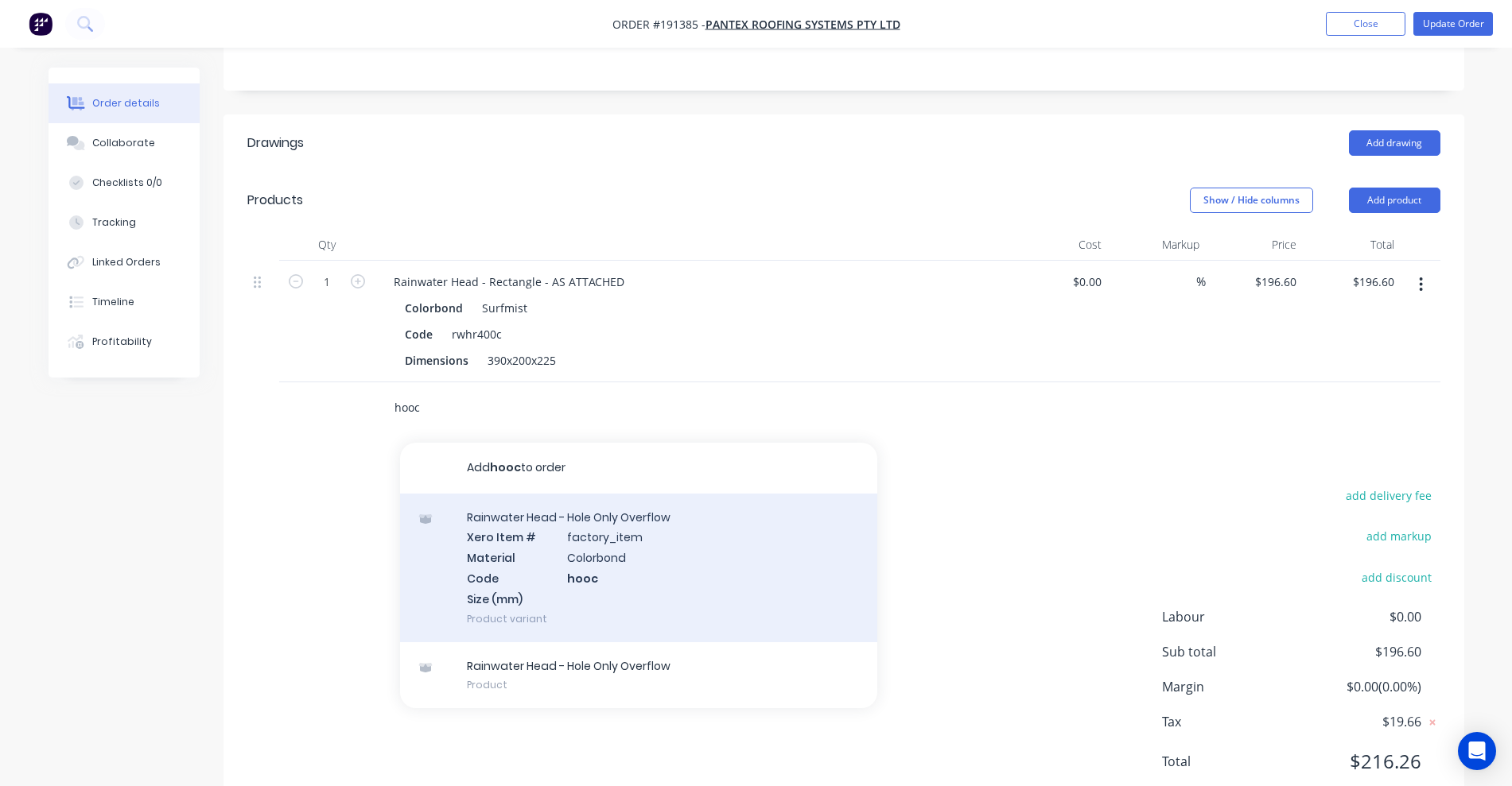
type input "hooc"
click at [695, 517] on div "Rainwater Head - Hole Only Overflow Xero Item # factory_item Material Colorbond…" at bounding box center [639, 568] width 477 height 149
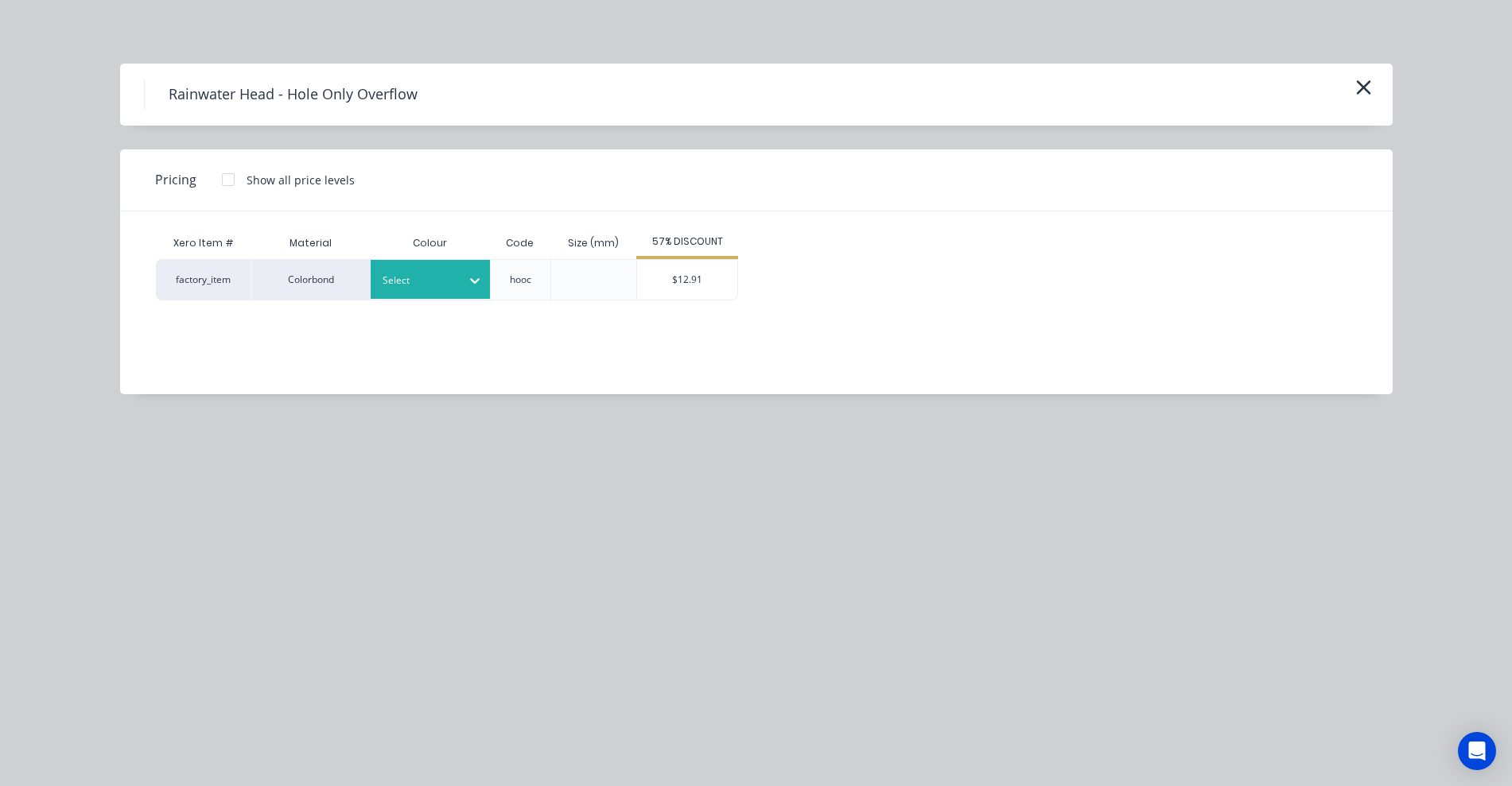
click at [430, 294] on div "Select" at bounding box center [431, 279] width 120 height 39
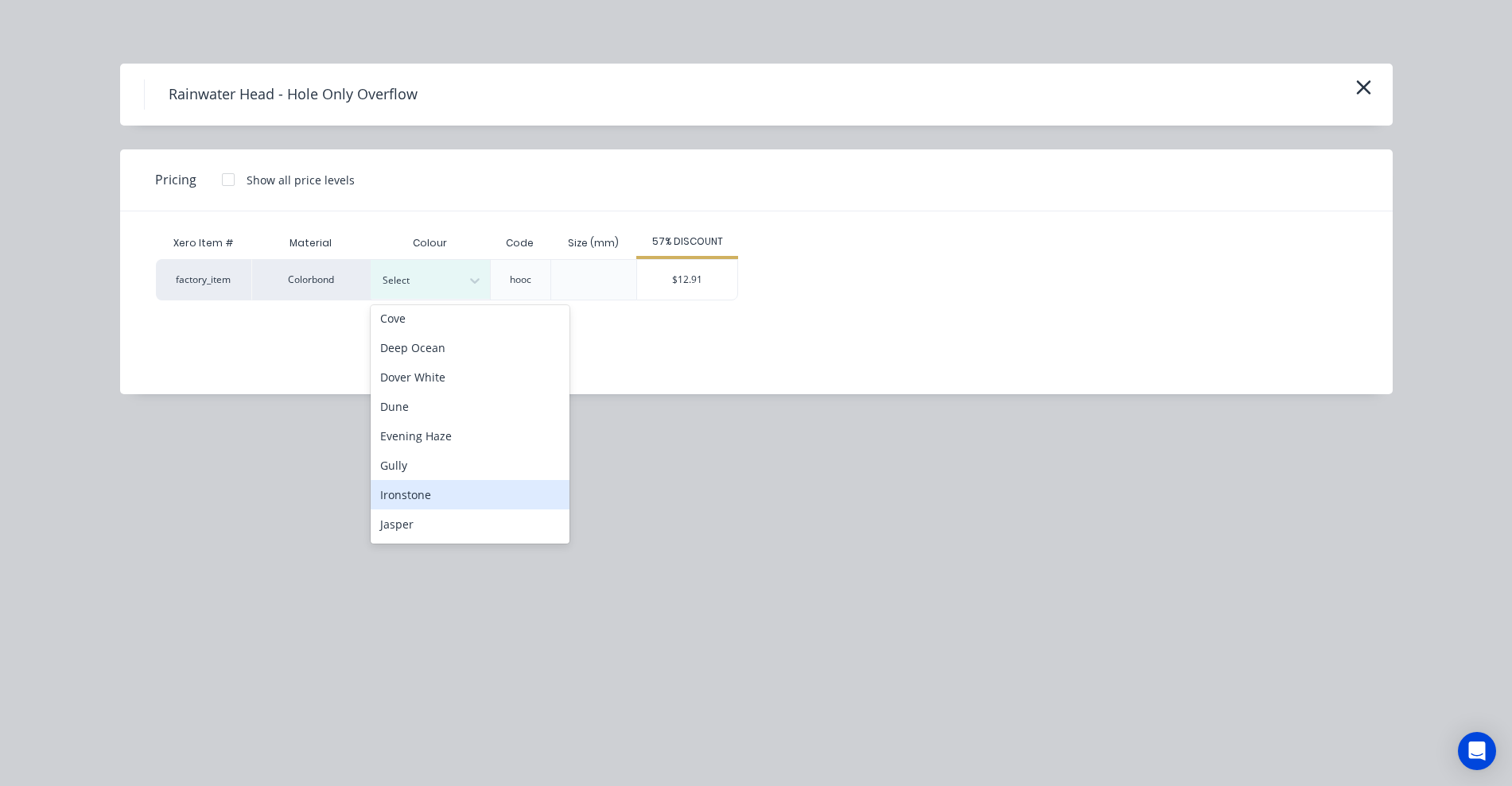
scroll to position [497, 0]
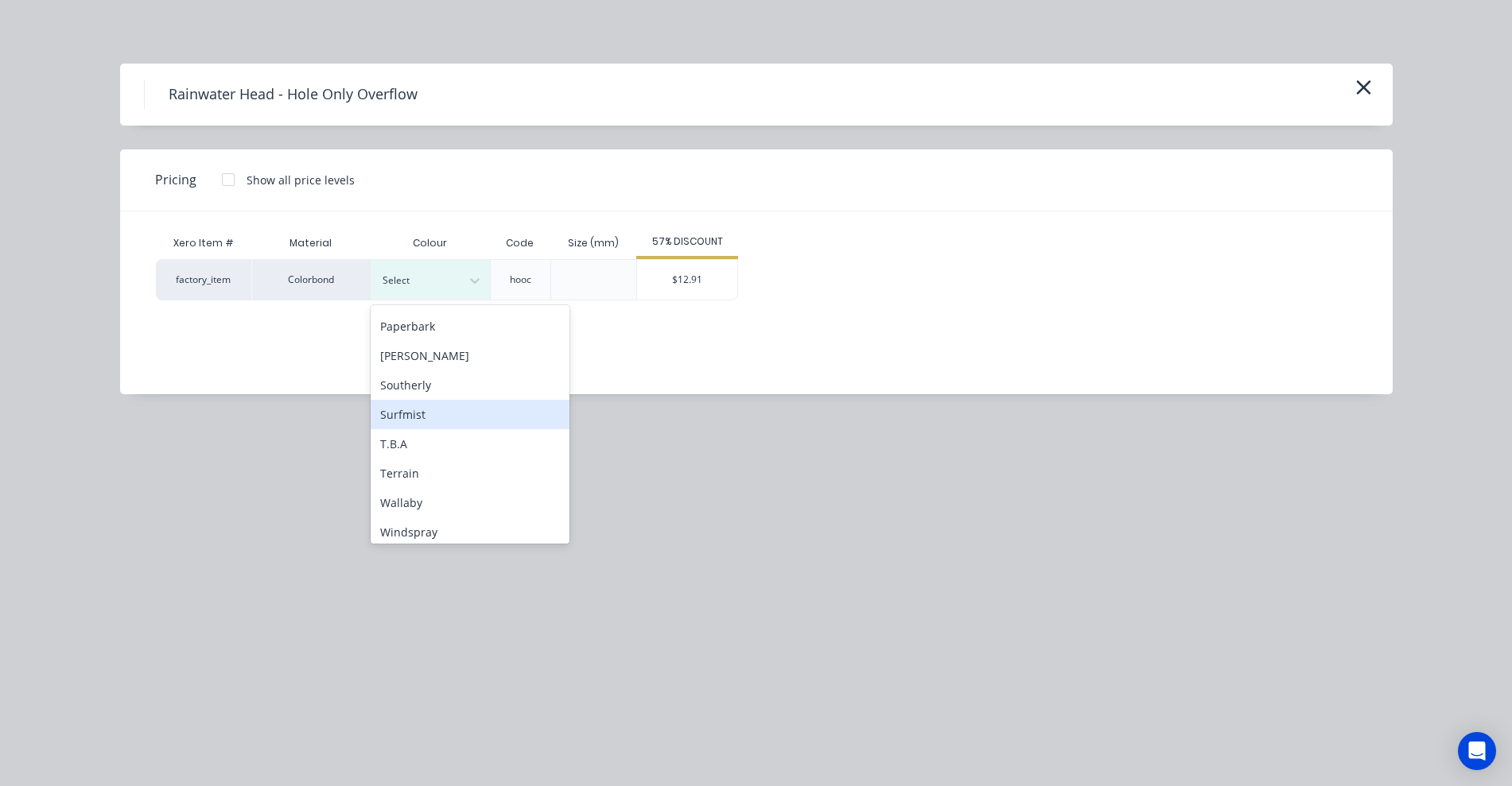
click at [417, 408] on div "Surfmist" at bounding box center [470, 414] width 199 height 29
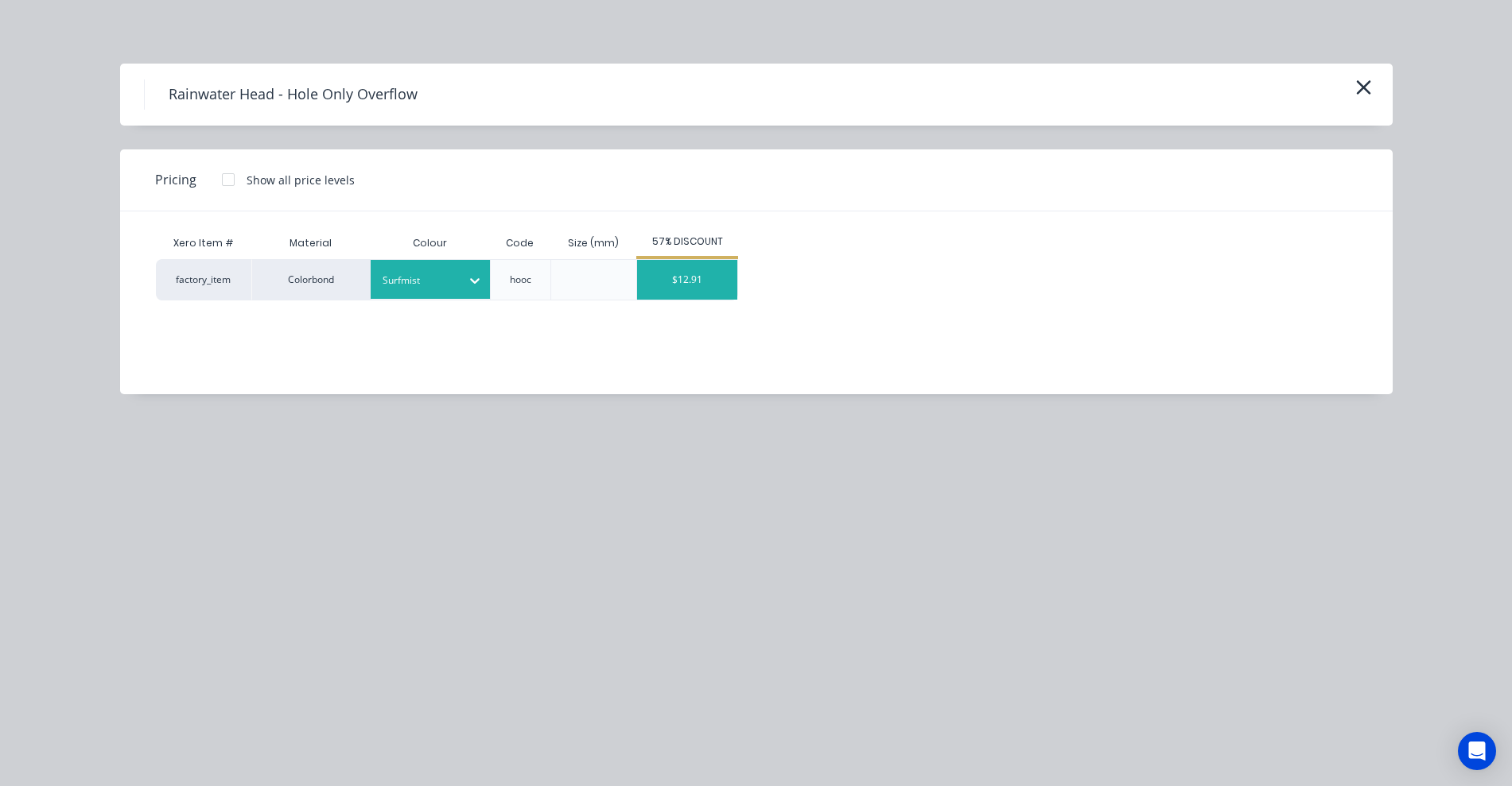
click at [688, 280] on div "$12.91" at bounding box center [687, 280] width 100 height 40
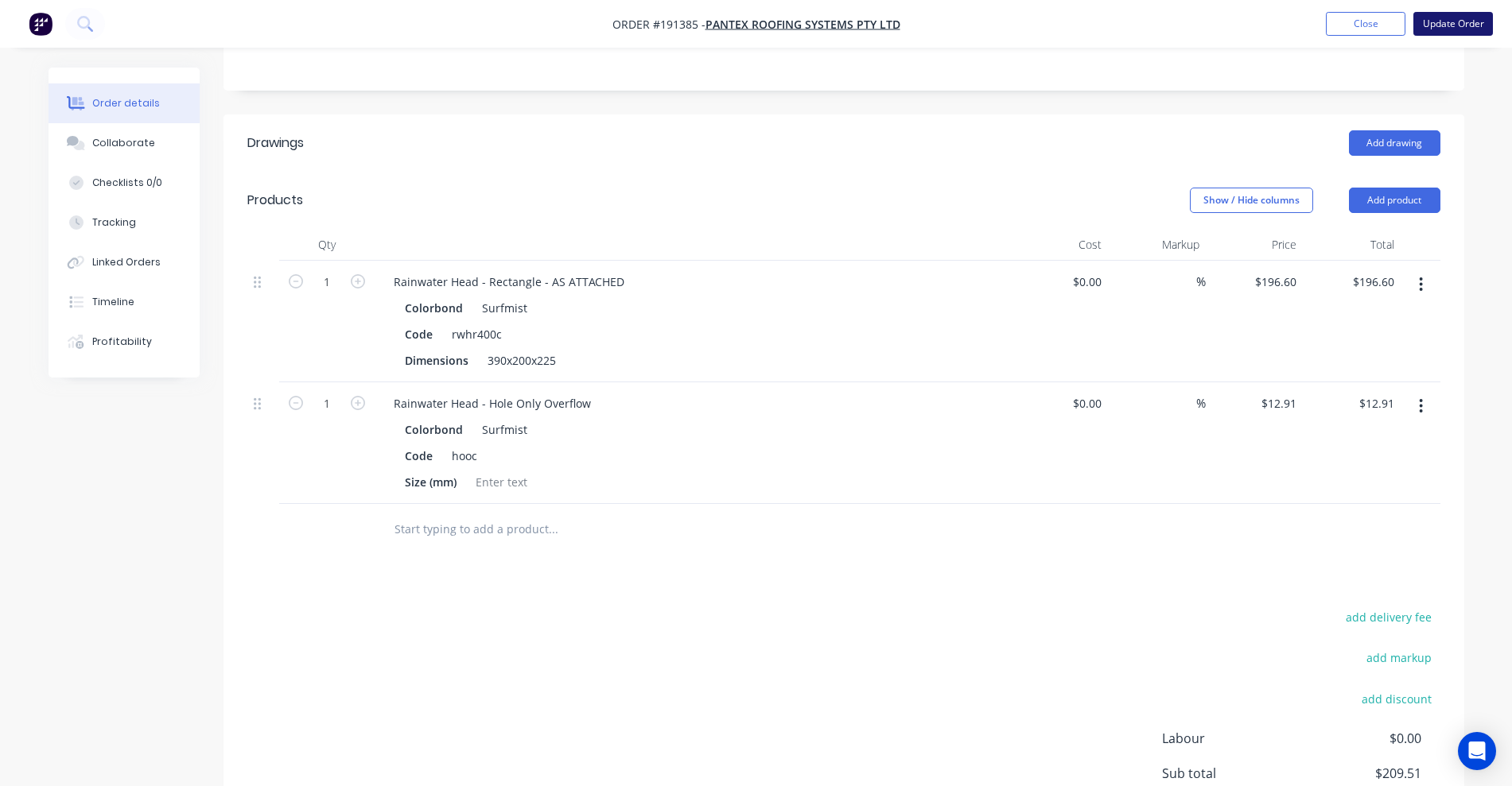
click at [1445, 29] on button "Update Order" at bounding box center [1453, 24] width 80 height 24
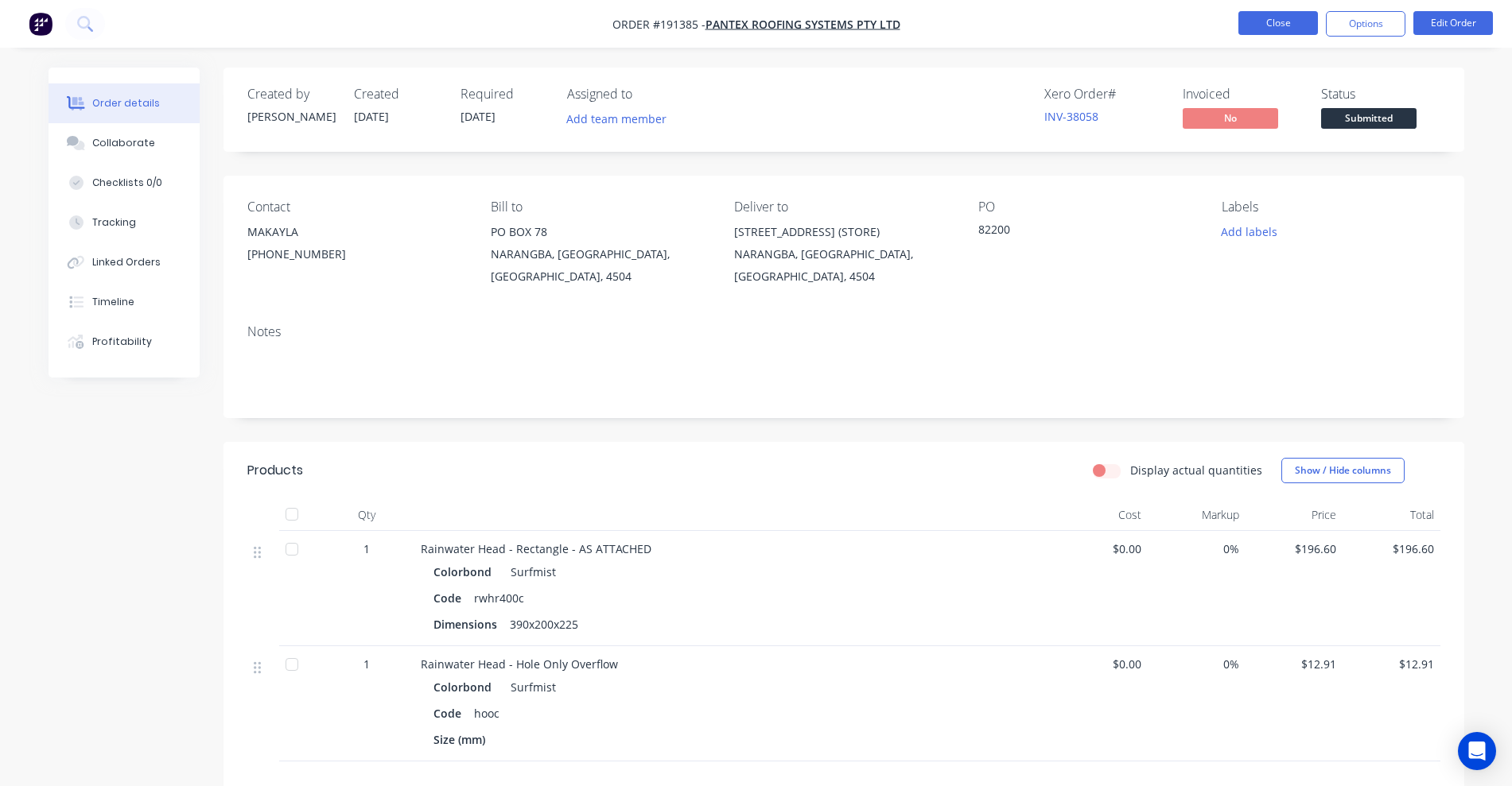
click at [1279, 25] on button "Close" at bounding box center [1278, 23] width 80 height 24
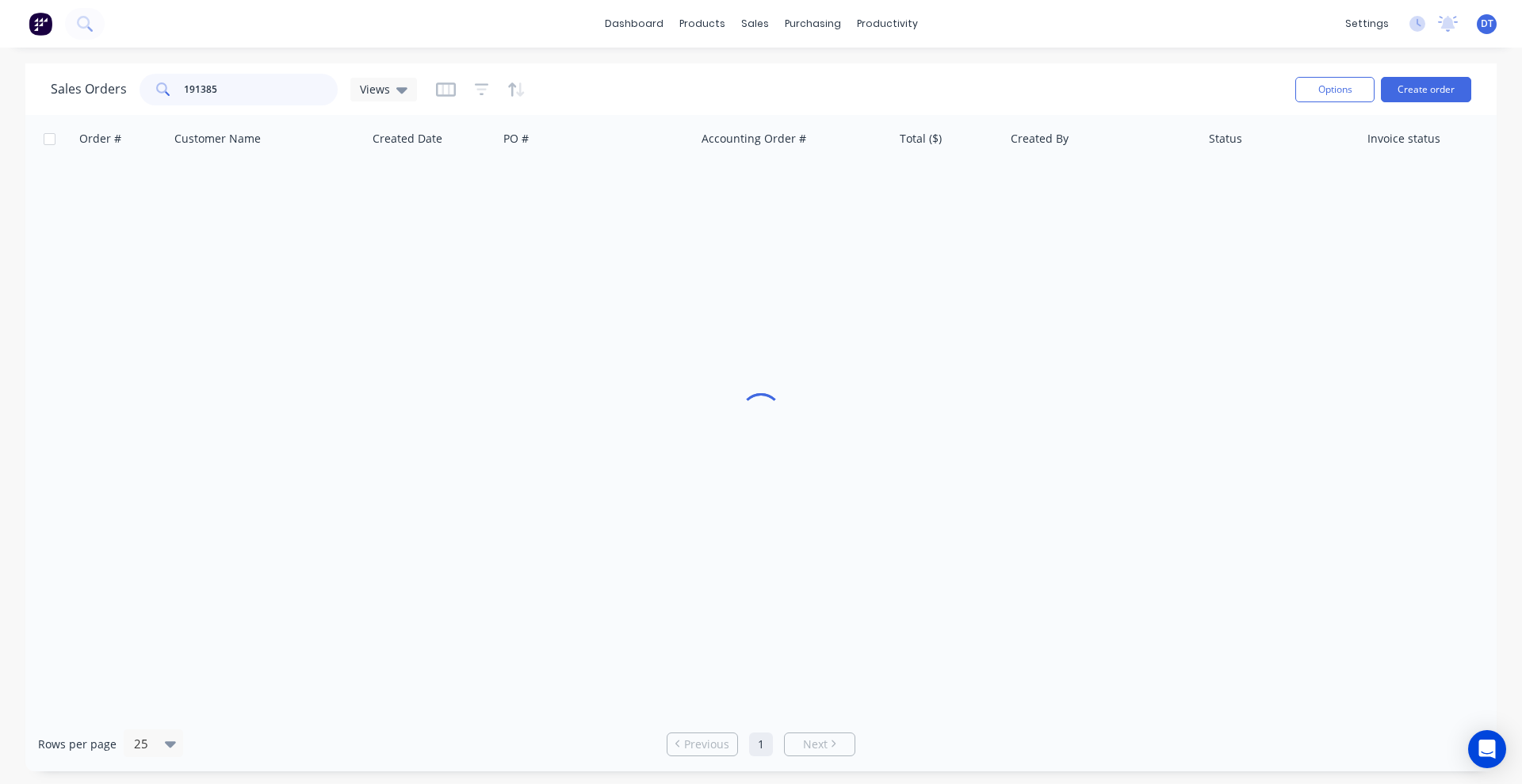
drag, startPoint x: 226, startPoint y: 91, endPoint x: 86, endPoint y: 99, distance: 140.2
click at [86, 99] on div "Sales Orders 191385 Views" at bounding box center [233, 90] width 366 height 32
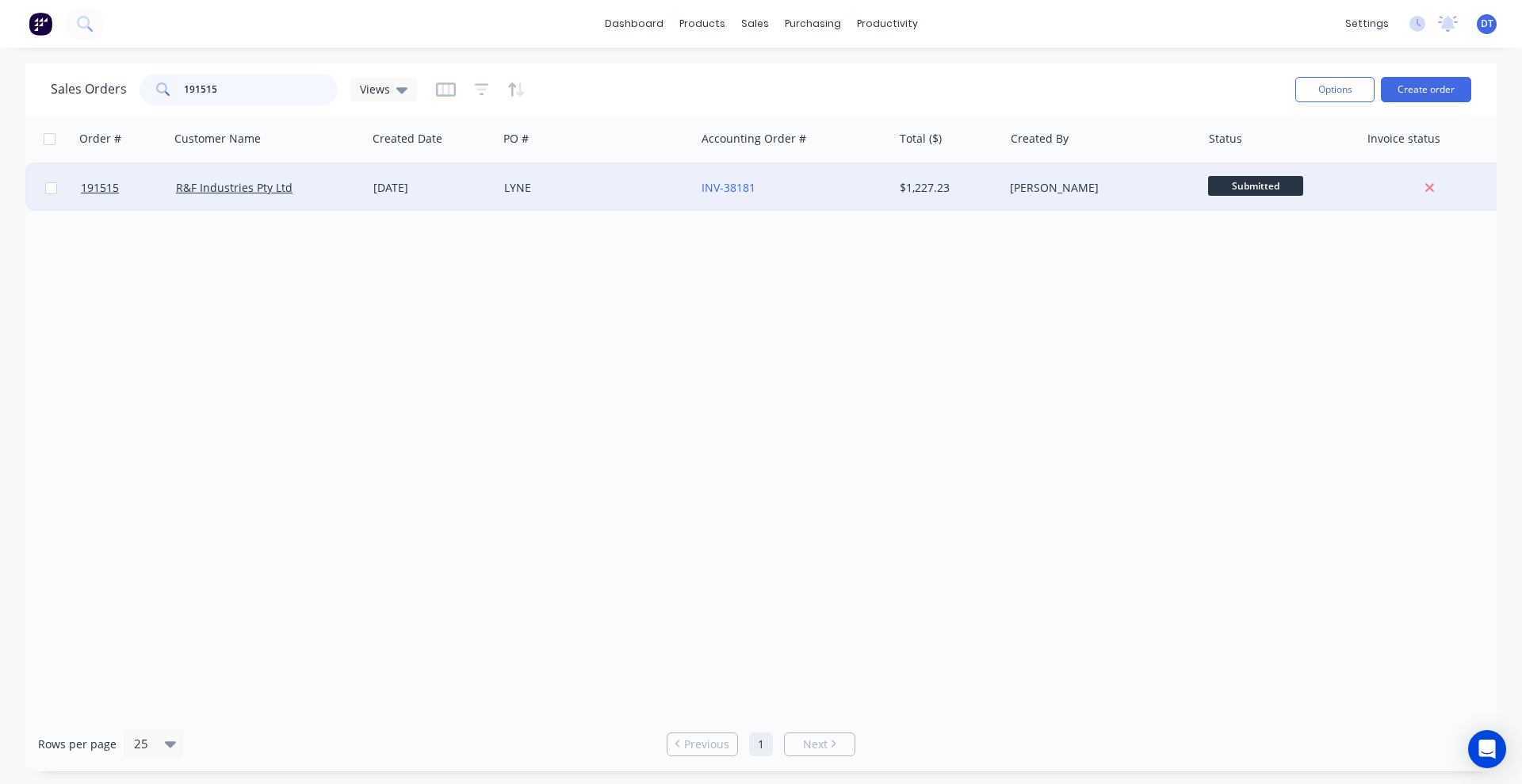
type input "191515"
click at [825, 192] on div "INV-38181" at bounding box center [789, 188] width 176 height 16
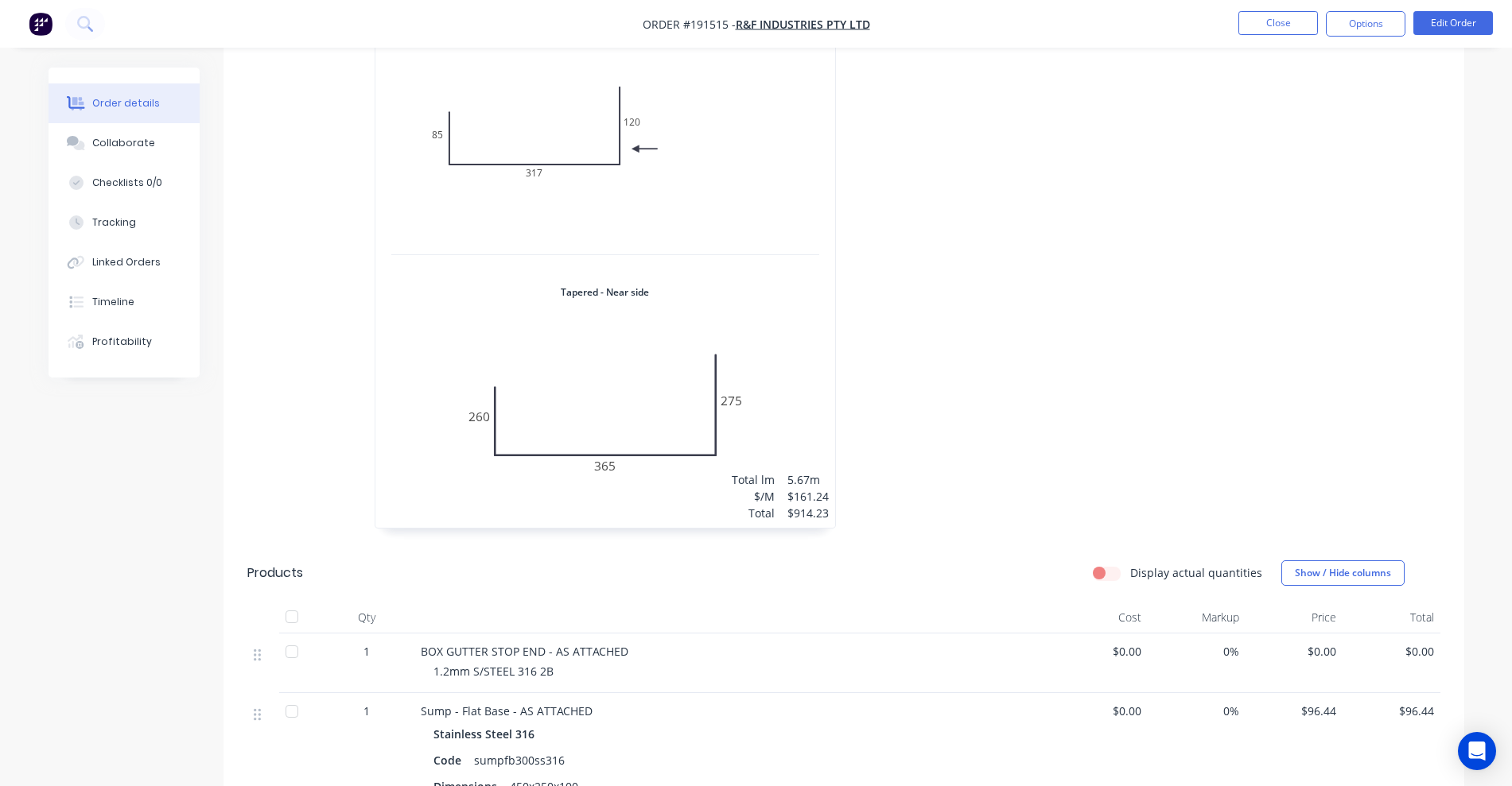
scroll to position [597, 0]
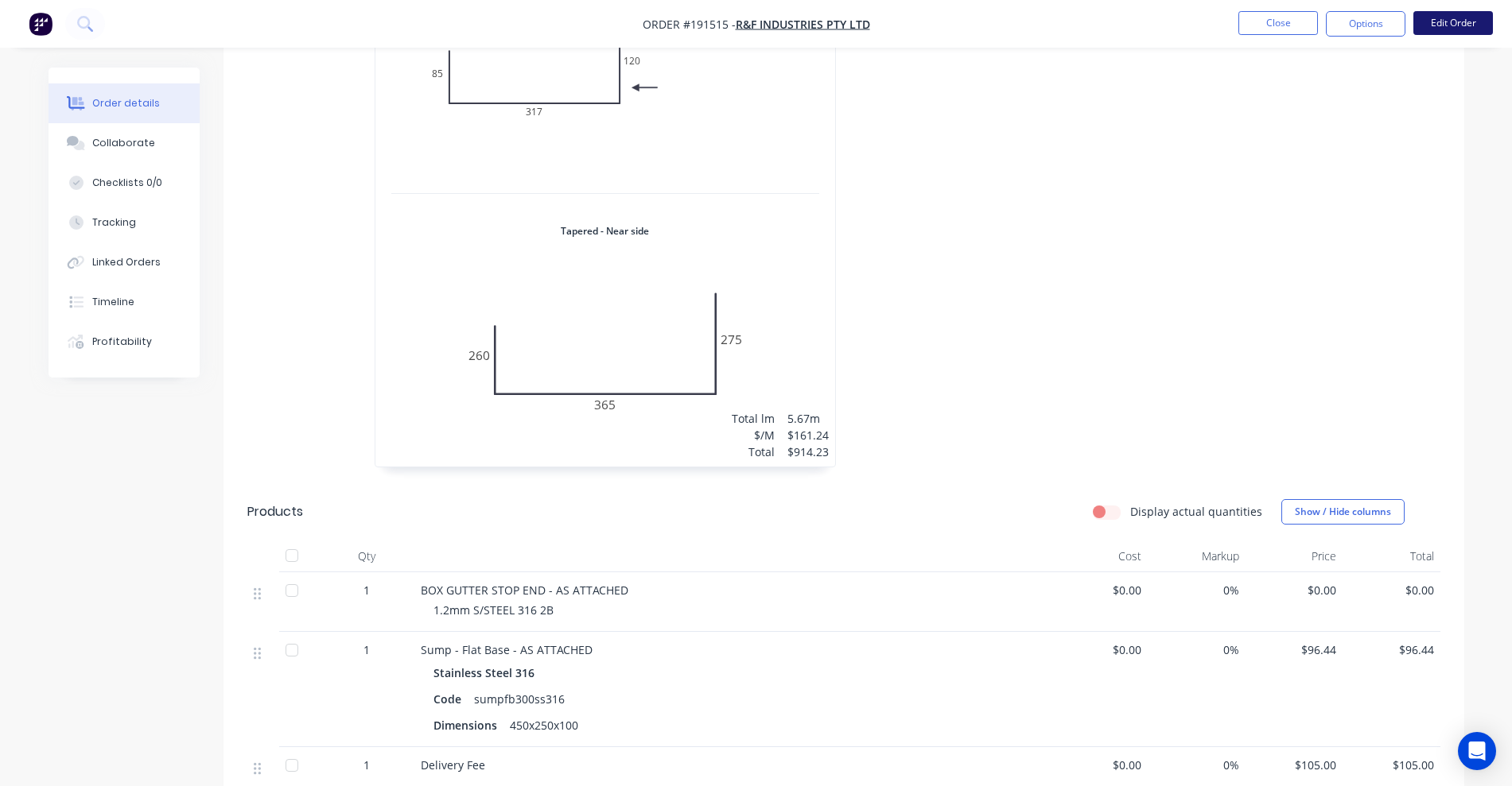
click at [1466, 18] on button "Edit Order" at bounding box center [1453, 23] width 80 height 24
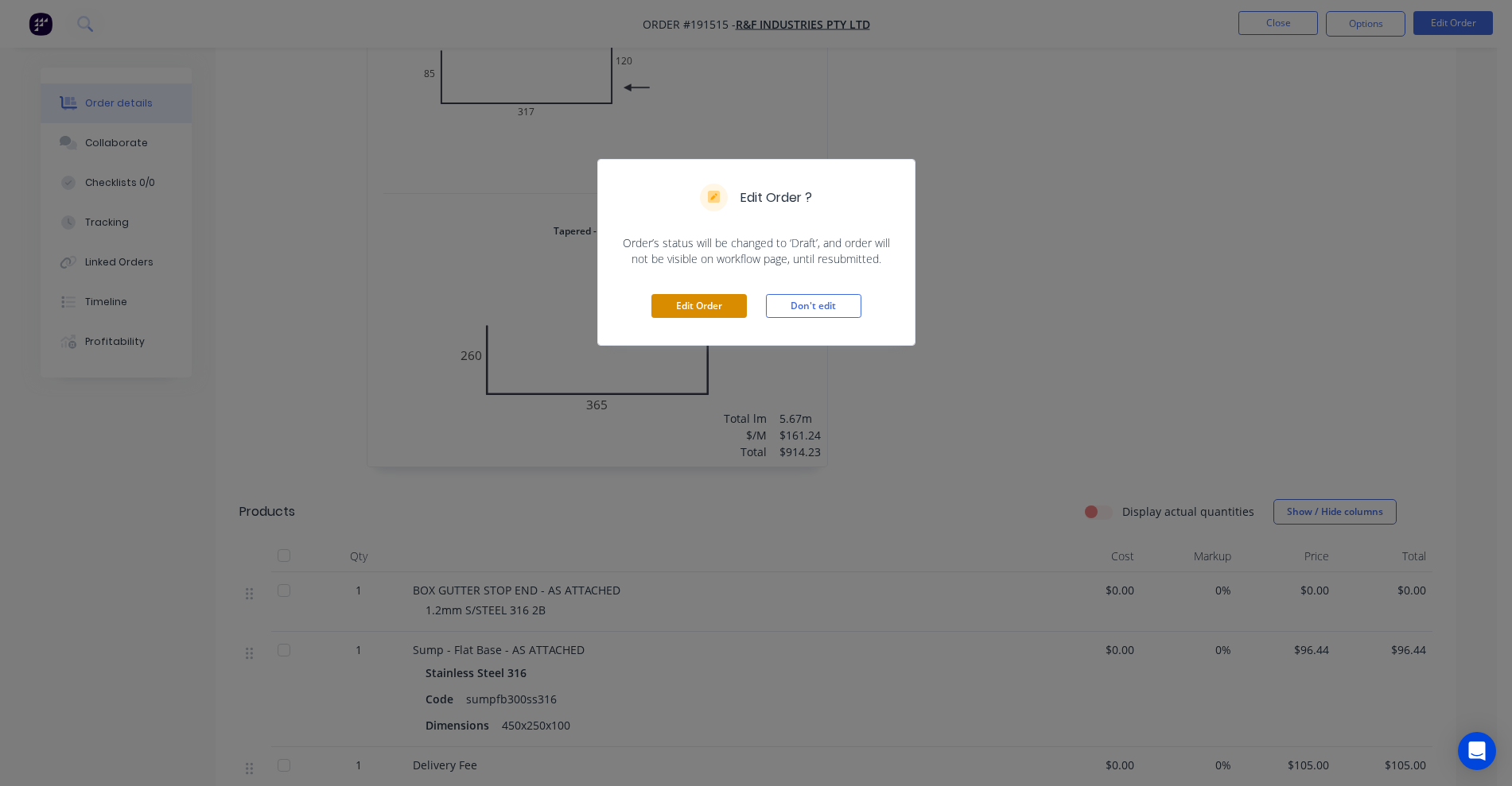
click at [709, 306] on button "Edit Order" at bounding box center [698, 306] width 95 height 24
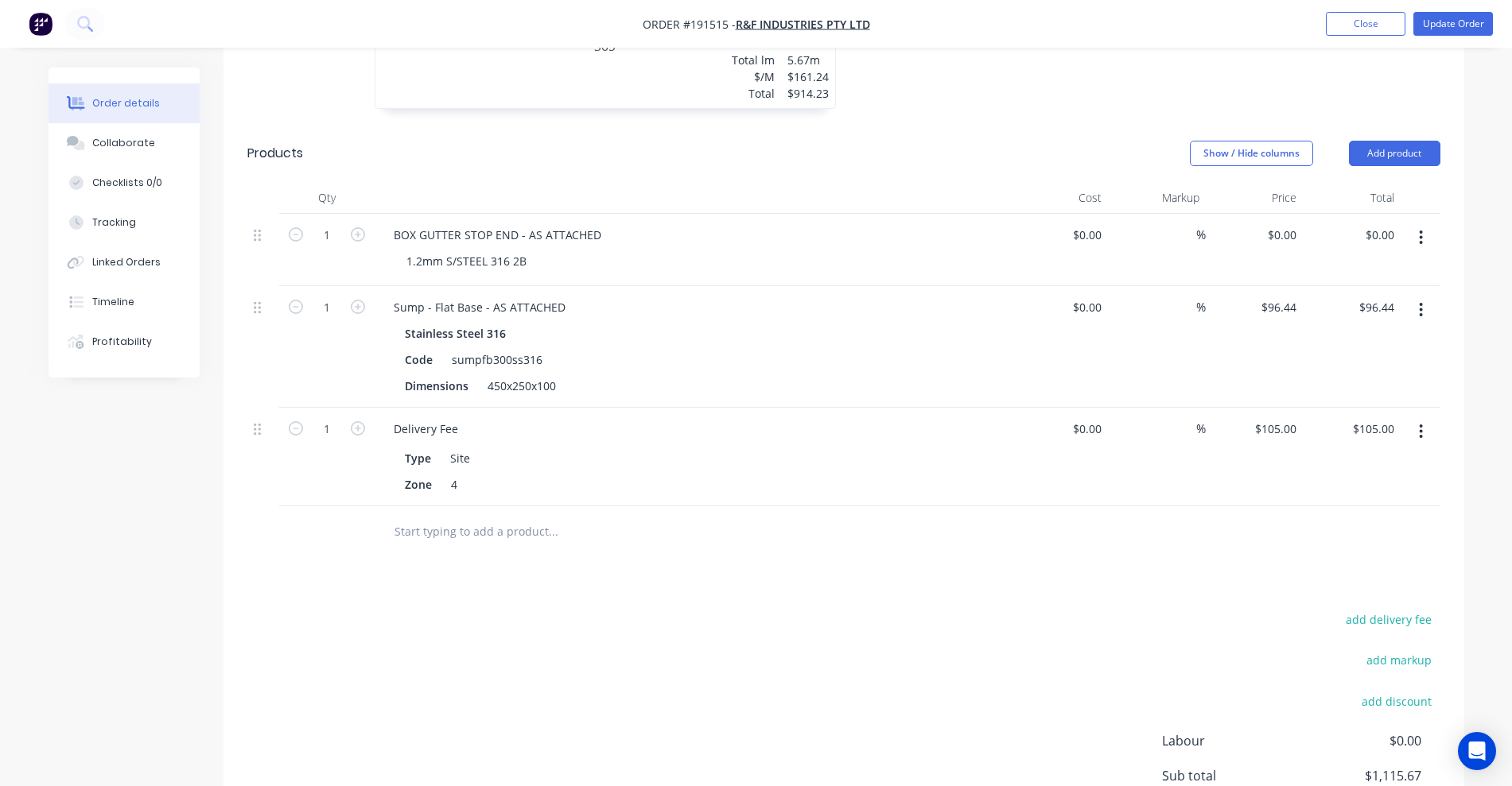
scroll to position [994, 0]
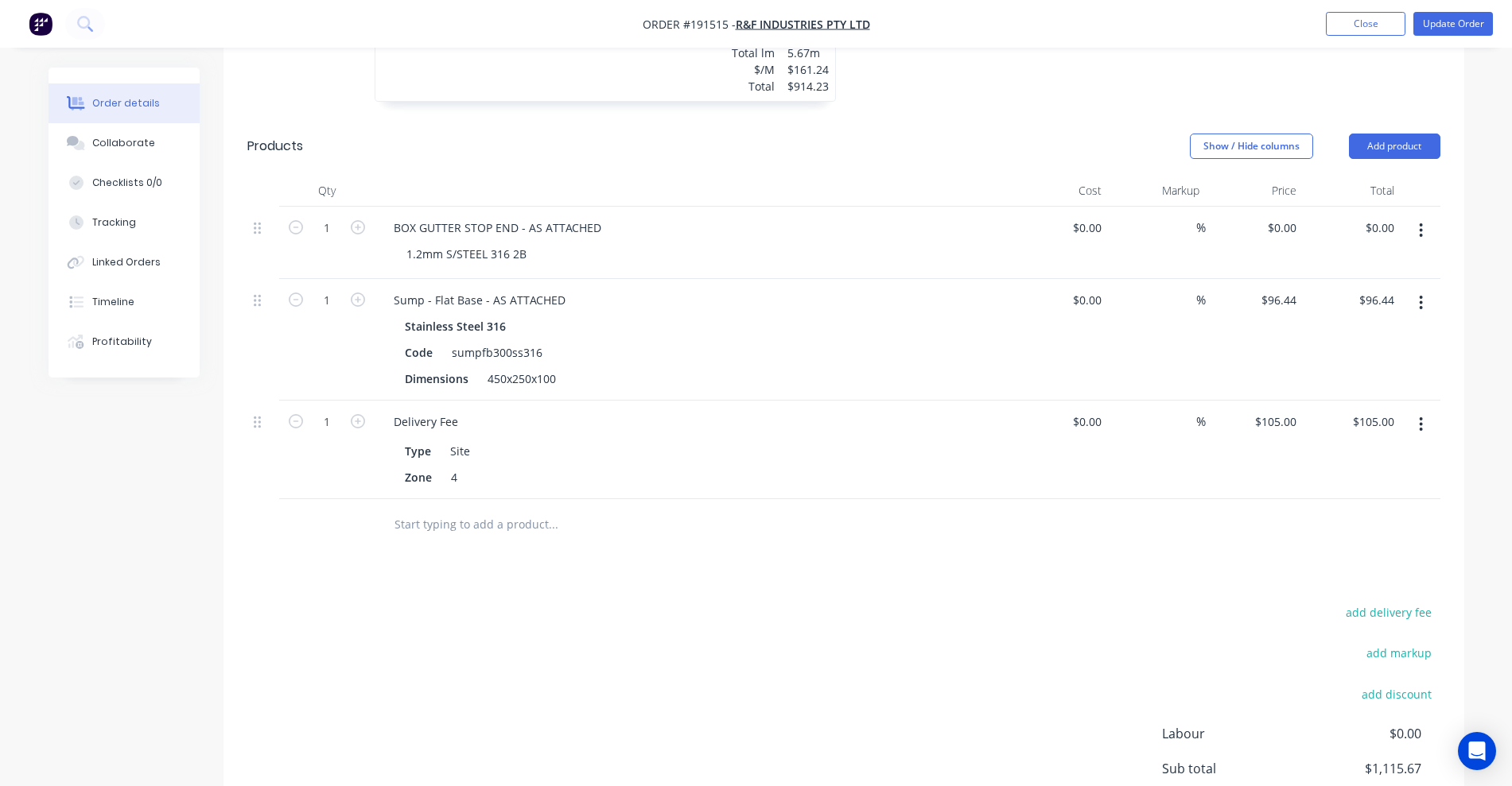
click at [429, 509] on input "text" at bounding box center [552, 524] width 318 height 32
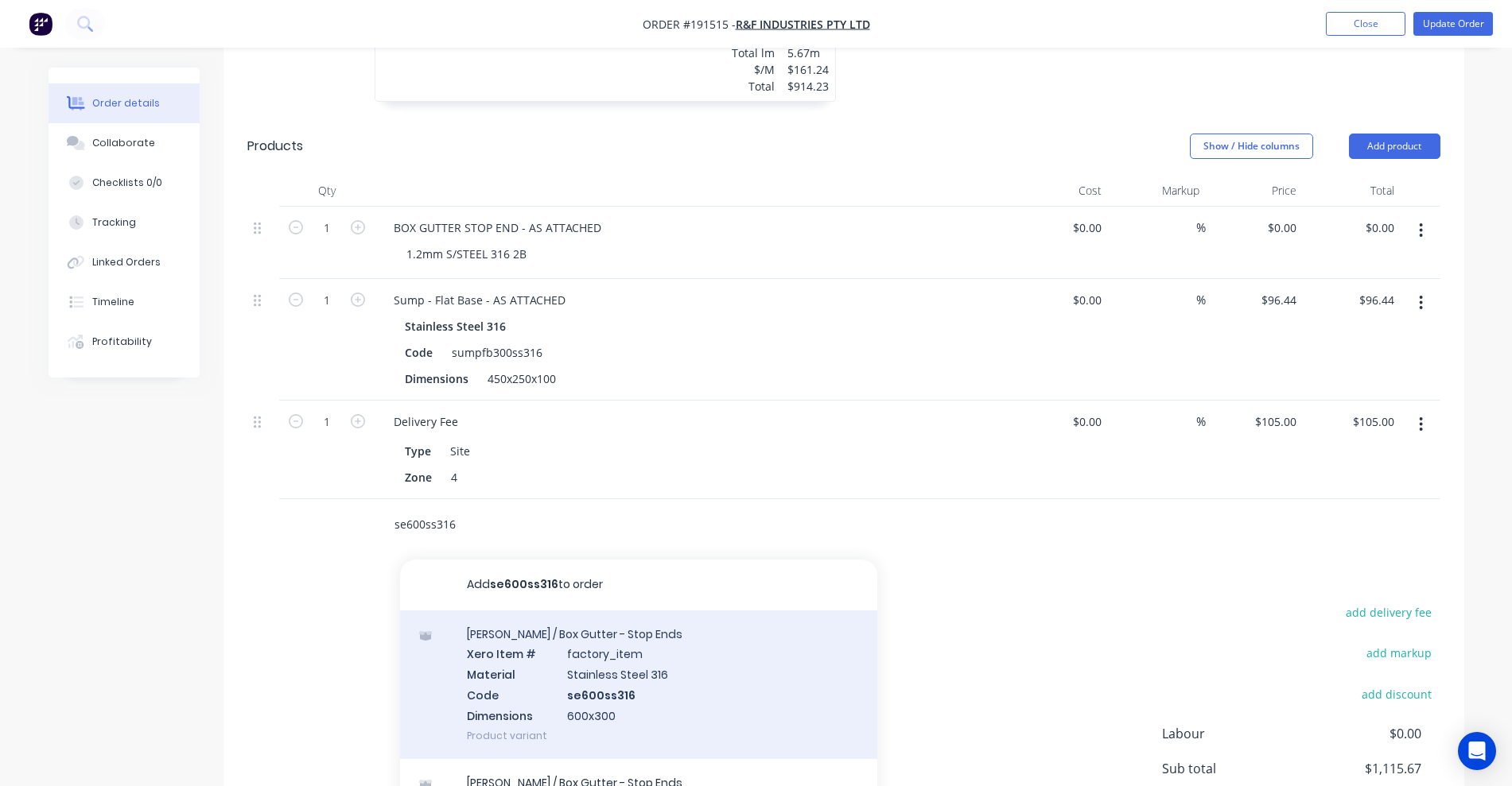
type input "se600ss316"
click at [611, 668] on div "Eaves / Box Gutter - Stop Ends Xero Item # factory_item Material Stainless Stee…" at bounding box center [639, 684] width 477 height 149
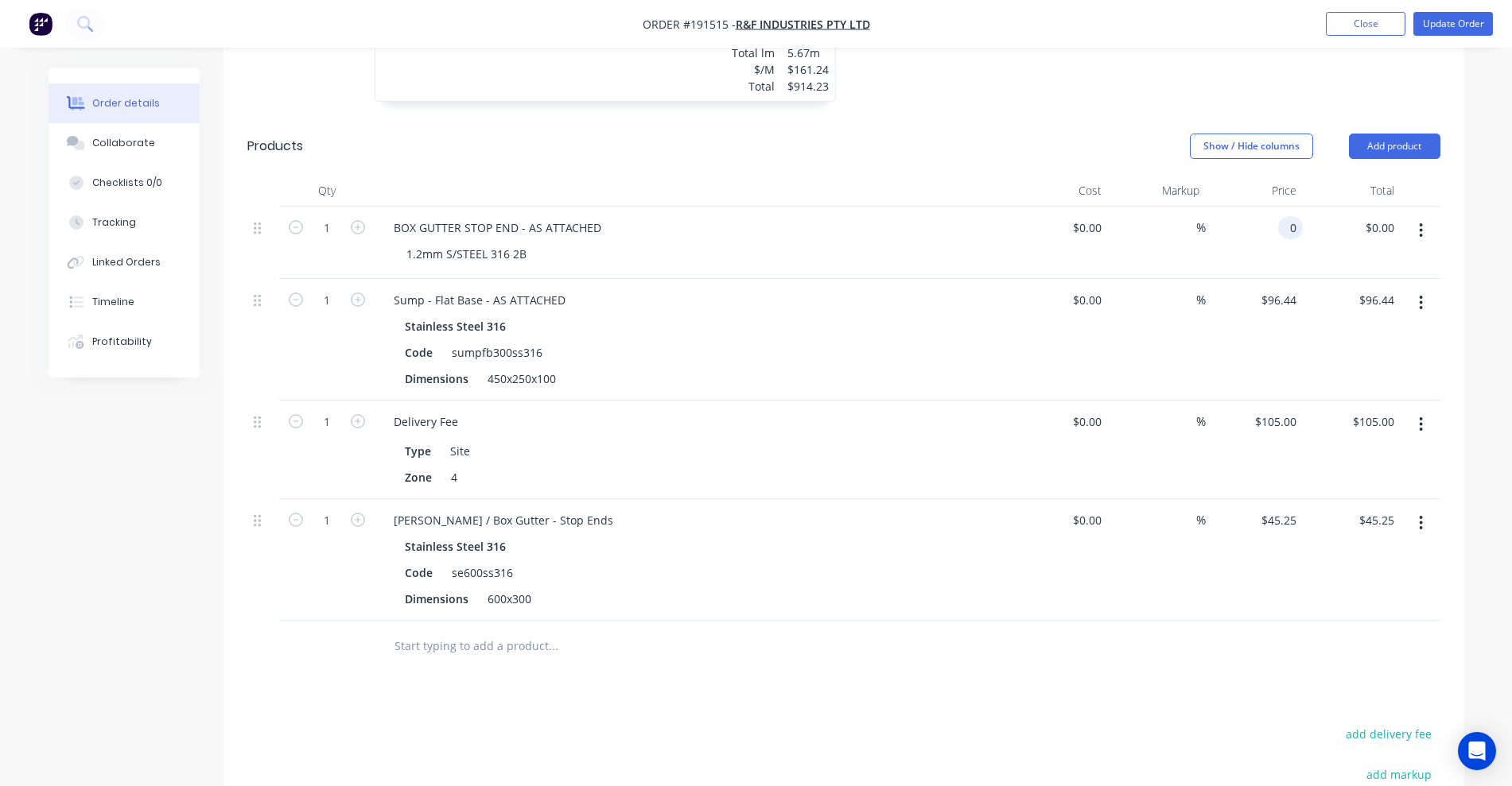
click at [1287, 216] on input "0" at bounding box center [1293, 227] width 18 height 23
type input "$98.72"
click at [978, 242] on div "1.2mm S/STEEL 316 2B" at bounding box center [698, 253] width 610 height 23
click at [1446, 21] on button "Update Order" at bounding box center [1453, 24] width 80 height 24
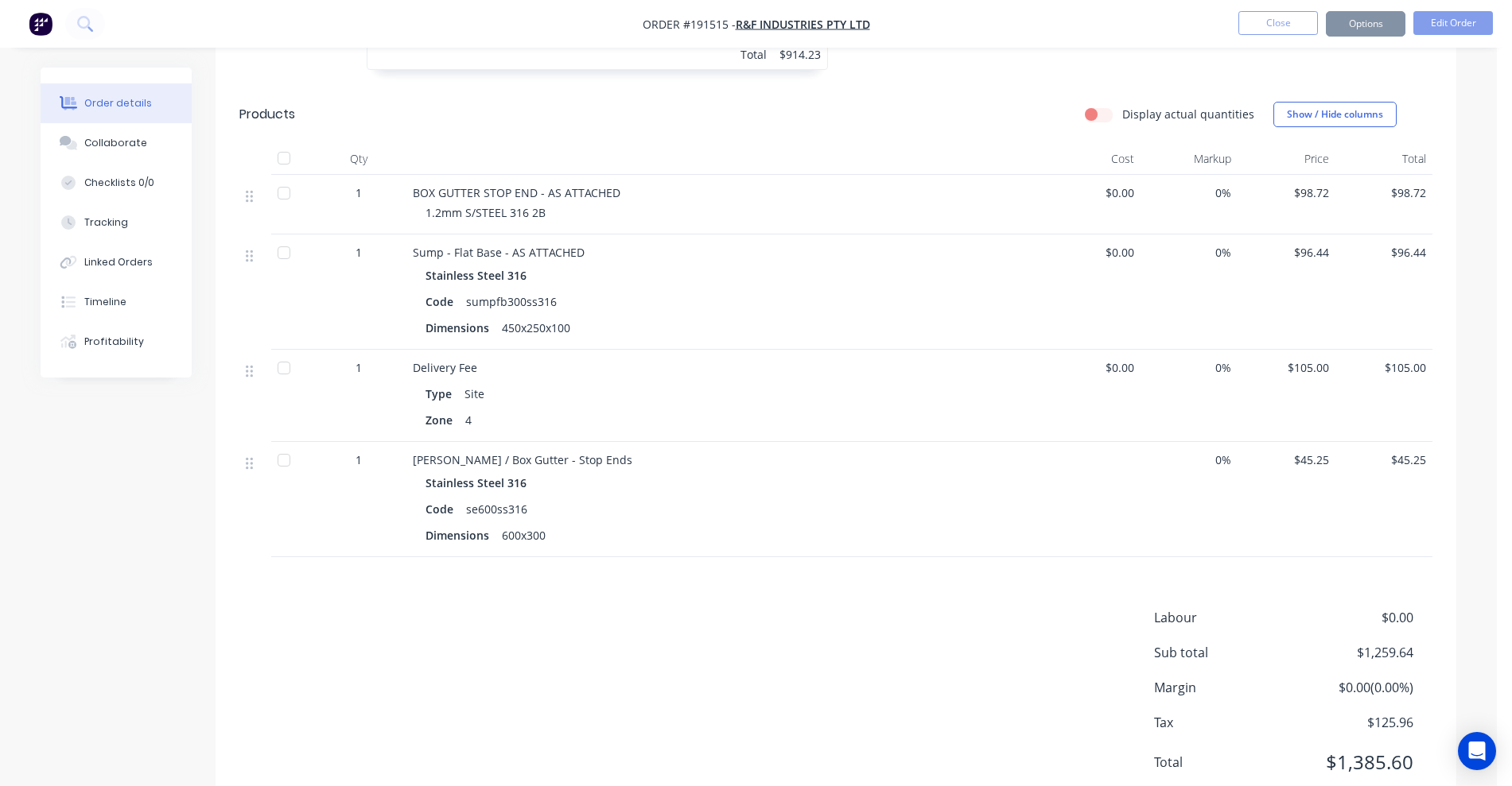
scroll to position [0, 0]
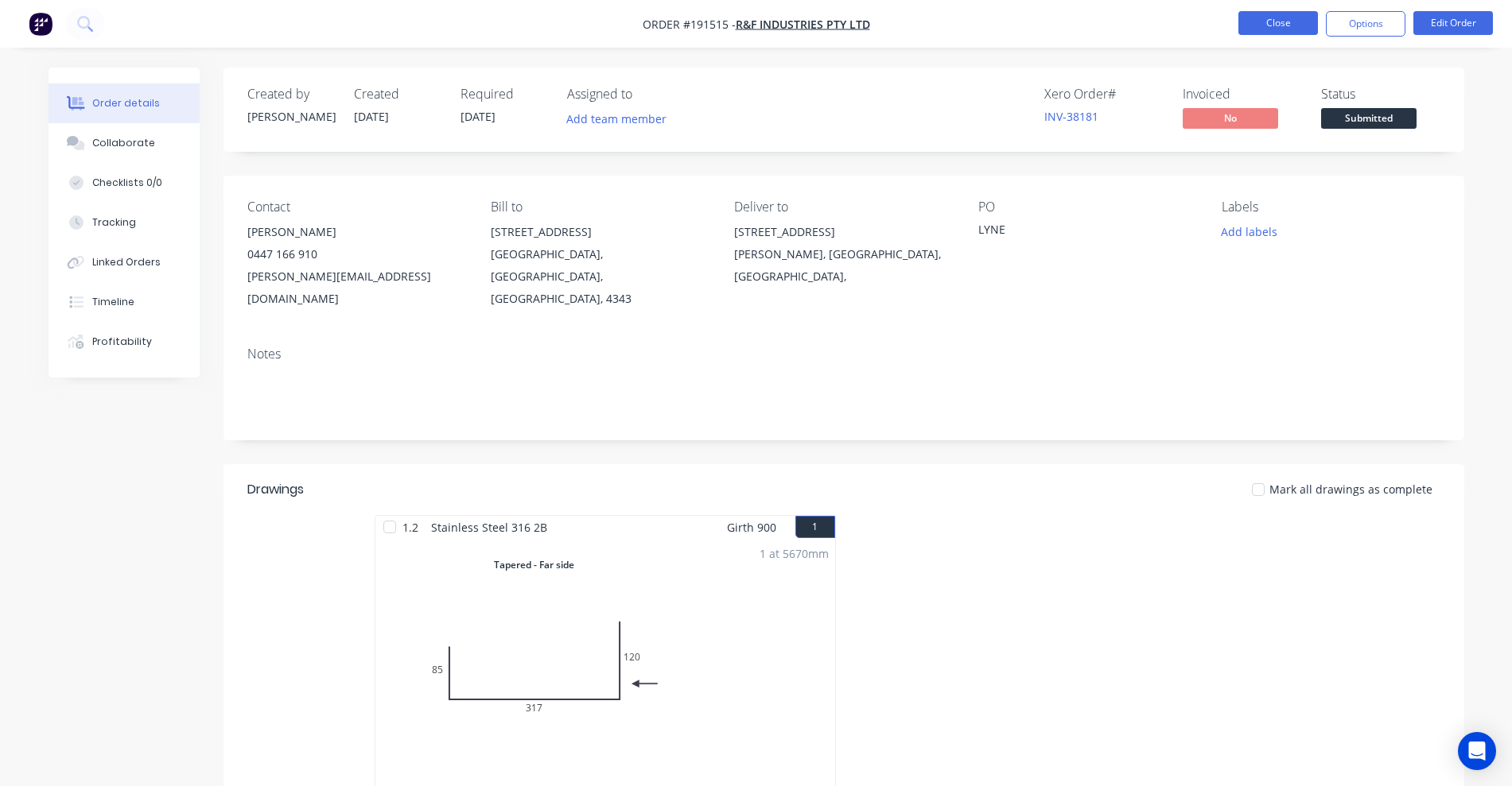
click at [1283, 28] on button "Close" at bounding box center [1278, 23] width 80 height 24
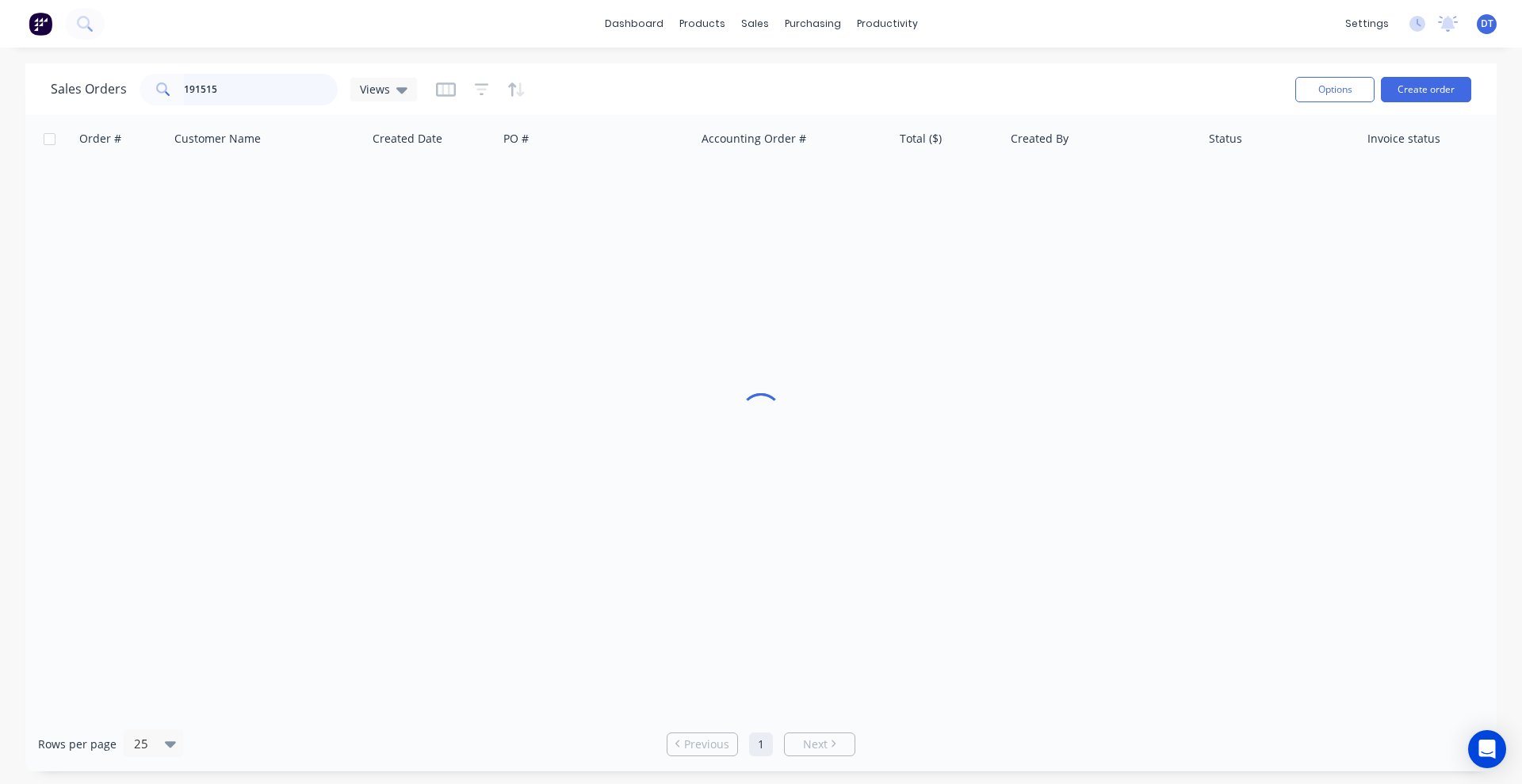
drag, startPoint x: 251, startPoint y: 87, endPoint x: 122, endPoint y: 99, distance: 129.6
click at [122, 99] on div "Sales Orders 191515 Views" at bounding box center [233, 90] width 366 height 32
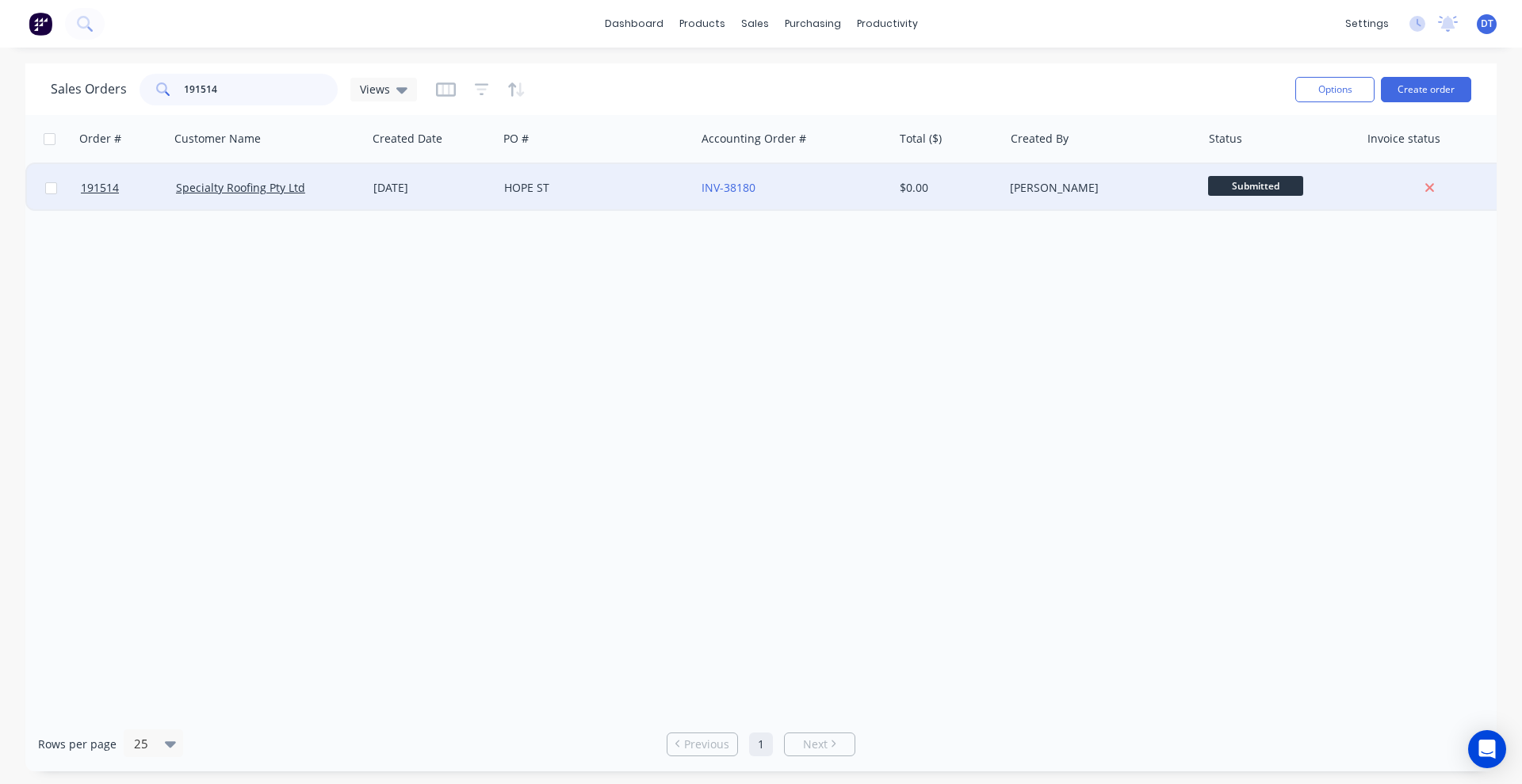
type input "191514"
click at [589, 196] on div "HOPE ST" at bounding box center [597, 187] width 197 height 48
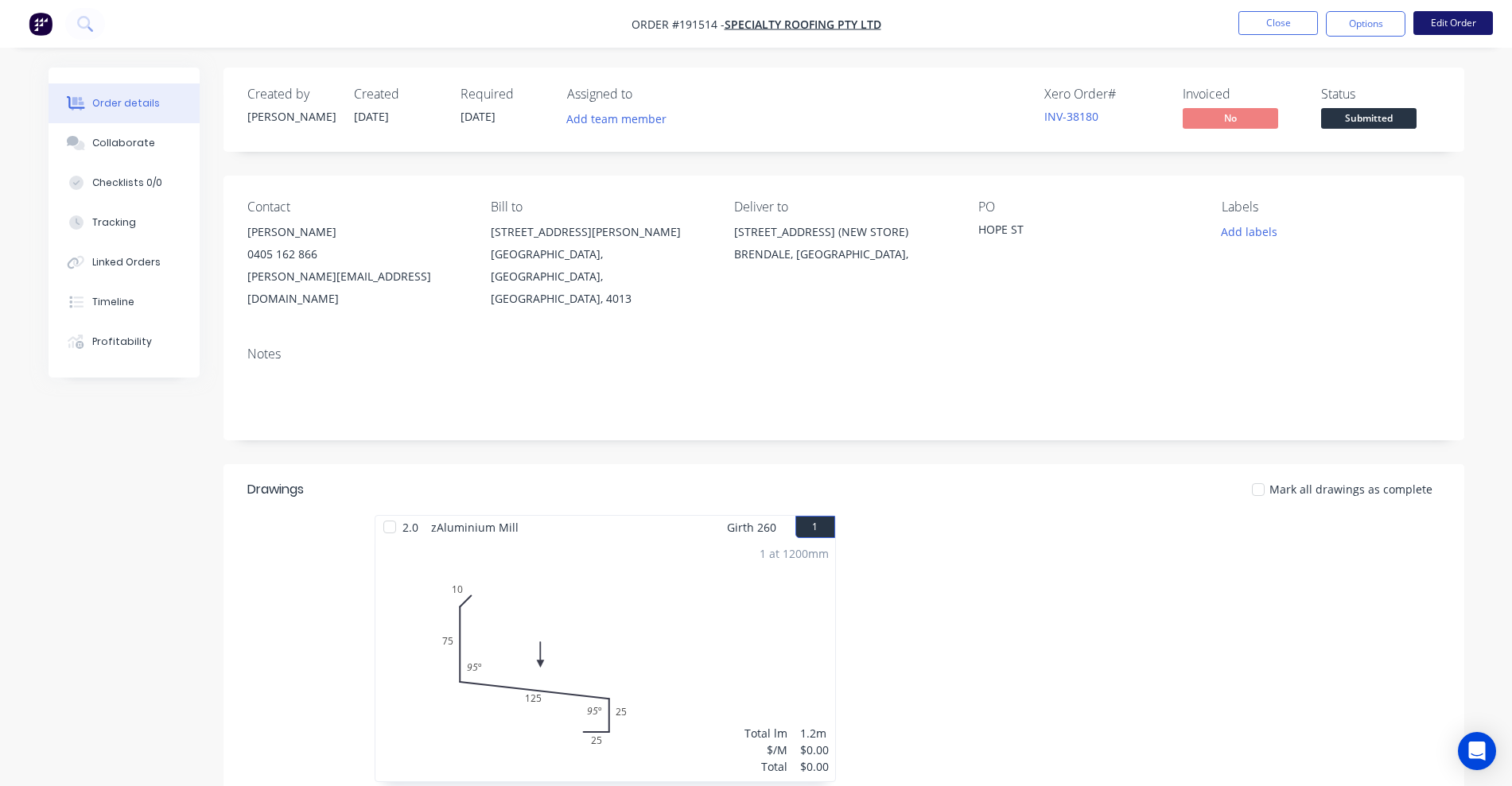
click at [1468, 24] on button "Edit Order" at bounding box center [1453, 23] width 80 height 24
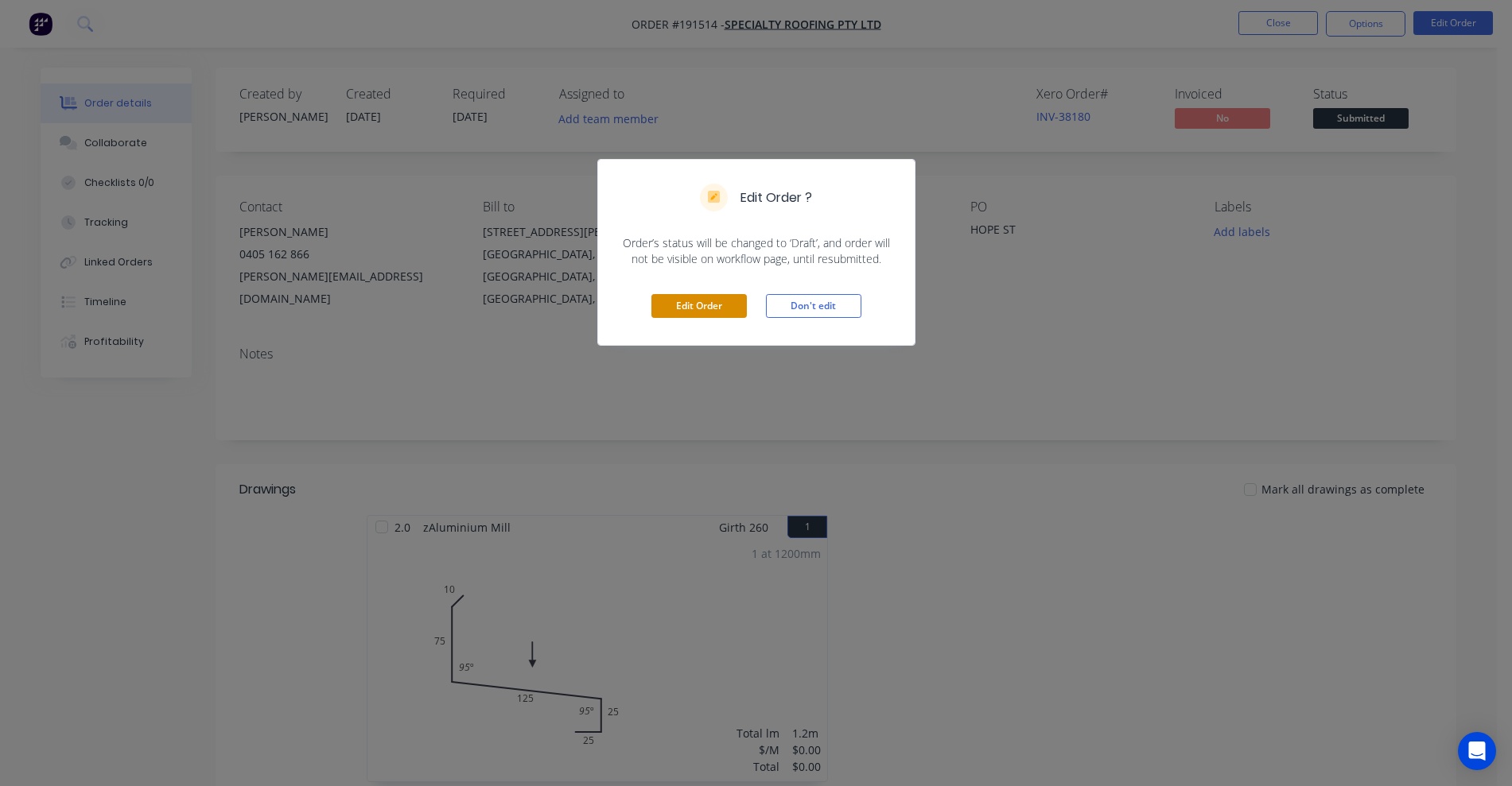
click at [719, 303] on button "Edit Order" at bounding box center [698, 306] width 95 height 24
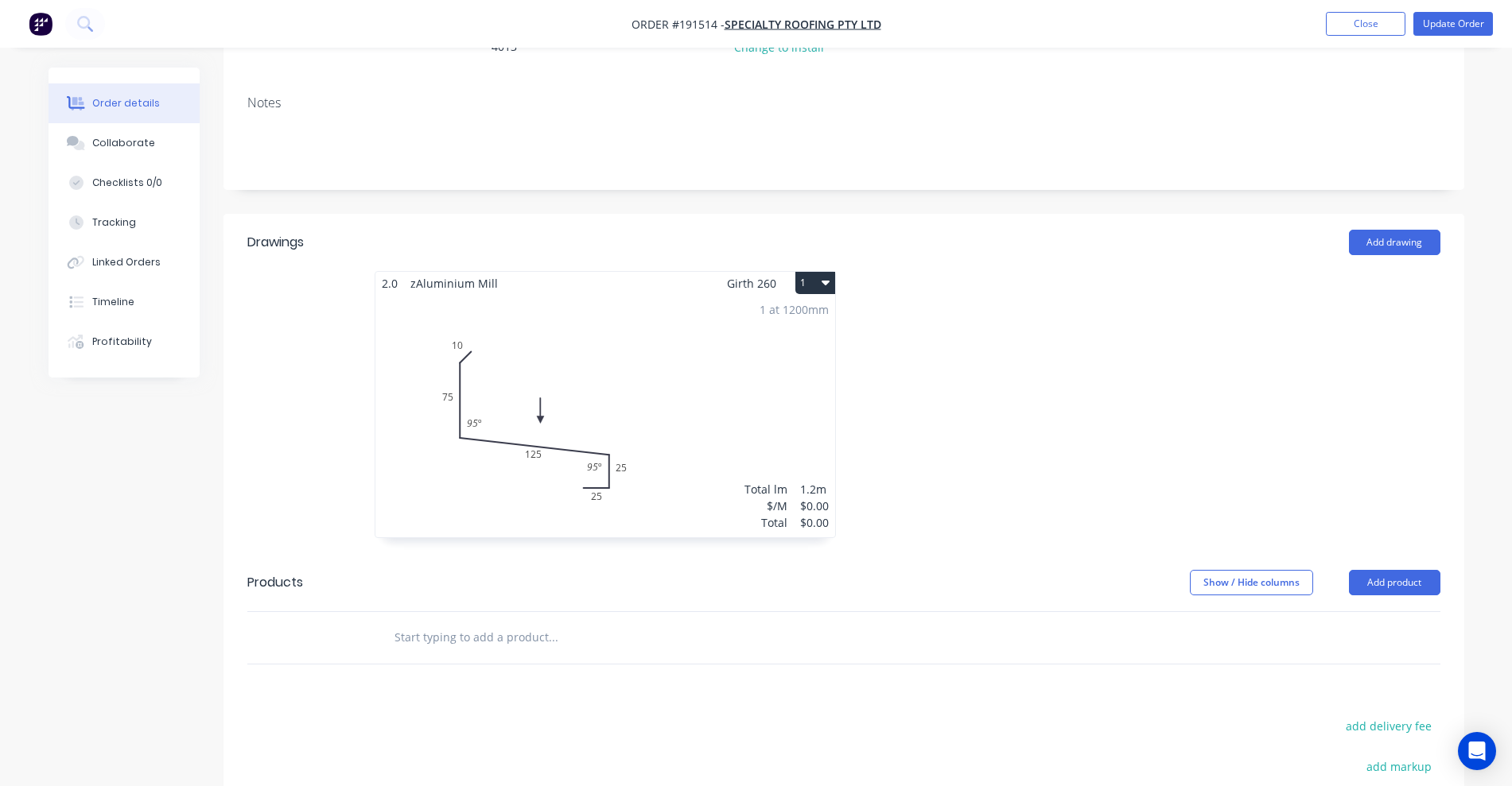
click at [715, 325] on div "1 at 1200mm Total lm $/M Total 1.2m $0.00 $0.00" at bounding box center [605, 415] width 460 height 242
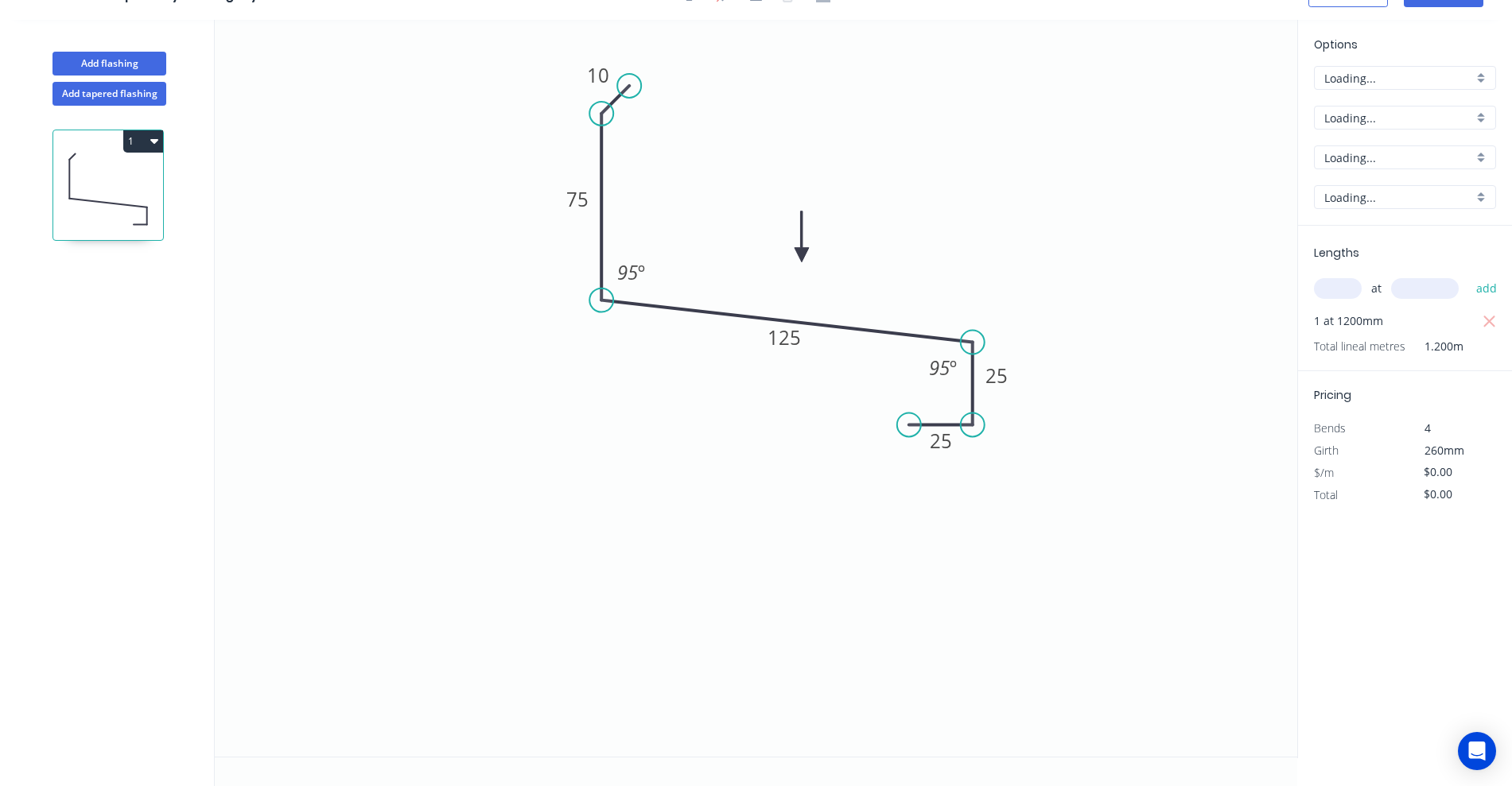
scroll to position [29, 0]
click at [1348, 198] on input "2.0" at bounding box center [1399, 198] width 149 height 16
click at [1345, 261] on div "1.2" at bounding box center [1404, 256] width 180 height 28
type input "1.2"
type input "$34.79"
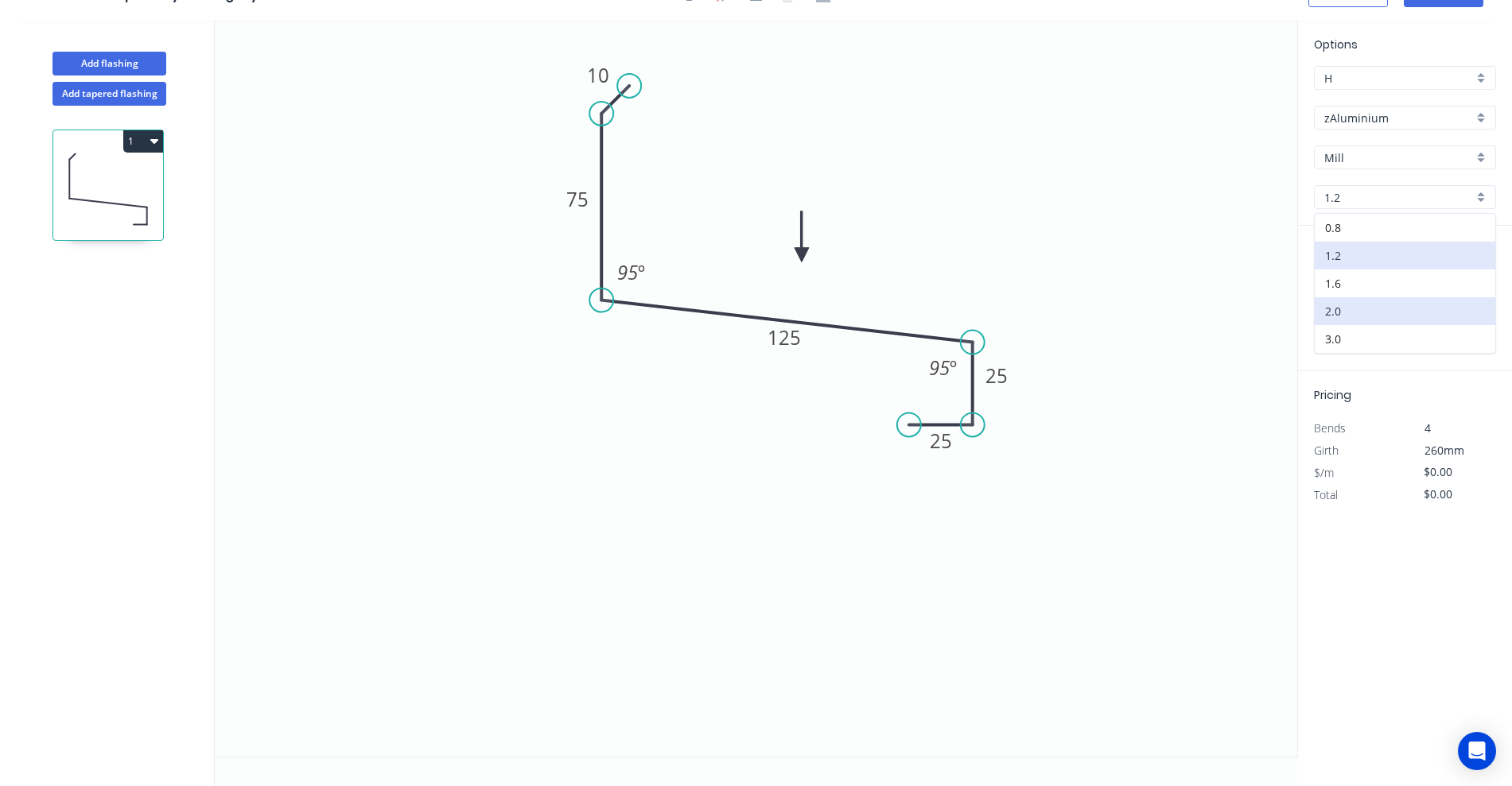
type input "$41.75"
click at [1382, 190] on input "1.2" at bounding box center [1399, 198] width 149 height 16
click at [1332, 307] on div "2.0" at bounding box center [1404, 311] width 180 height 28
type input "2.0"
type input "$0.00"
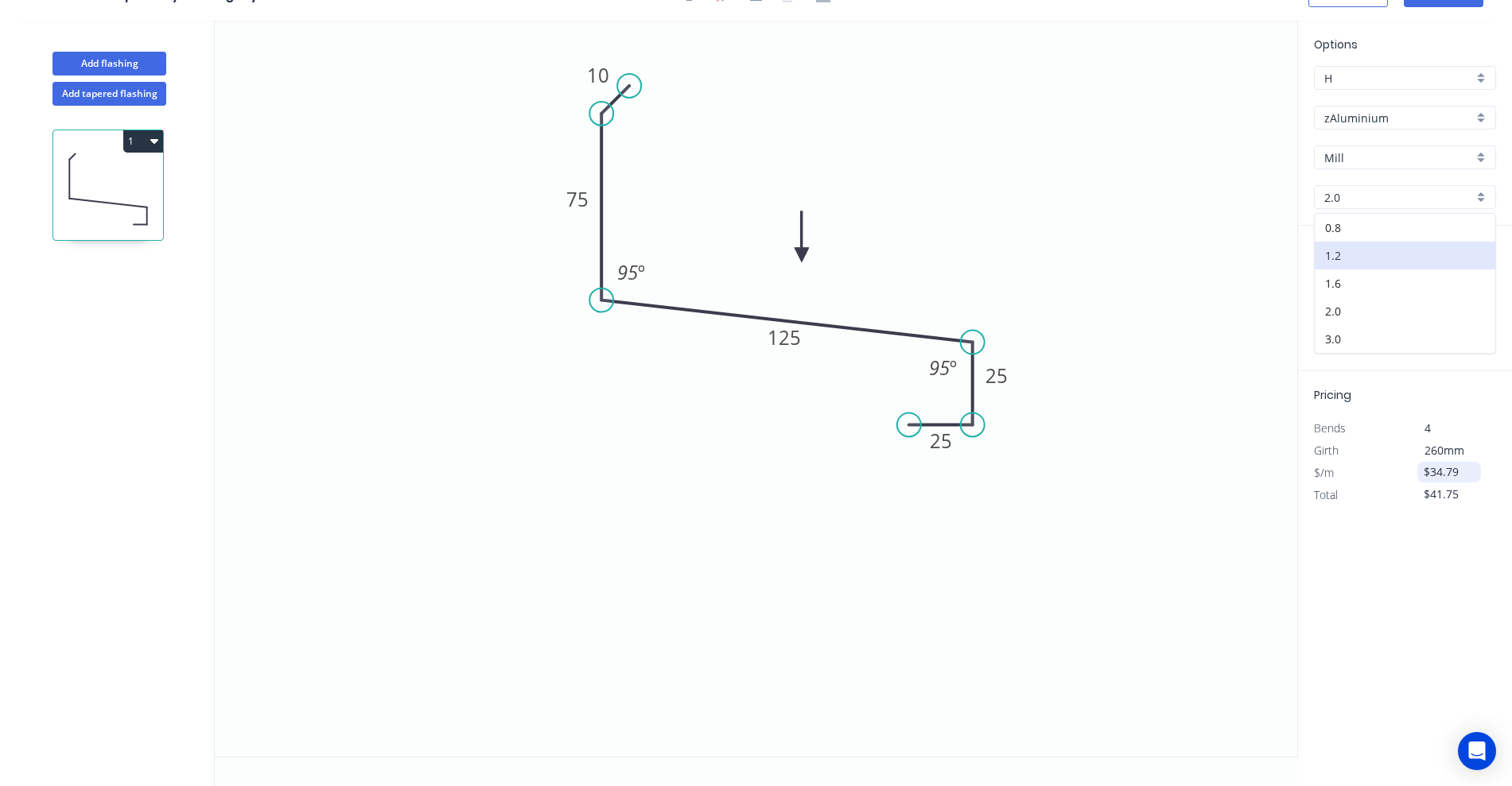
type input "$0.00"
click at [1371, 489] on div "Pricing Bends 4 Girth 260mm $/m $0.00 Total $0.00" at bounding box center [1405, 438] width 214 height 135
type input "$57.98"
type input "$69.58"
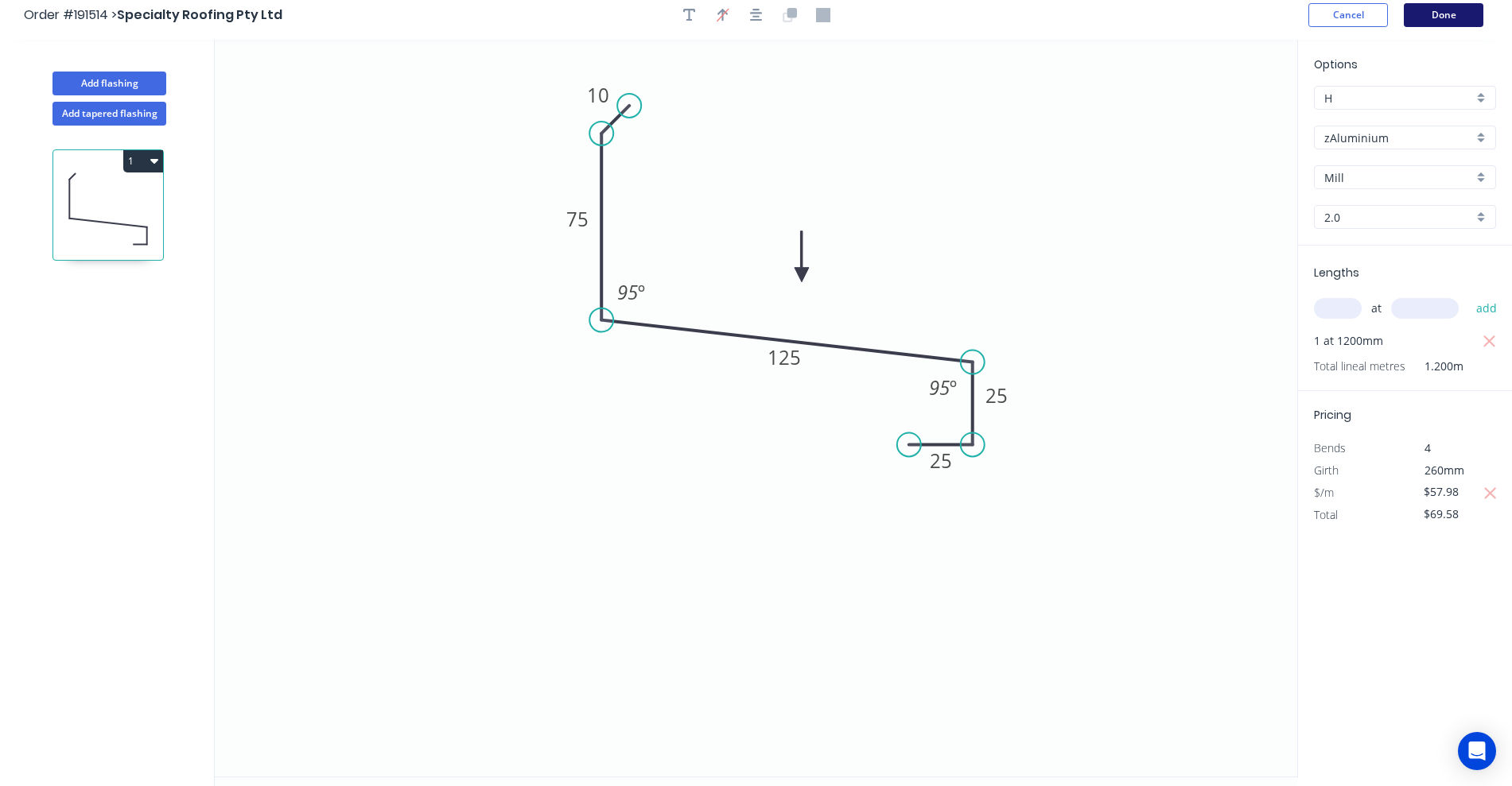
scroll to position [0, 0]
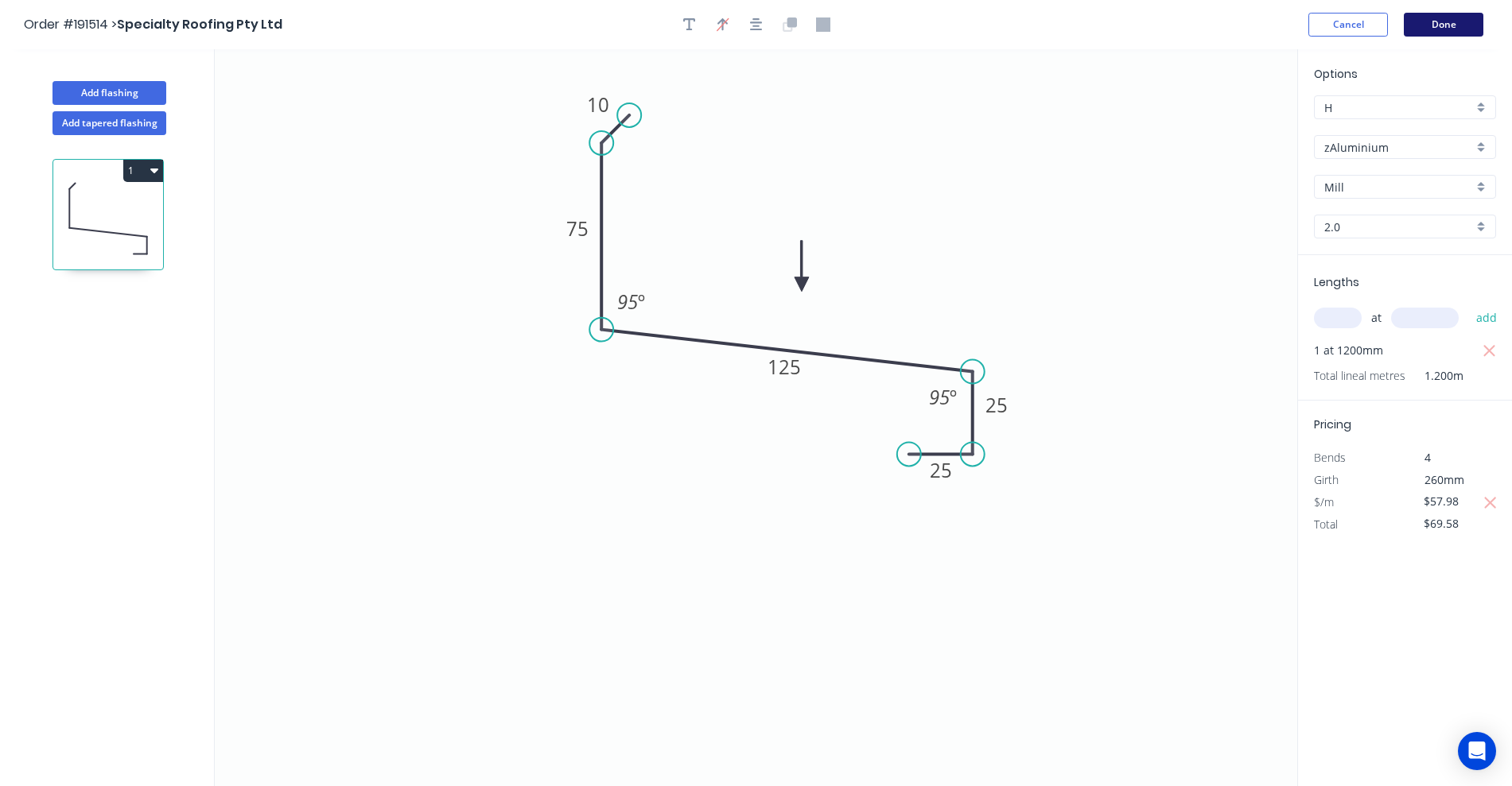
click at [1444, 29] on button "Done" at bounding box center [1443, 24] width 80 height 24
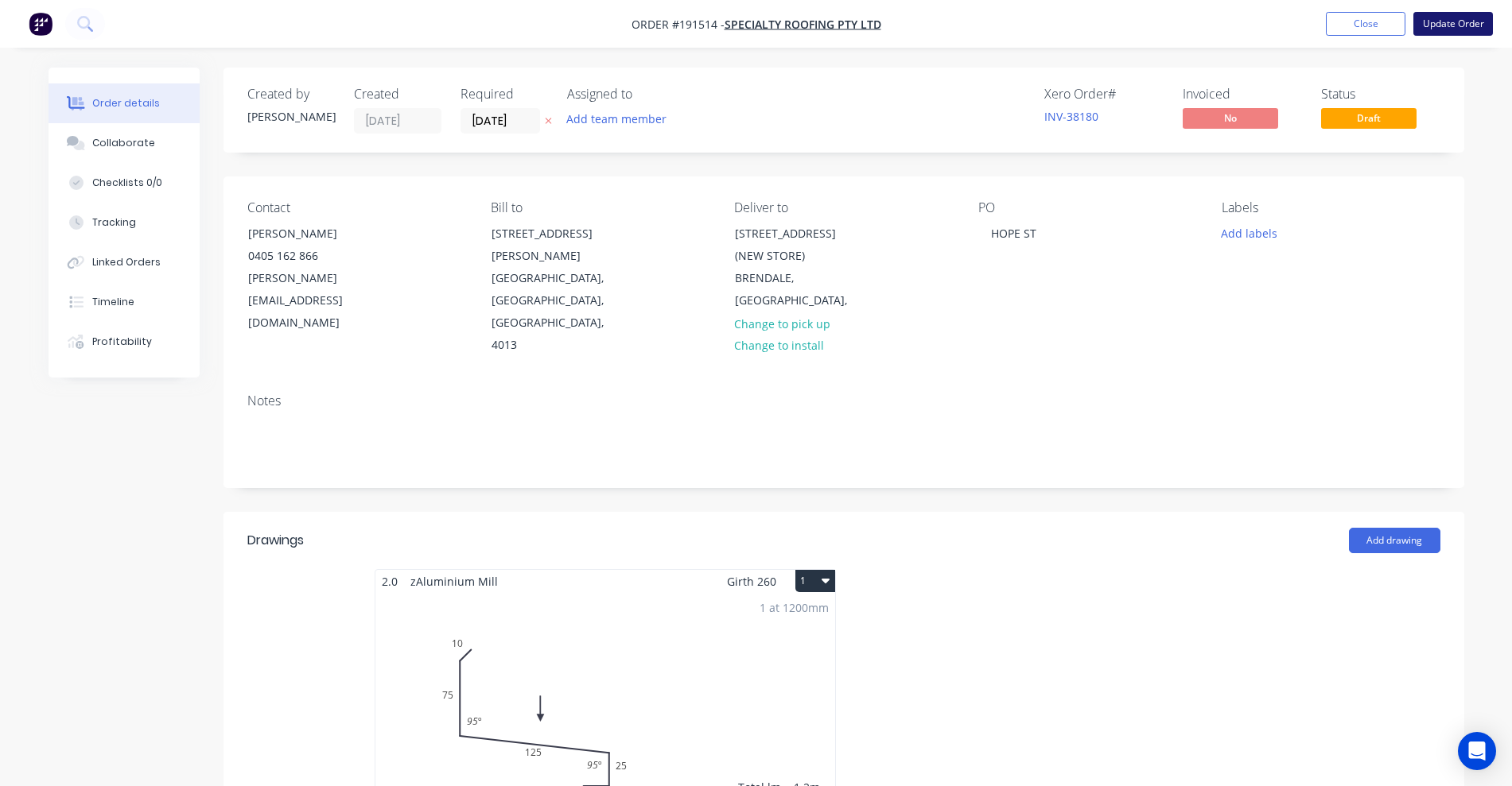
click at [1439, 23] on button "Update Order" at bounding box center [1453, 24] width 80 height 24
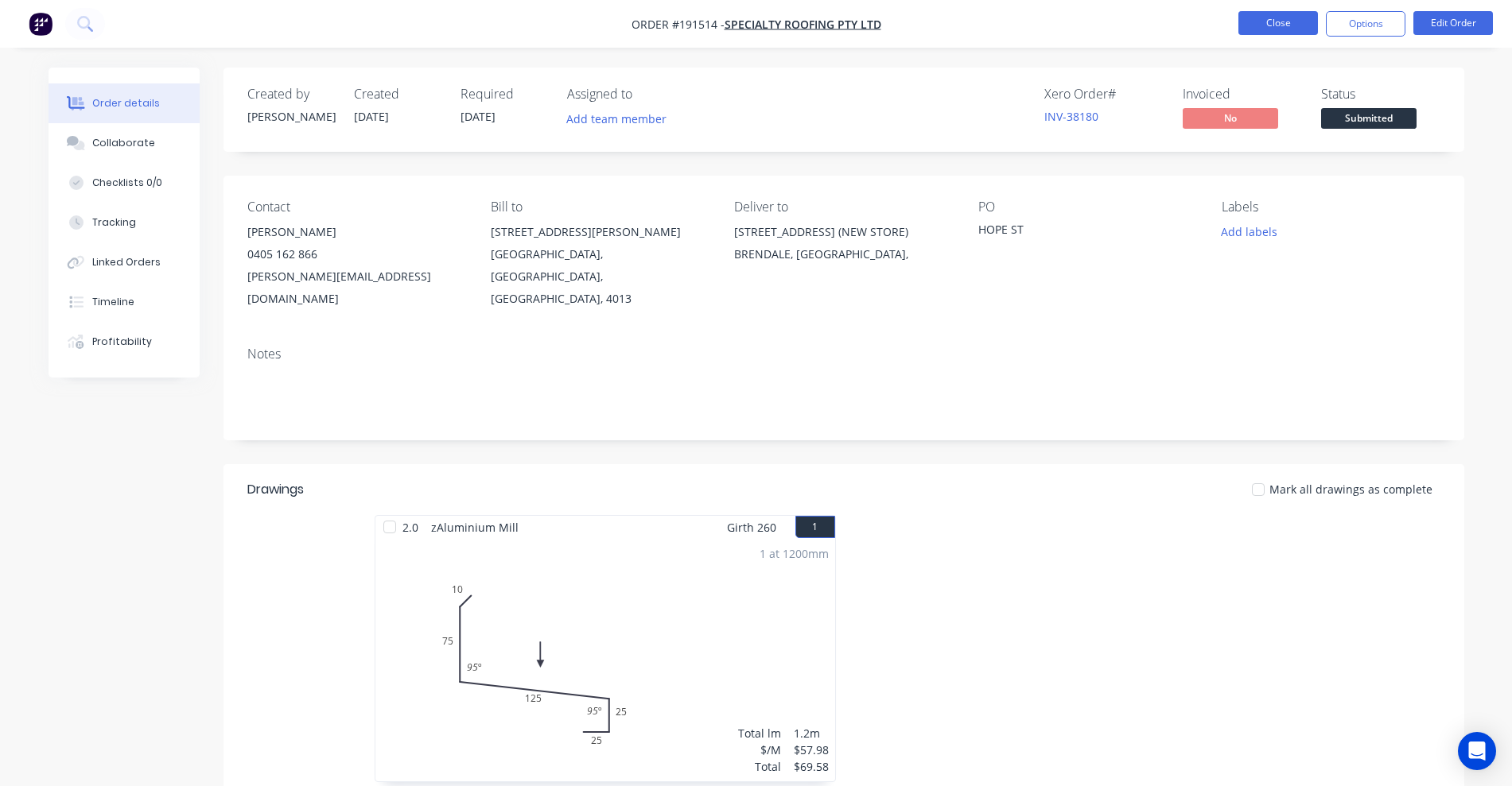
click at [1279, 30] on button "Close" at bounding box center [1278, 23] width 80 height 24
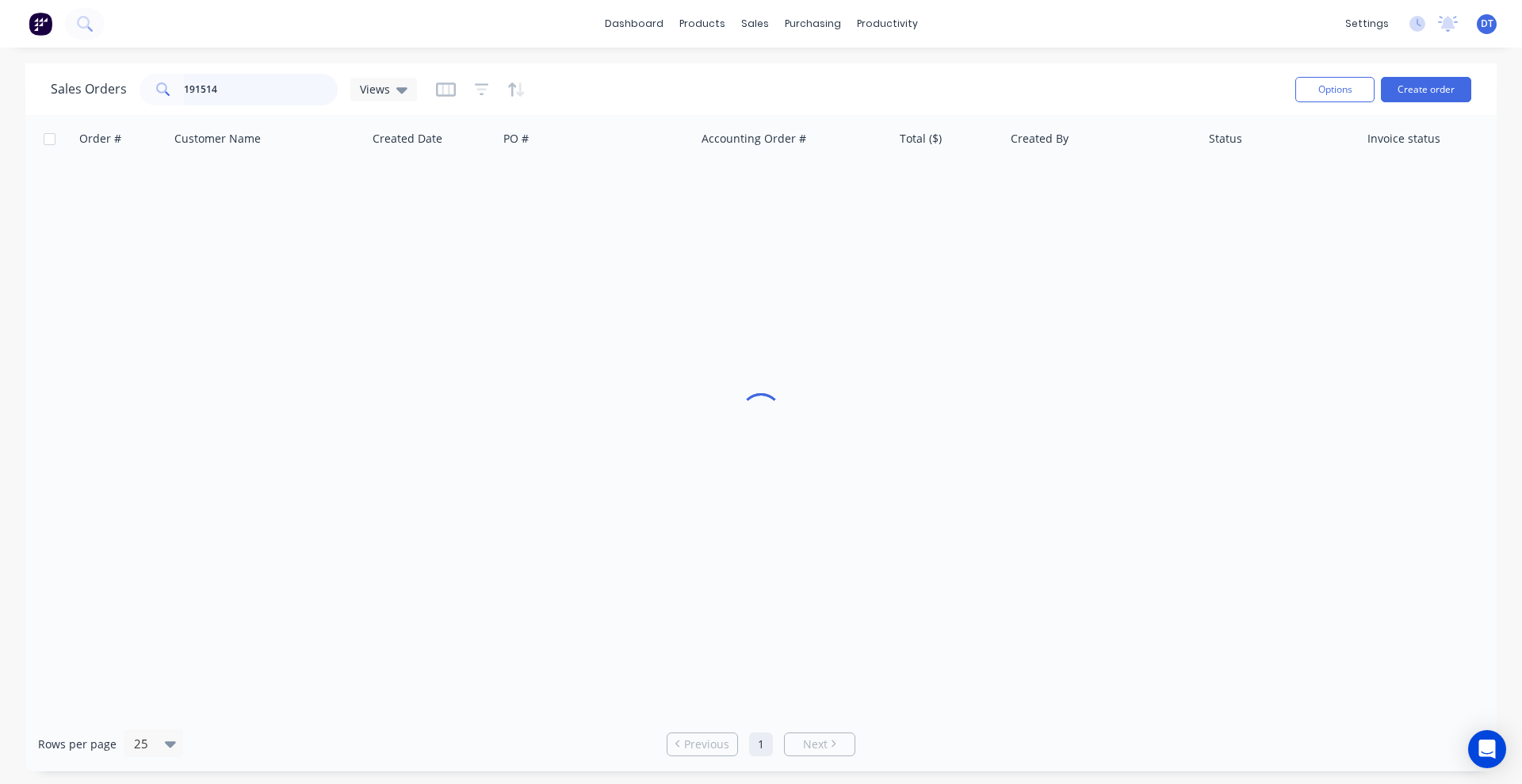
drag, startPoint x: 229, startPoint y: 96, endPoint x: 23, endPoint y: 131, distance: 209.0
click at [42, 126] on div "Sales Orders 191514 Views Options Create order Order # Customer Name Created Da…" at bounding box center [761, 417] width 1471 height 708
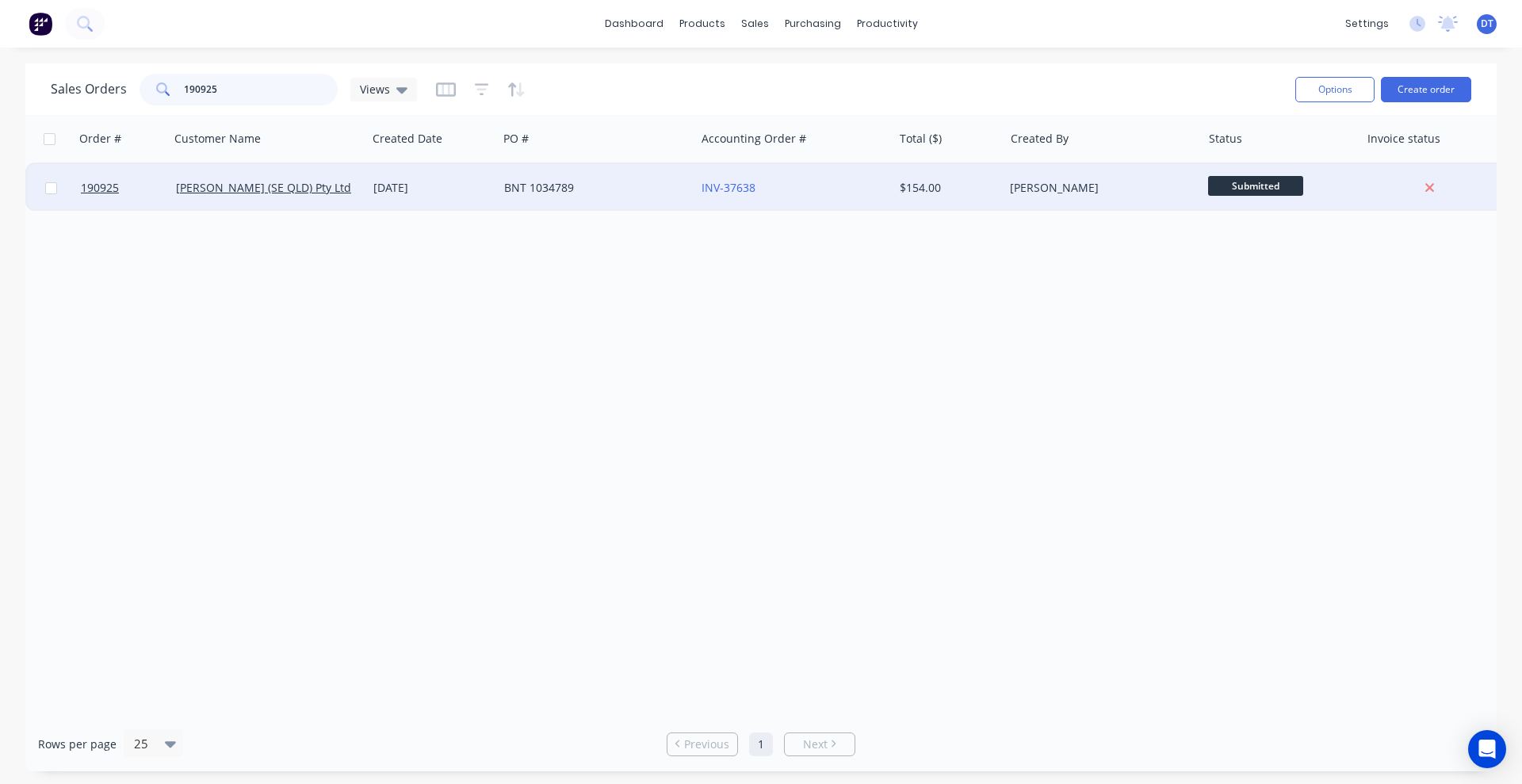
type input "190925"
click at [872, 196] on div "INV-37638" at bounding box center [794, 187] width 197 height 48
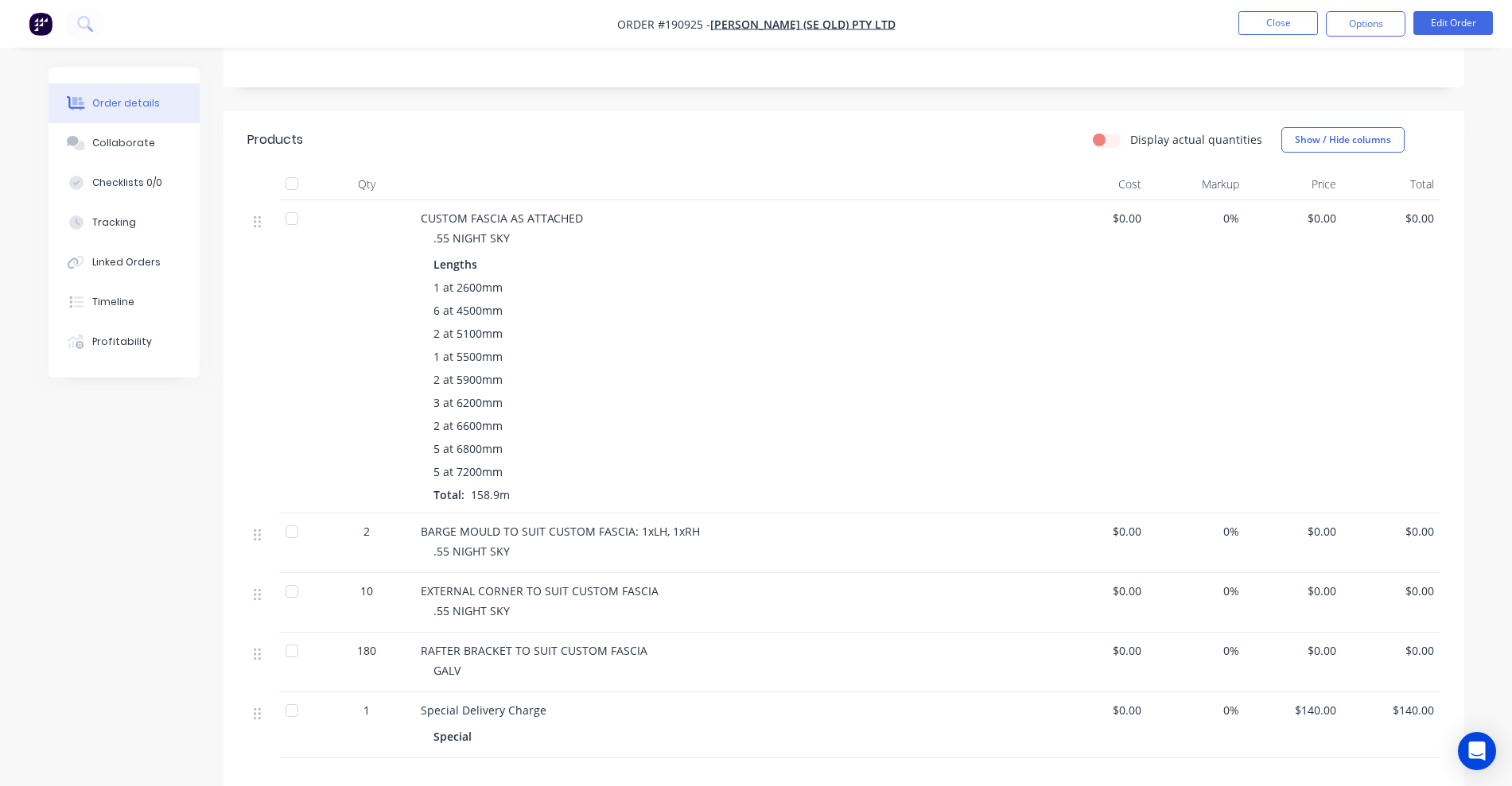
scroll to position [387, 0]
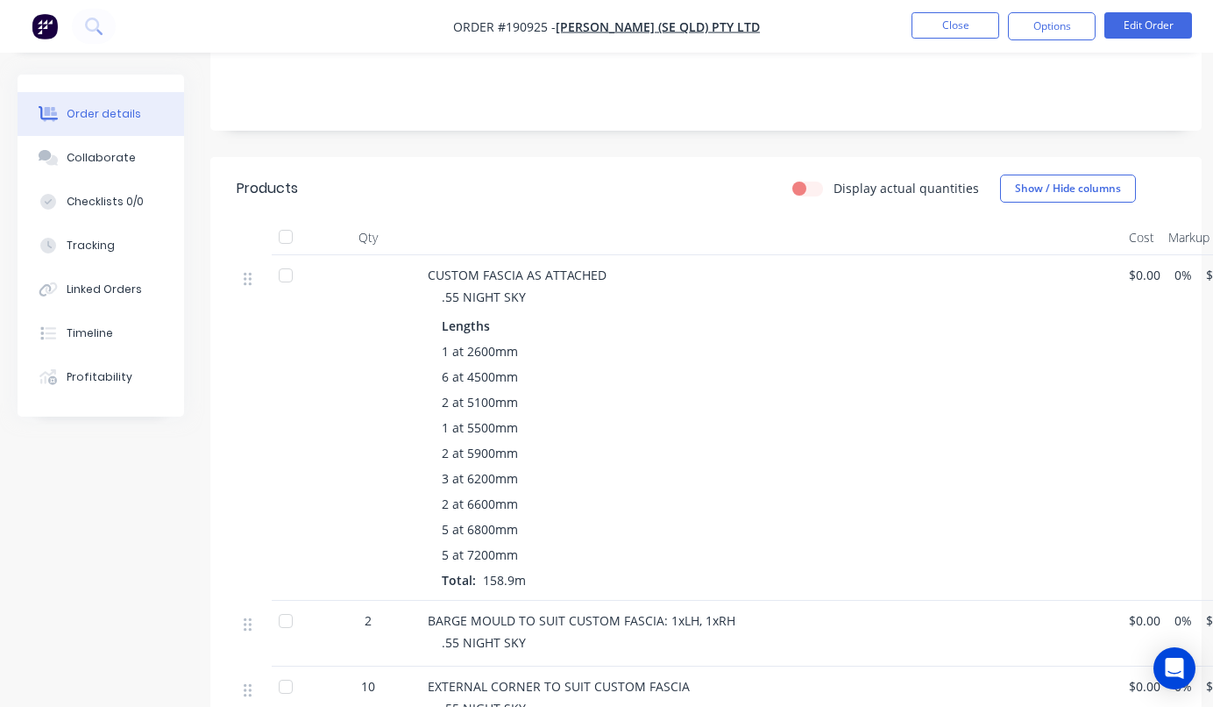
click at [246, 408] on div at bounding box center [254, 427] width 35 height 345
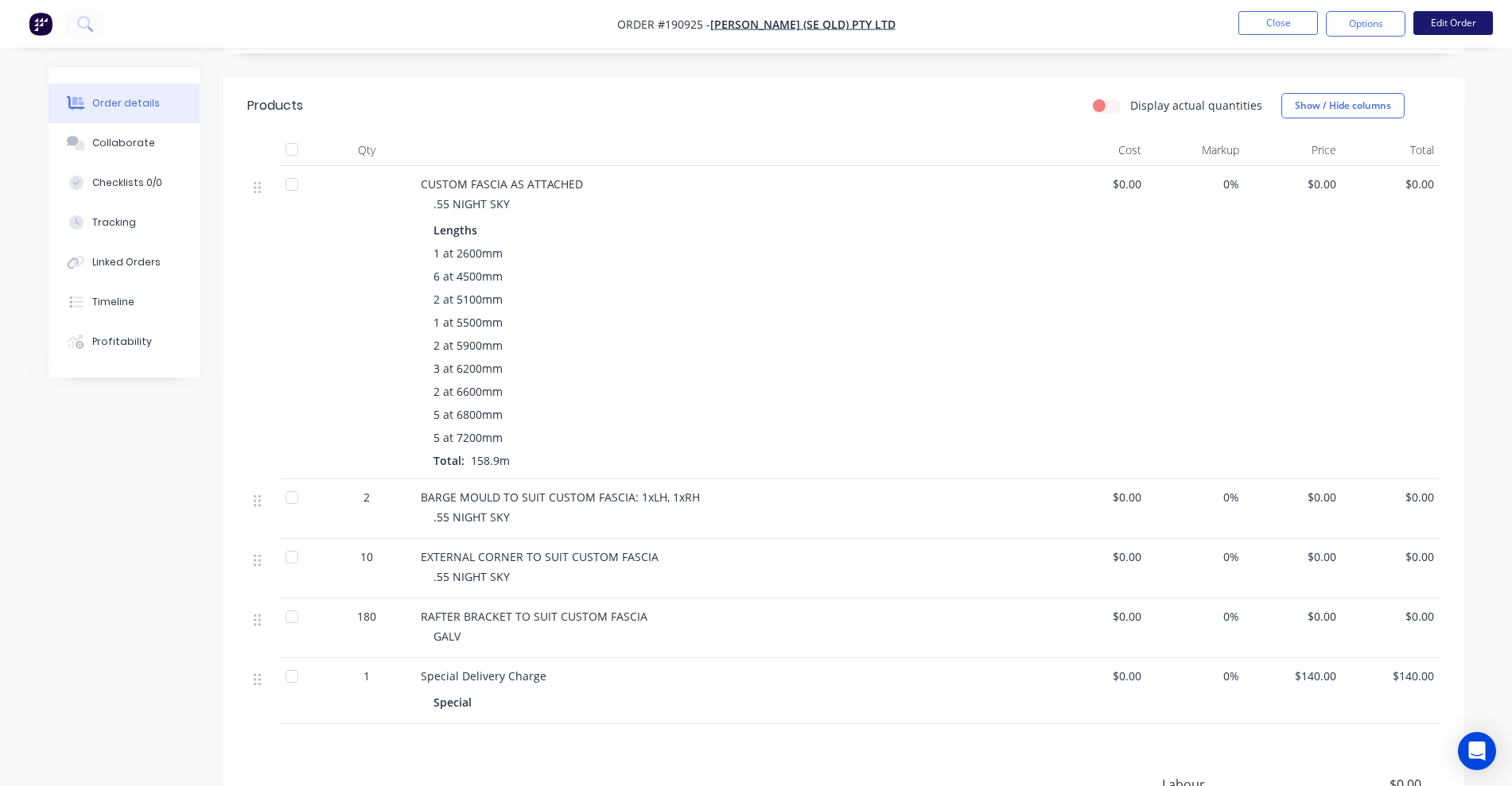
click at [1424, 23] on button "Edit Order" at bounding box center [1453, 23] width 80 height 24
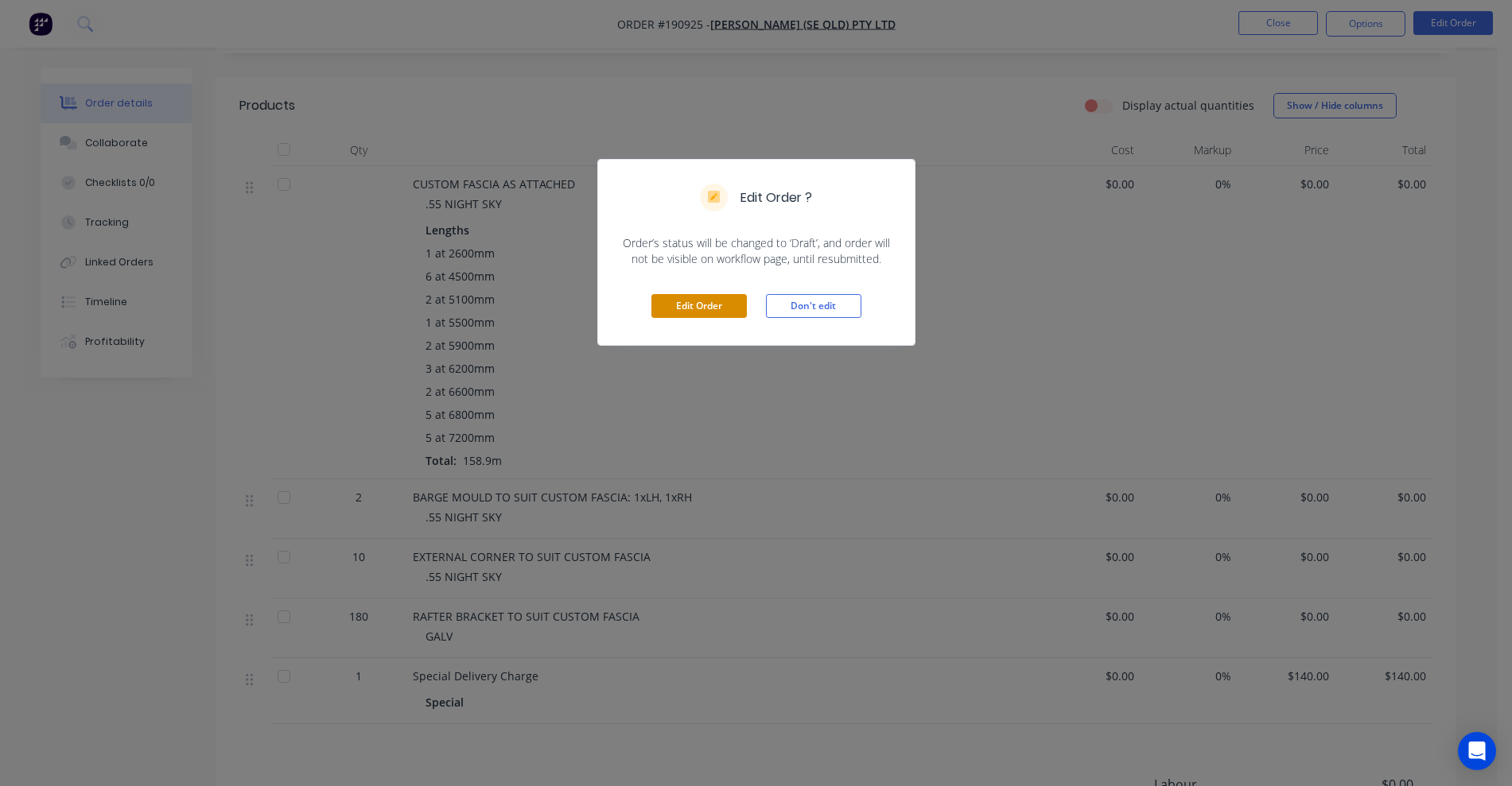
click at [713, 313] on button "Edit Order" at bounding box center [698, 306] width 95 height 24
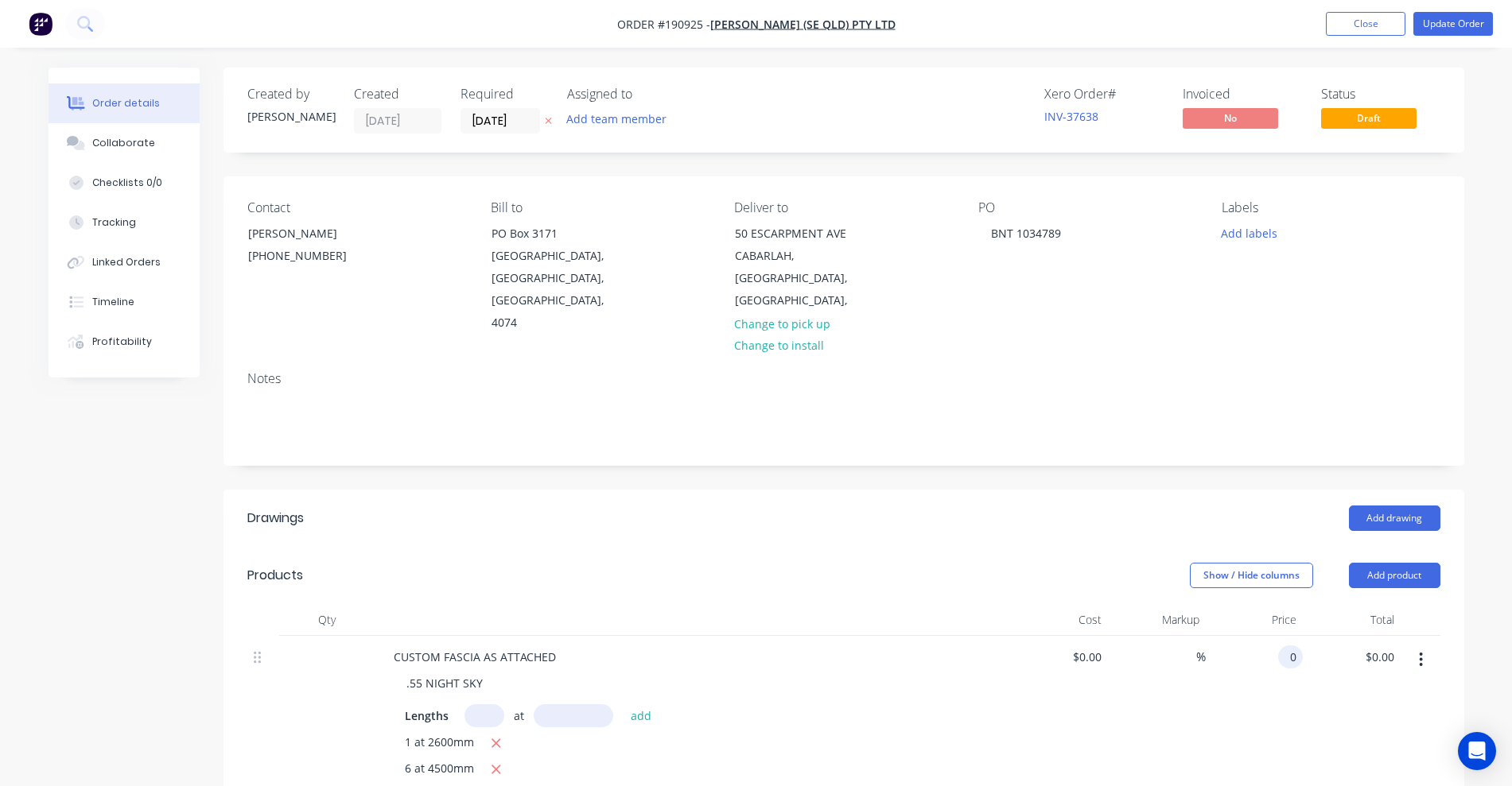
click at [1281, 645] on div "0 0" at bounding box center [1290, 656] width 24 height 23
type input "$32.05"
type input "$5,092.75"
click at [994, 547] on header "Products Show / Hide columns Add product" at bounding box center [844, 575] width 1241 height 57
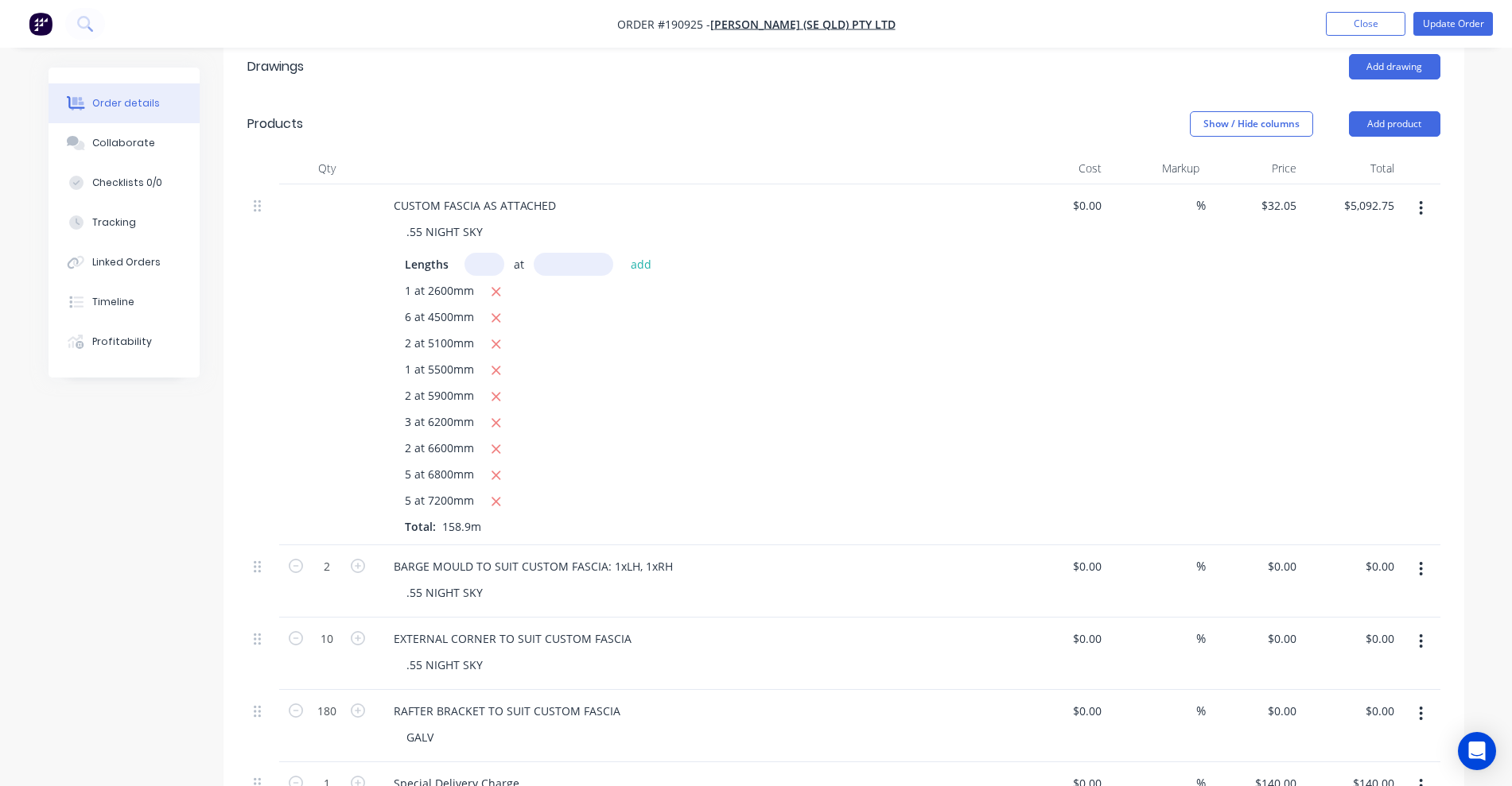
scroll to position [497, 0]
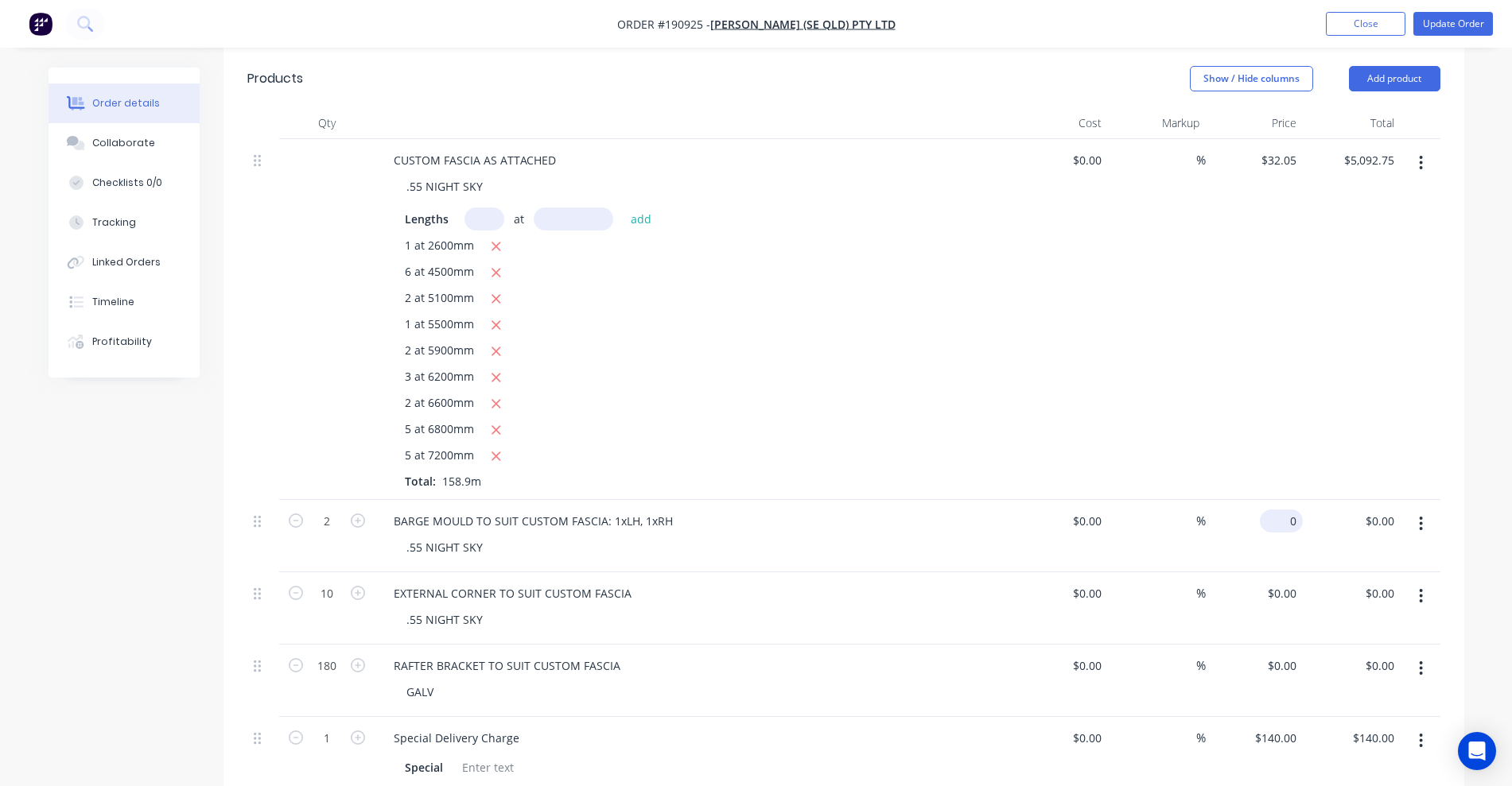
click at [1293, 509] on input "0" at bounding box center [1284, 520] width 36 height 23
type input "$11.60"
type input "$23.20"
click at [1288, 582] on input "0" at bounding box center [1284, 593] width 36 height 23
type input "$11.60"
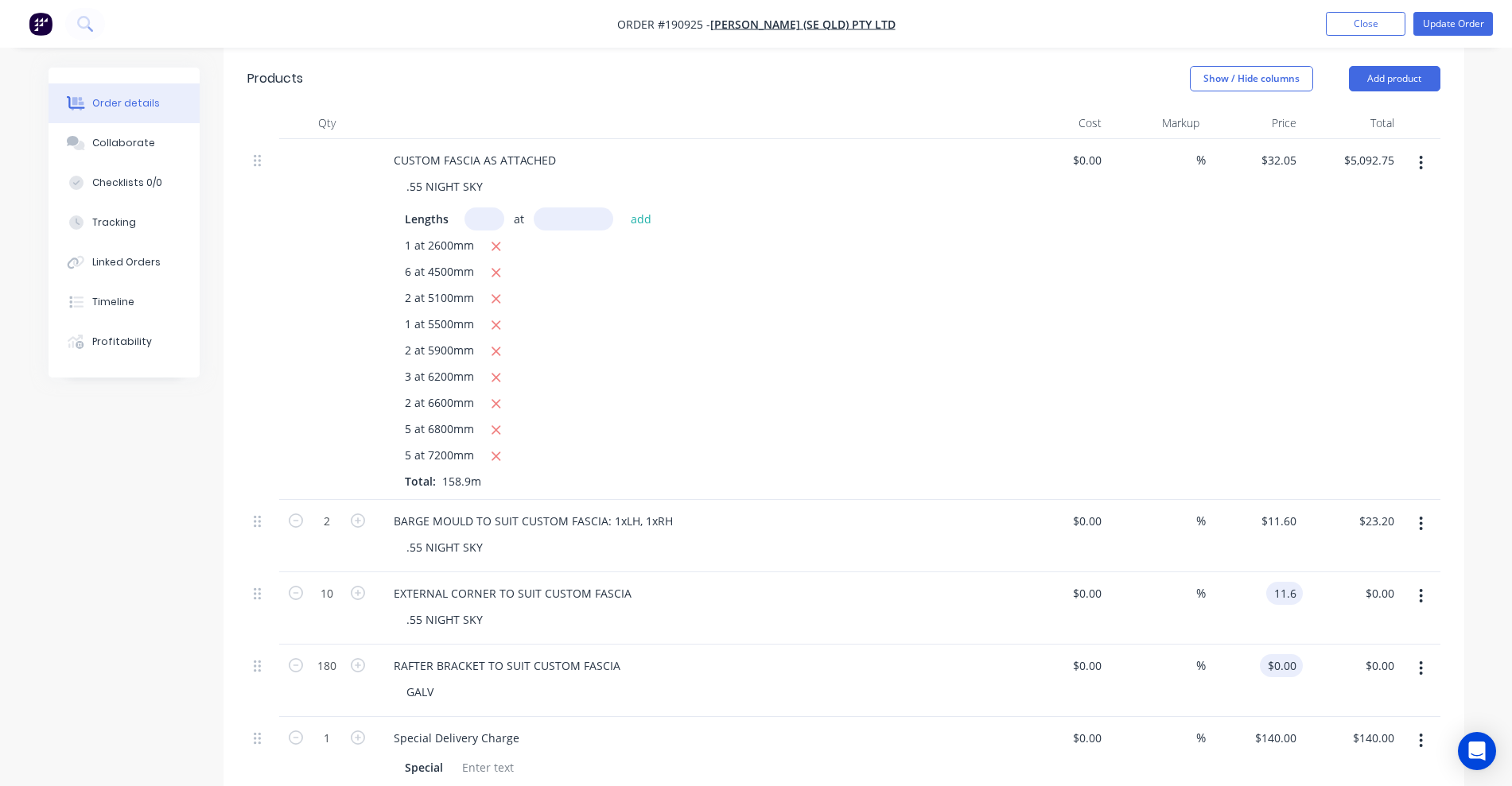
type input "$116.00"
click at [1287, 655] on input "0" at bounding box center [1284, 665] width 36 height 23
type input "$9.28"
type input "$1,670.40"
click at [820, 368] on div "3 at 6200mm" at bounding box center [692, 378] width 576 height 20
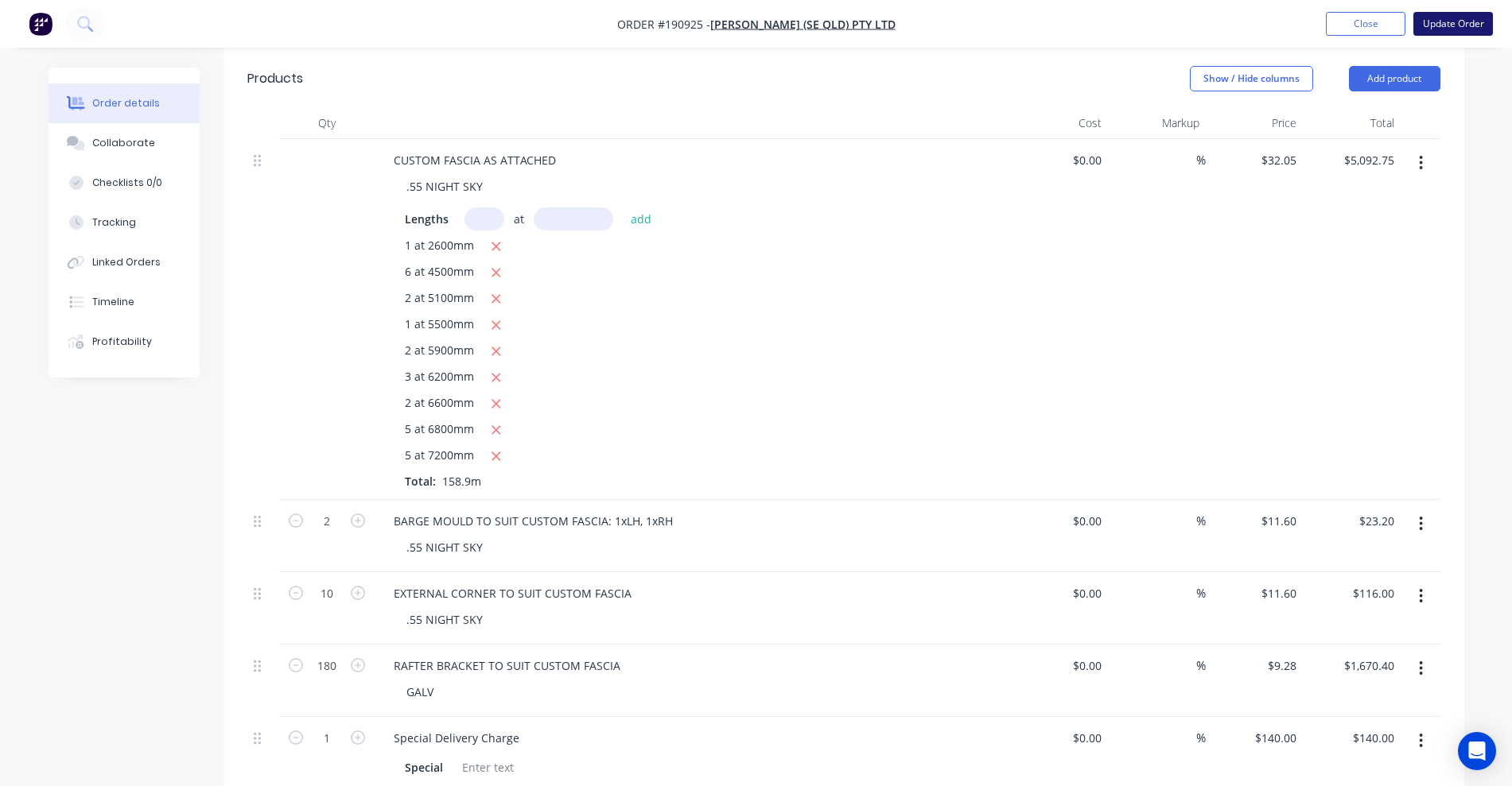
click at [1468, 27] on button "Update Order" at bounding box center [1453, 24] width 80 height 24
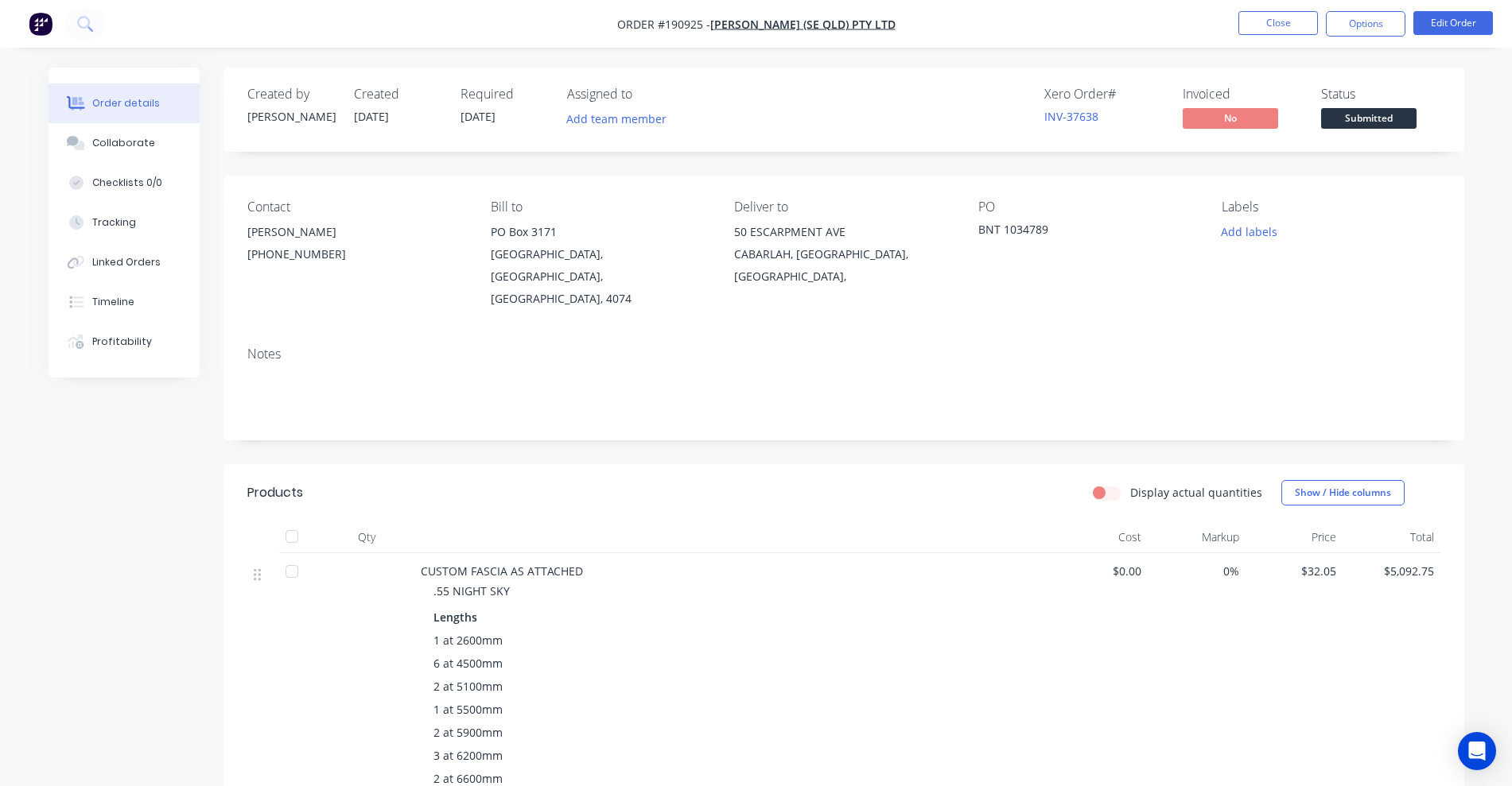
scroll to position [298, 0]
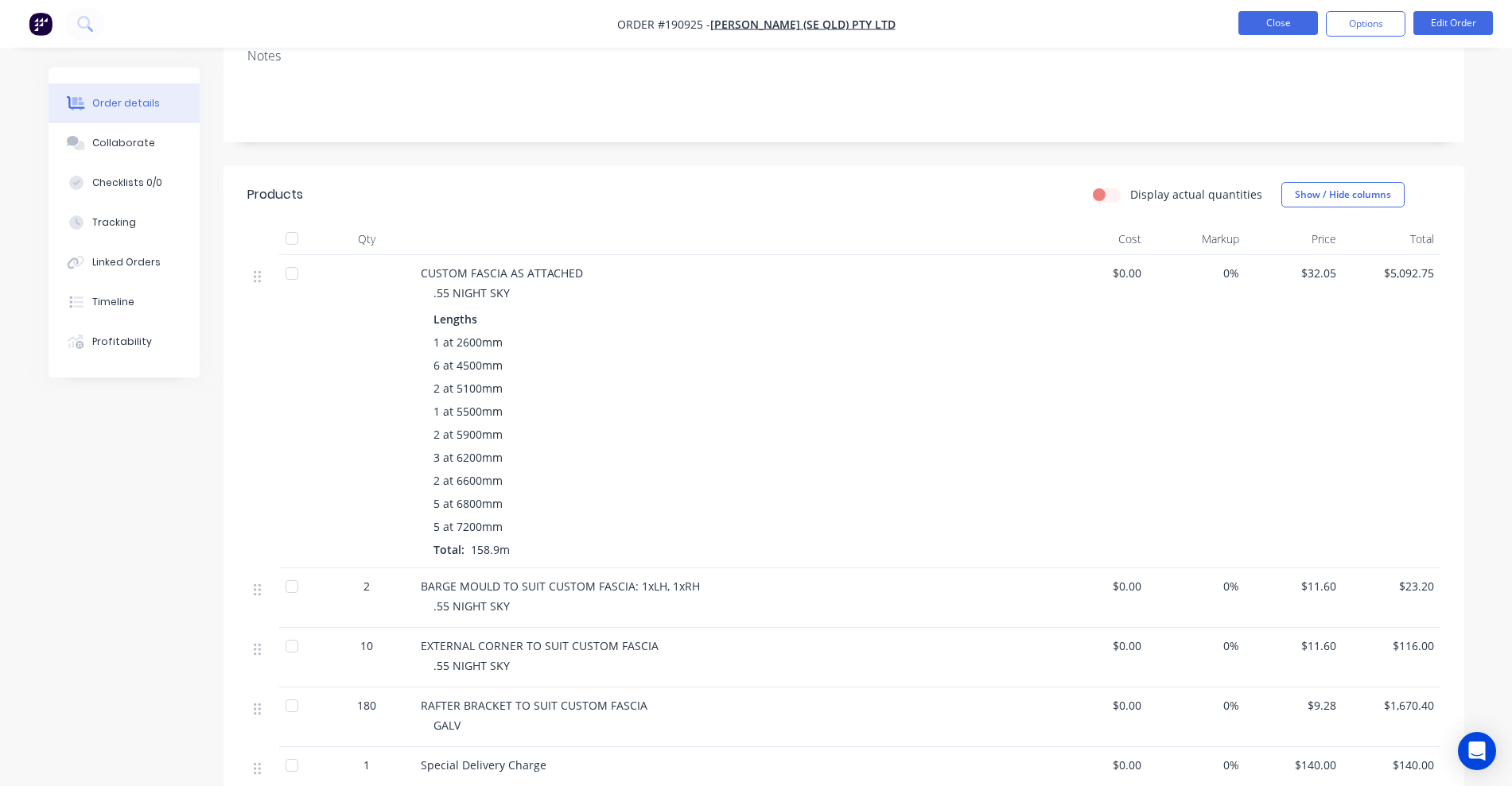
click at [1297, 25] on button "Close" at bounding box center [1278, 23] width 80 height 24
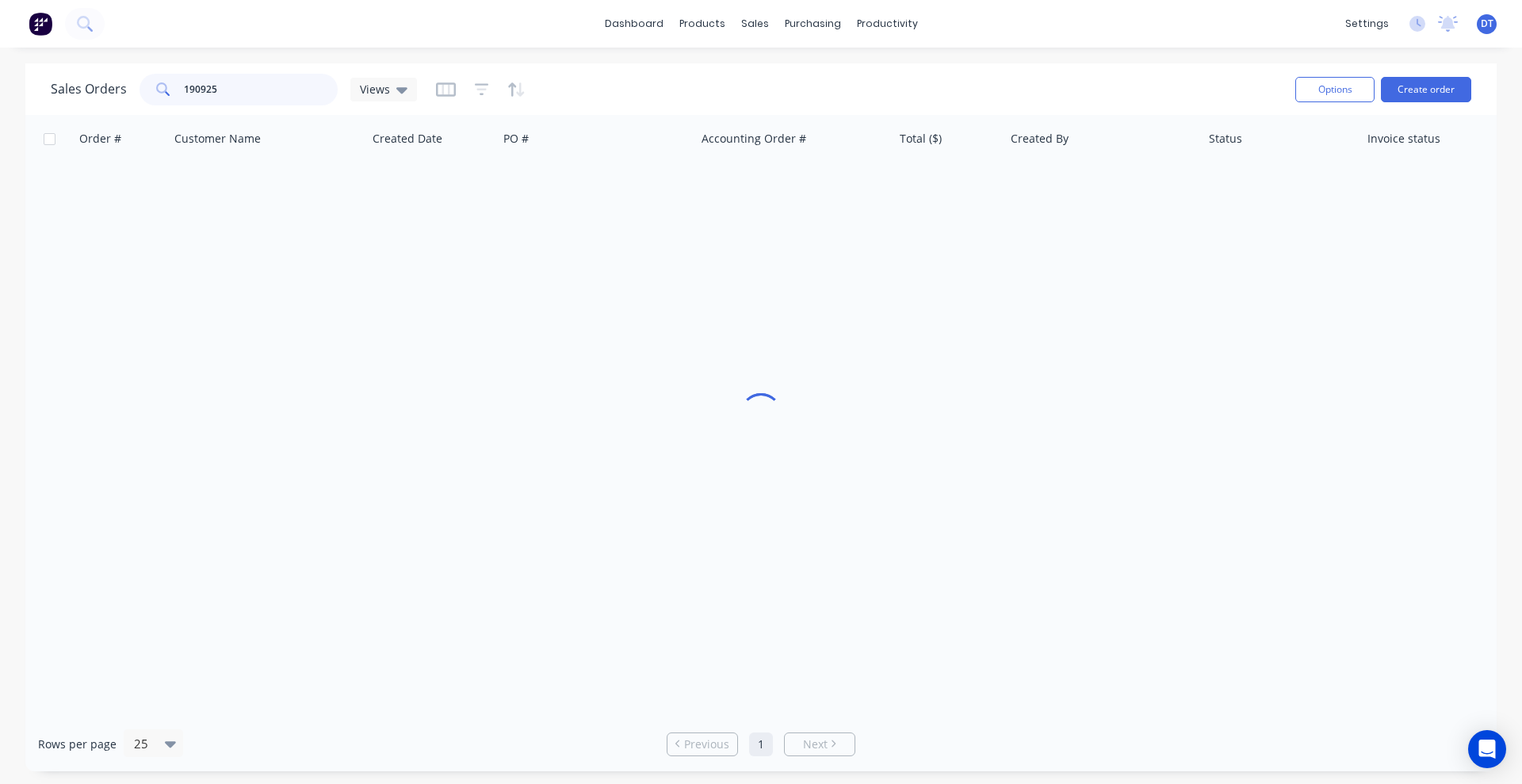
drag, startPoint x: 229, startPoint y: 92, endPoint x: 164, endPoint y: 90, distance: 65.0
click at [164, 90] on div "190925" at bounding box center [238, 90] width 198 height 32
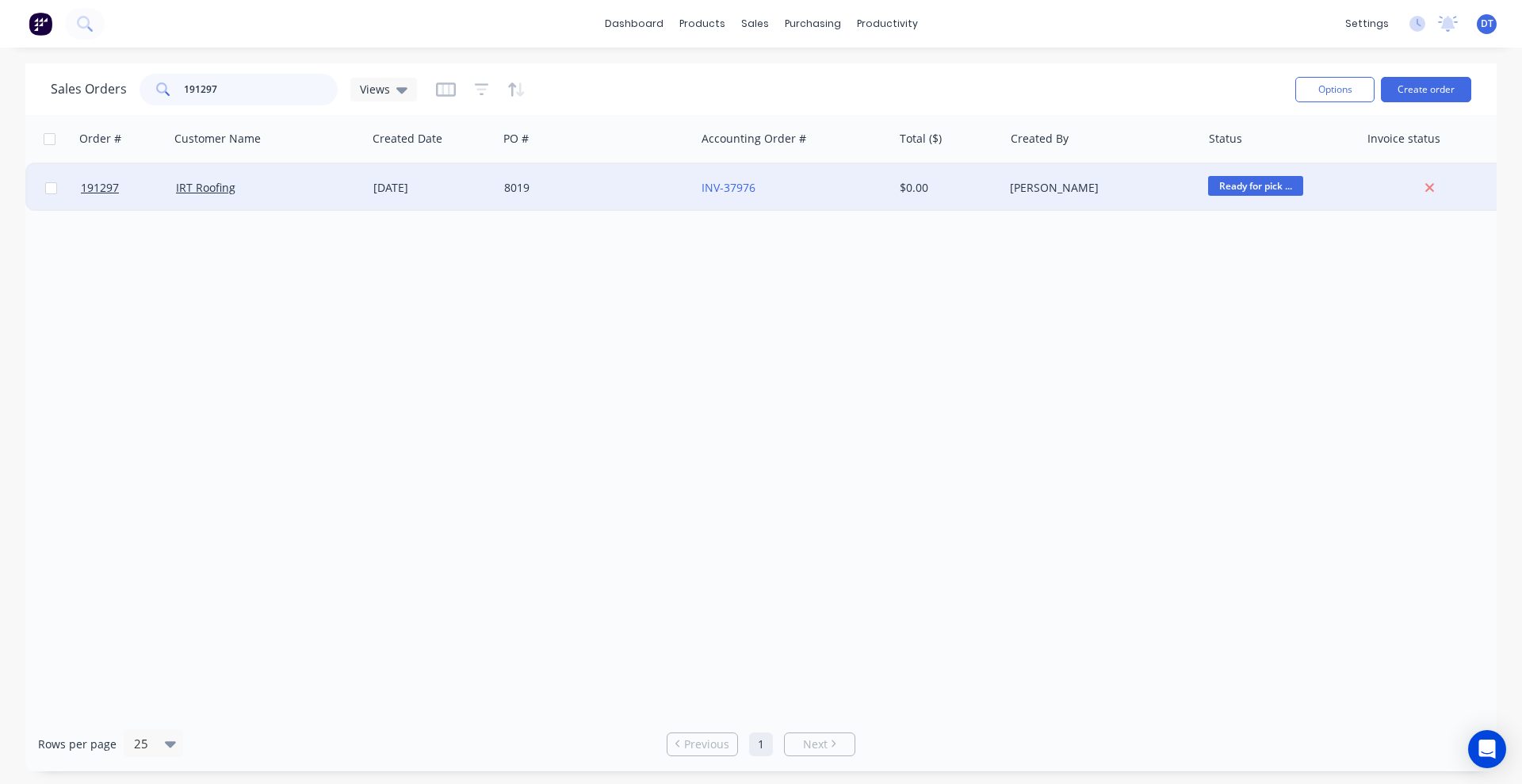
type input "191297"
click at [634, 195] on div "8019" at bounding box center [592, 188] width 176 height 16
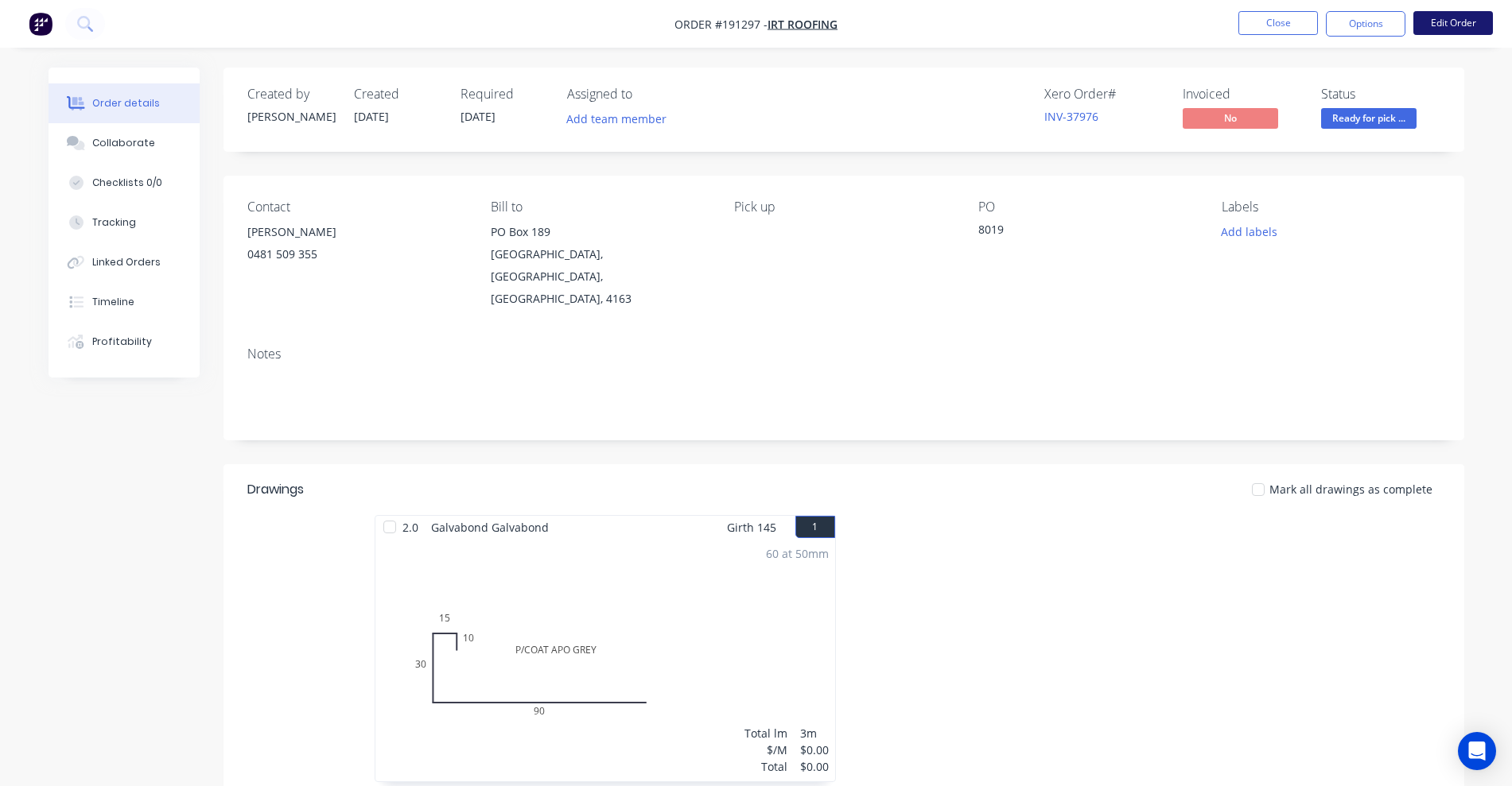
click at [1469, 26] on button "Edit Order" at bounding box center [1453, 23] width 80 height 24
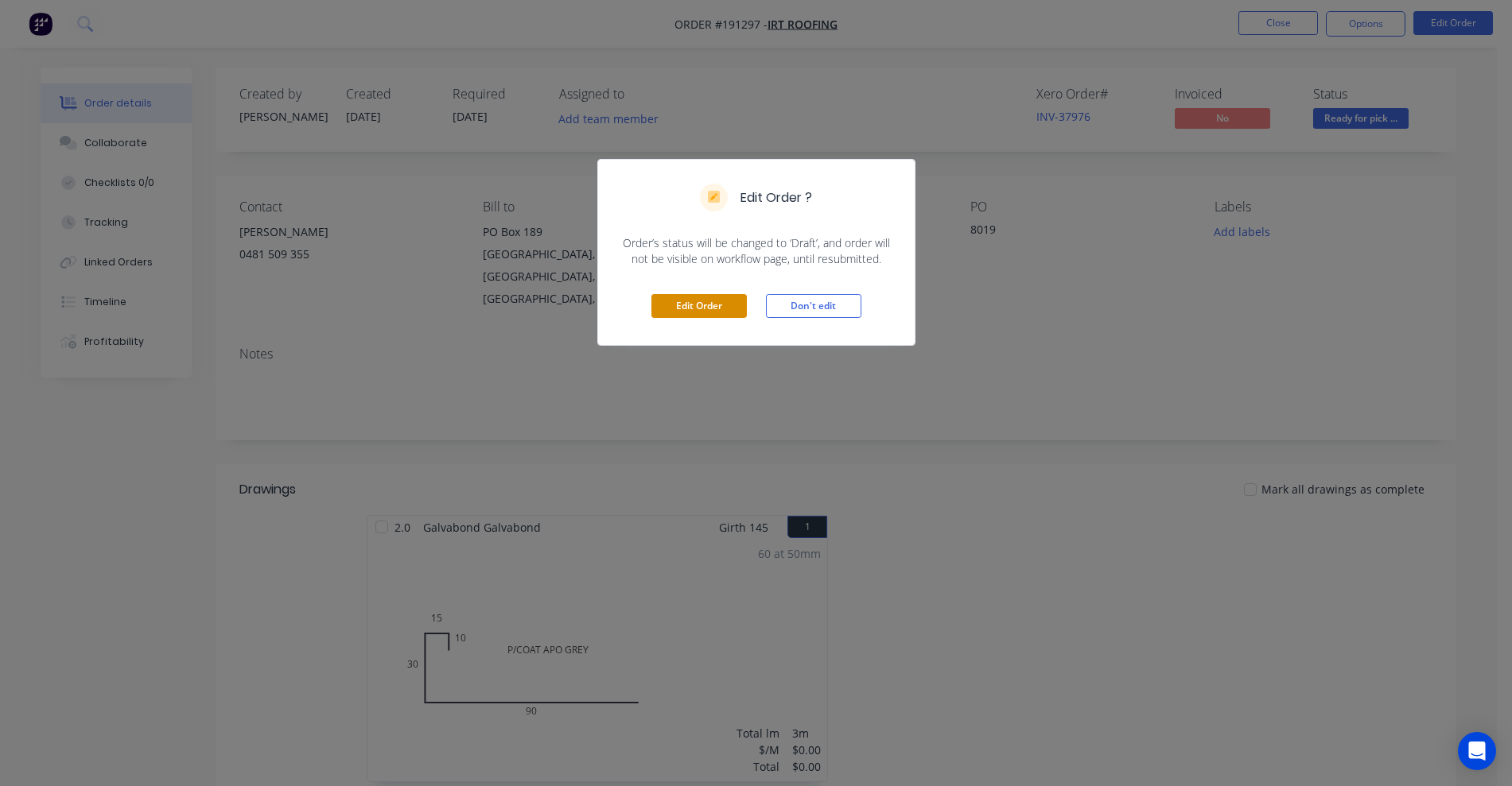
click at [739, 309] on button "Edit Order" at bounding box center [698, 306] width 95 height 24
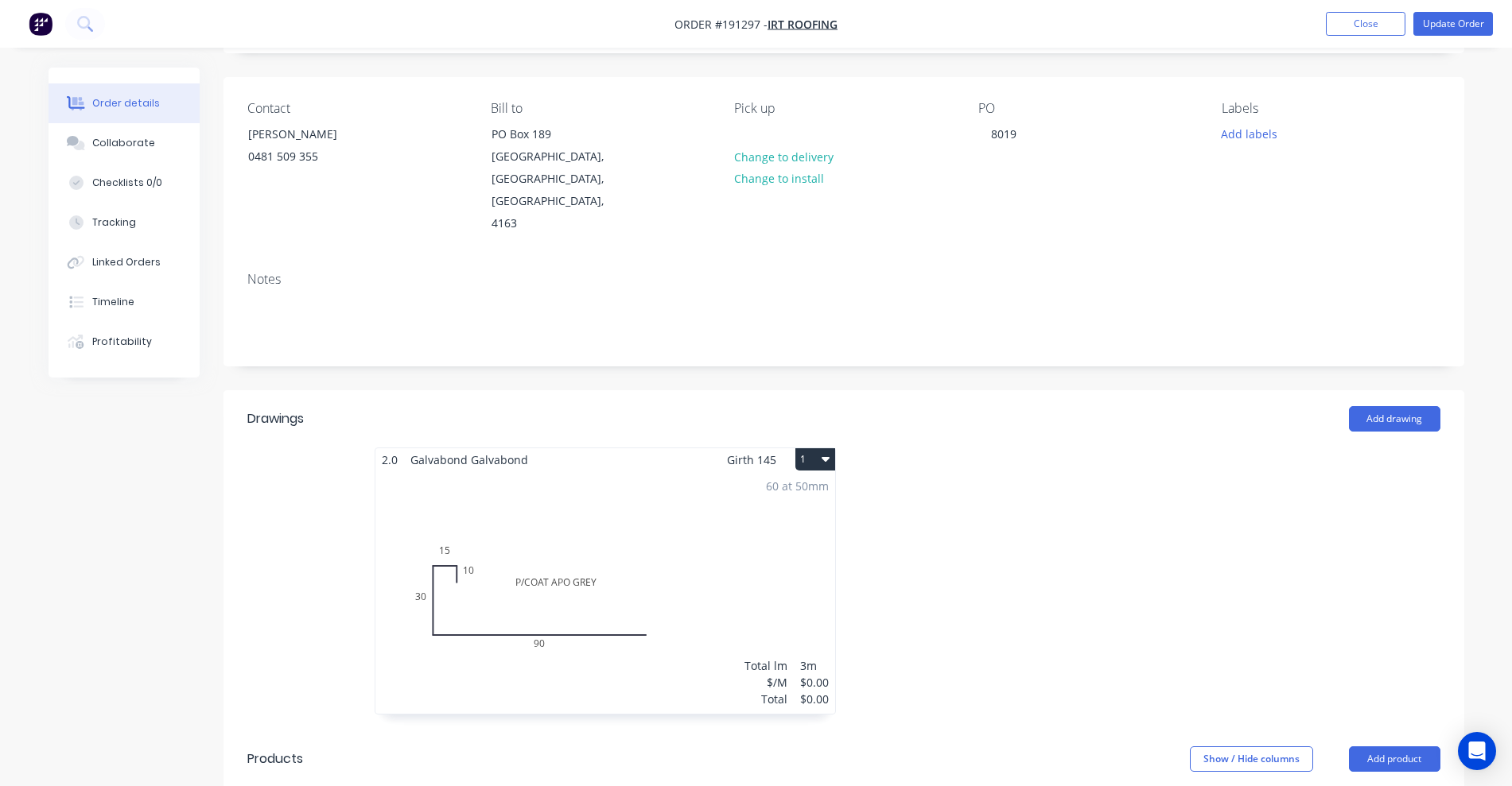
click at [770, 532] on div "60 at 50mm Total lm $/M Total 3m $0.00 $0.00" at bounding box center [605, 592] width 460 height 242
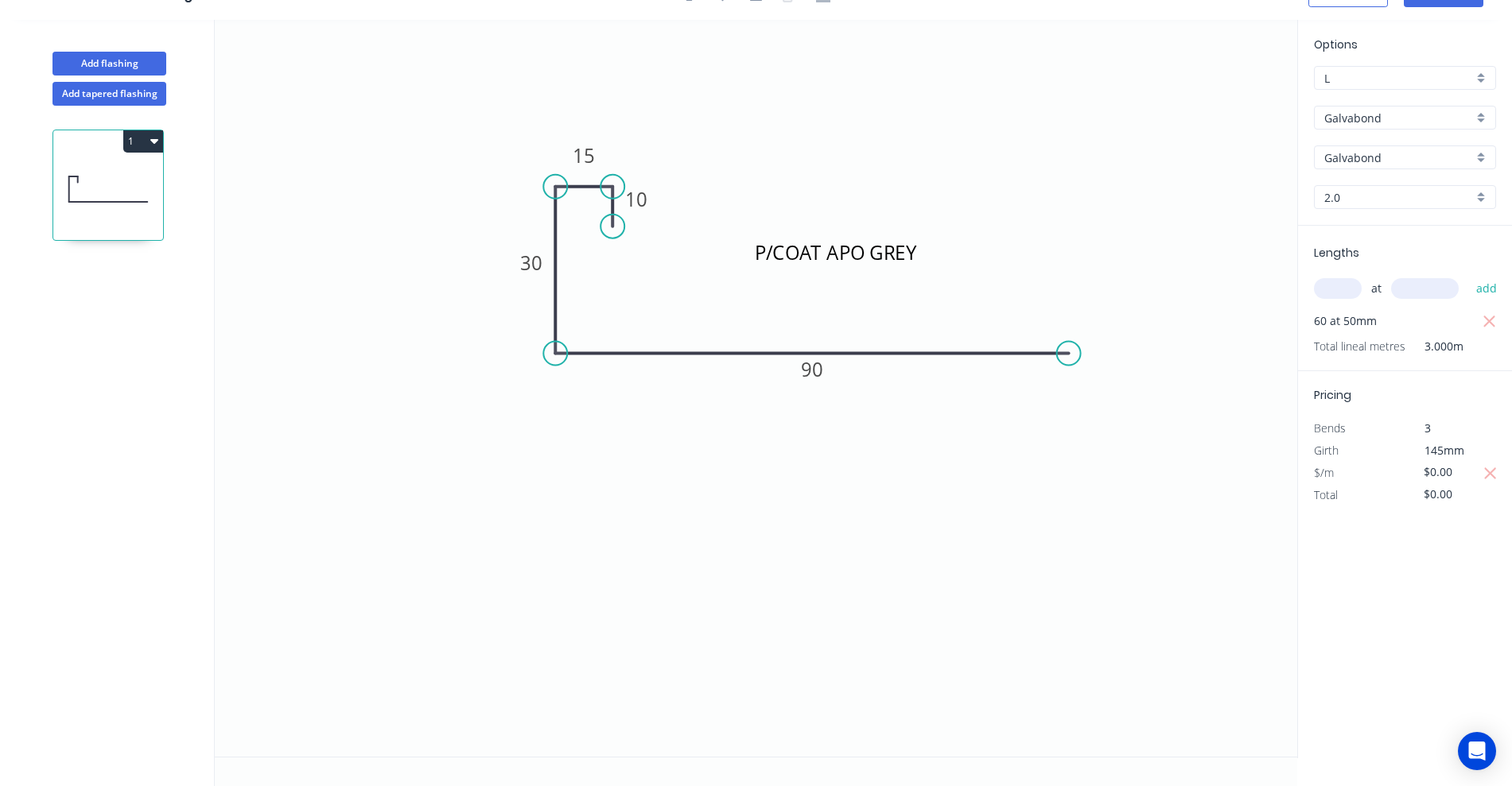
drag, startPoint x: 1462, startPoint y: 472, endPoint x: 1405, endPoint y: 476, distance: 57.1
click at [1405, 476] on div "$0.00" at bounding box center [1448, 472] width 86 height 23
type input "$5.15"
type input "$309.00"
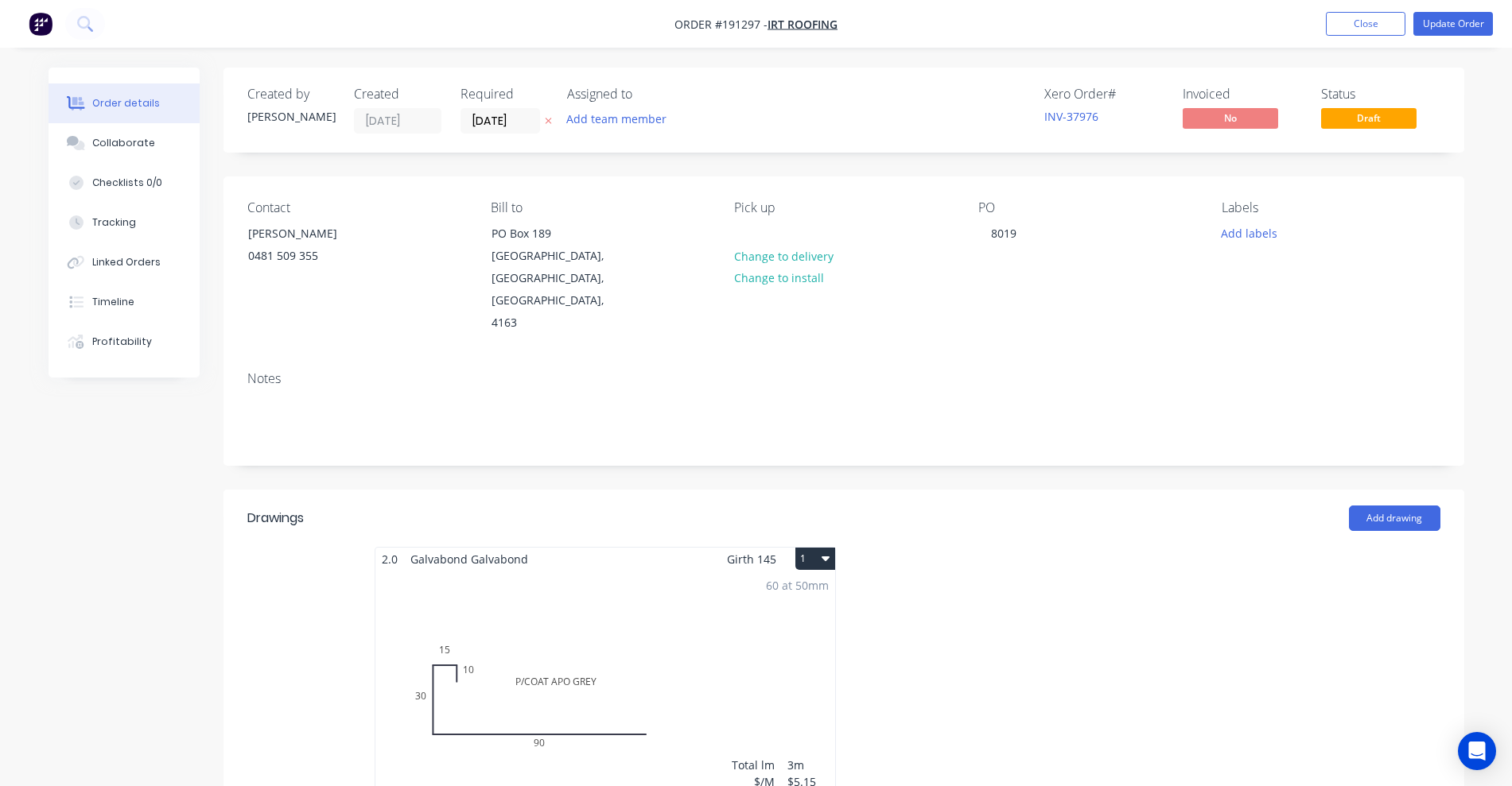
scroll to position [397, 0]
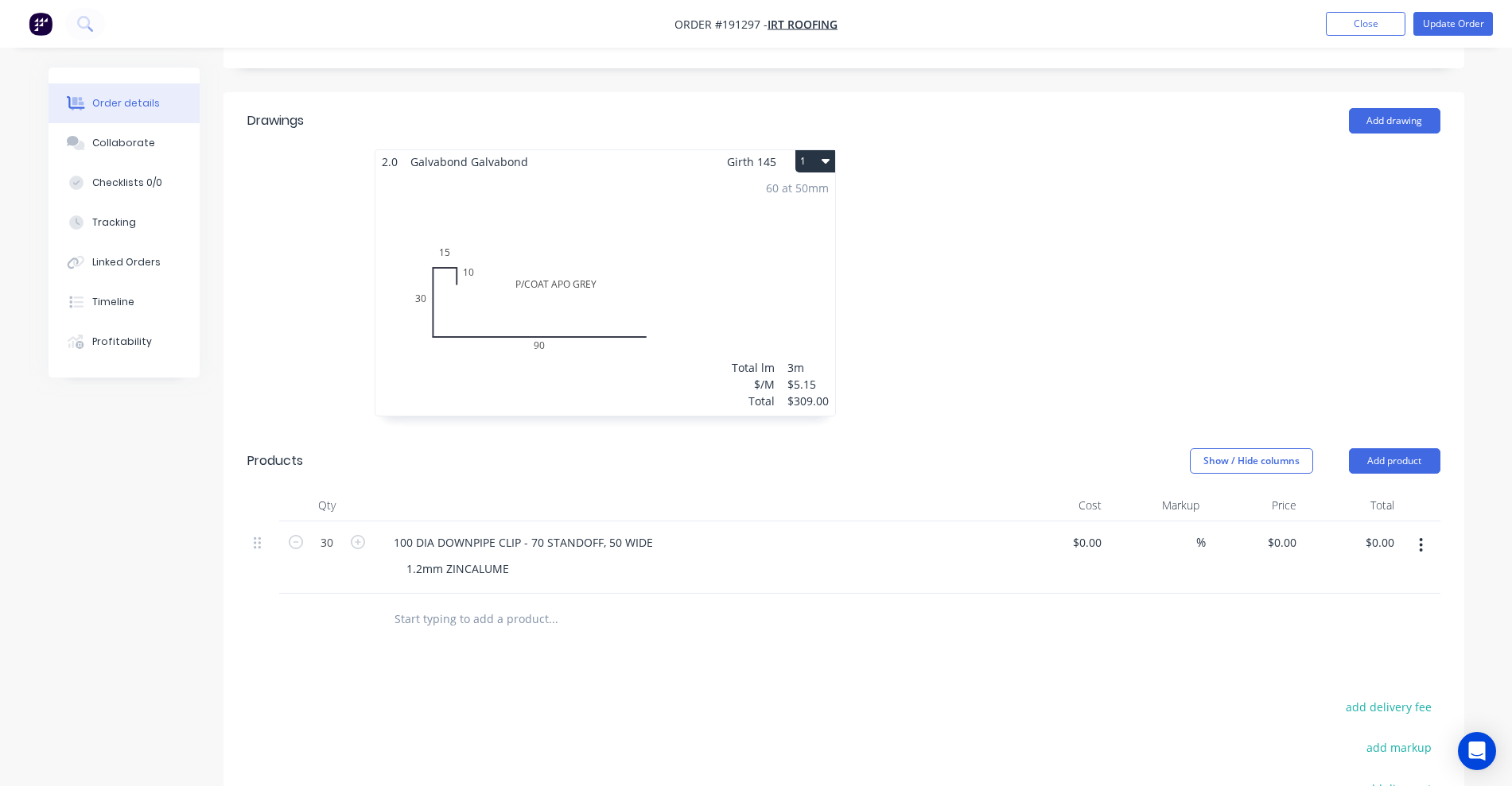
click at [454, 603] on input "text" at bounding box center [552, 618] width 318 height 32
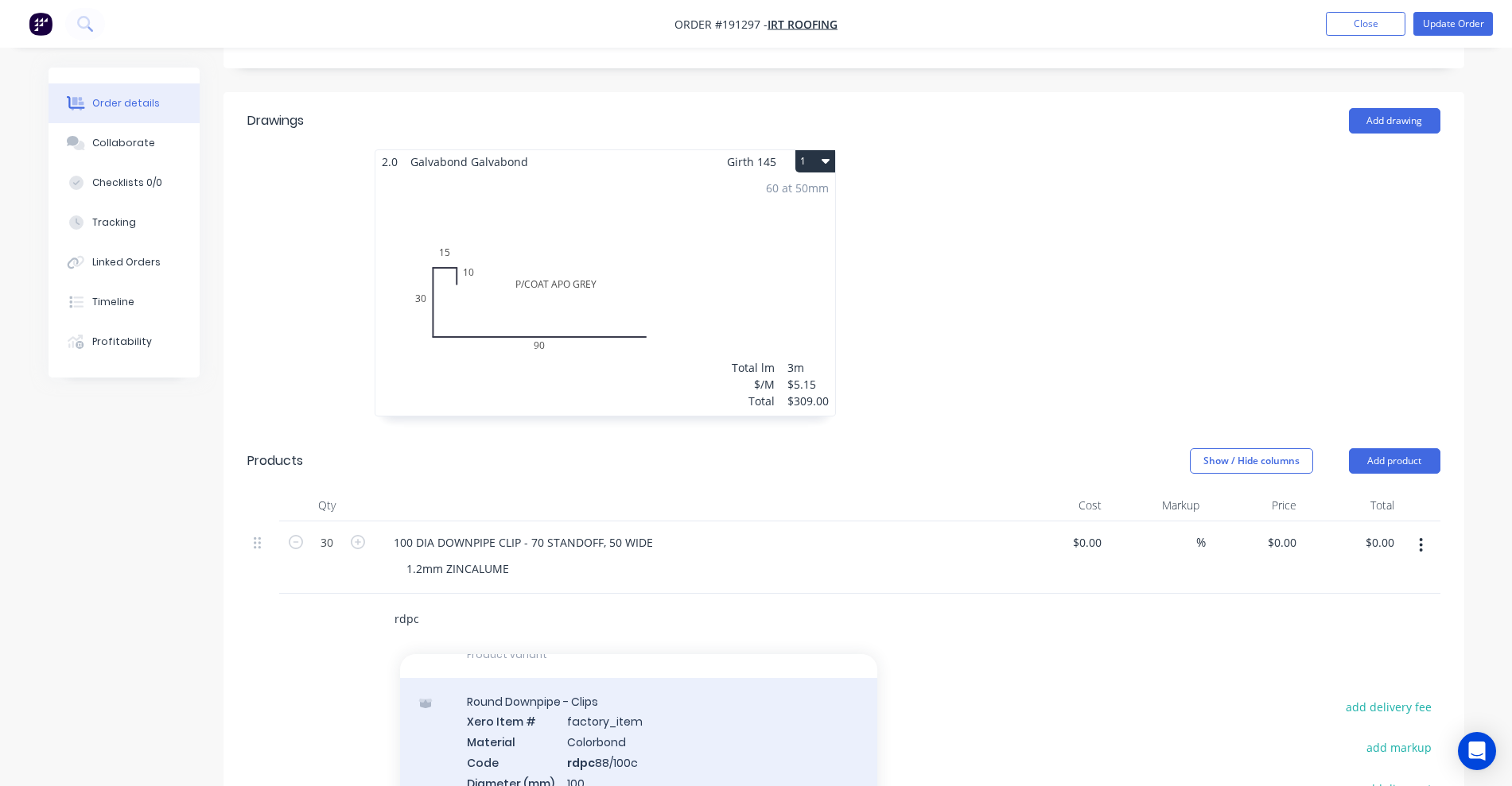
scroll to position [199, 0]
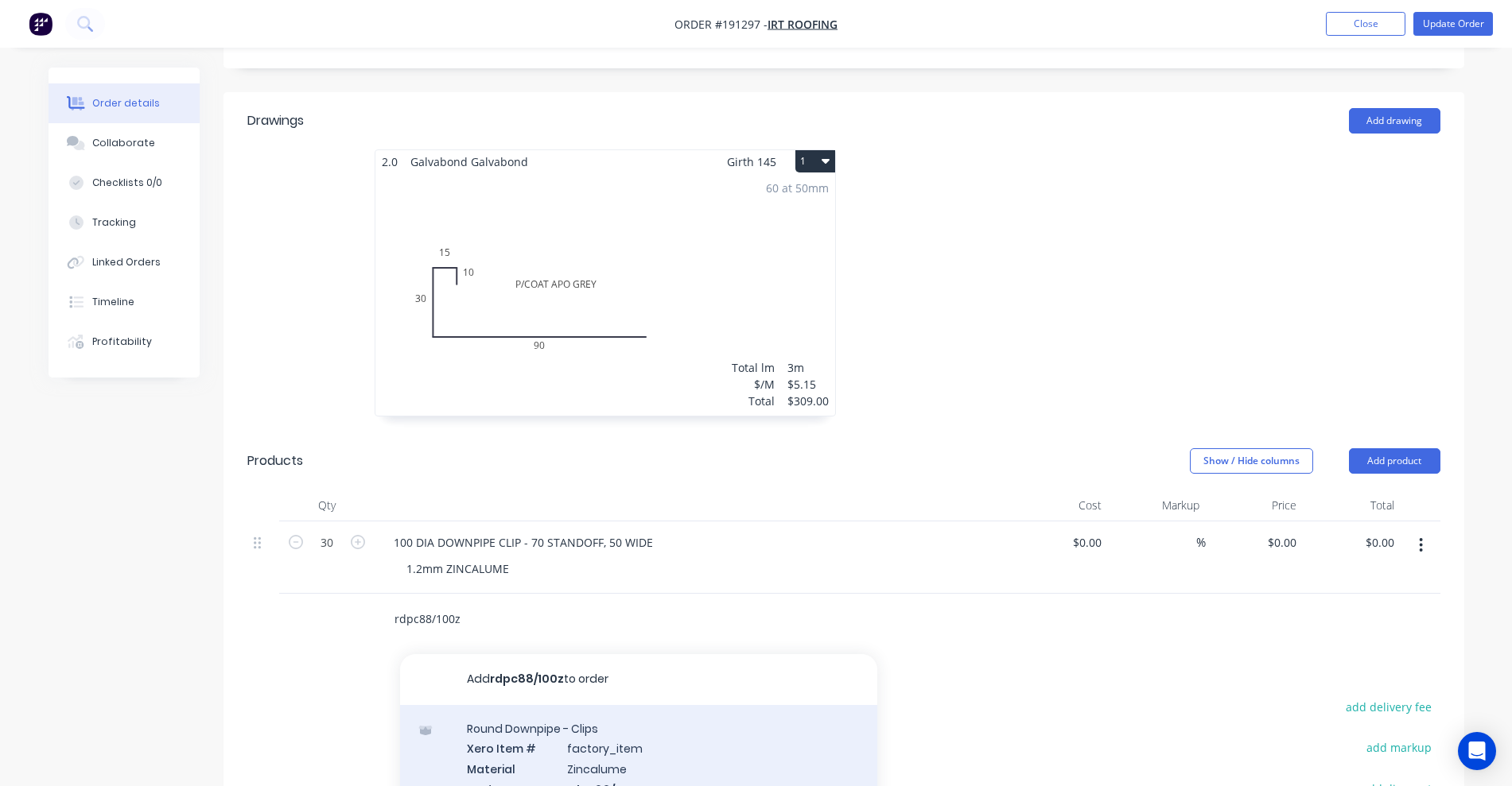
type input "rdpc88/100z"
click at [738, 705] on div "Round Downpipe - Clips Xero Item # factory_item Material Zincalume Code rdpc88/…" at bounding box center [639, 780] width 477 height 149
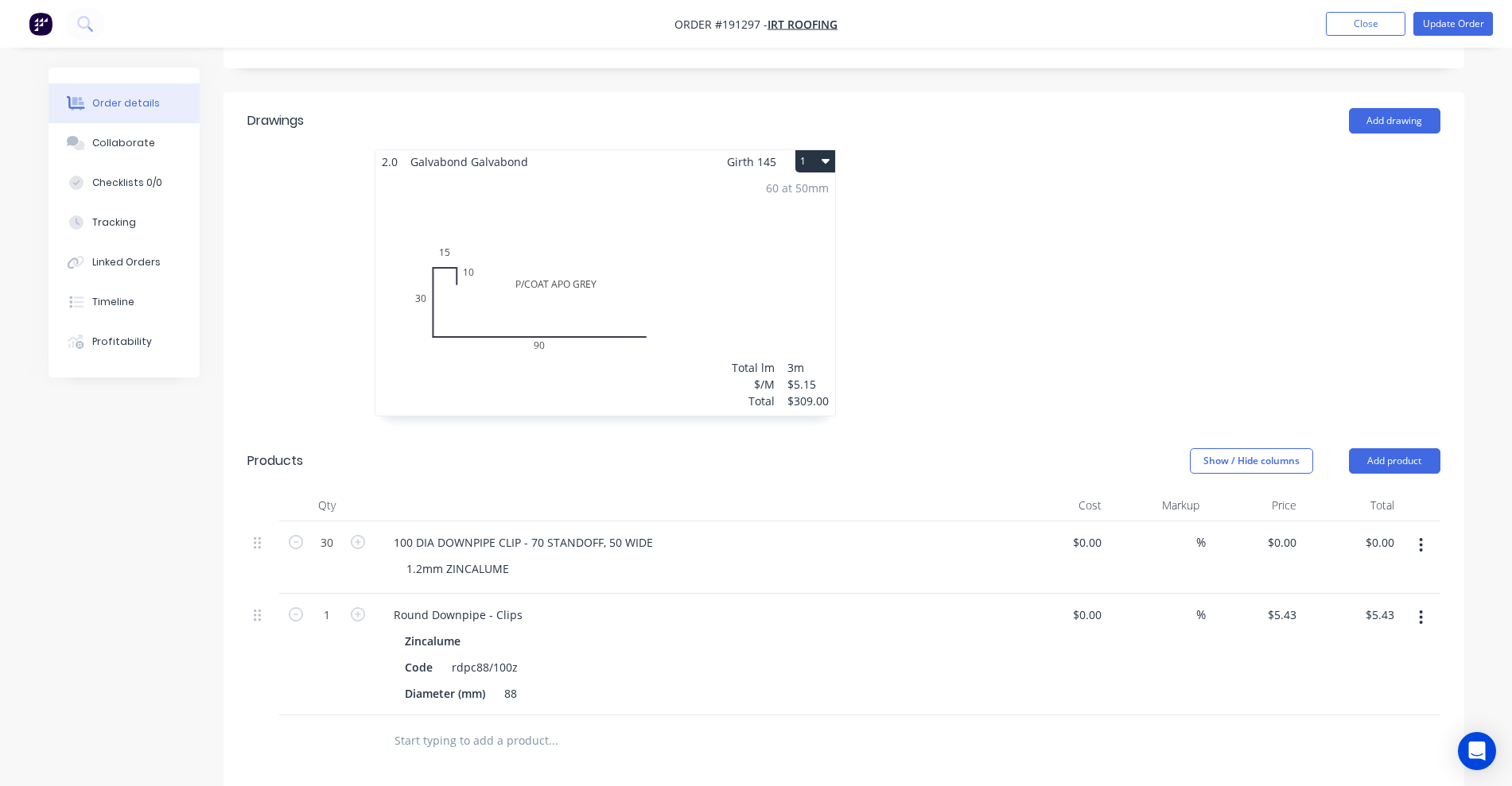
click at [1424, 603] on button "button" at bounding box center [1420, 617] width 37 height 29
click at [1338, 743] on div "Delete" at bounding box center [1364, 754] width 122 height 23
click at [1287, 531] on input "0" at bounding box center [1284, 542] width 36 height 23
type input "$11.84"
type input "$355.20"
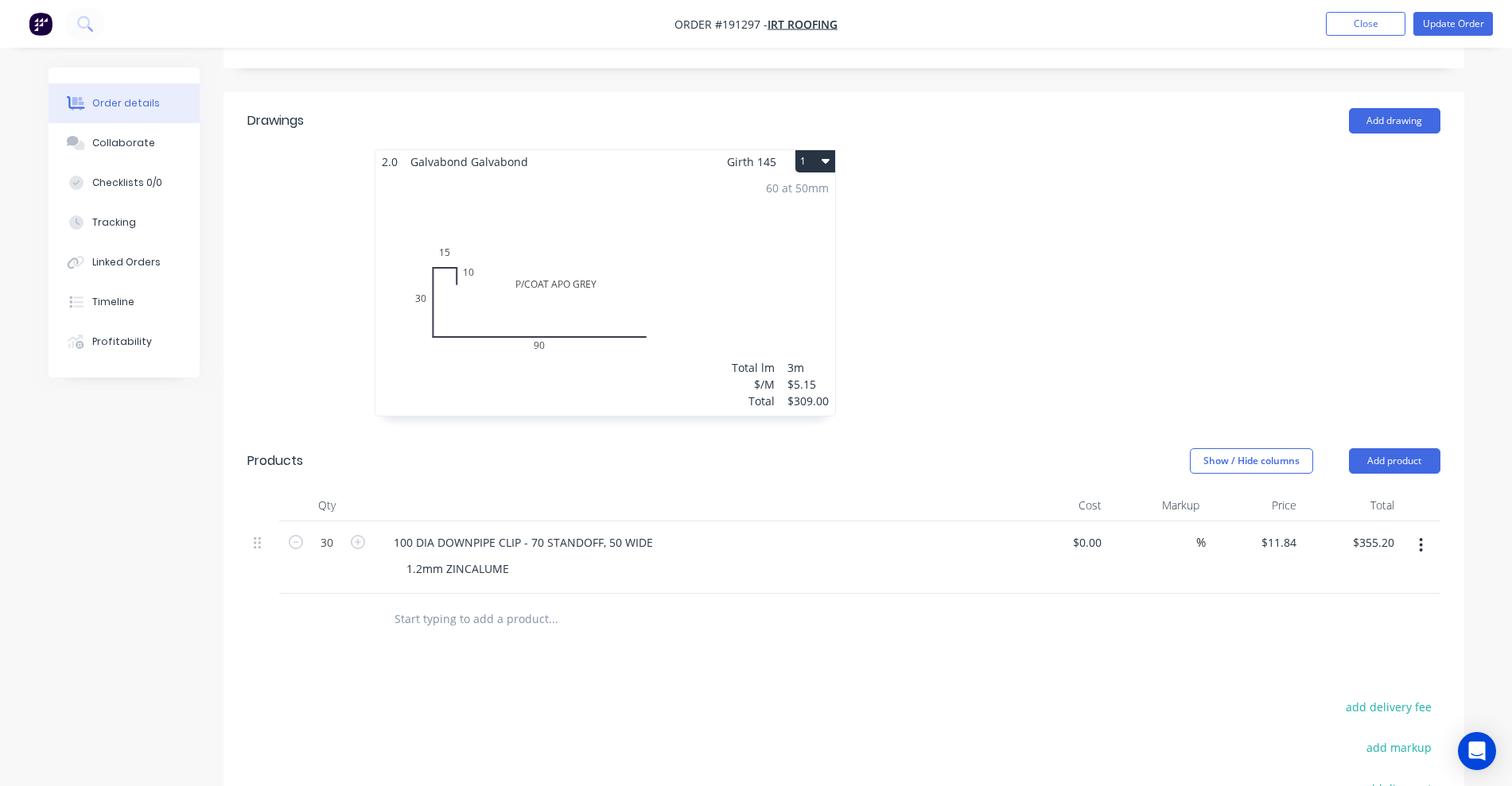
click at [1168, 248] on div at bounding box center [1082, 291] width 477 height 283
click at [1461, 5] on nav "Order #191297 - IRT Roofing Add product Close Update Order" at bounding box center [756, 24] width 1512 height 48
click at [1458, 16] on button "Update Order" at bounding box center [1453, 24] width 80 height 24
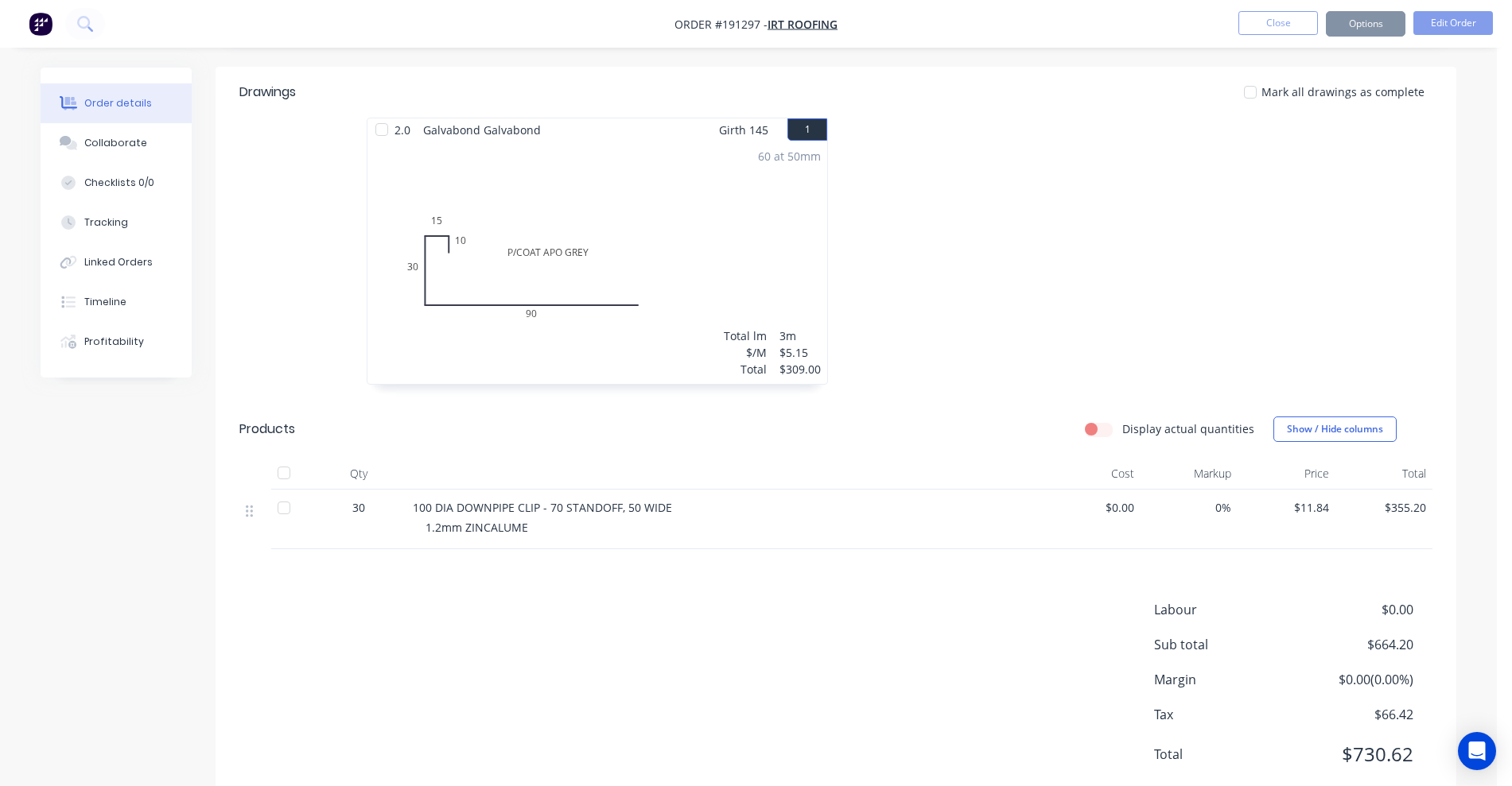
scroll to position [0, 0]
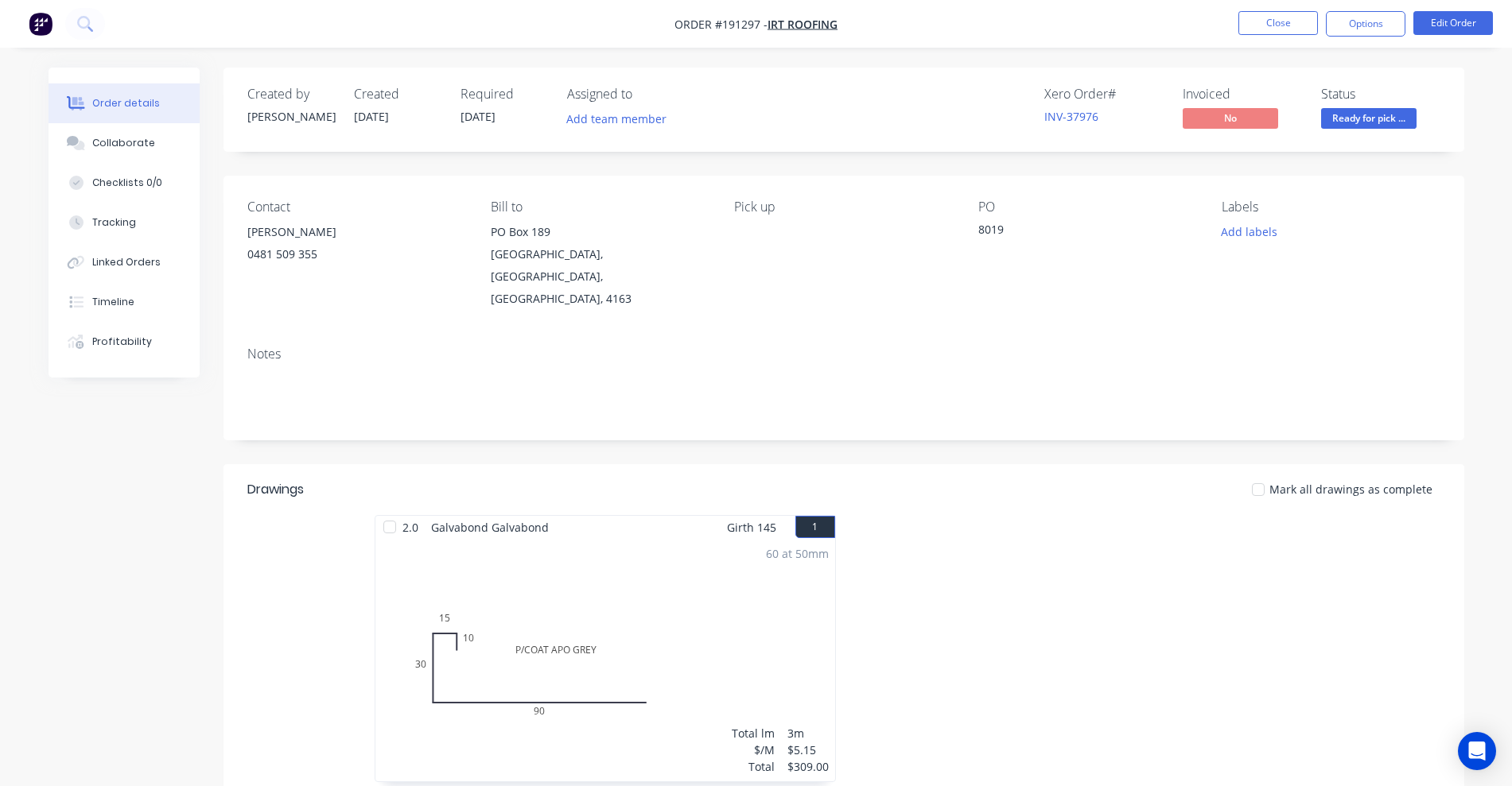
click at [1301, 28] on button "Close" at bounding box center [1278, 23] width 80 height 24
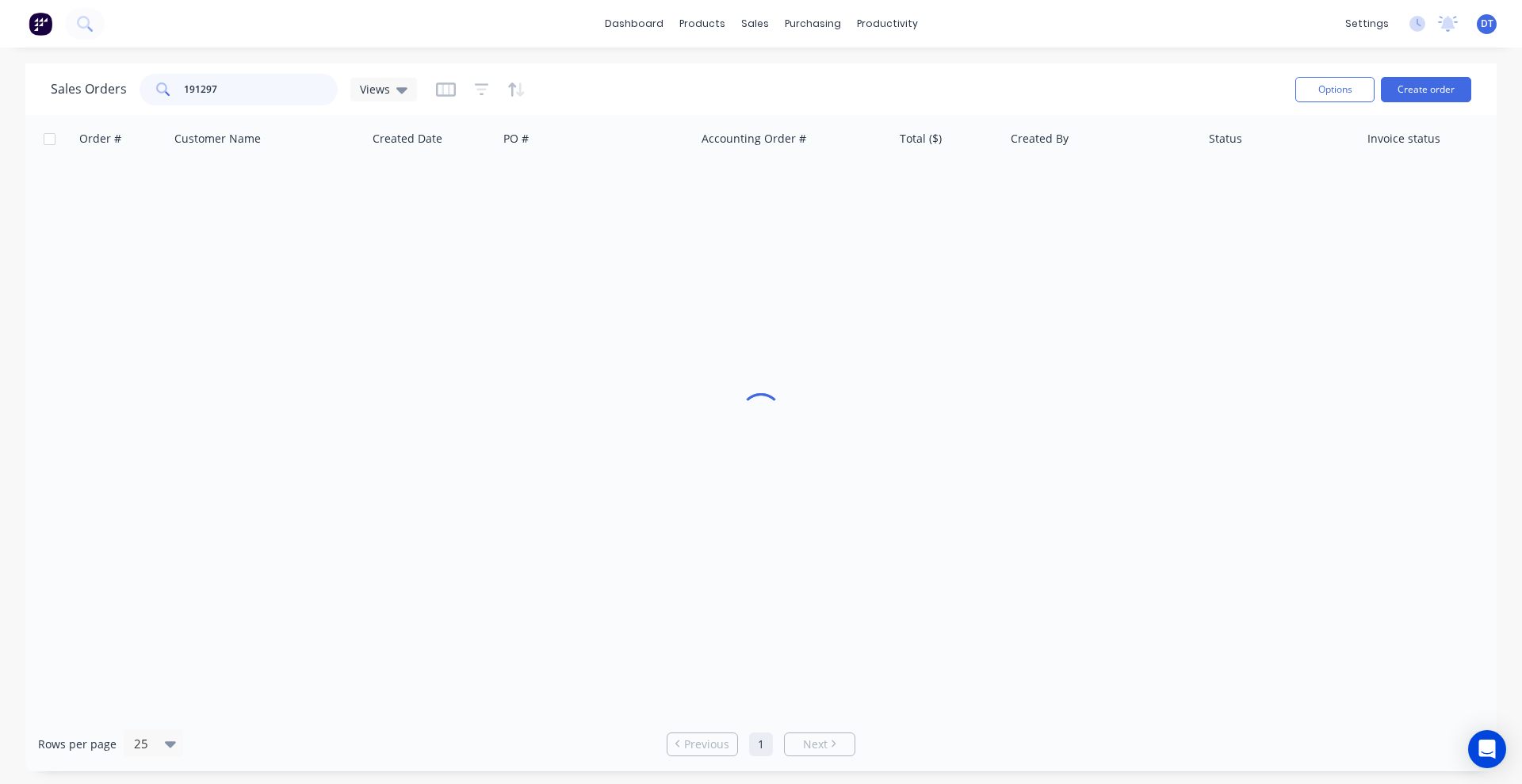
drag, startPoint x: 238, startPoint y: 82, endPoint x: 142, endPoint y: 96, distance: 97.0
click at [143, 96] on div "191297" at bounding box center [238, 90] width 198 height 32
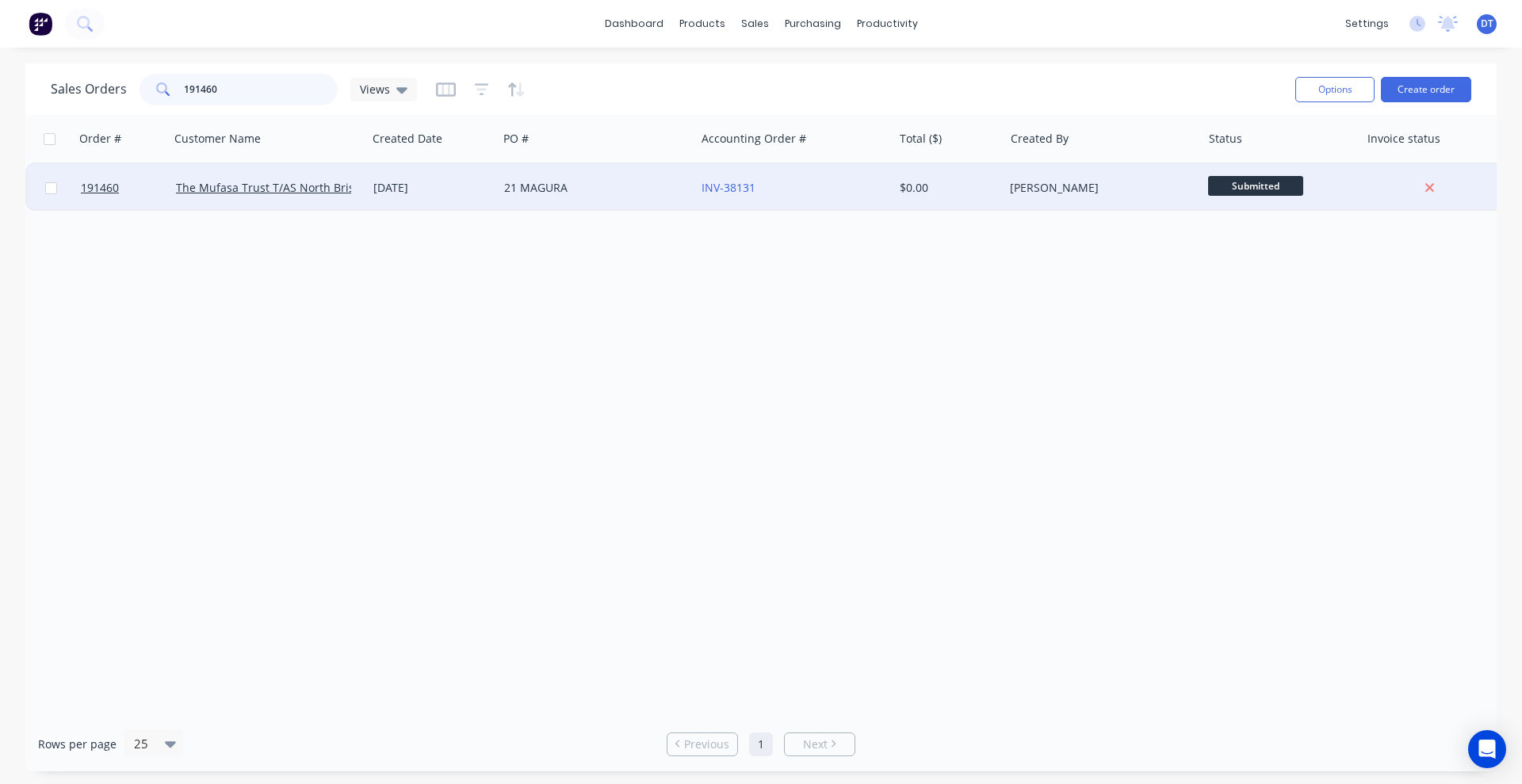
type input "191460"
click at [652, 202] on div "21 MAGURA" at bounding box center [597, 187] width 197 height 48
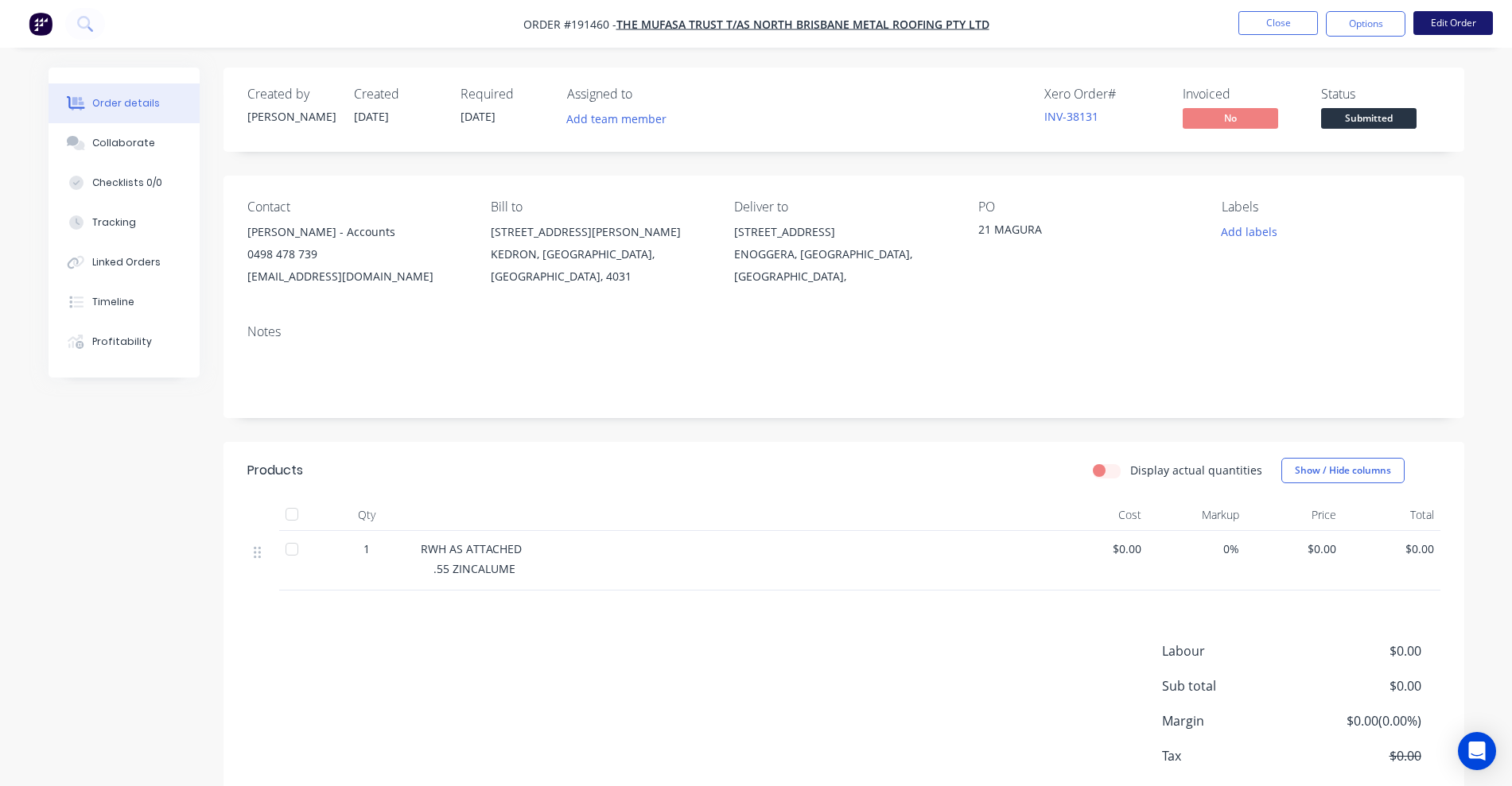
click at [1456, 24] on button "Edit Order" at bounding box center [1453, 23] width 80 height 24
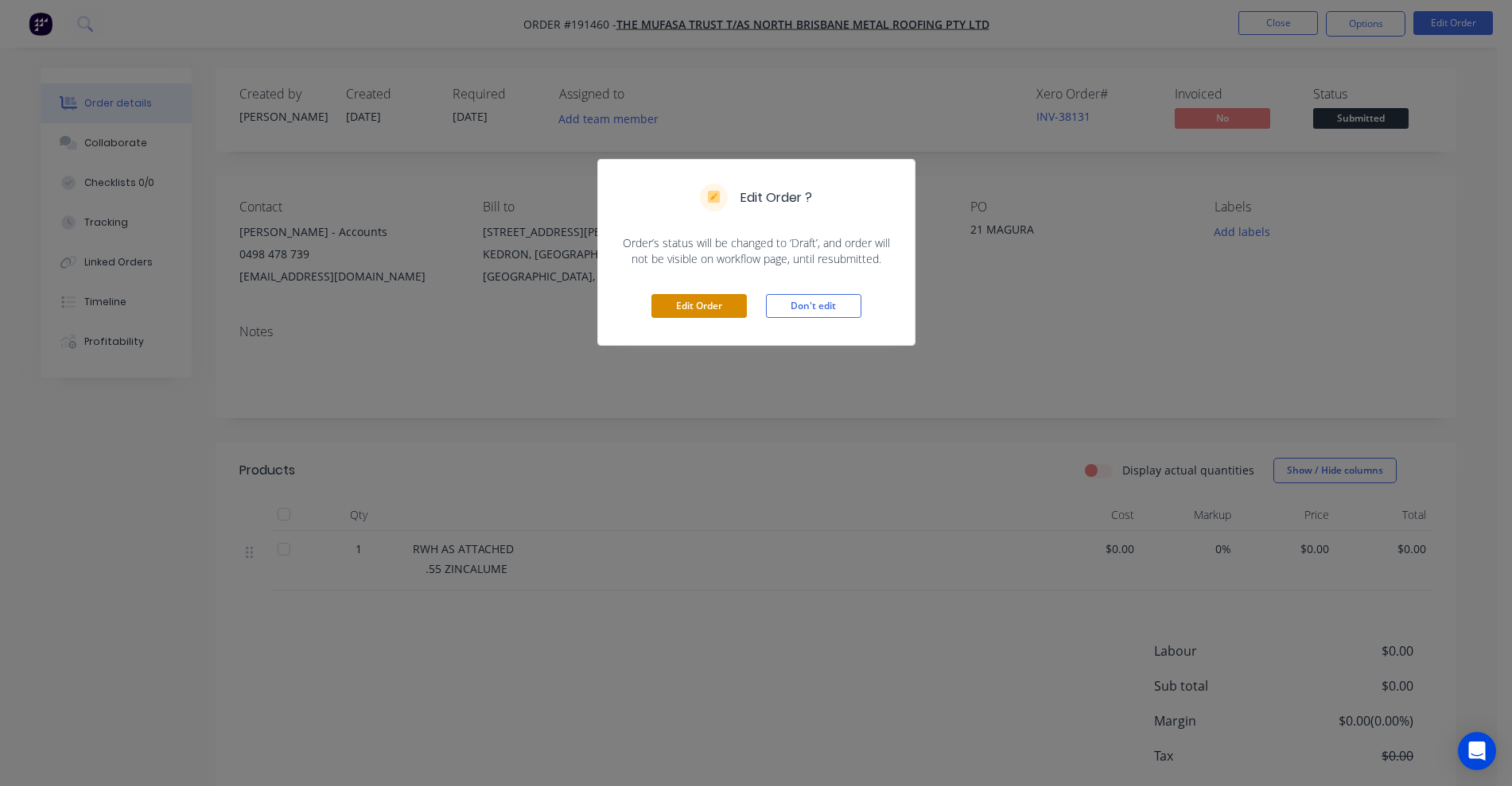
click at [696, 306] on button "Edit Order" at bounding box center [698, 306] width 95 height 24
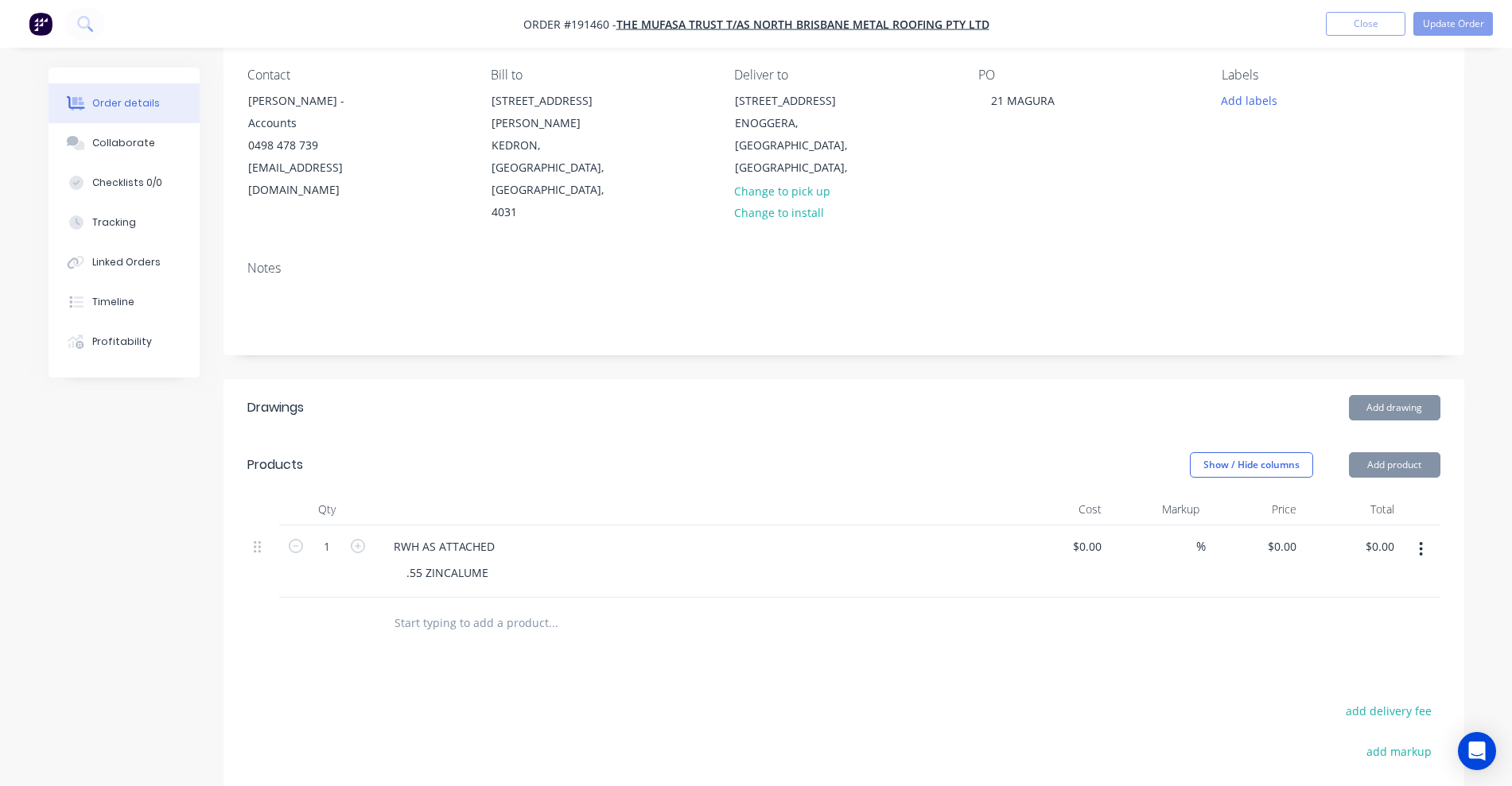
scroll to position [298, 0]
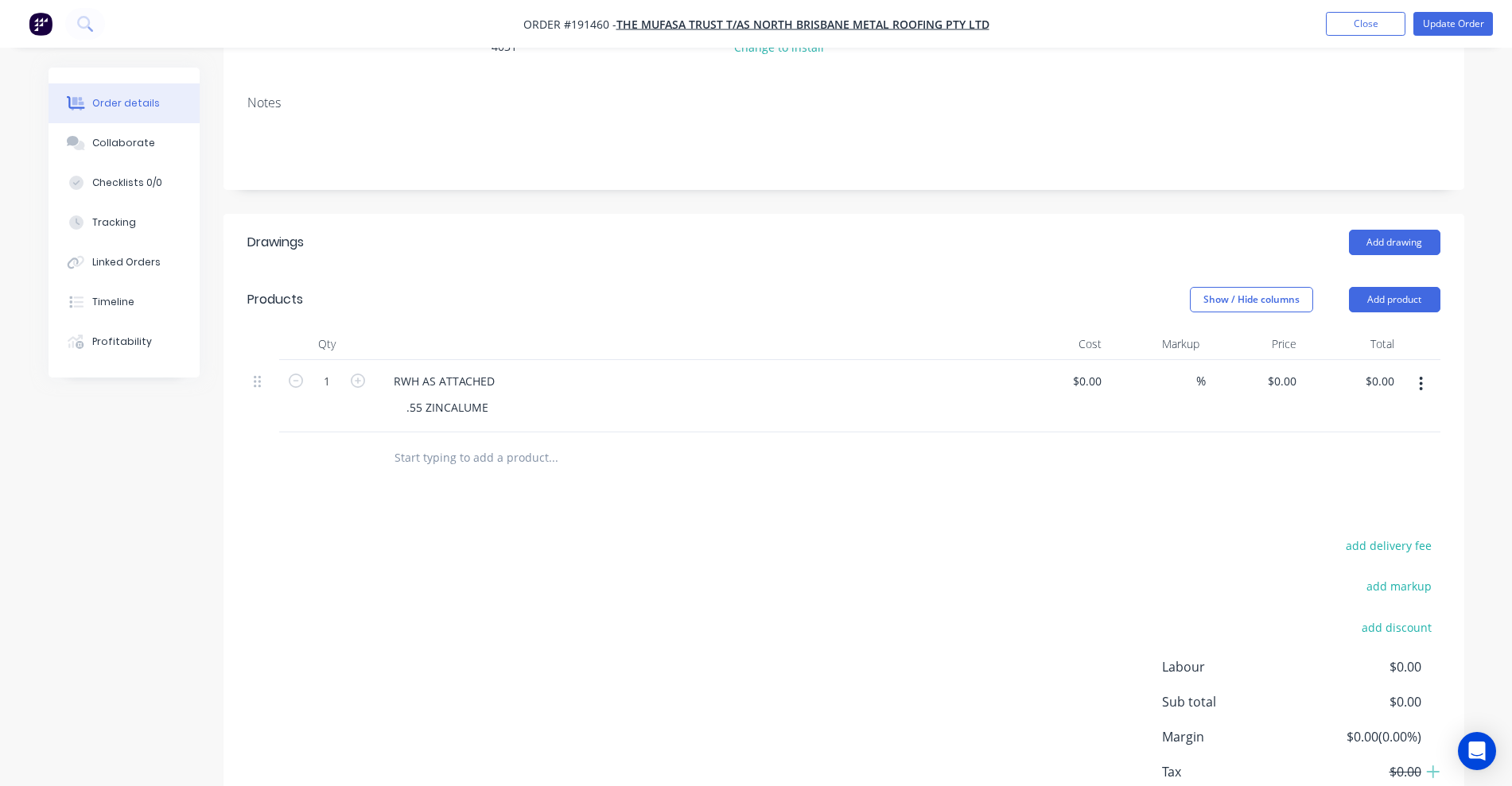
click at [474, 442] on input "text" at bounding box center [552, 457] width 318 height 32
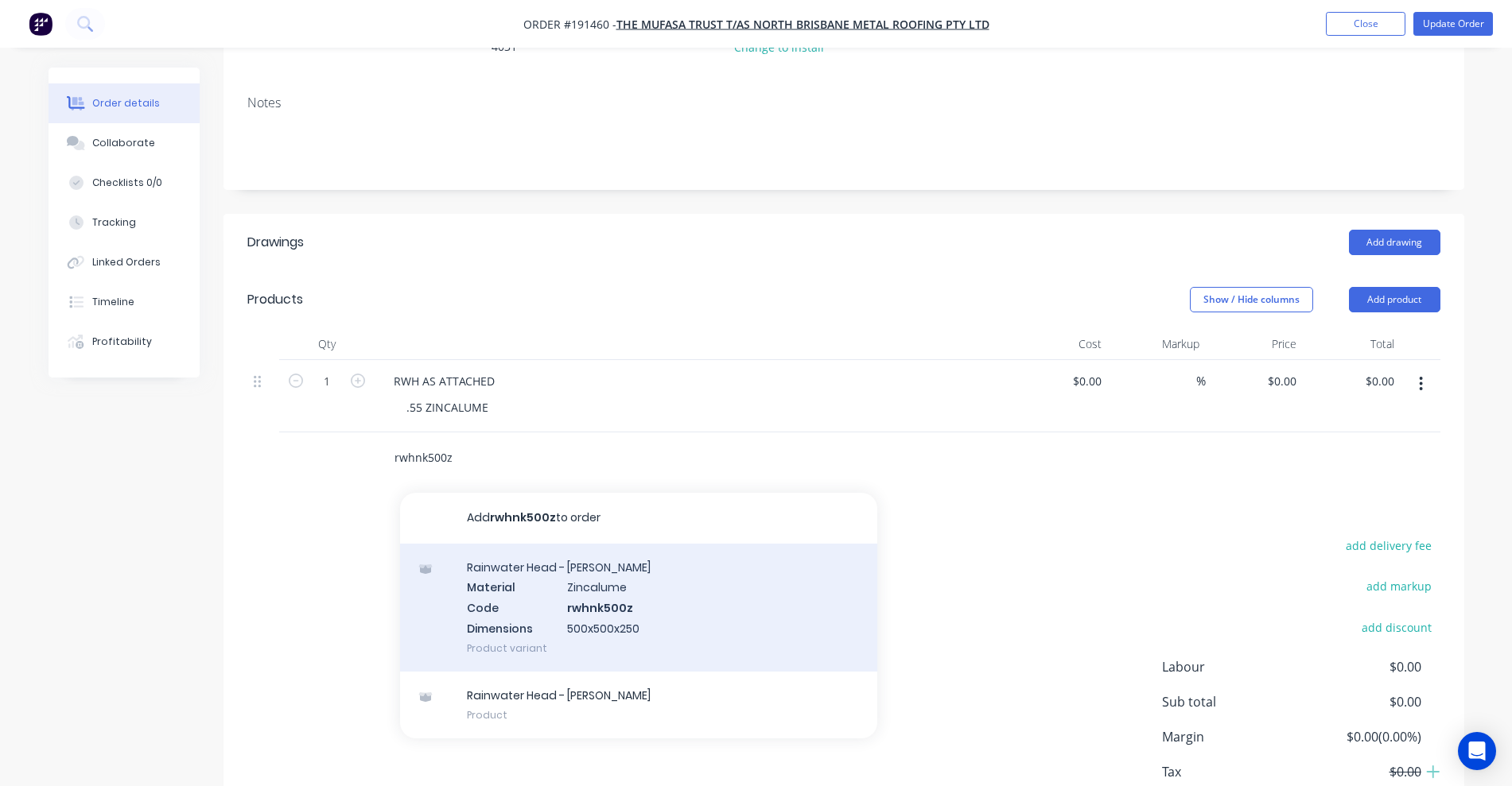
type input "rwhnk500z"
click at [661, 544] on div "Rainwater Head - Ned Kelly Material Zincalume Code rwhnk500z Dimensions 500x500…" at bounding box center [639, 607] width 477 height 128
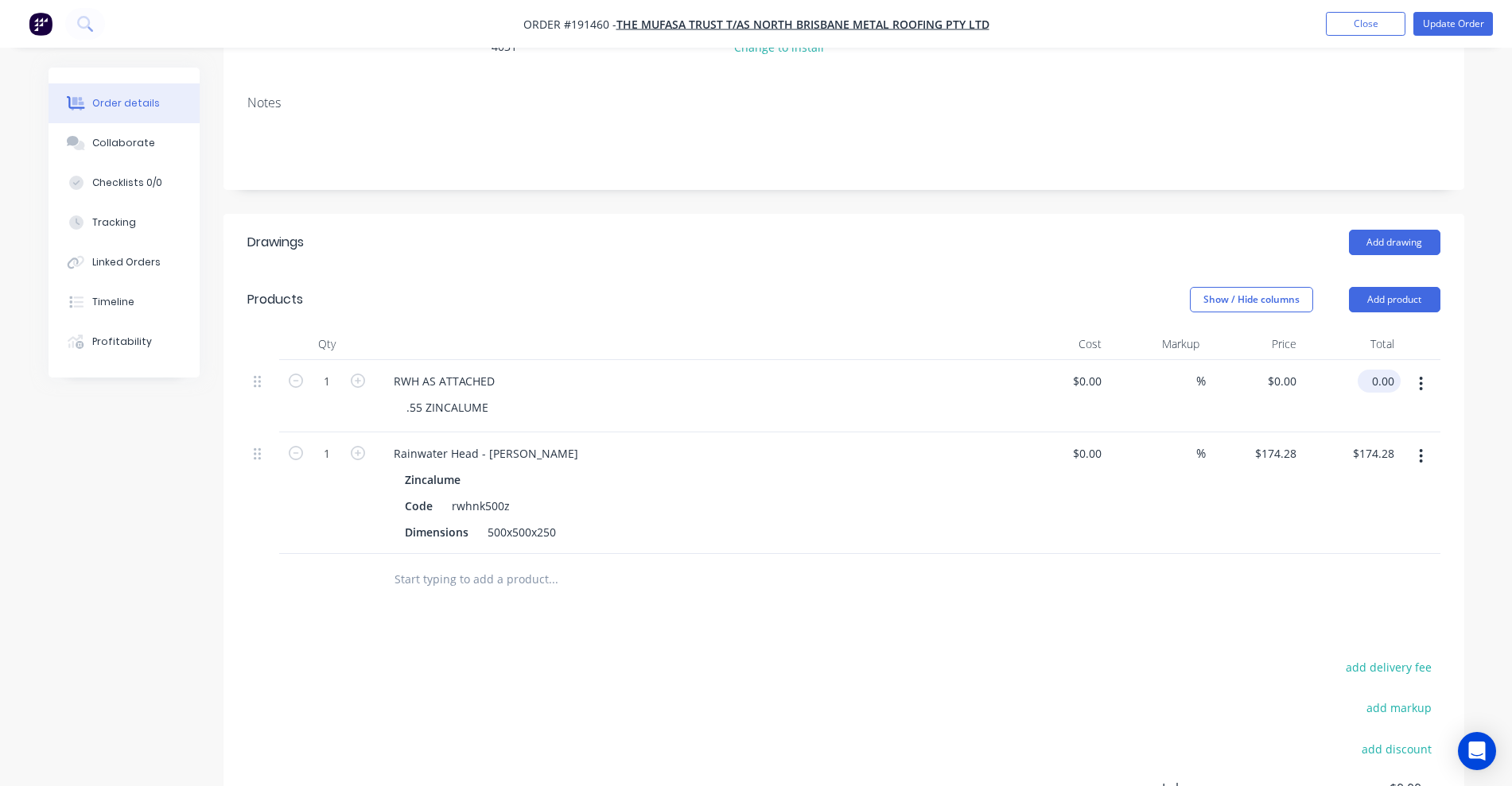
click at [1385, 370] on input "0.00" at bounding box center [1382, 381] width 36 height 23
type input "174.28"
type input "$174.28"
click at [1282, 556] on div "Drawings Add drawing Products Show / Hide columns Add product Qty Cost Markup P…" at bounding box center [844, 600] width 1241 height 773
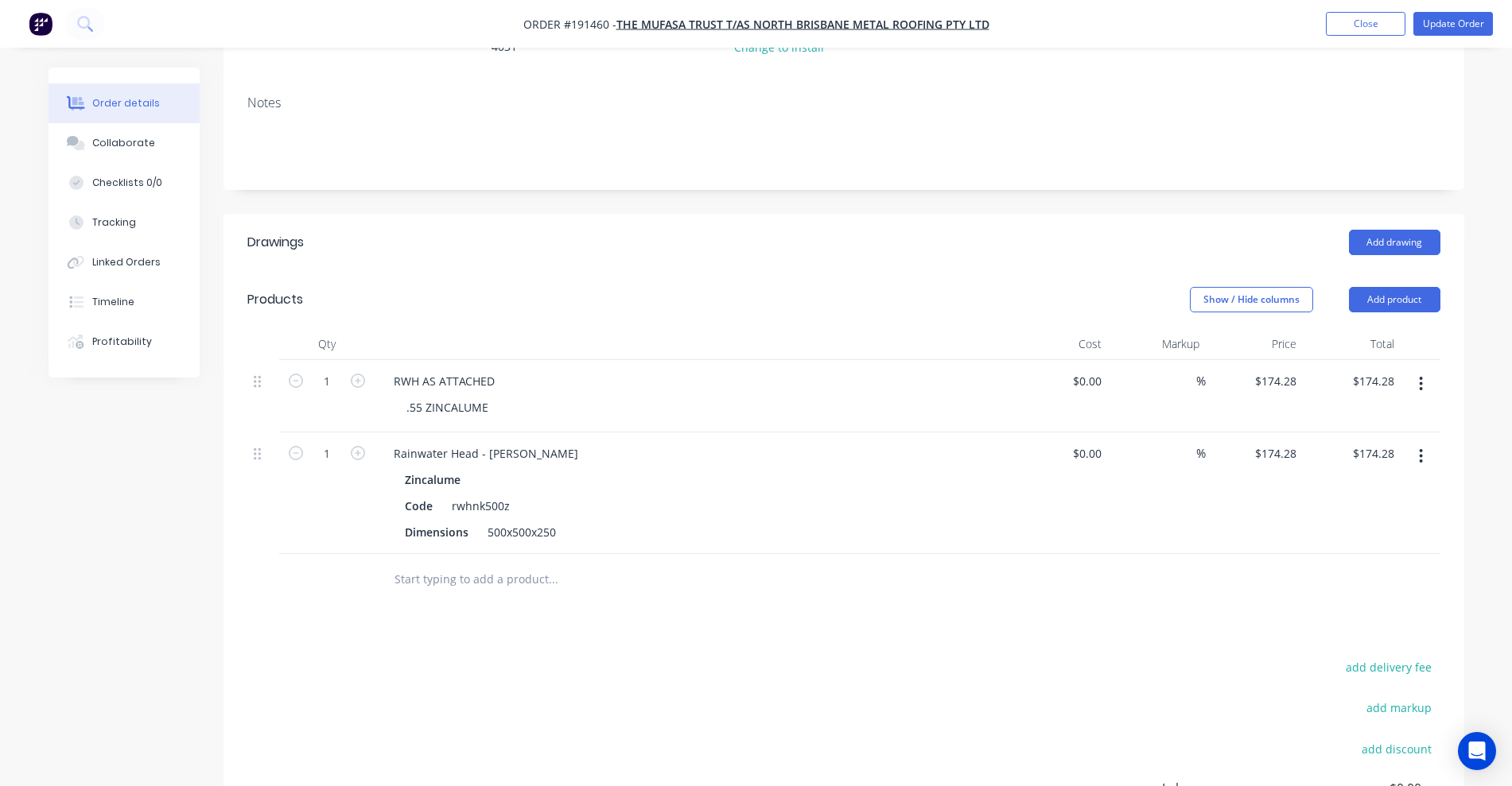
click at [1420, 449] on icon "button" at bounding box center [1421, 456] width 4 height 15
click at [1364, 582] on div "Delete" at bounding box center [1364, 593] width 122 height 23
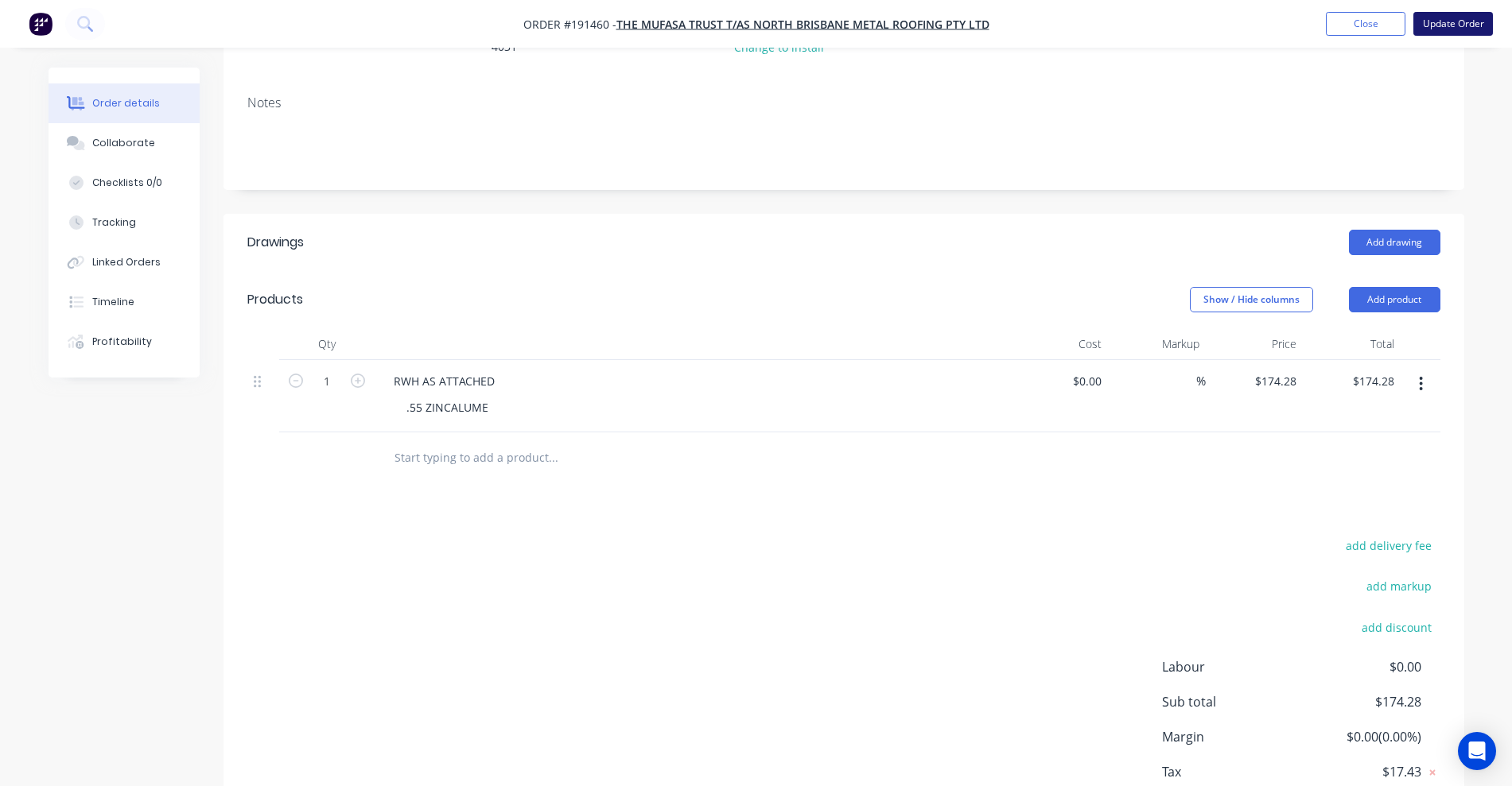
click at [1441, 15] on button "Update Order" at bounding box center [1453, 24] width 80 height 24
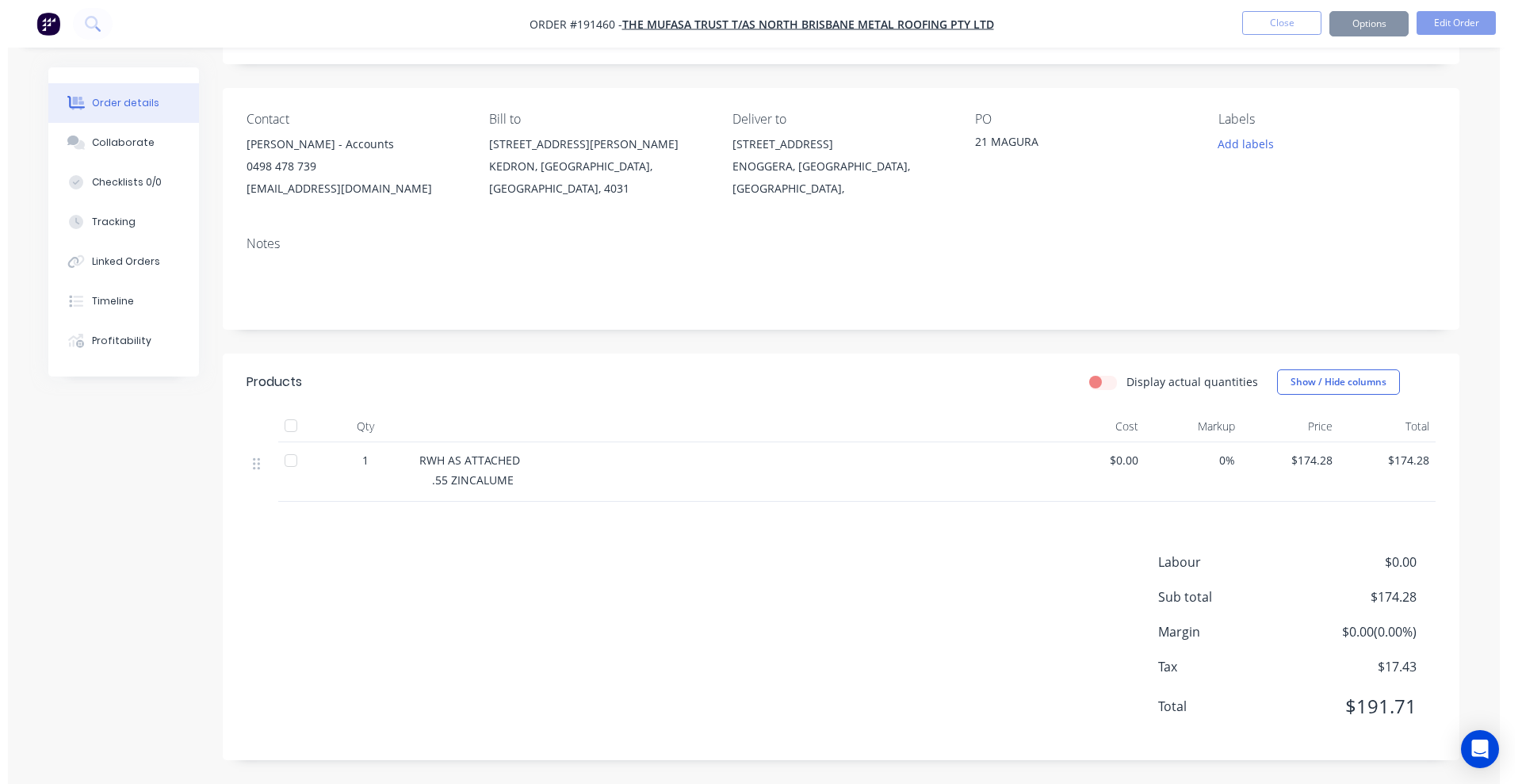
scroll to position [0, 0]
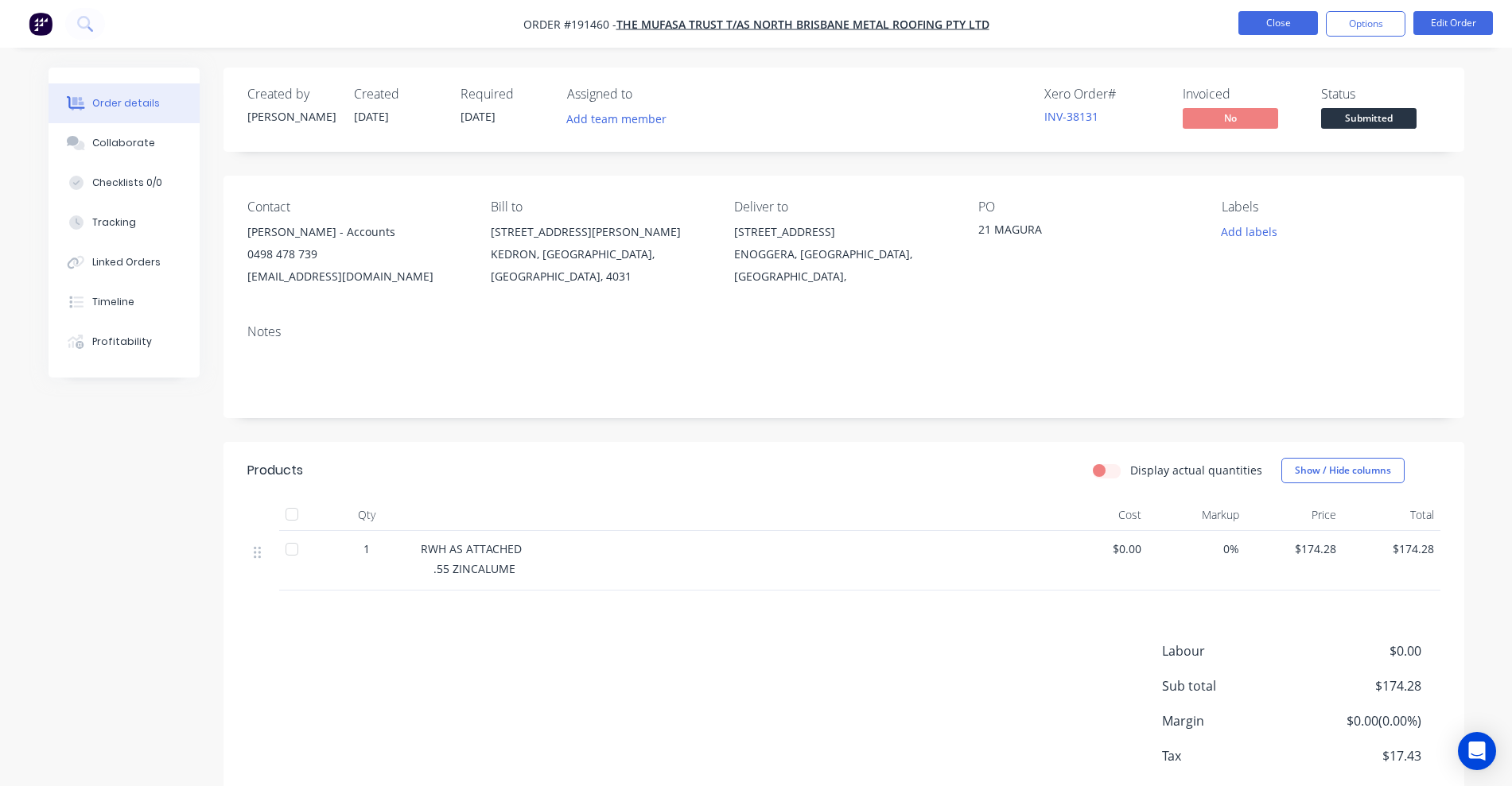
click at [1272, 24] on button "Close" at bounding box center [1278, 23] width 80 height 24
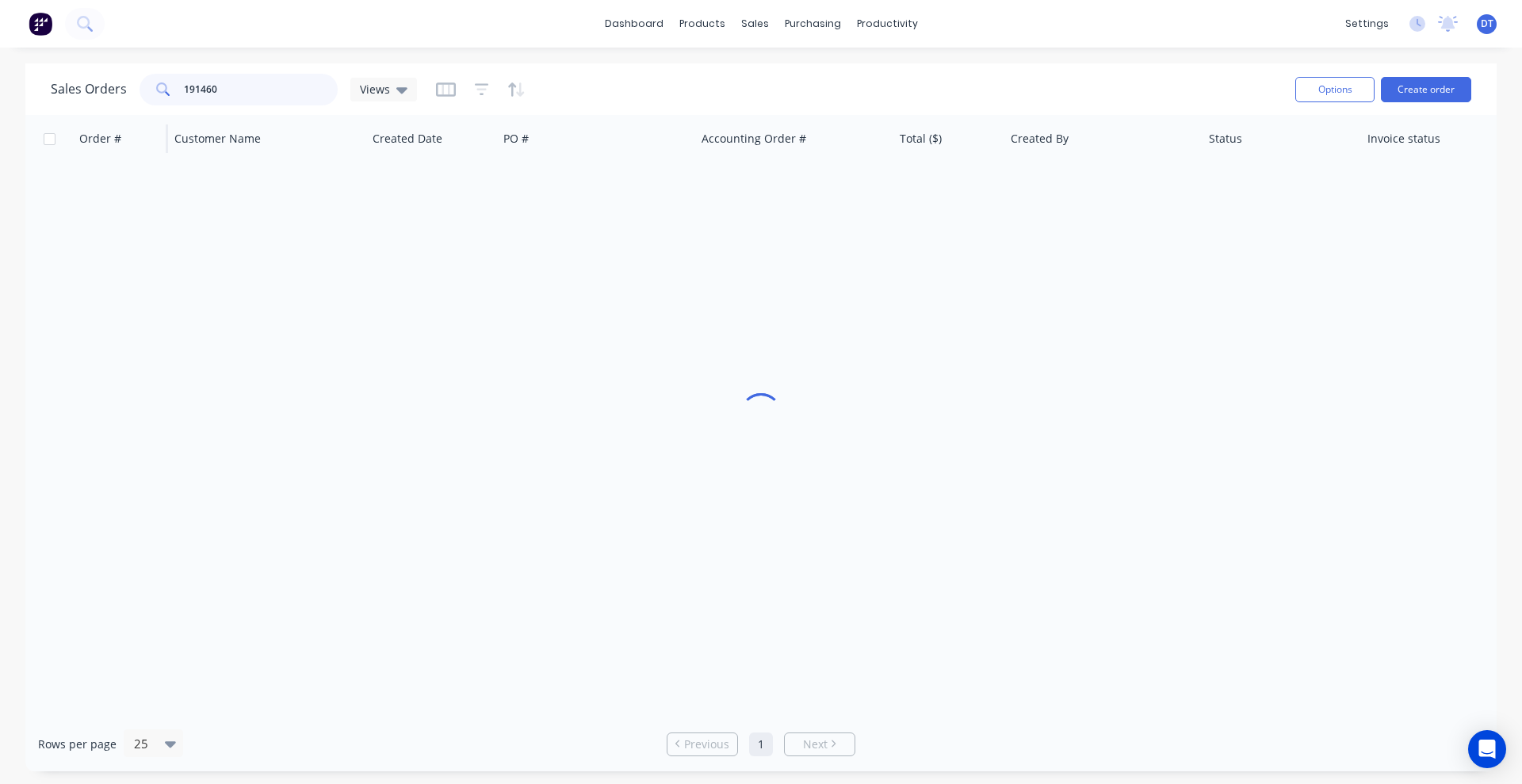
drag, startPoint x: 213, startPoint y: 94, endPoint x: 161, endPoint y: 131, distance: 63.8
click at [158, 97] on div "191460" at bounding box center [238, 90] width 198 height 32
type input "191391"
click at [158, 135] on div "Order #" at bounding box center [120, 138] width 95 height 48
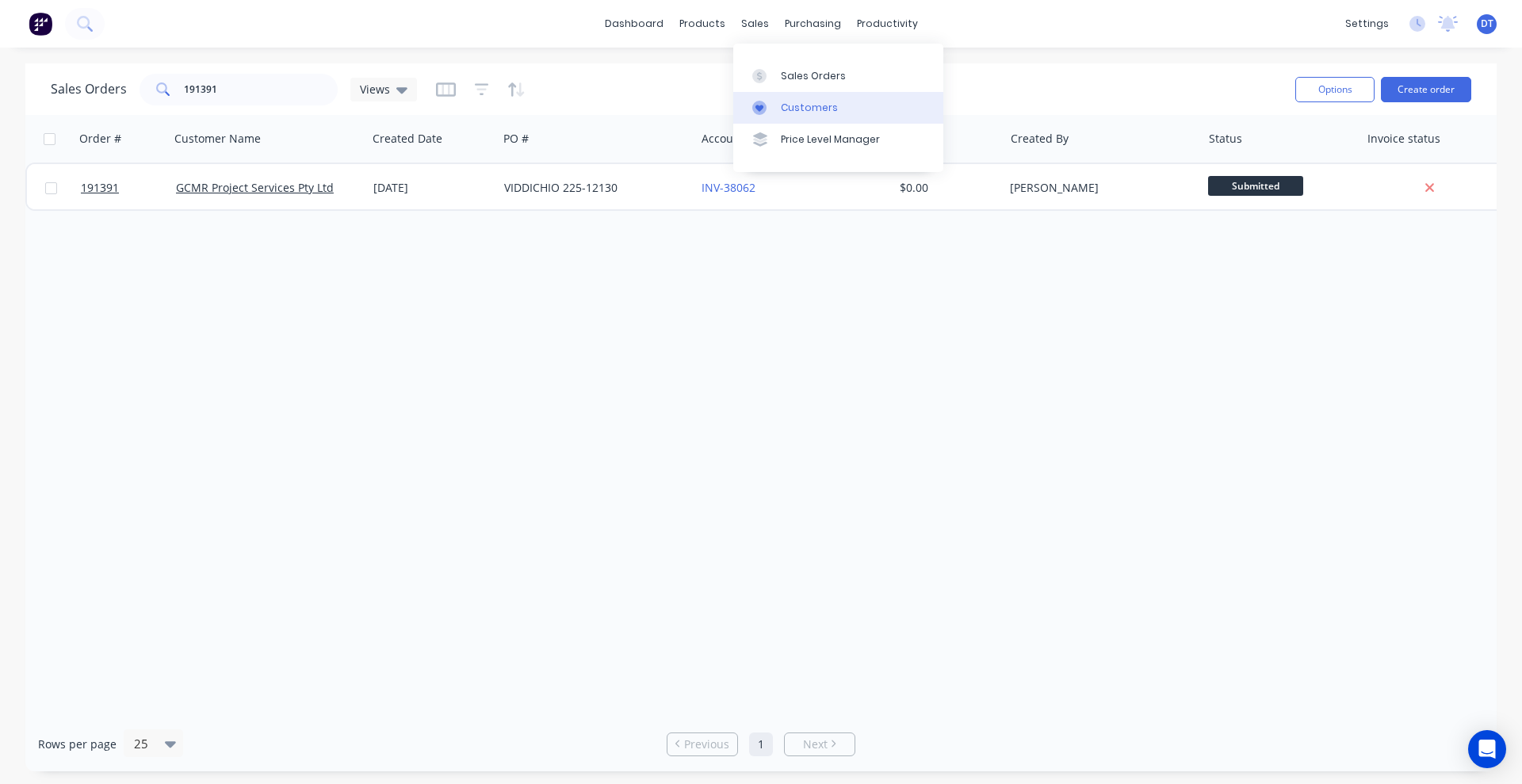
click at [773, 94] on link "Customers" at bounding box center [838, 108] width 210 height 32
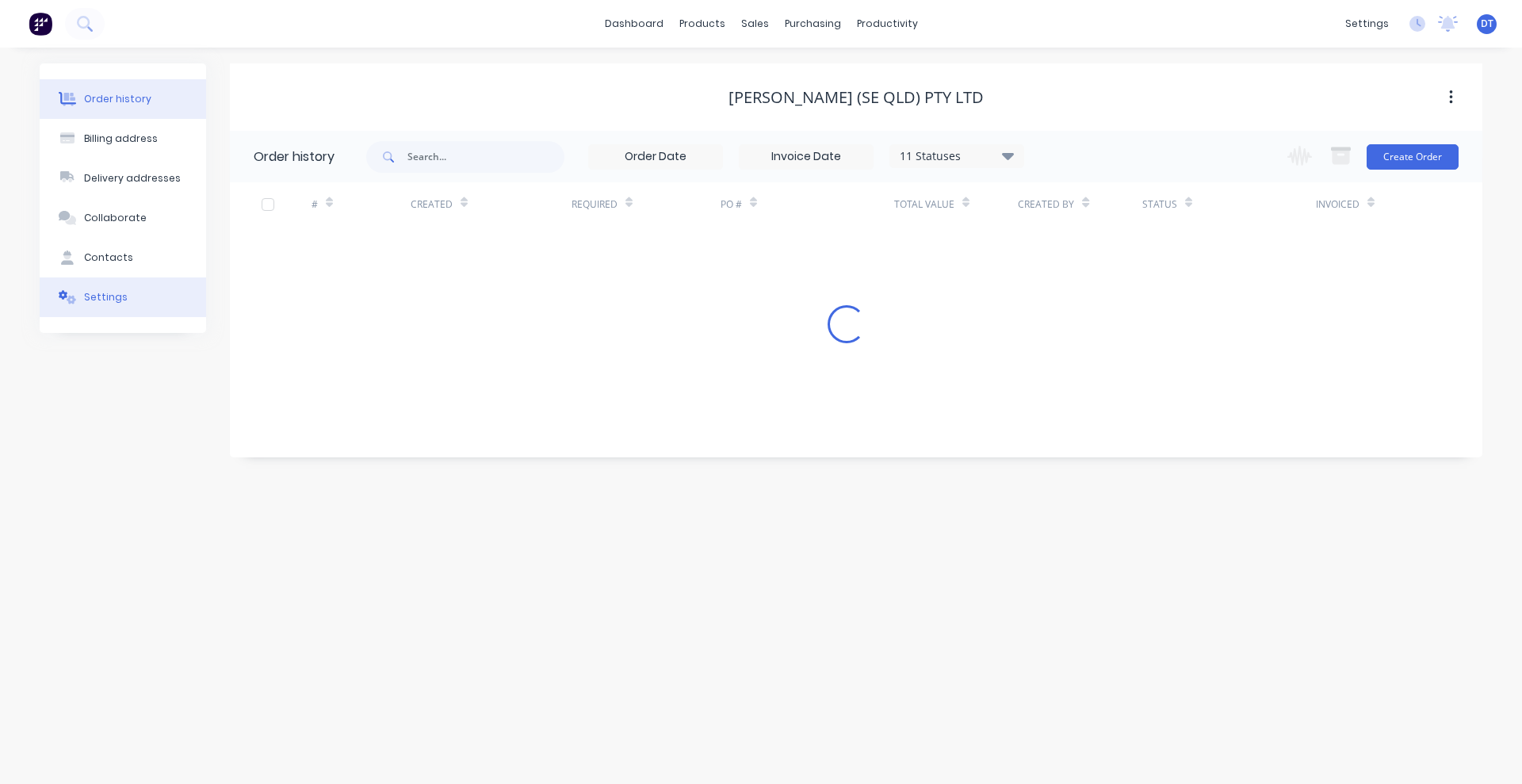
click at [149, 309] on button "Settings" at bounding box center [123, 298] width 166 height 40
